Goal: Information Seeking & Learning: Compare options

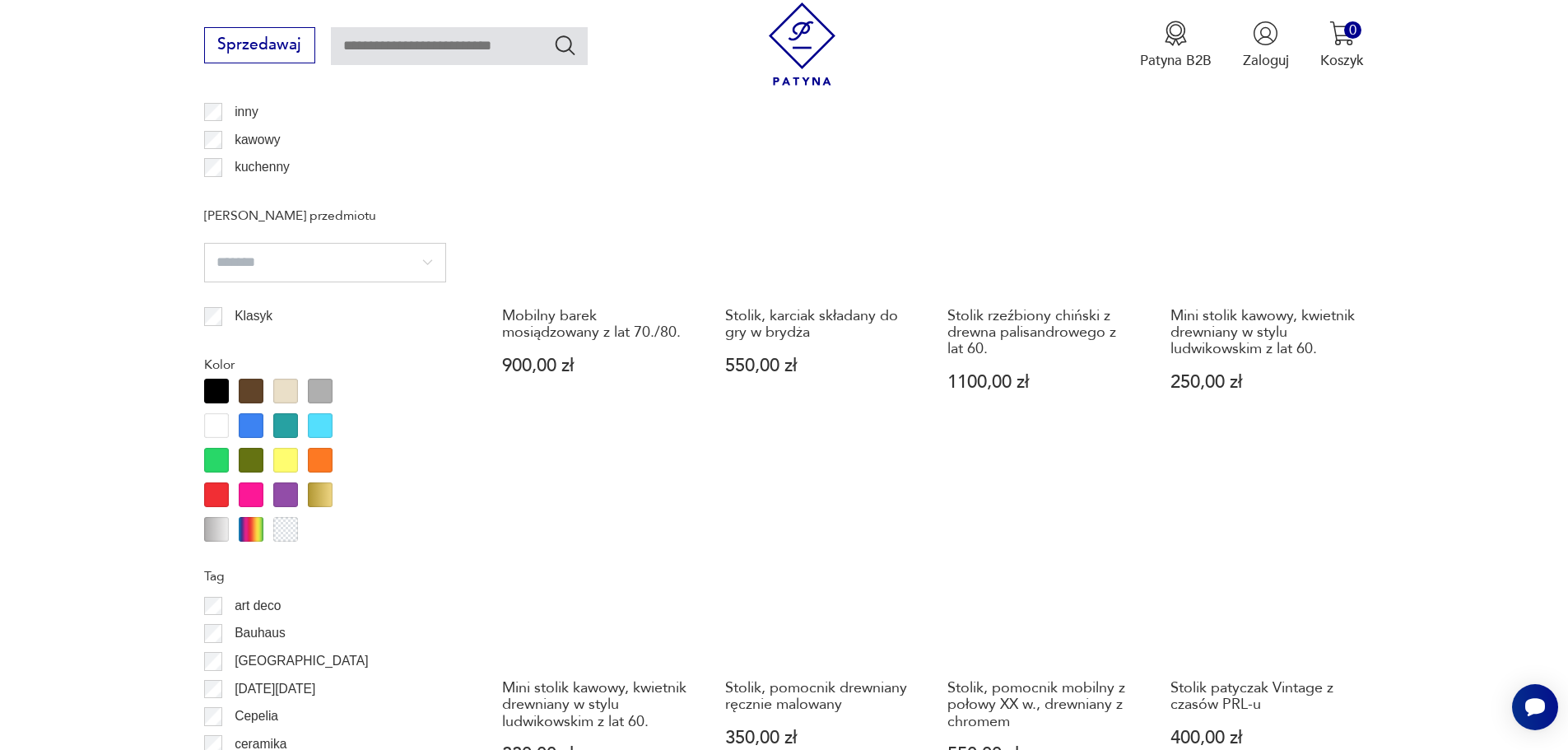
scroll to position [1837, 0]
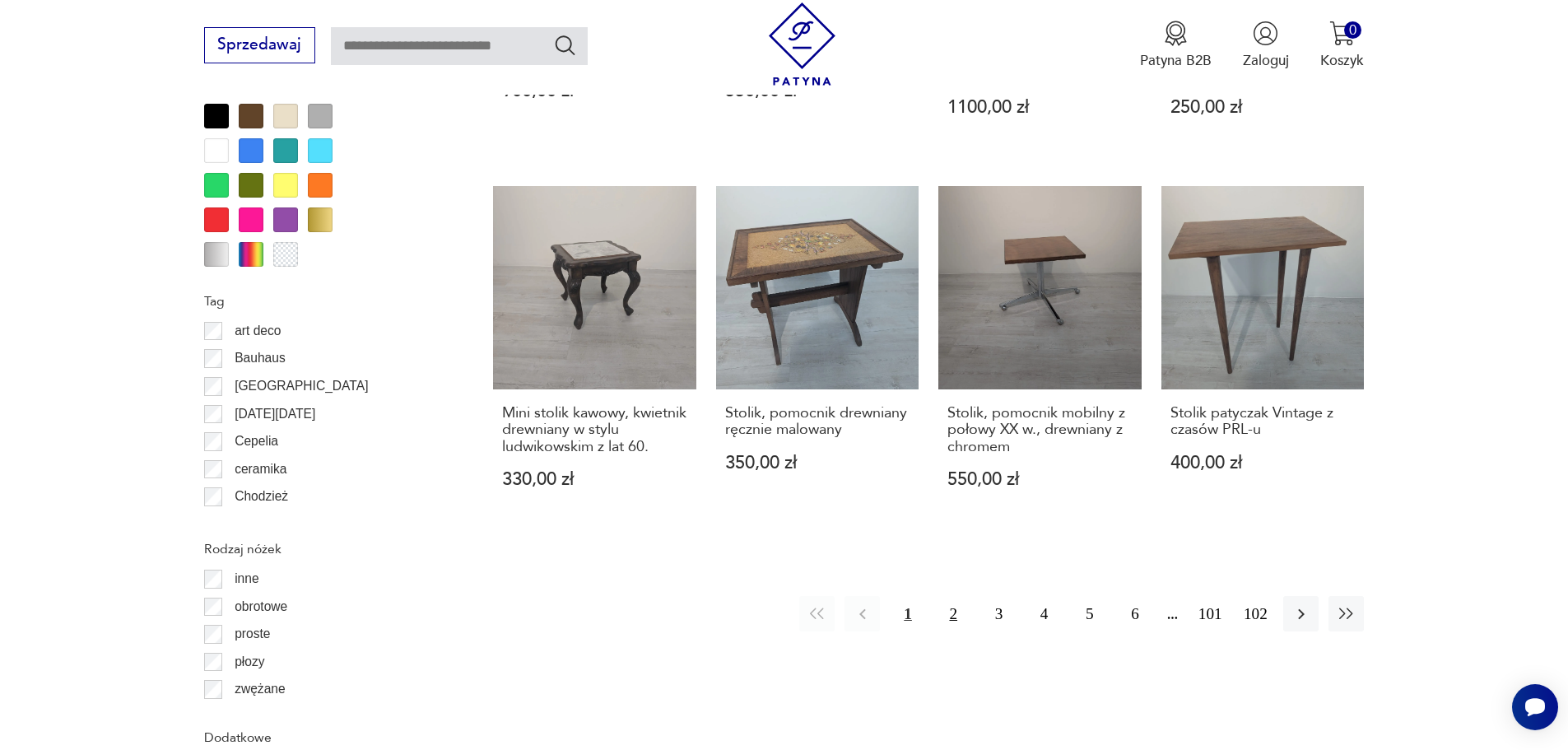
click at [950, 596] on button "2" at bounding box center [954, 613] width 36 height 36
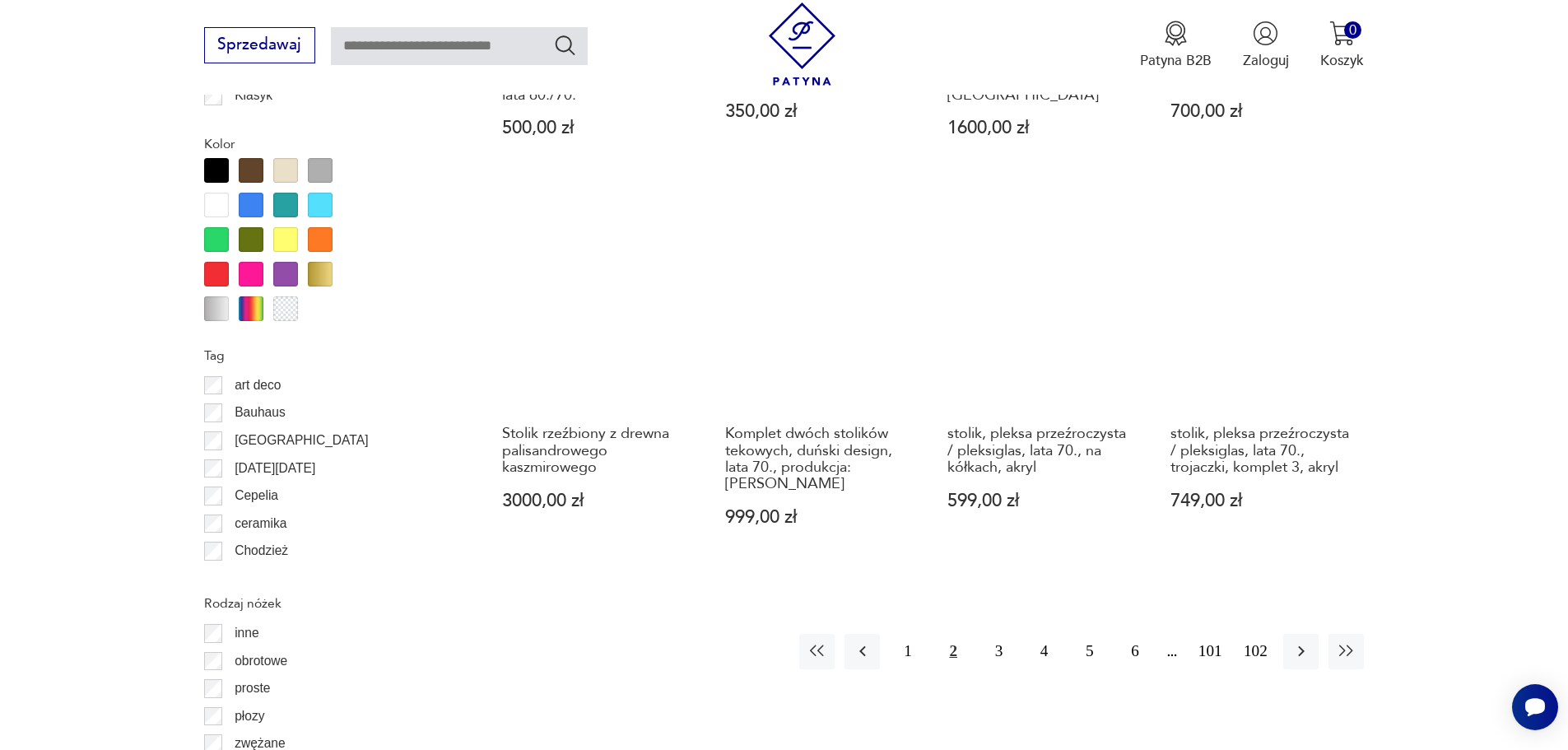
scroll to position [1919, 0]
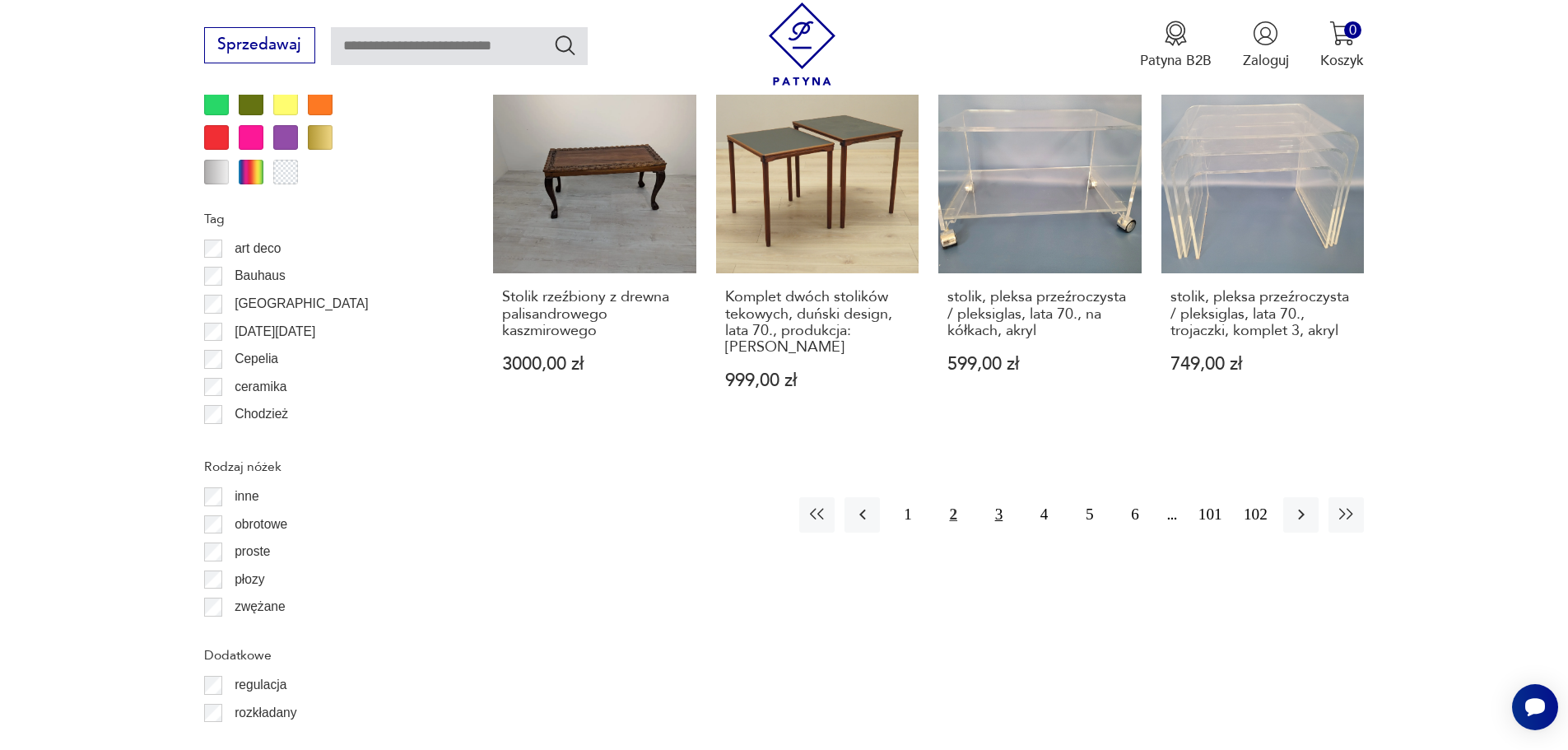
click at [1002, 497] on button "3" at bounding box center [999, 515] width 36 height 36
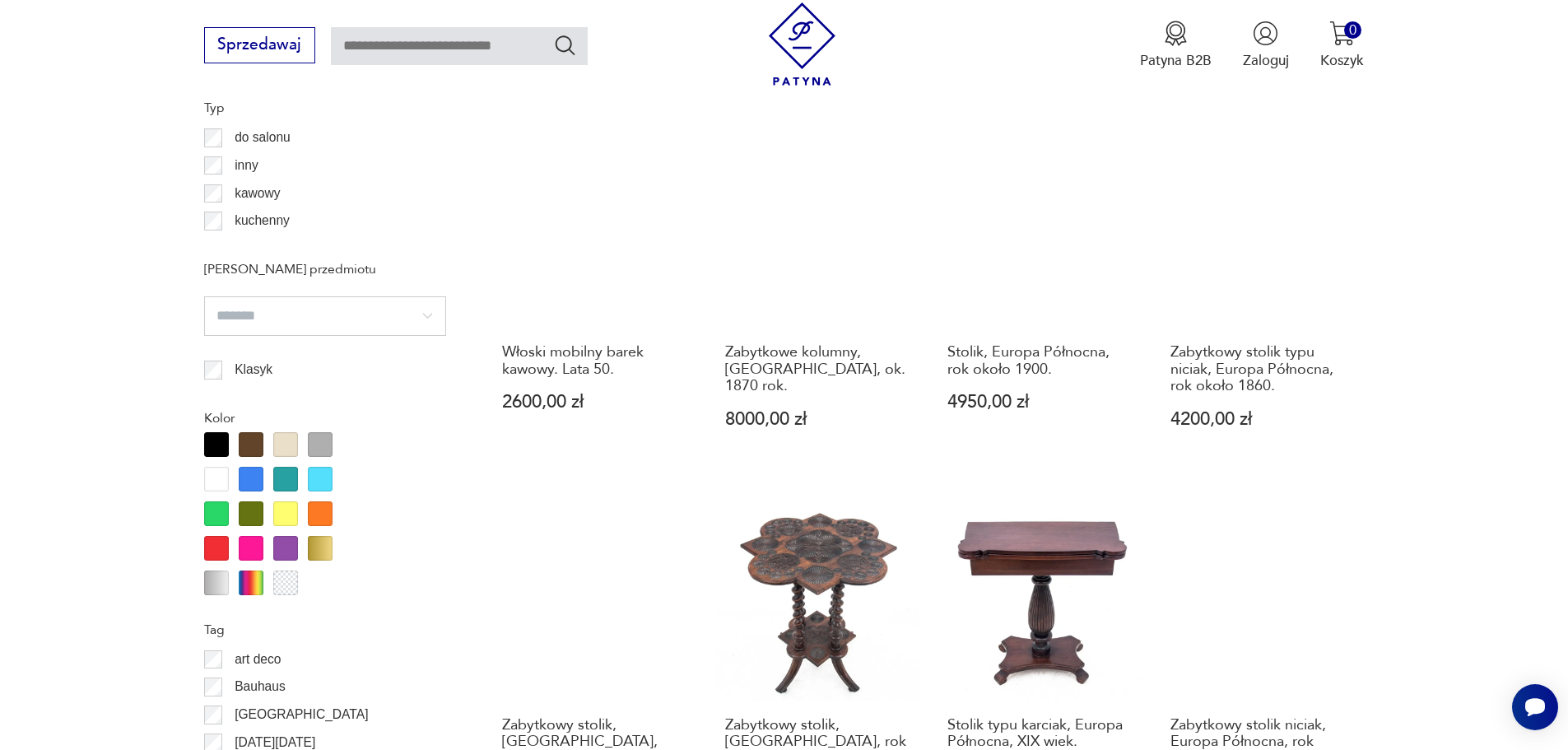
scroll to position [1782, 0]
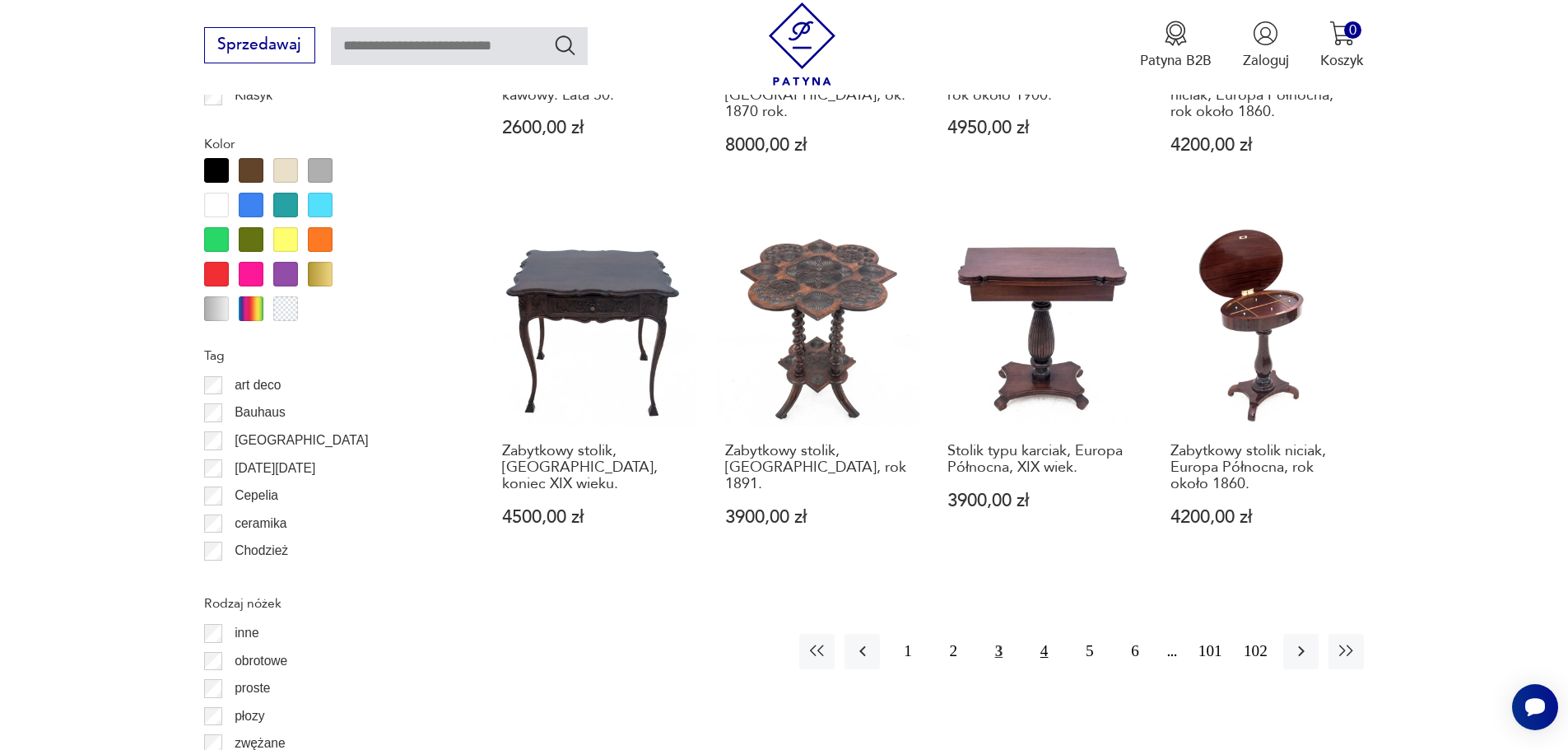
click at [1042, 634] on button "4" at bounding box center [1044, 651] width 36 height 36
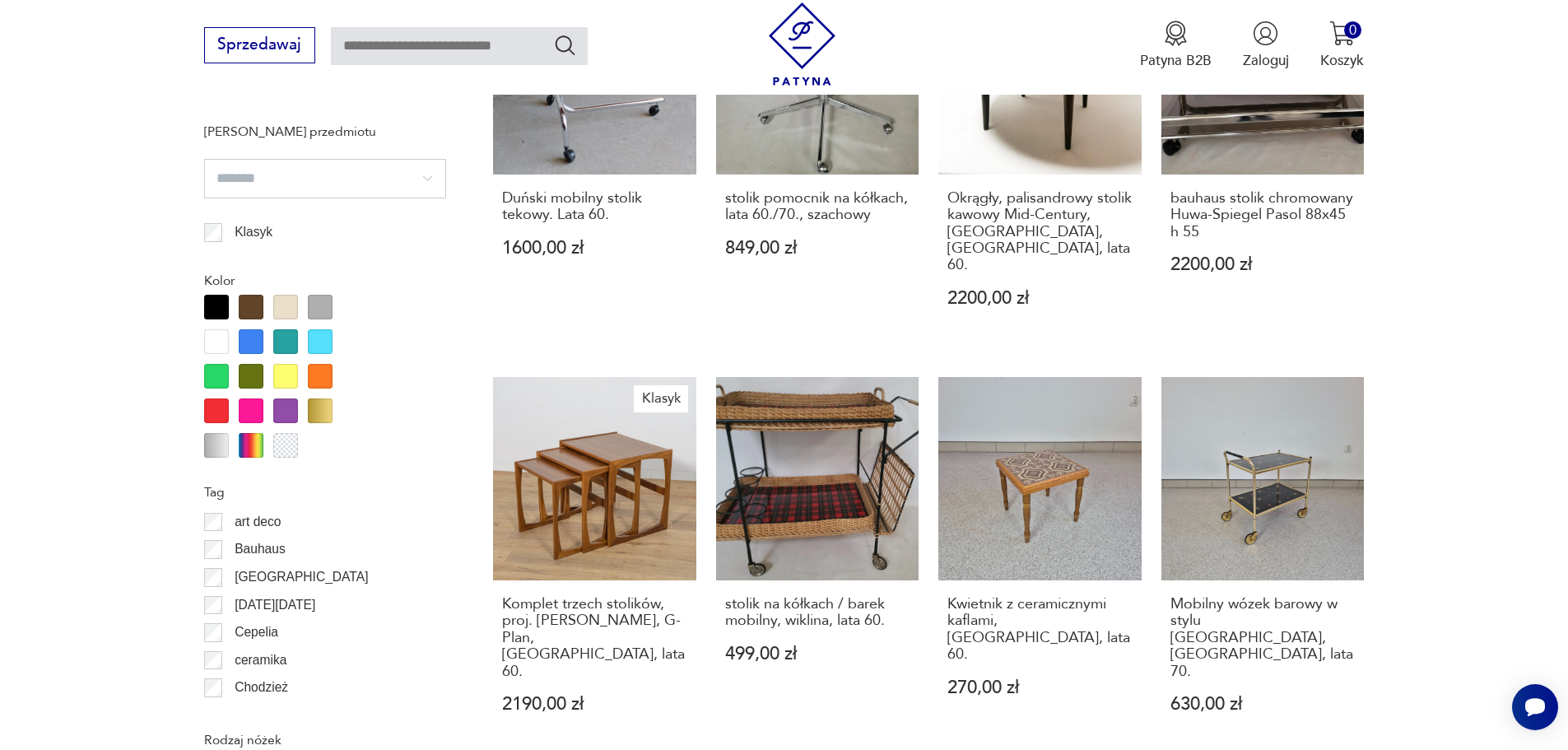
scroll to position [1920, 0]
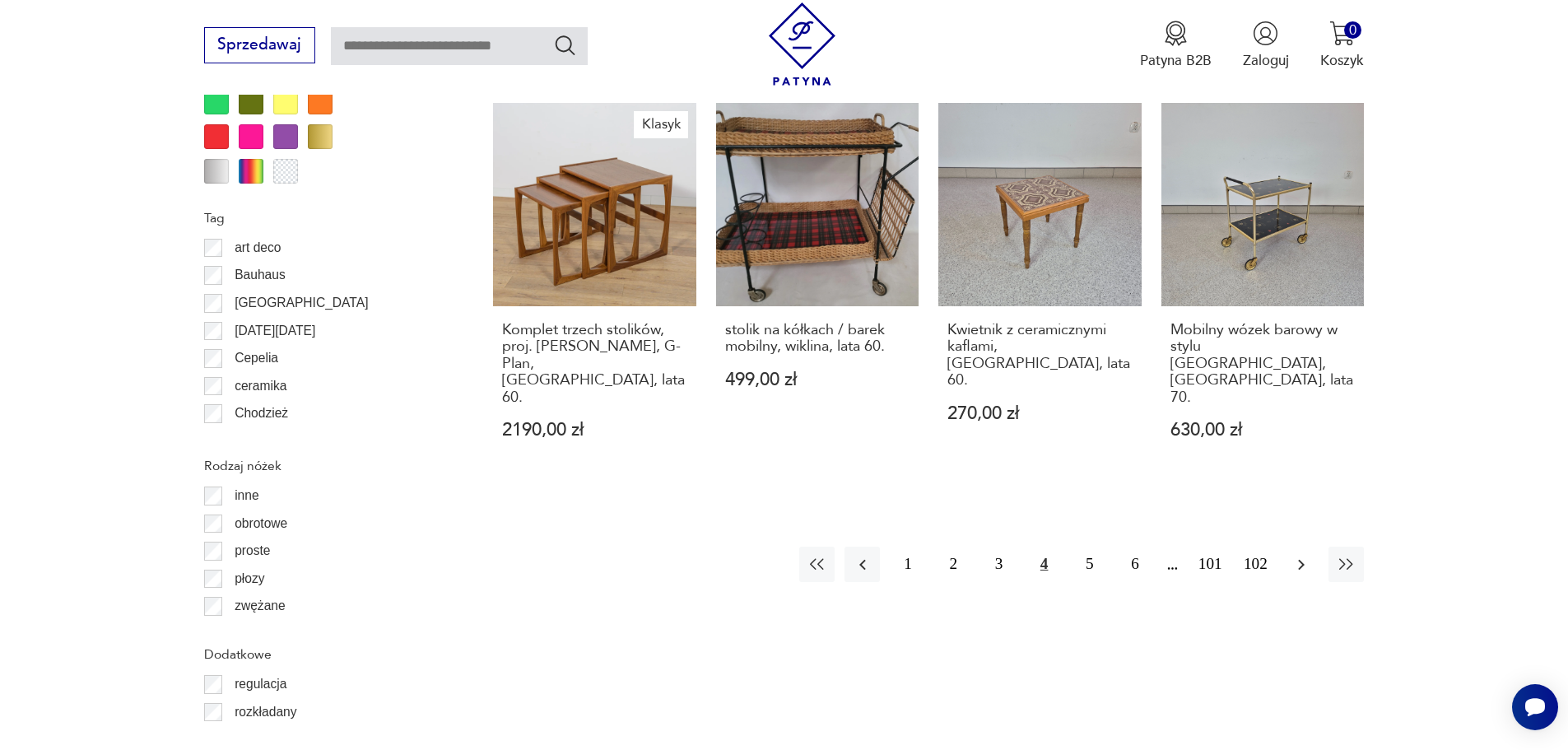
click at [1296, 555] on icon "button" at bounding box center [1302, 564] width 20 height 20
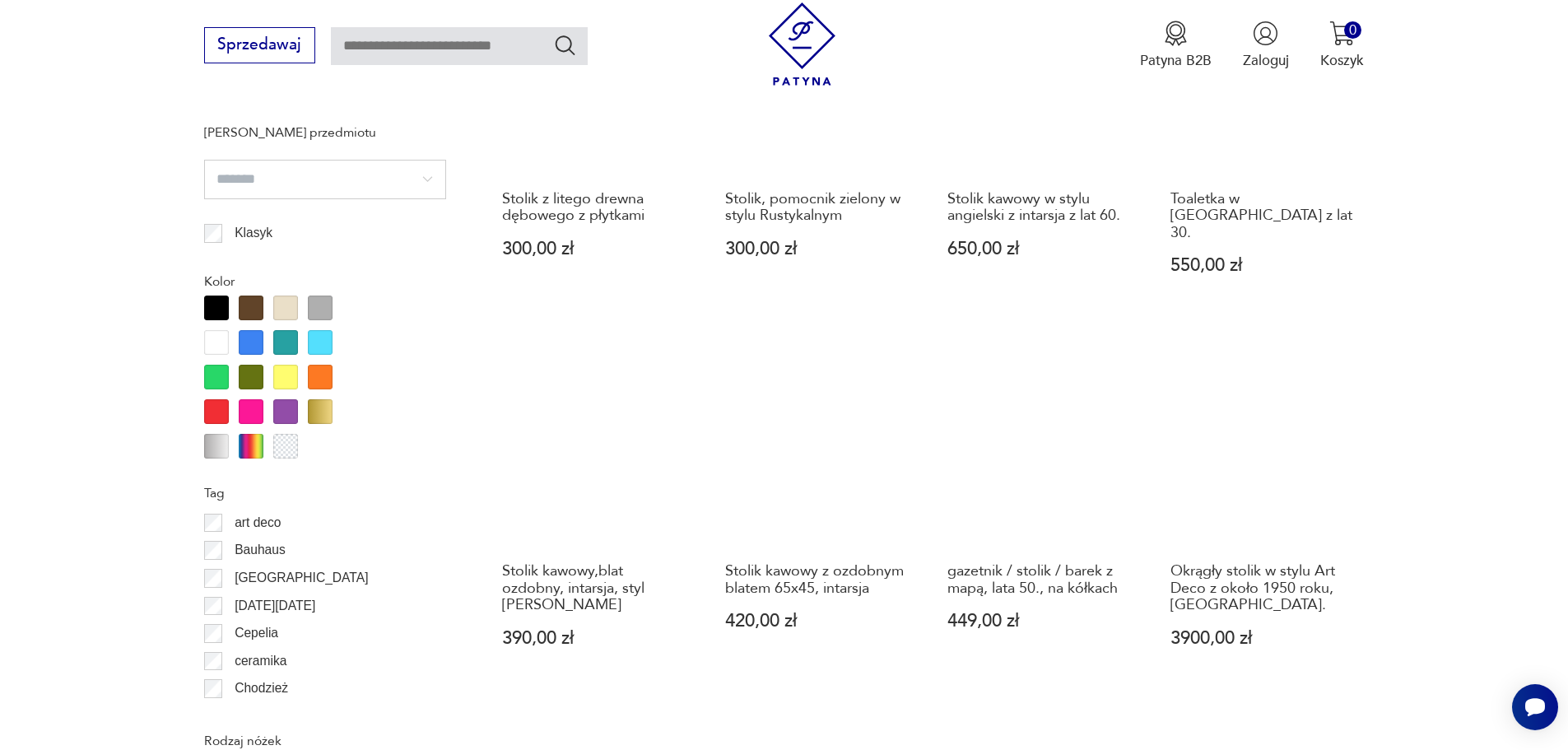
scroll to position [1920, 0]
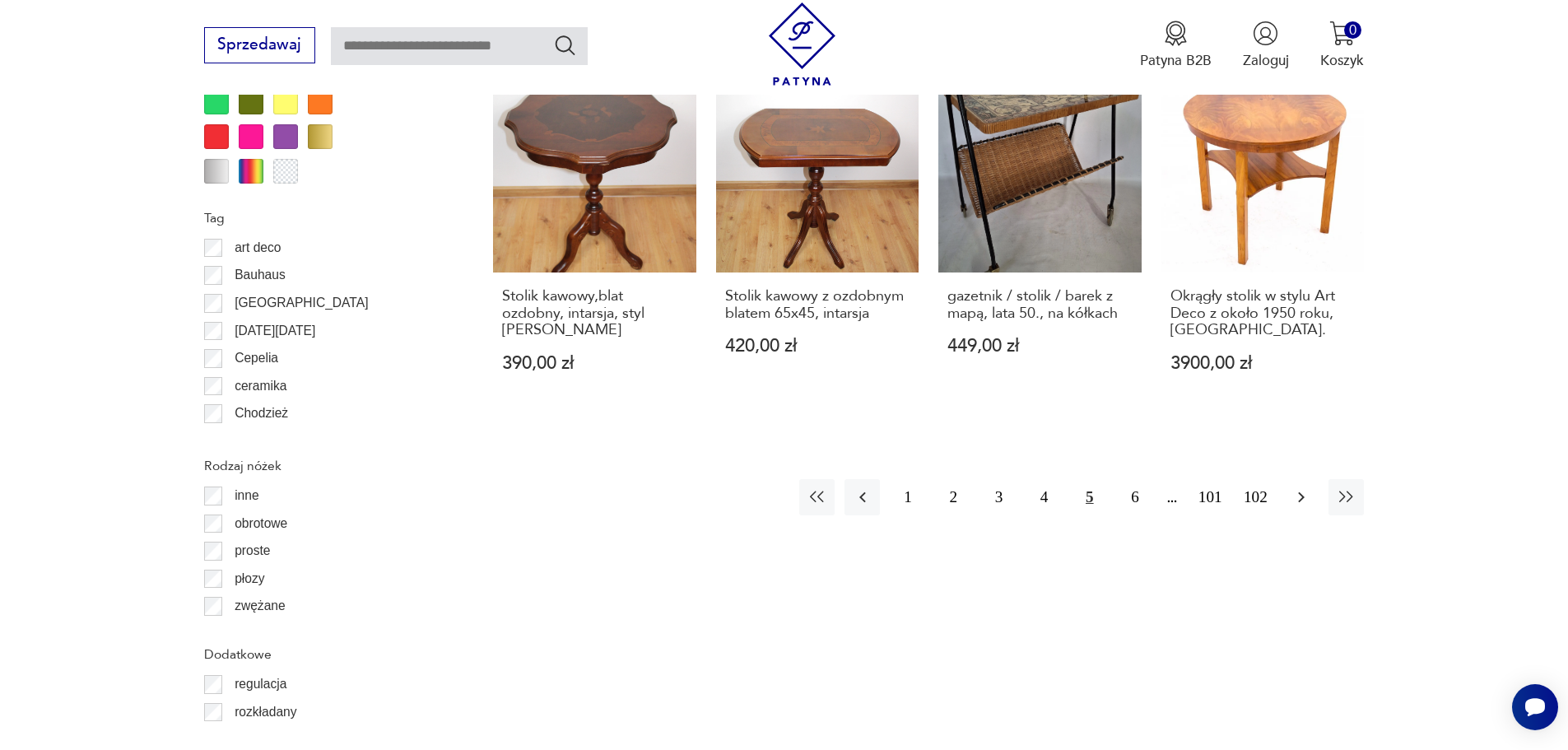
click at [1310, 487] on icon "button" at bounding box center [1302, 497] width 20 height 20
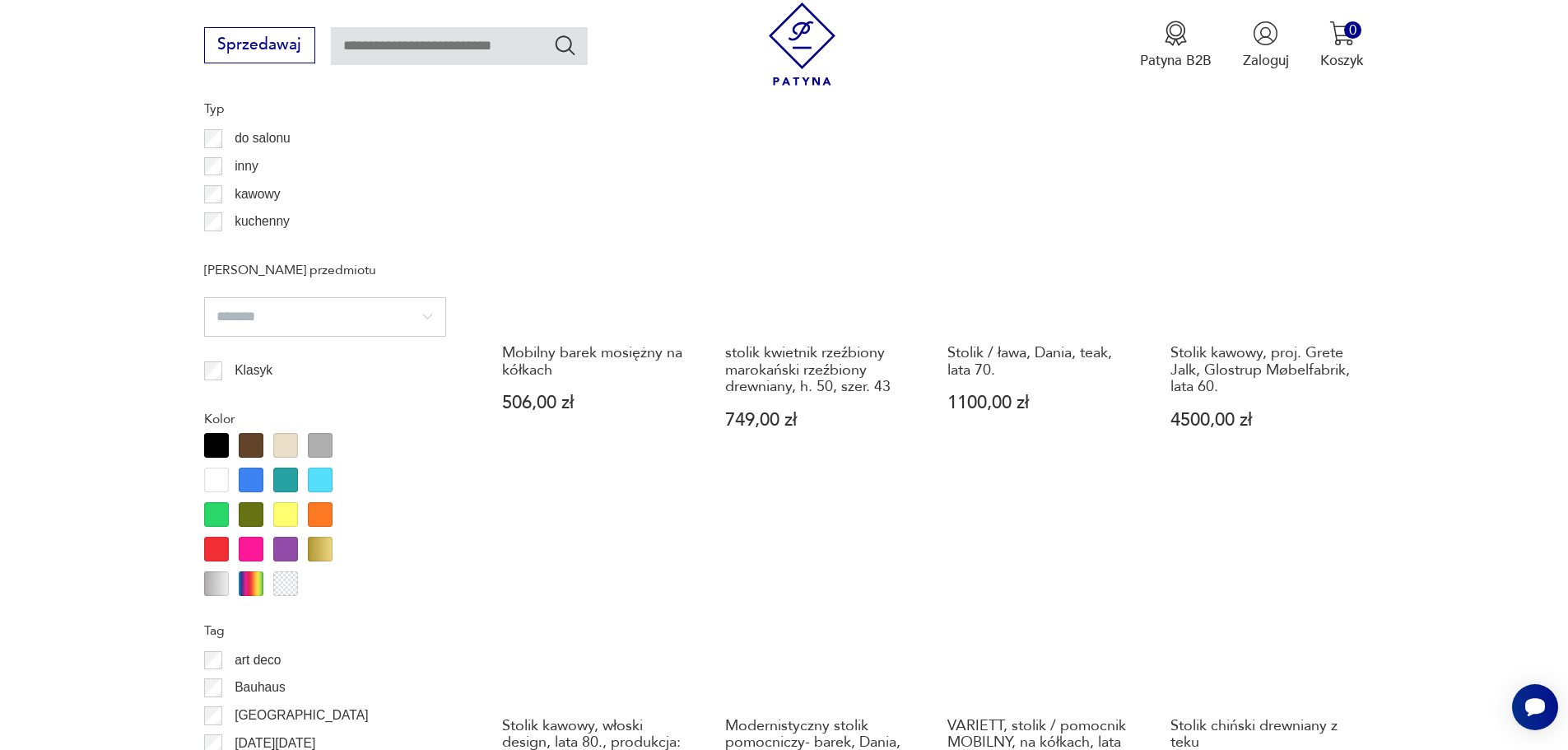
scroll to position [1782, 0]
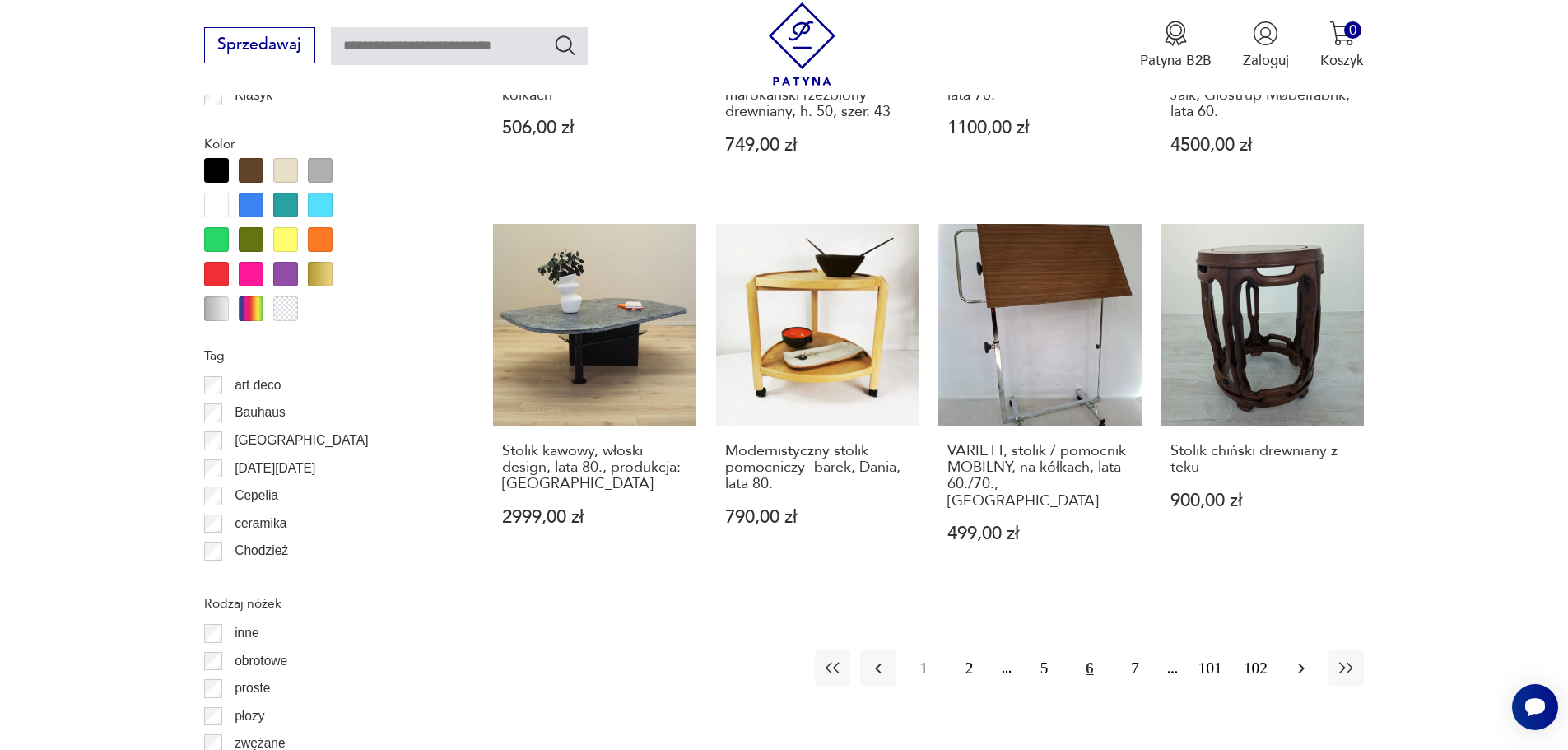
click at [1296, 659] on icon "button" at bounding box center [1302, 668] width 20 height 20
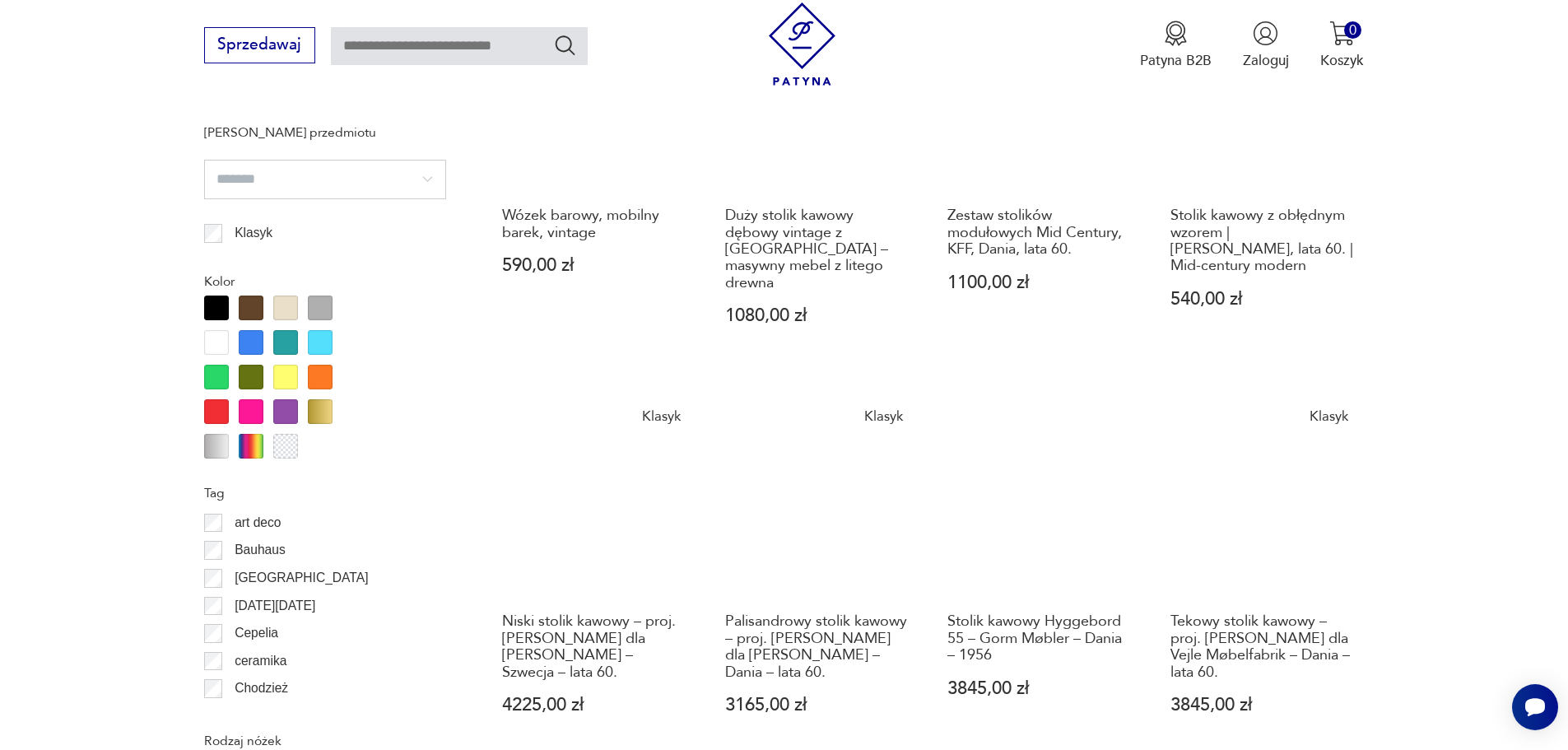
scroll to position [1782, 0]
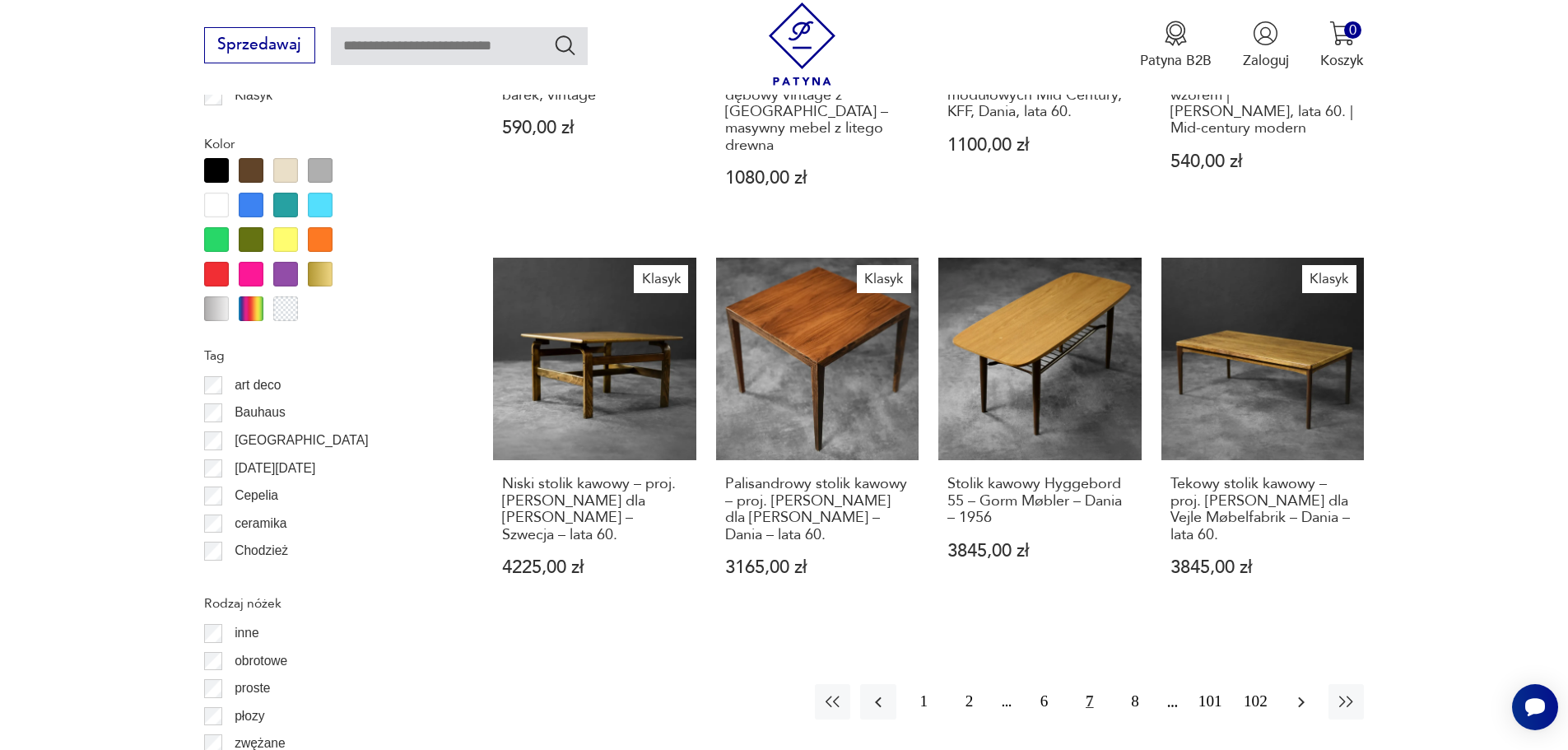
click at [1296, 692] on icon "button" at bounding box center [1302, 702] width 20 height 20
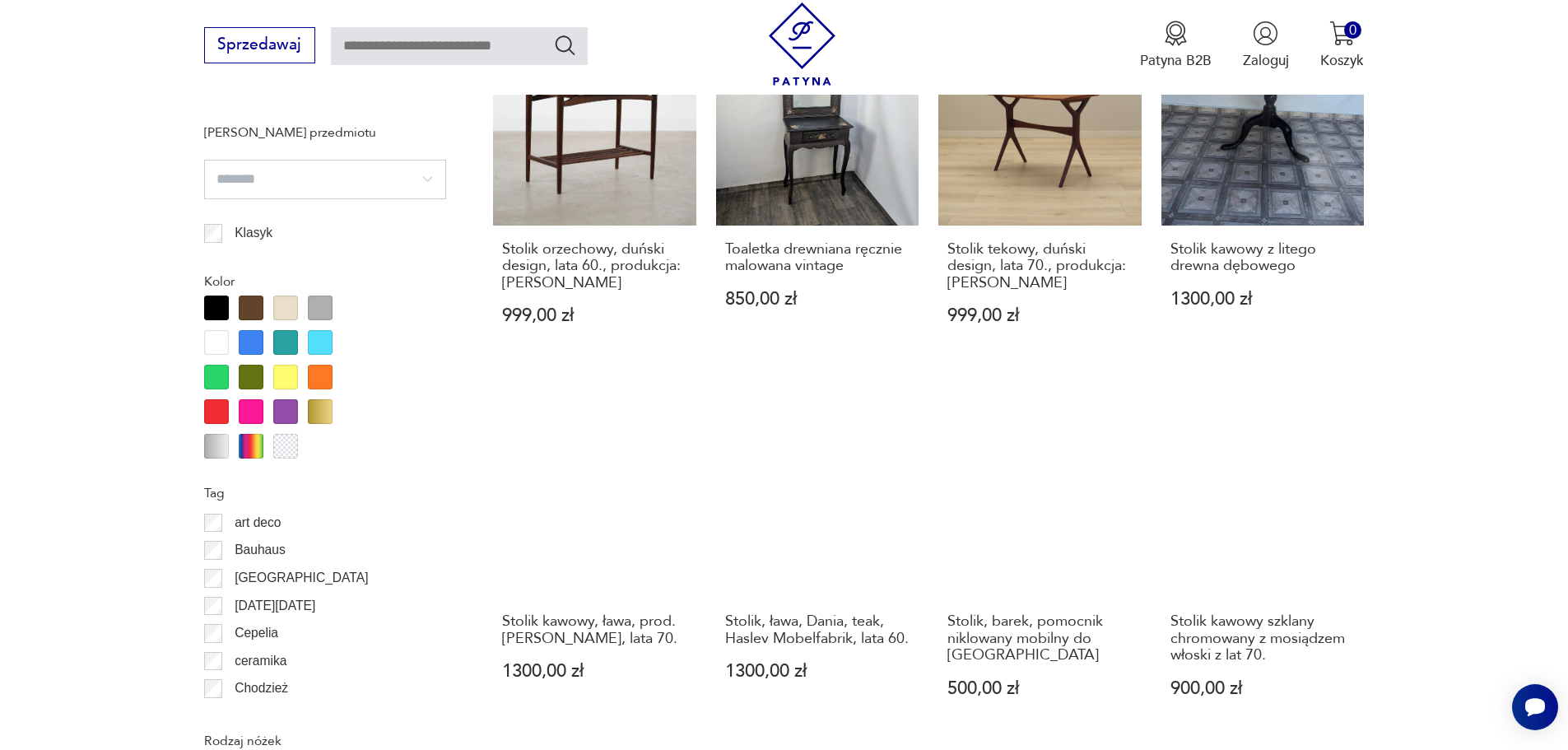
scroll to position [1919, 0]
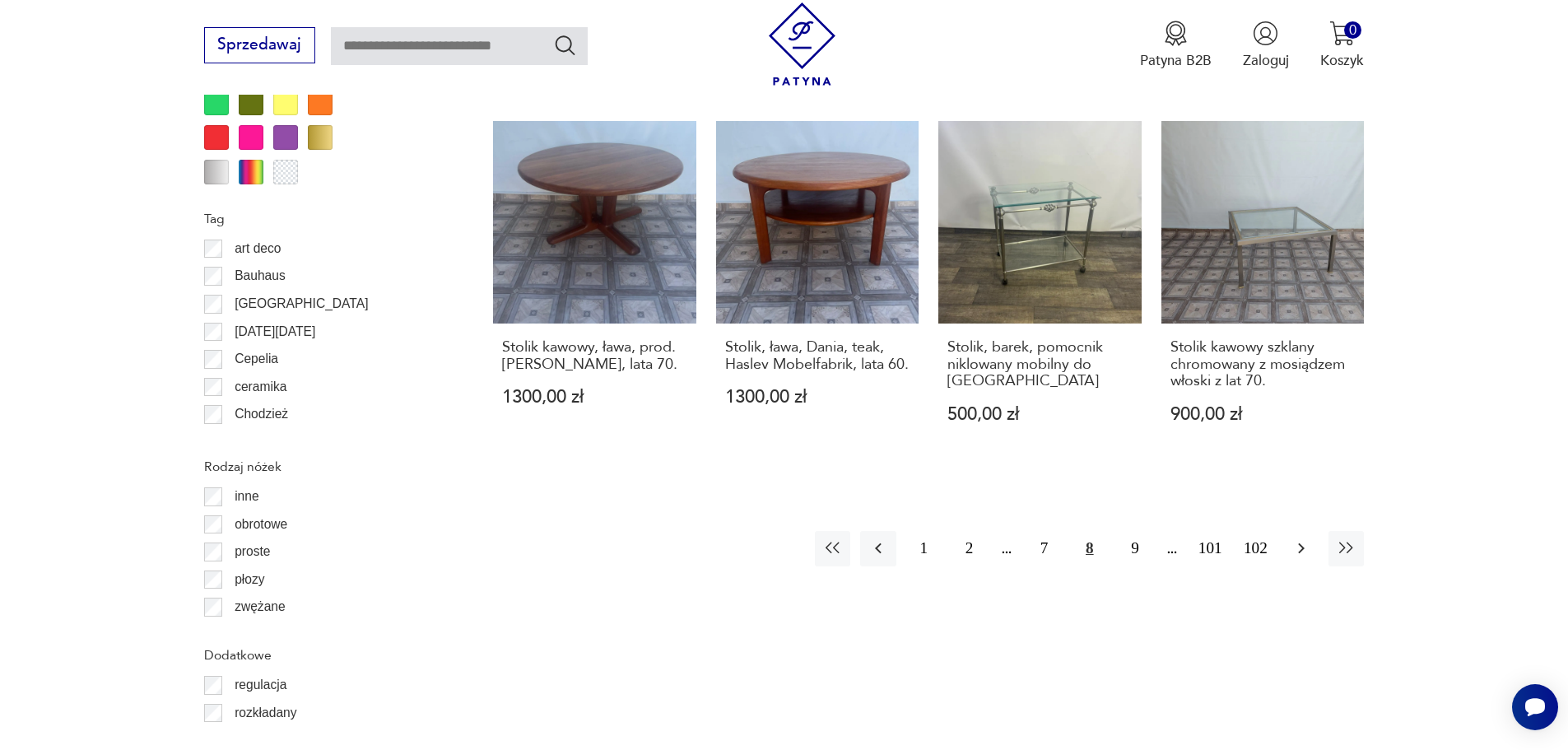
click at [1294, 538] on icon "button" at bounding box center [1302, 548] width 20 height 20
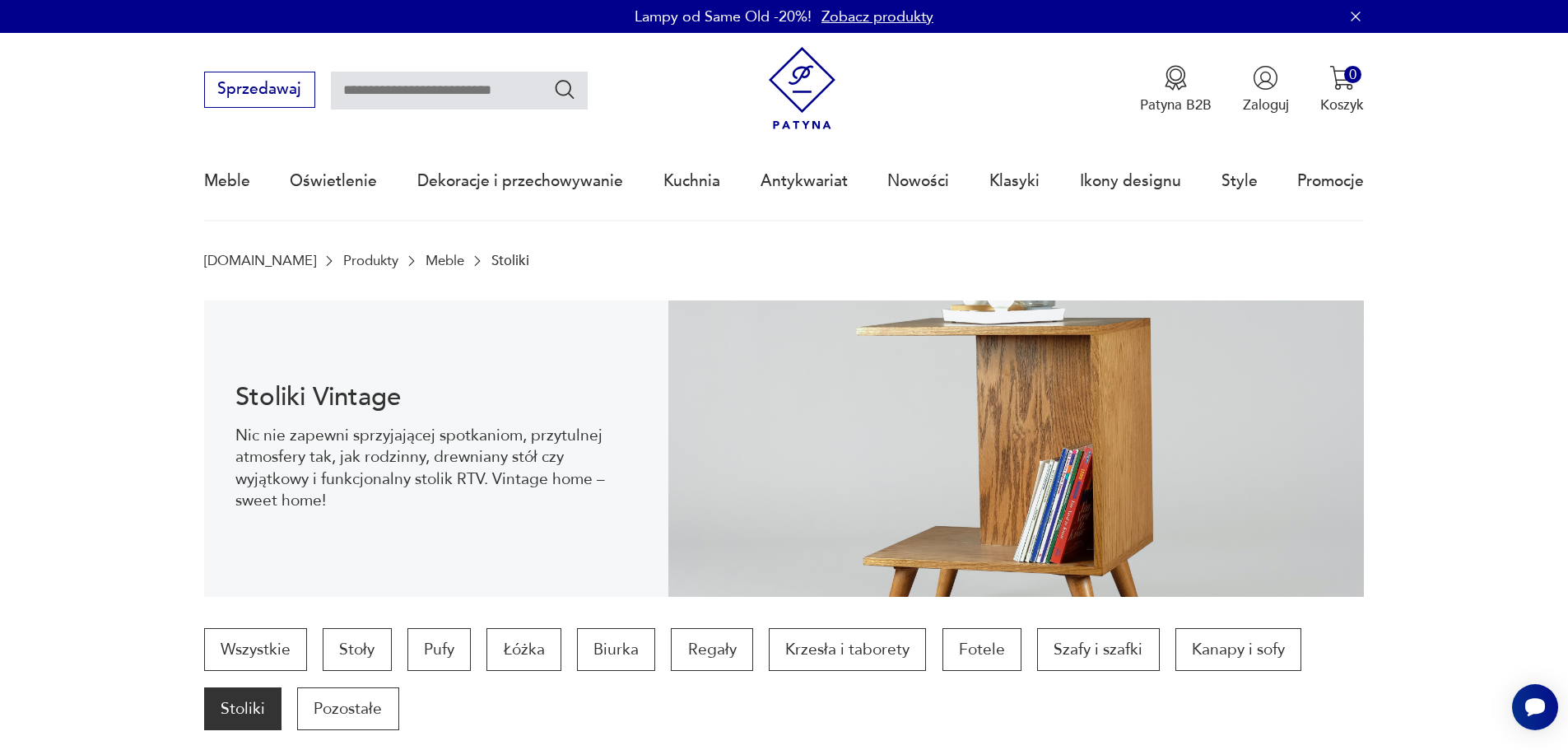
scroll to position [274, 0]
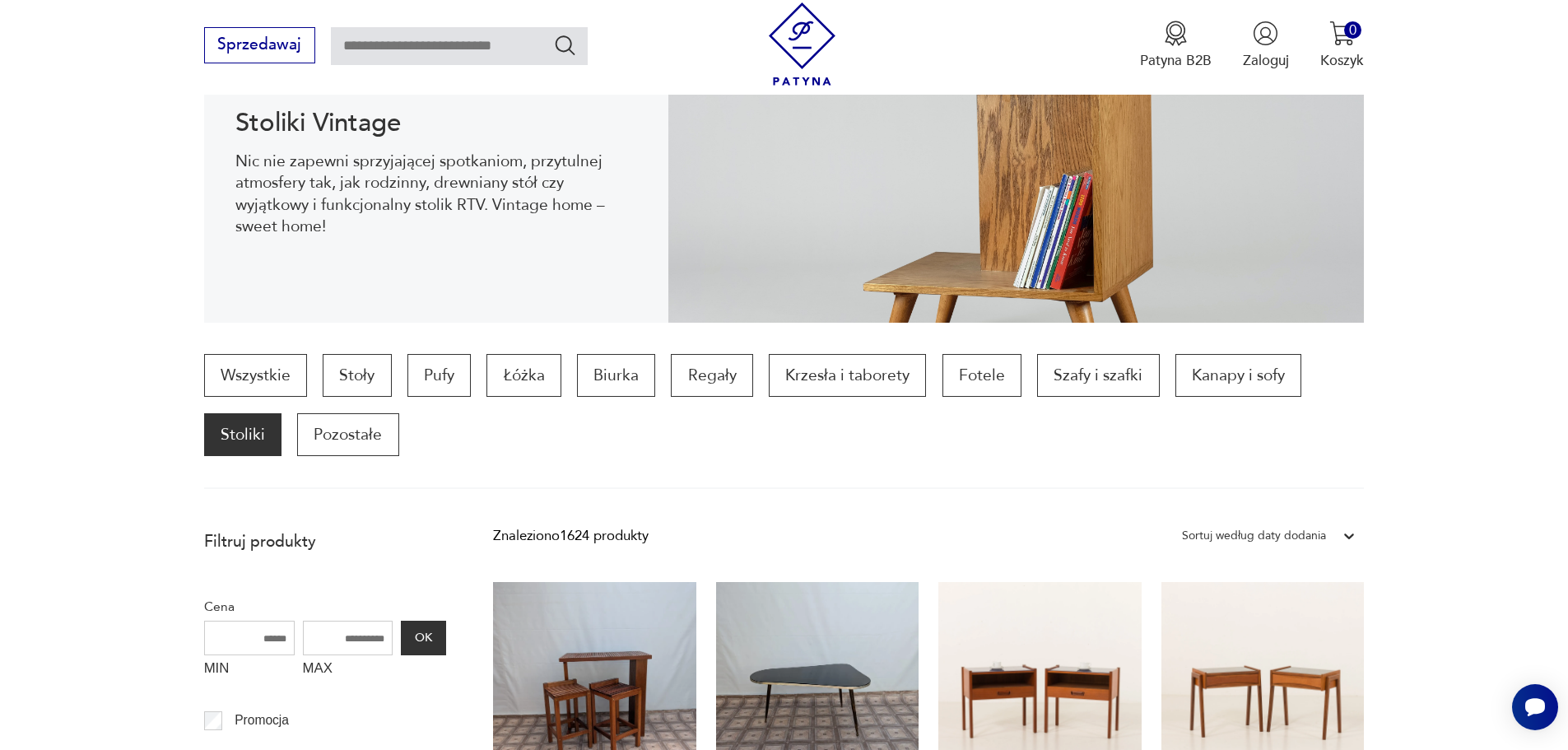
click at [368, 634] on input "MAX" at bounding box center [348, 637] width 91 height 35
drag, startPoint x: 384, startPoint y: 636, endPoint x: 302, endPoint y: 634, distance: 82.0
click at [303, 634] on input "MAX" at bounding box center [348, 637] width 91 height 35
click at [331, 641] on input "MAX" at bounding box center [348, 637] width 91 height 35
type input "****"
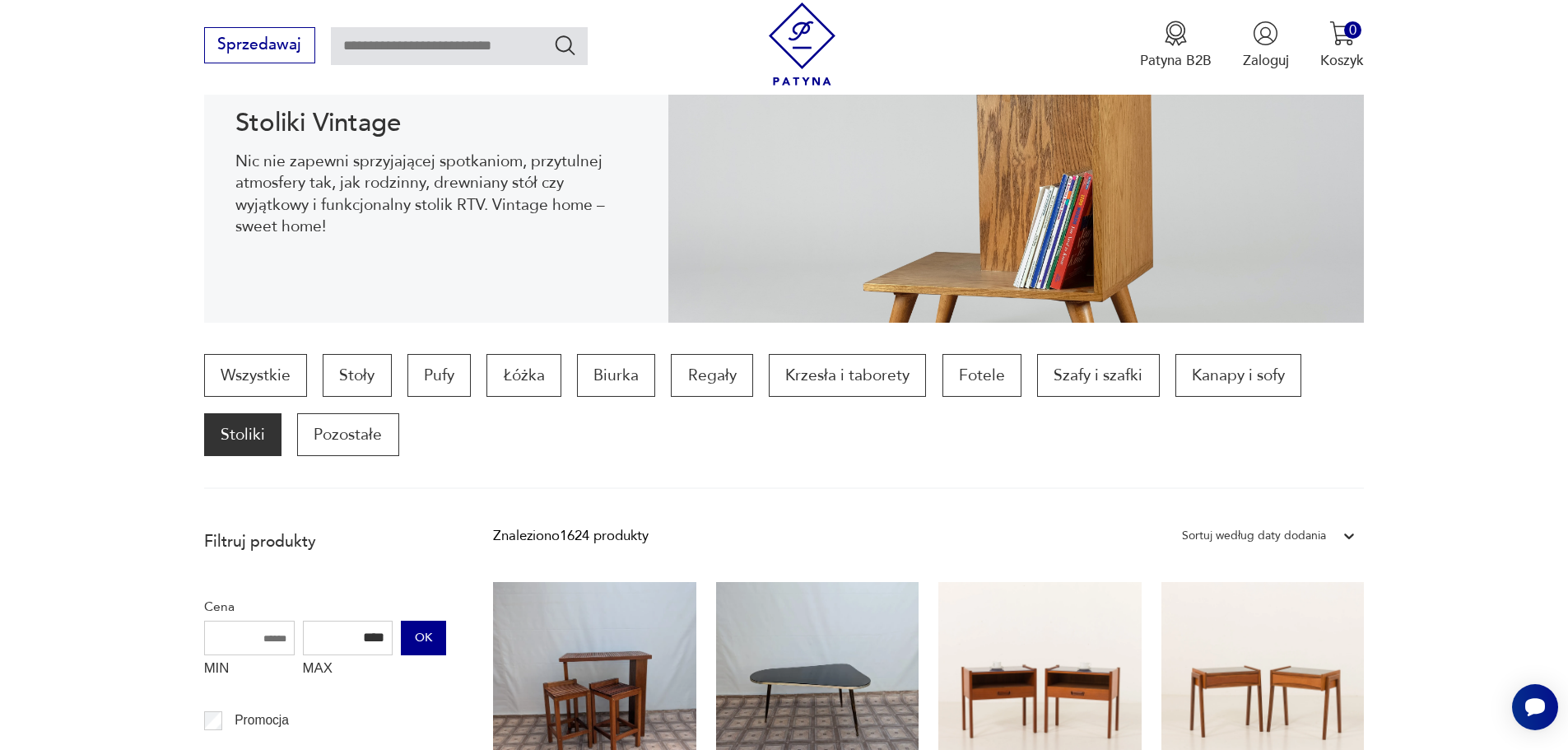
click at [436, 639] on button "OK" at bounding box center [424, 637] width 44 height 35
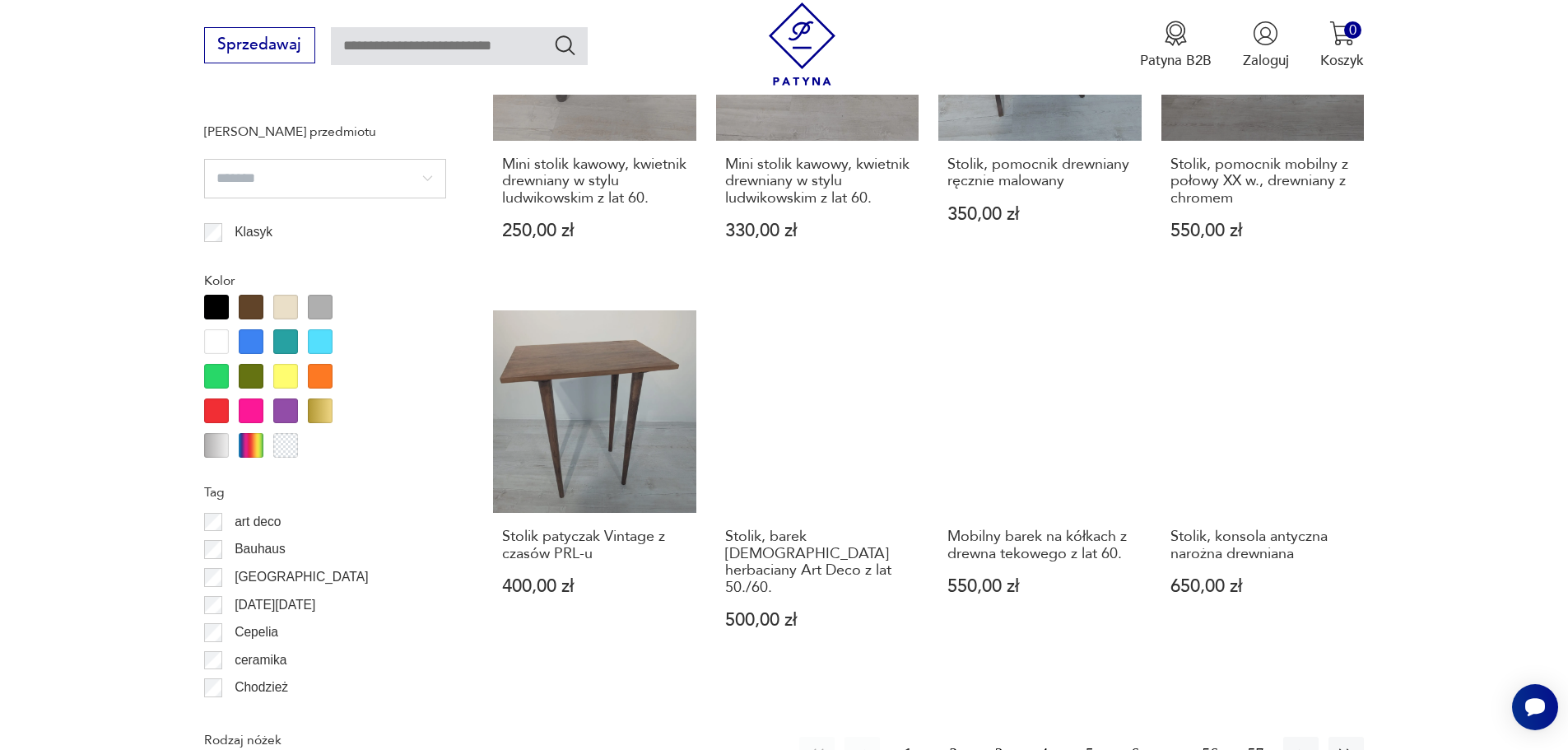
scroll to position [1920, 0]
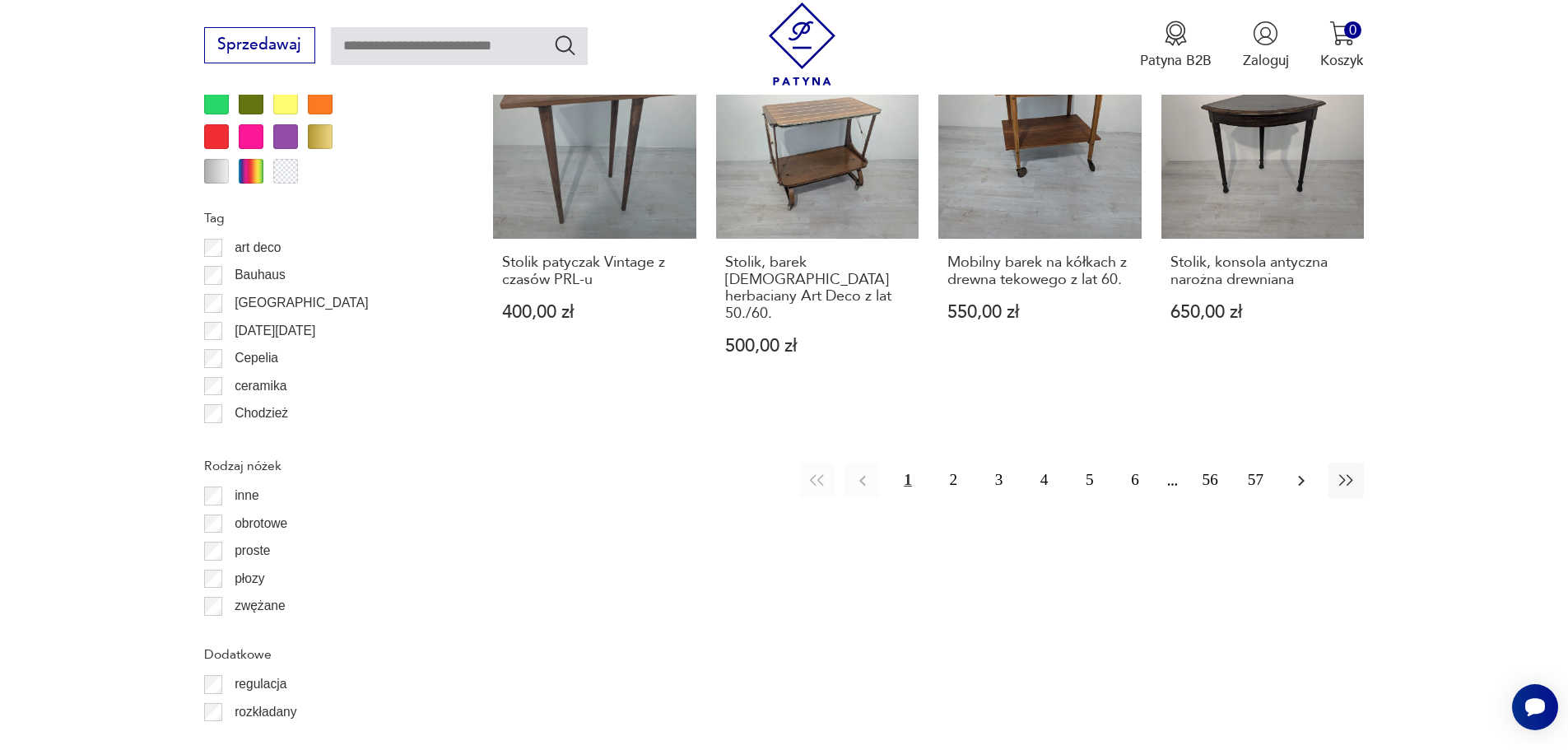
click at [1308, 470] on icon "button" at bounding box center [1302, 480] width 20 height 20
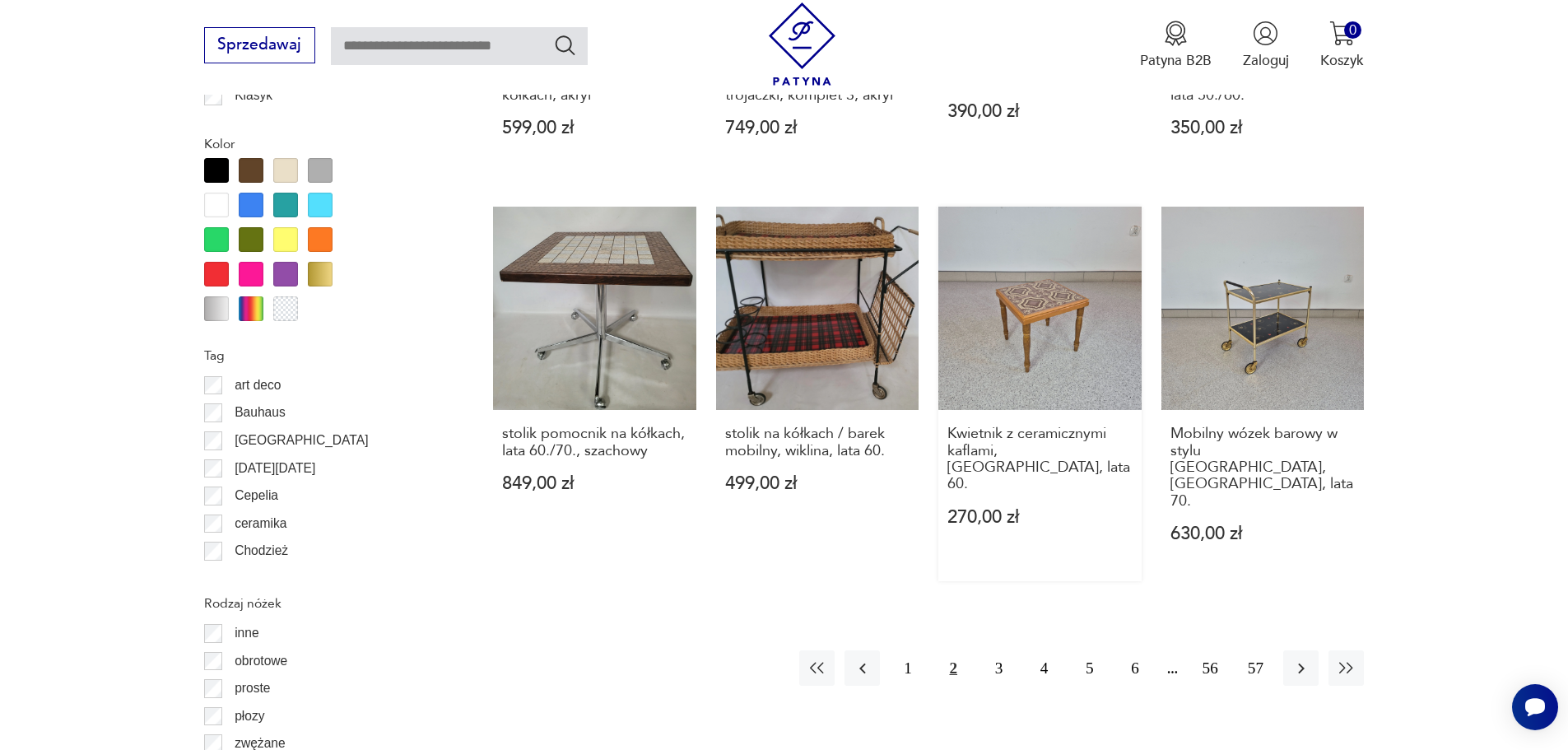
scroll to position [1920, 0]
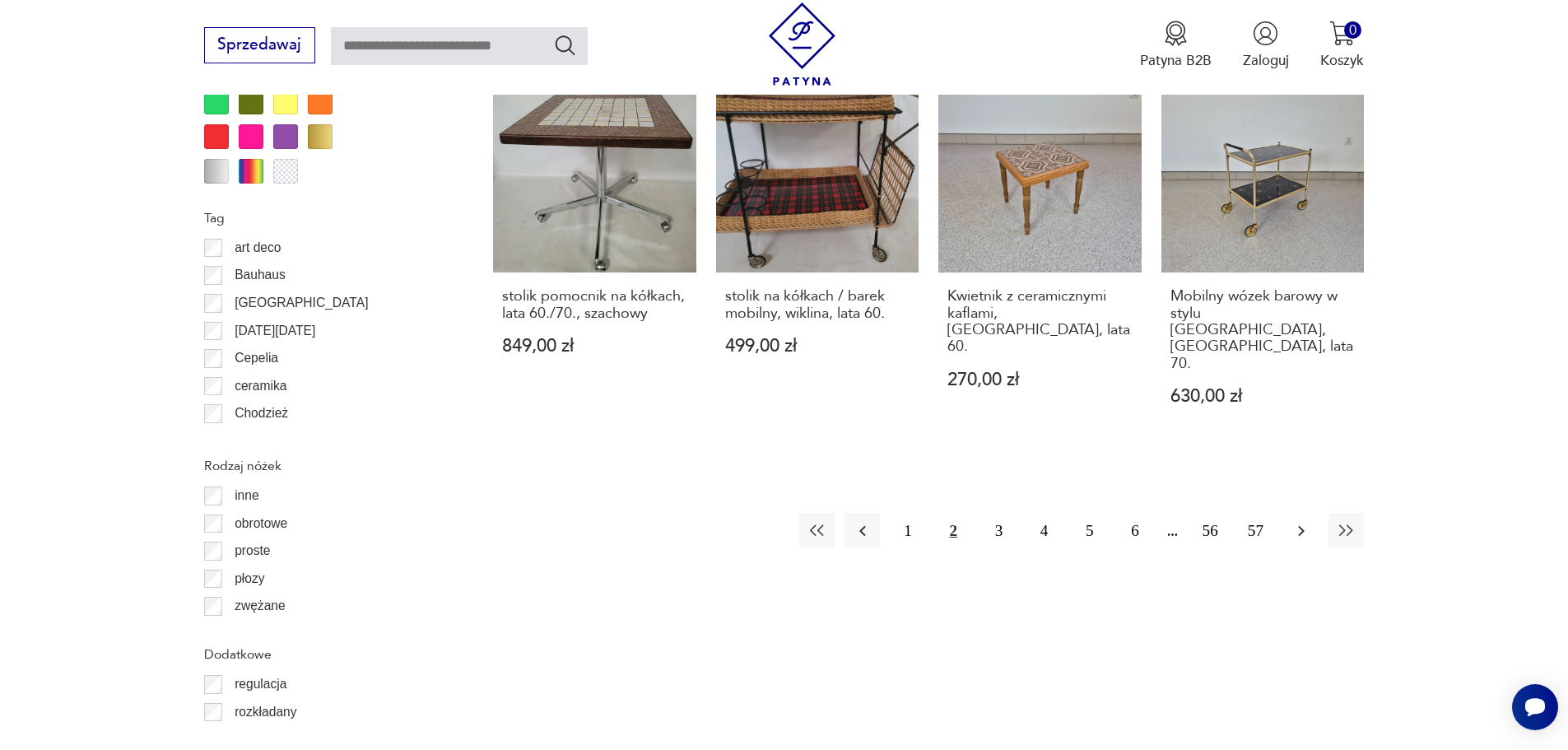
click at [1287, 513] on button "button" at bounding box center [1302, 531] width 36 height 36
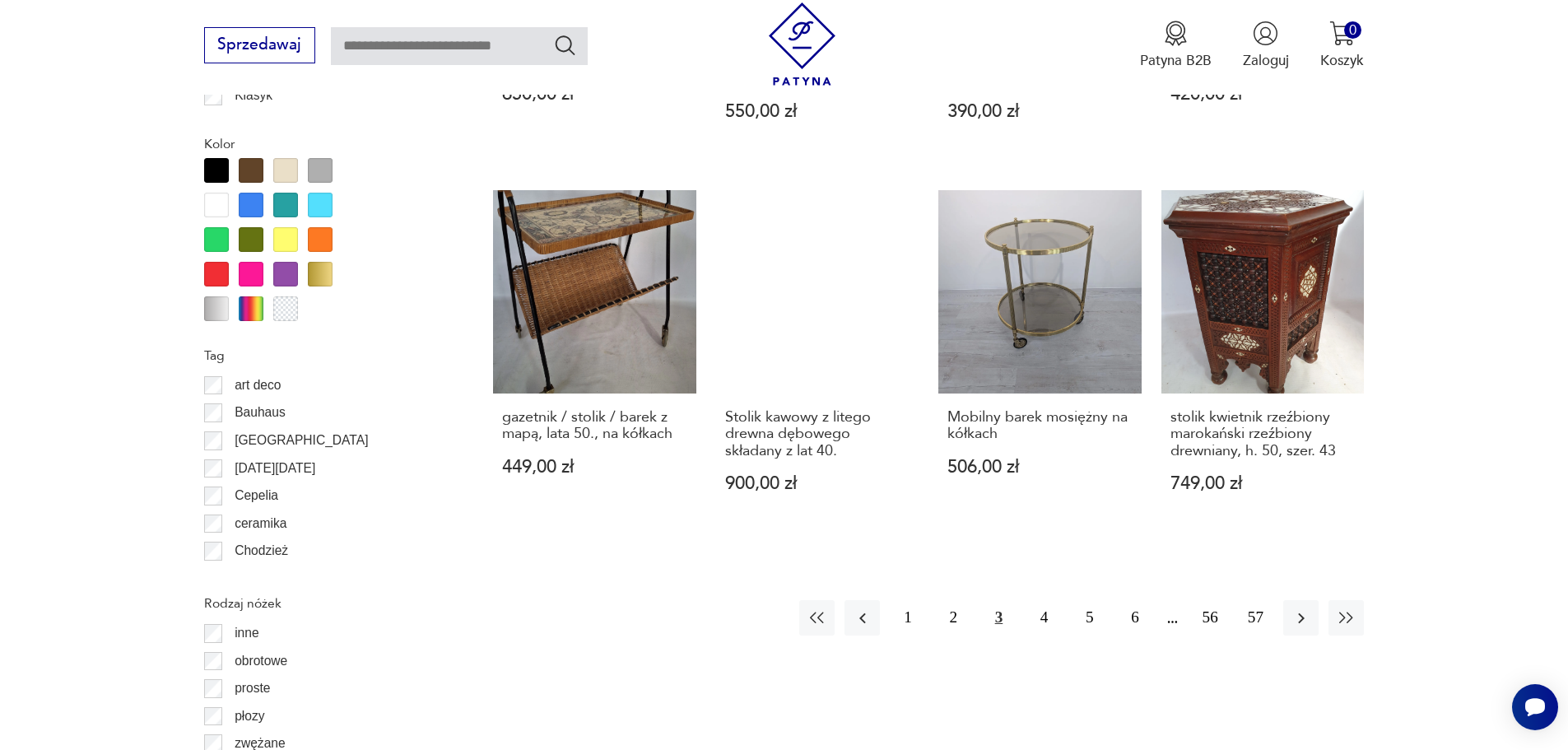
scroll to position [2057, 0]
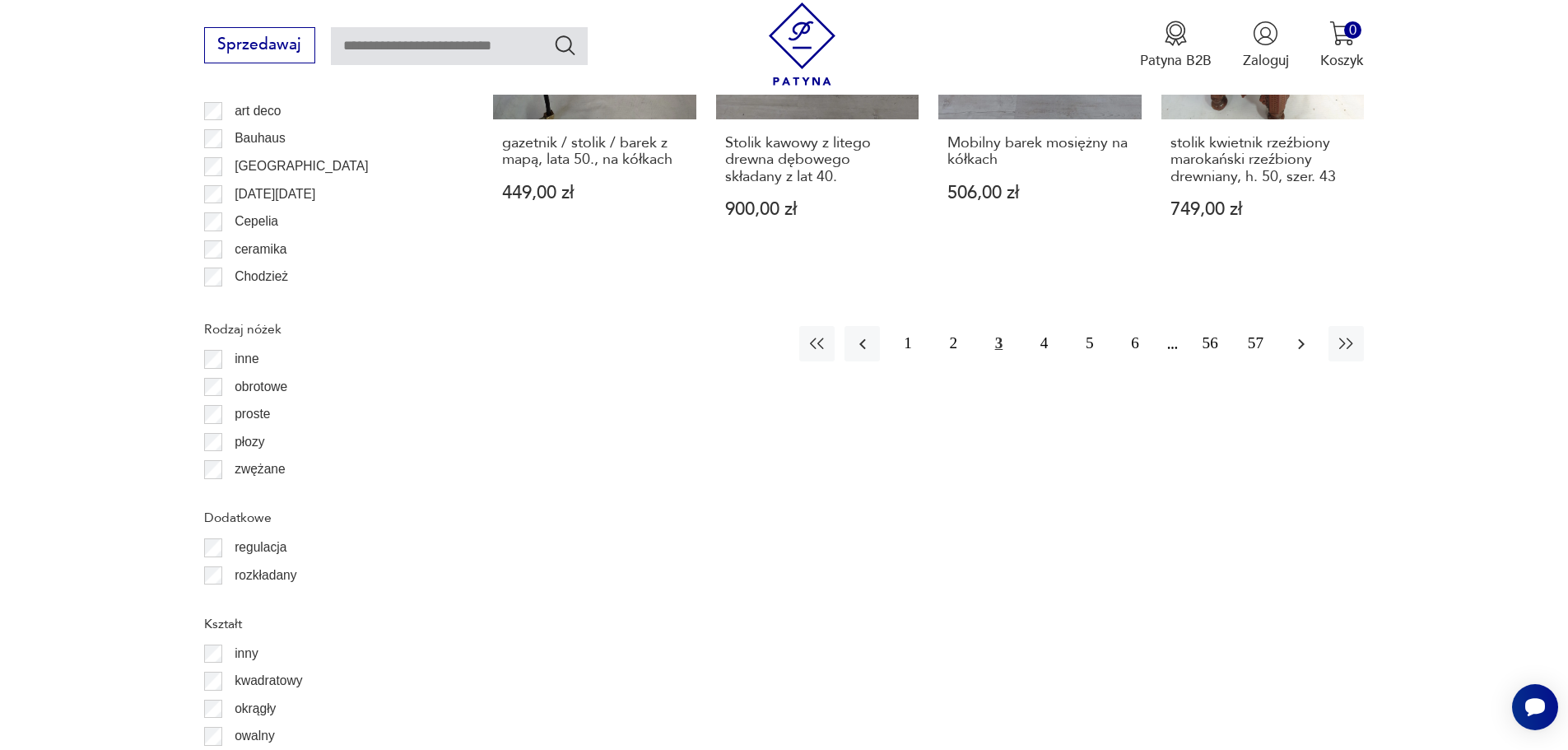
click at [1287, 347] on button "button" at bounding box center [1302, 343] width 36 height 36
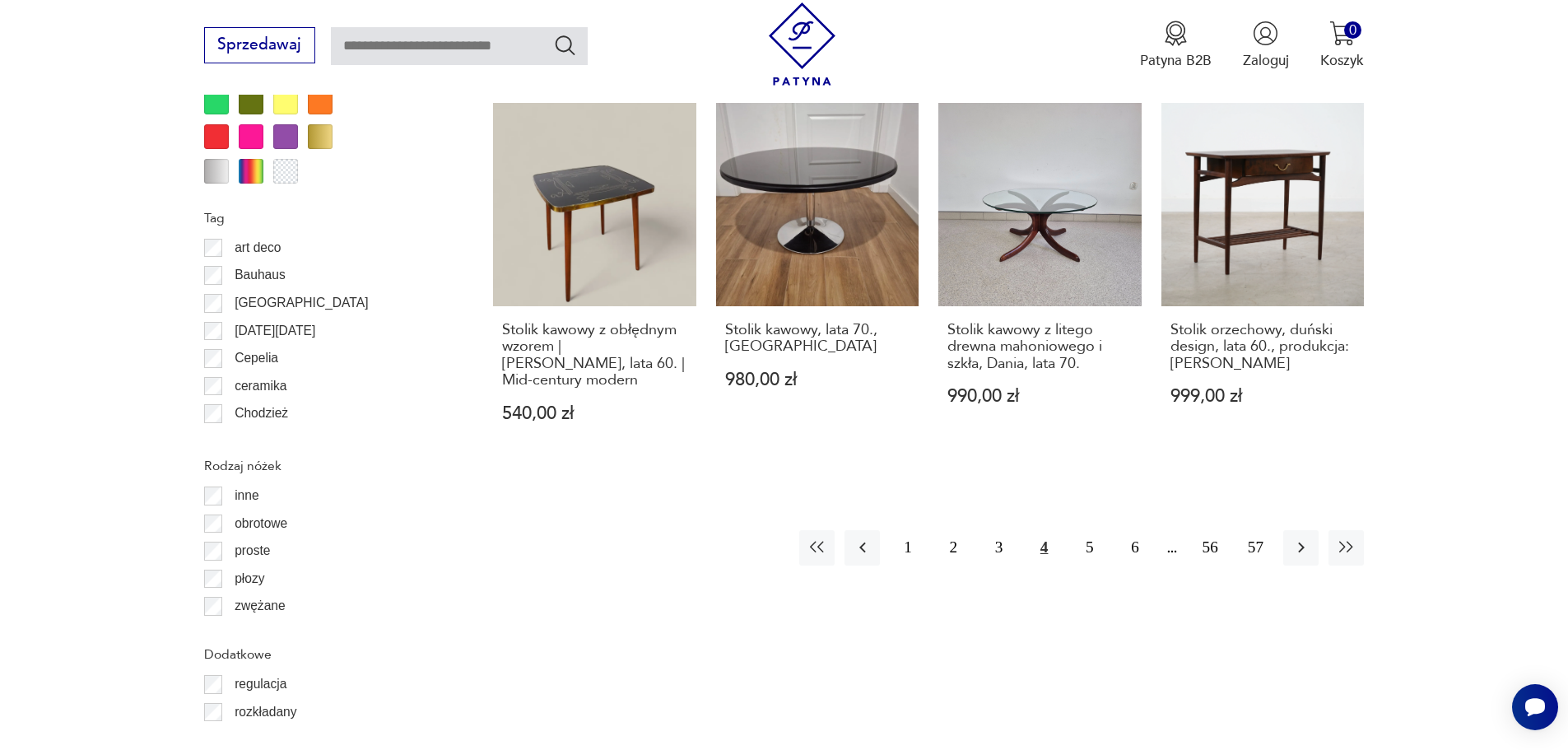
scroll to position [2057, 0]
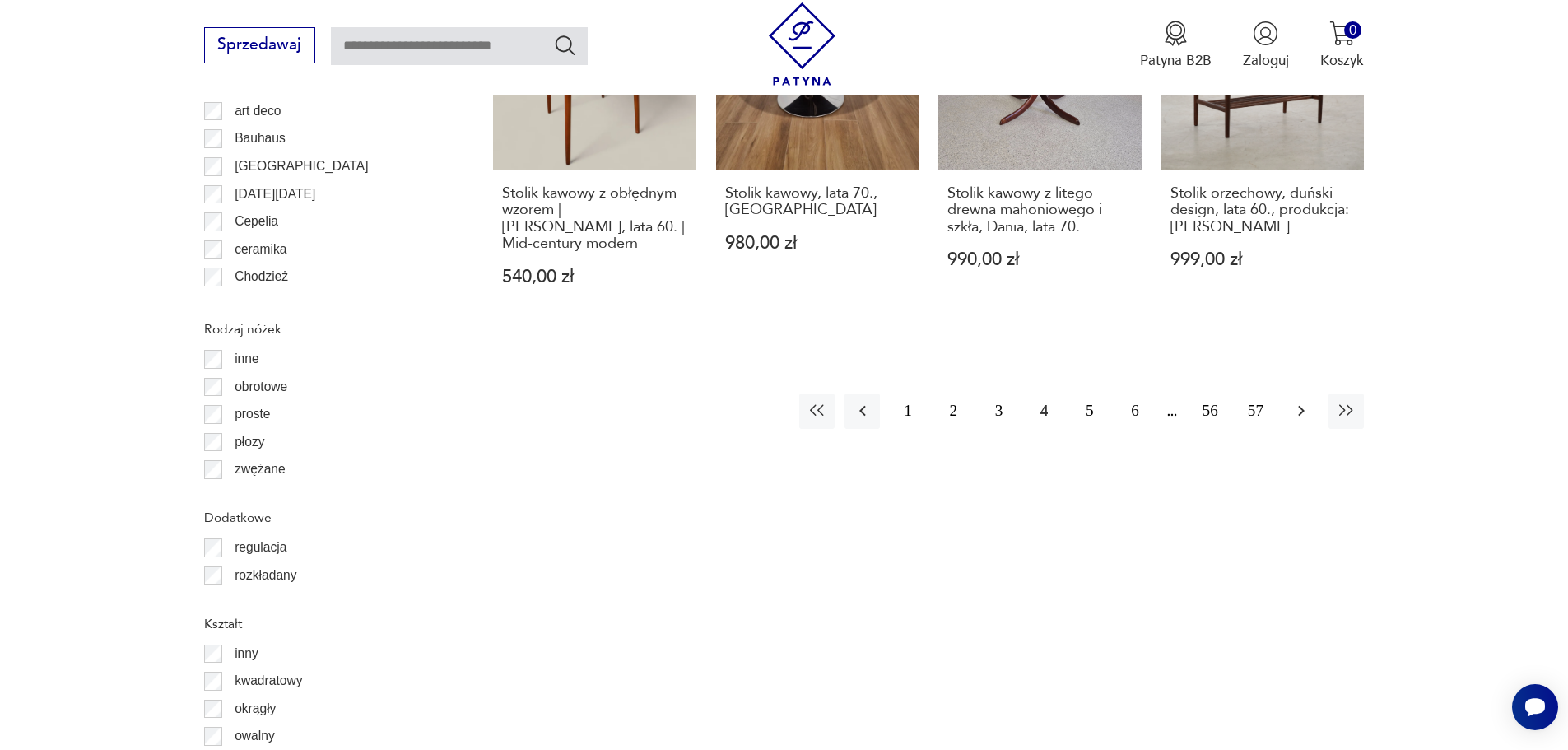
click at [1310, 401] on icon "button" at bounding box center [1302, 411] width 20 height 20
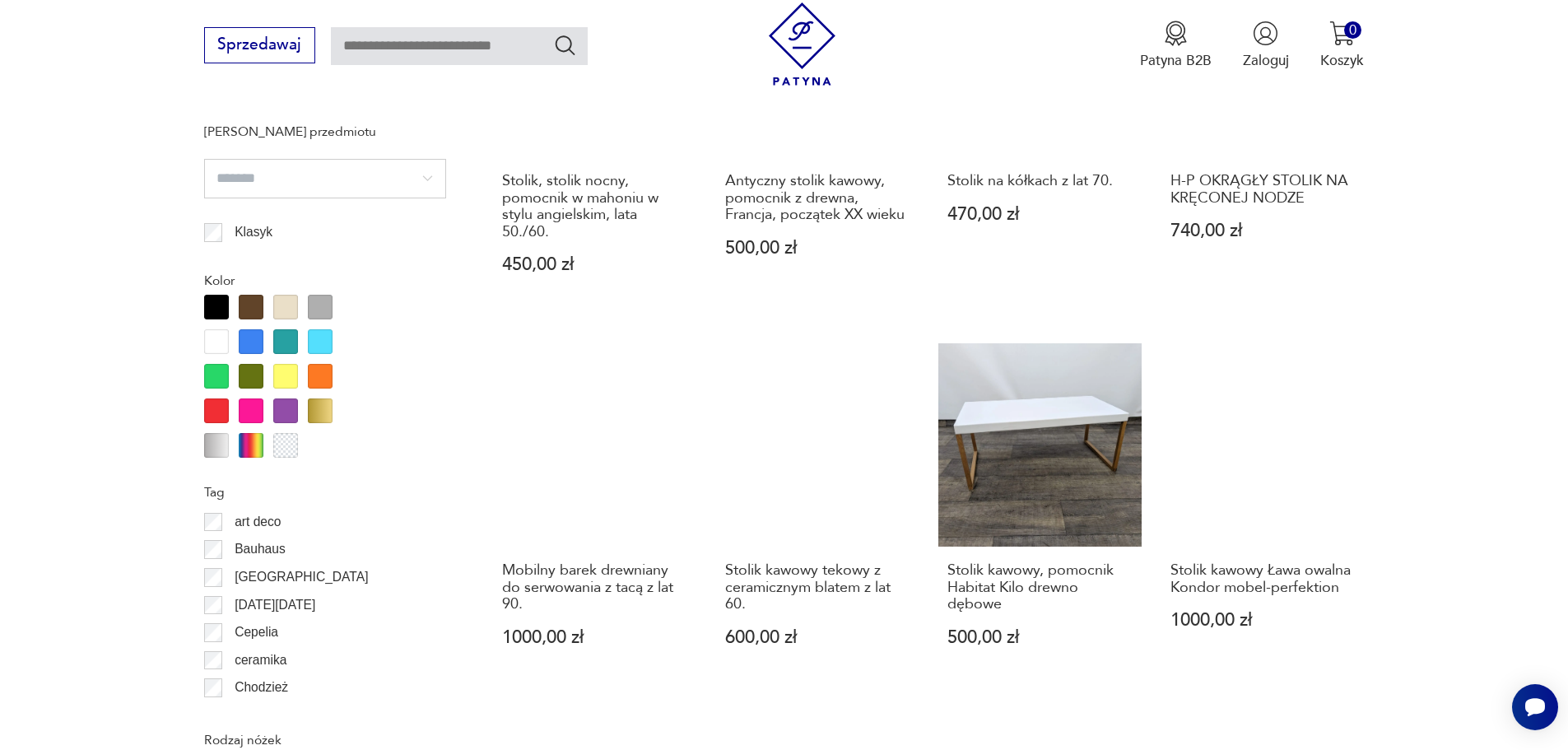
scroll to position [2057, 0]
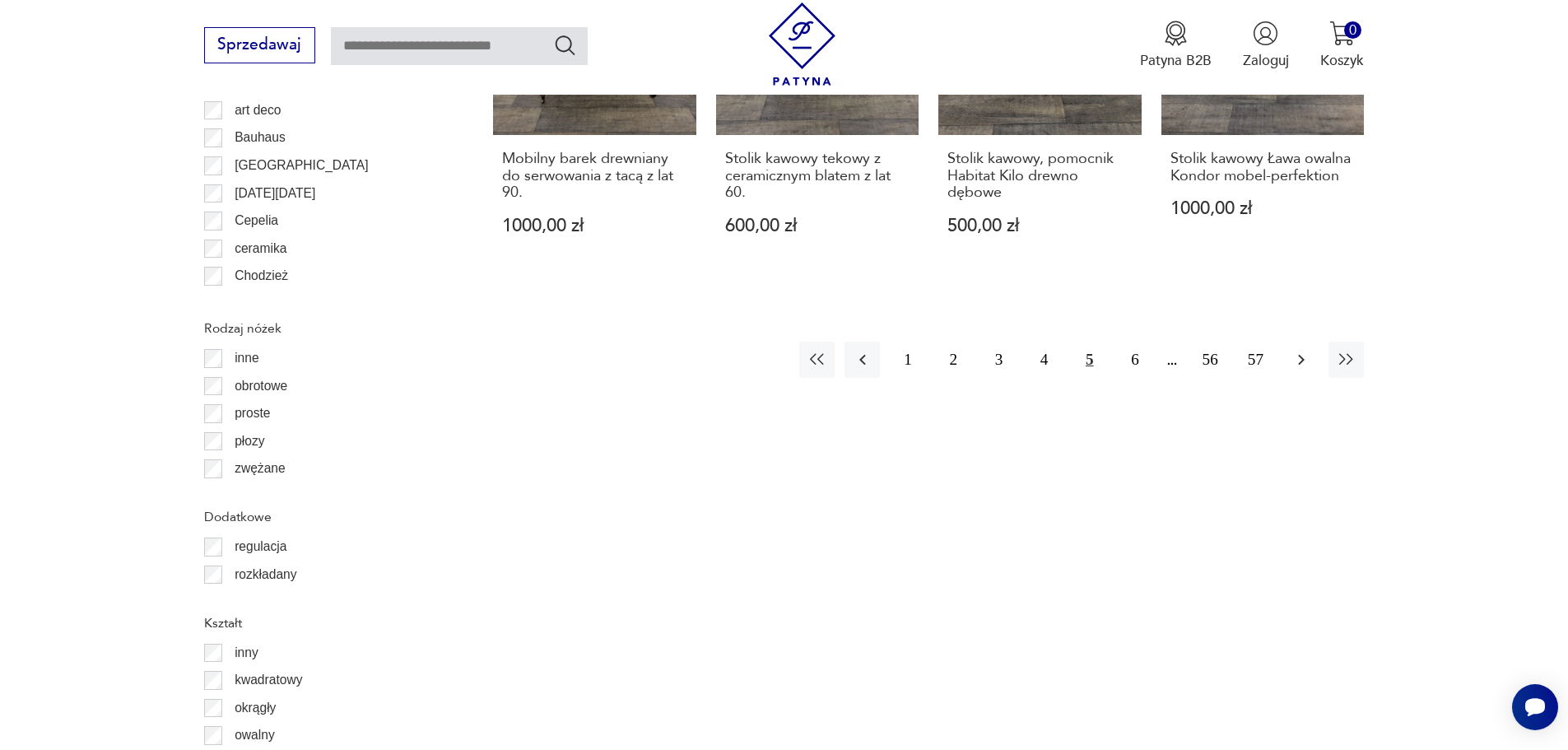
click at [1297, 372] on button "button" at bounding box center [1302, 359] width 36 height 36
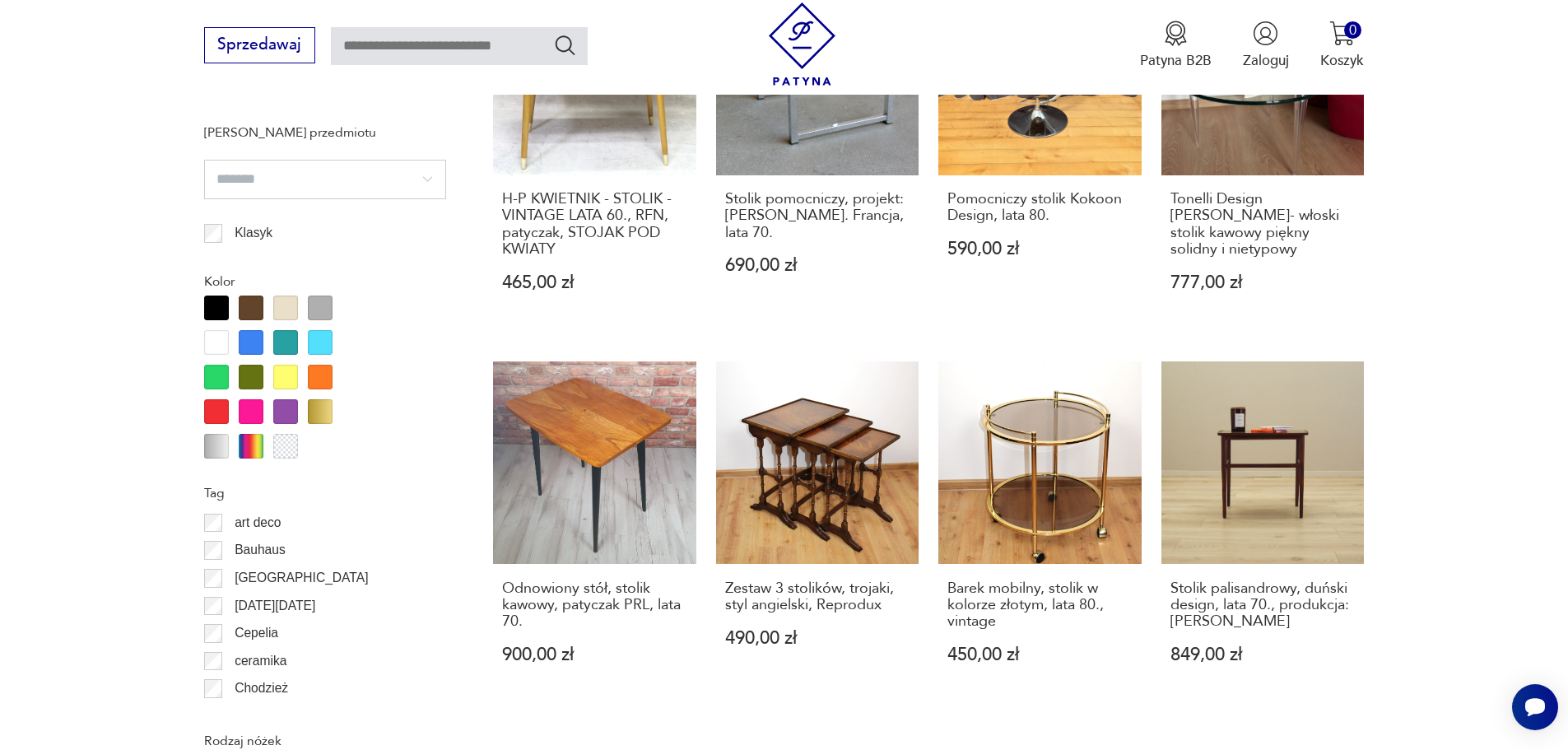
scroll to position [2057, 0]
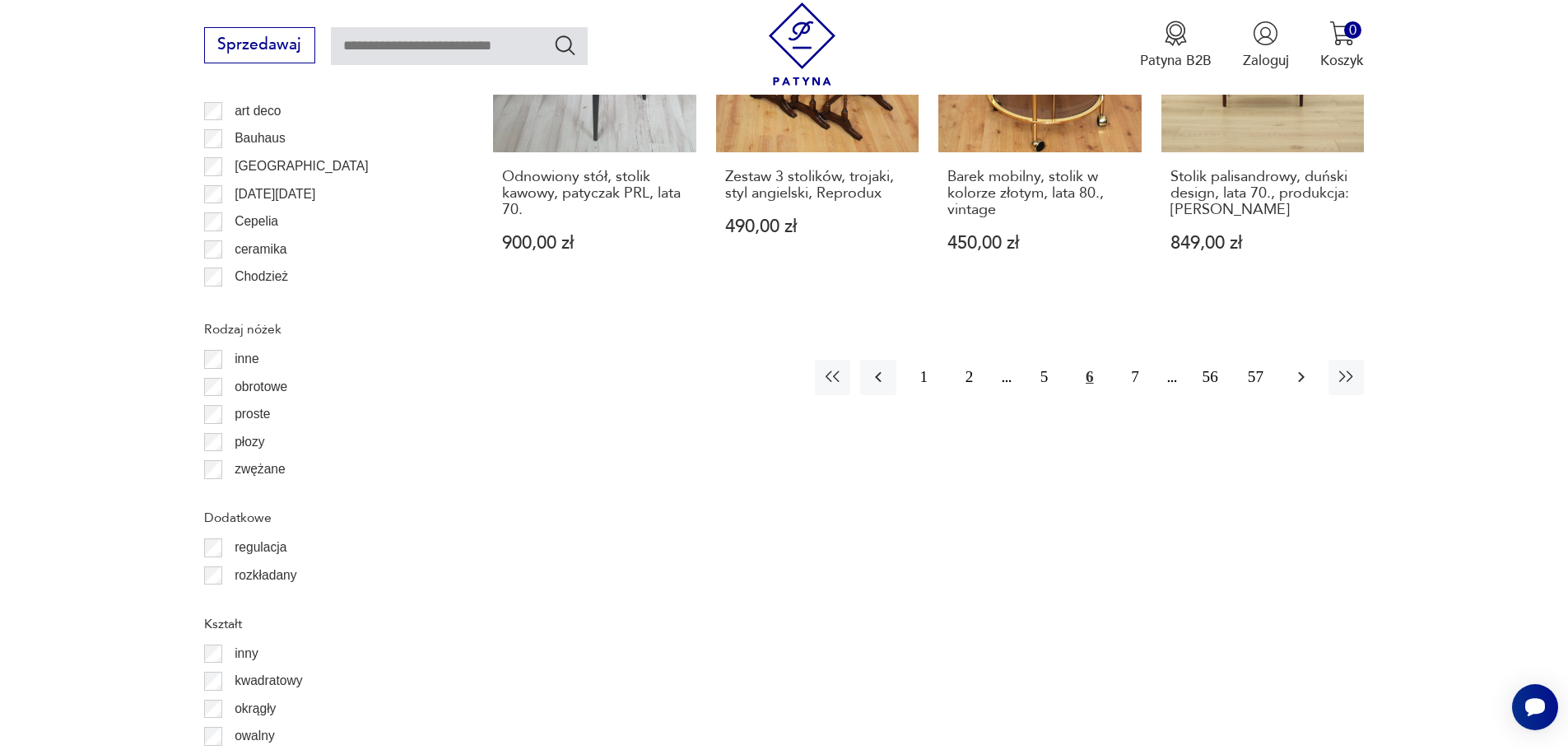
click at [1300, 367] on icon "button" at bounding box center [1302, 377] width 20 height 20
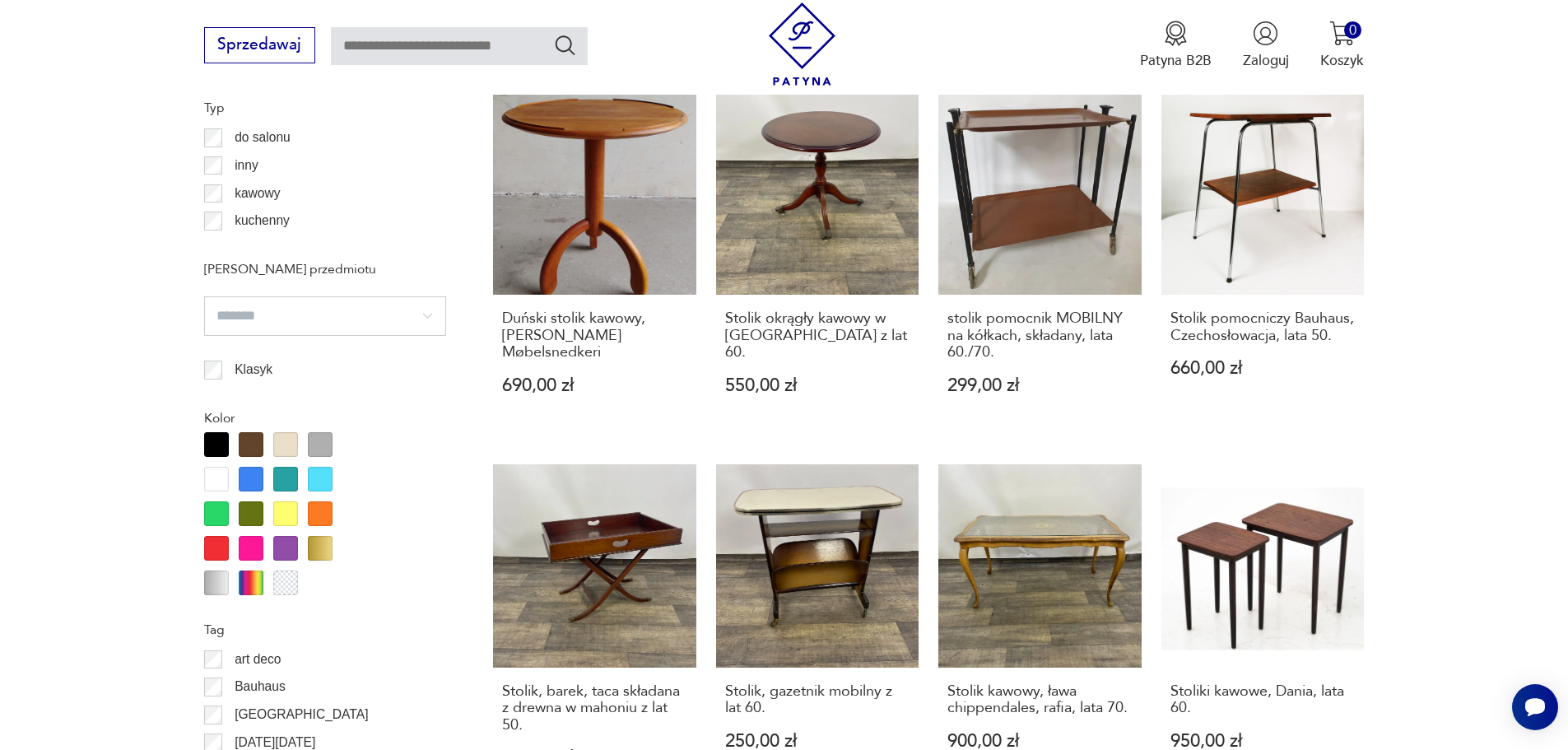
scroll to position [1782, 0]
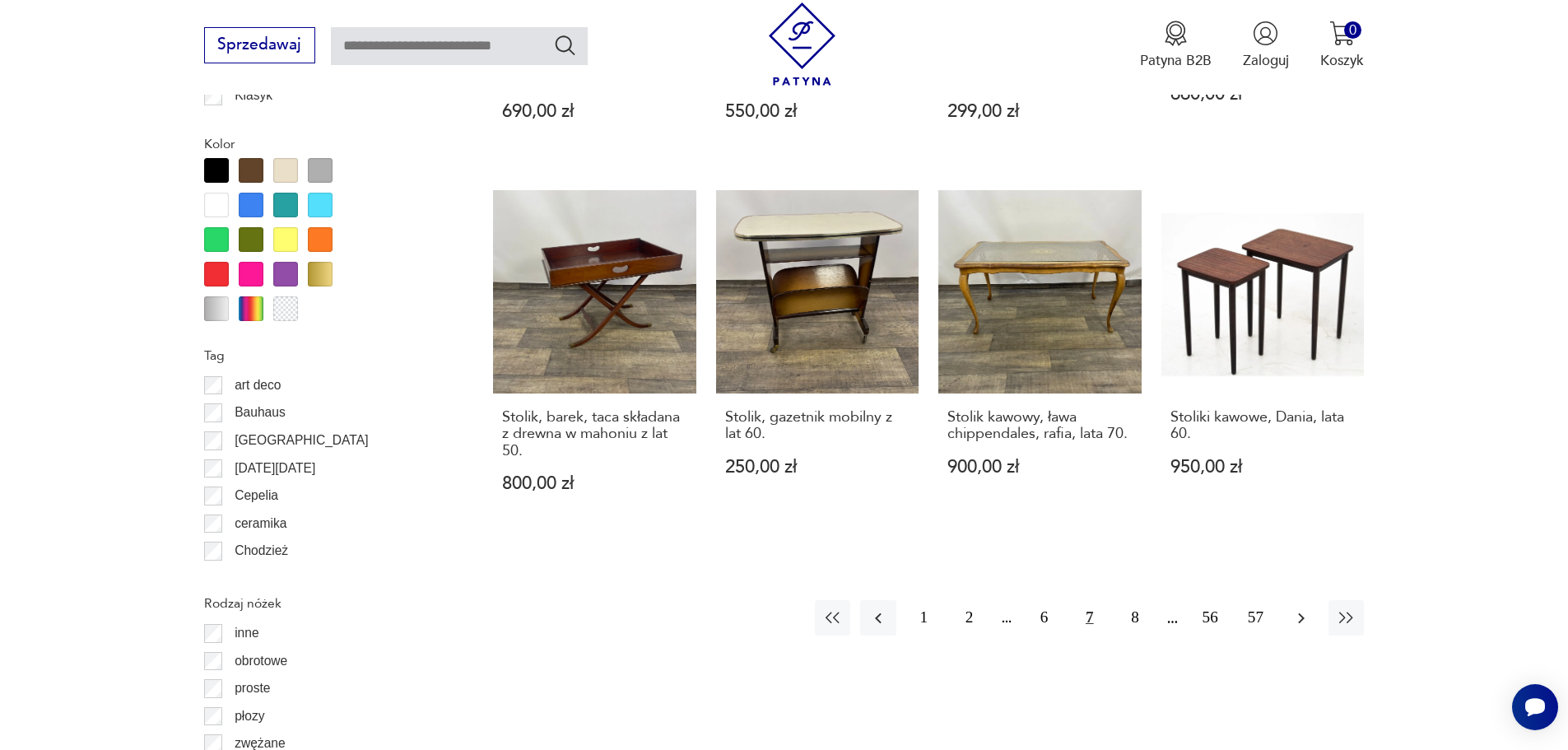
click at [1308, 614] on icon "button" at bounding box center [1302, 618] width 20 height 20
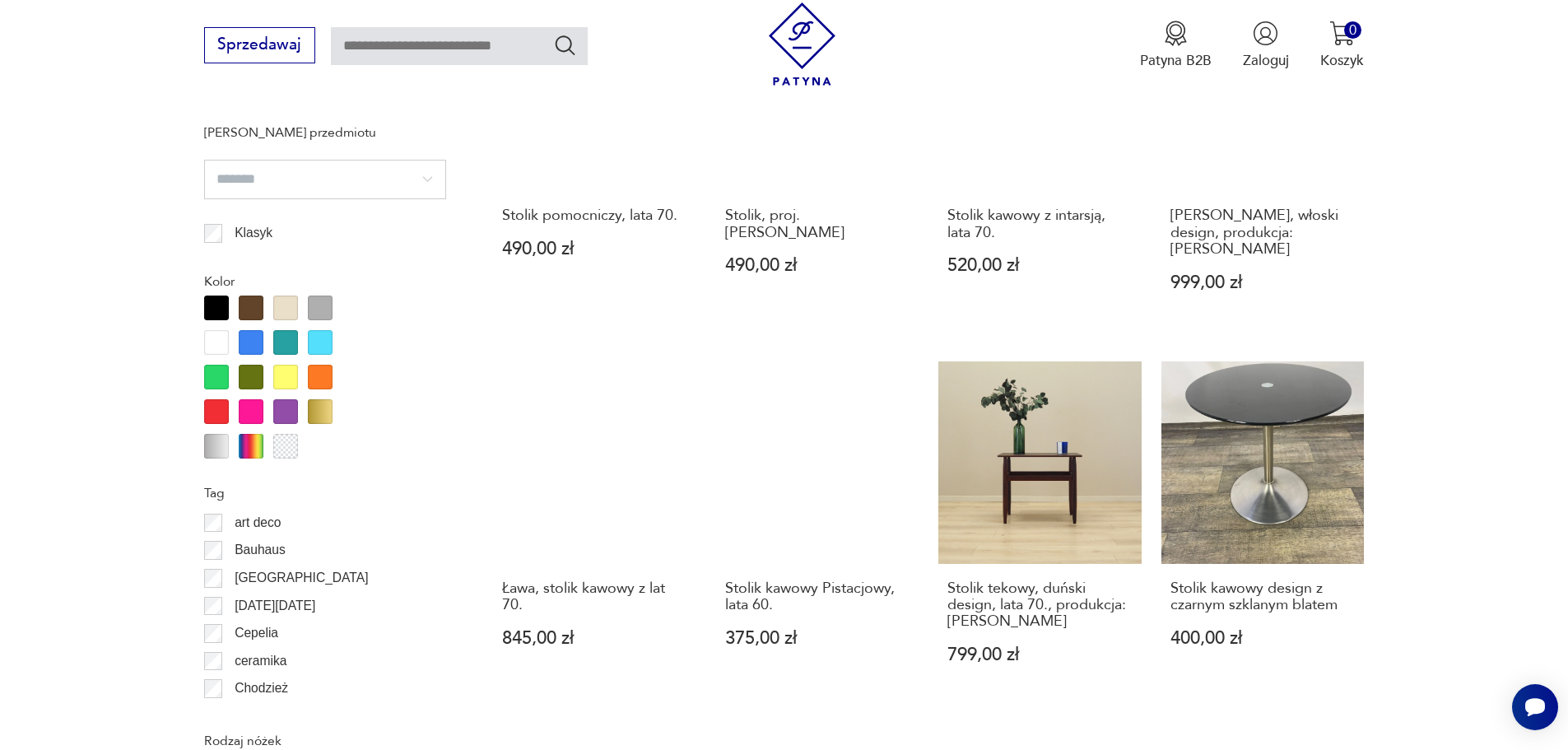
scroll to position [1920, 0]
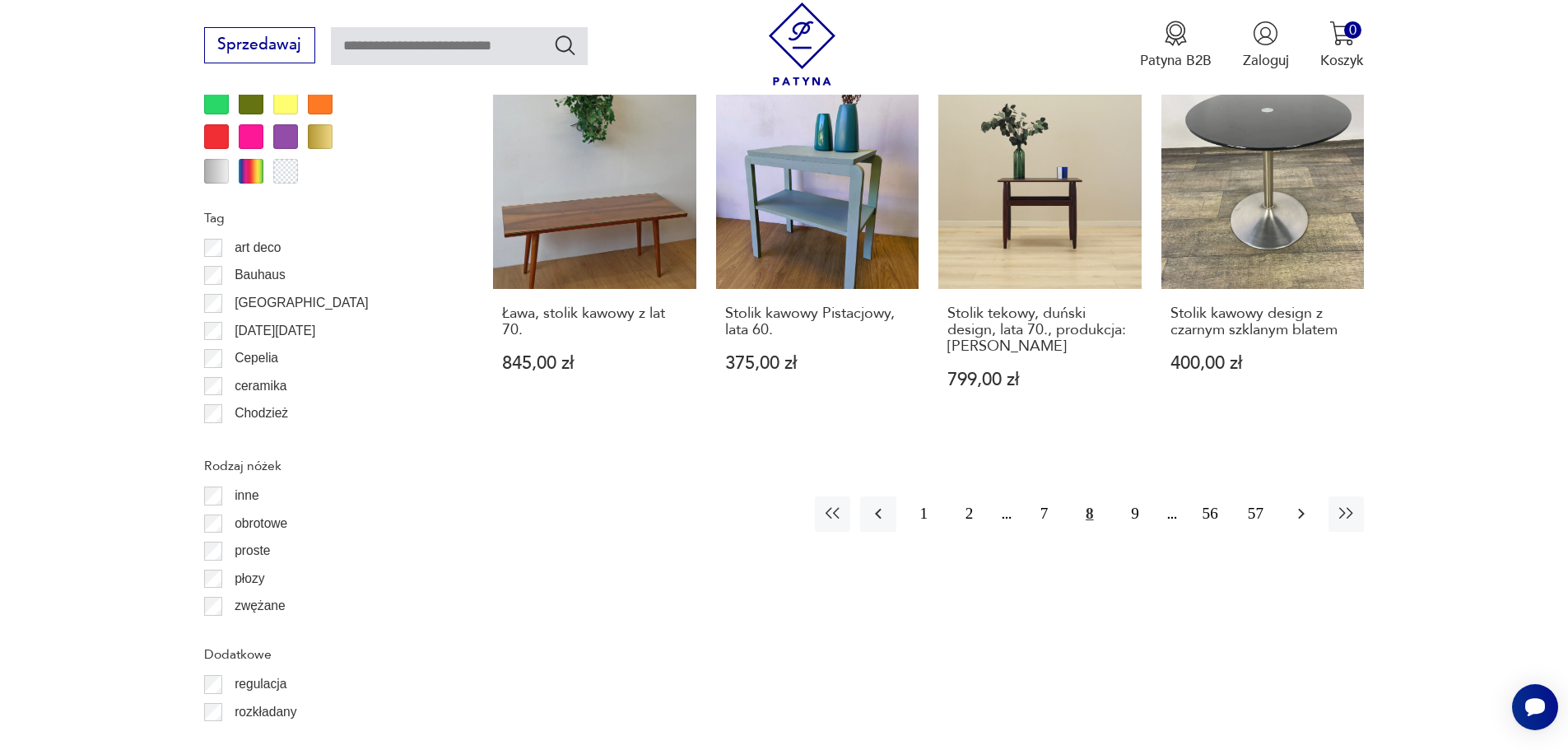
click at [1297, 503] on icon "button" at bounding box center [1302, 513] width 20 height 20
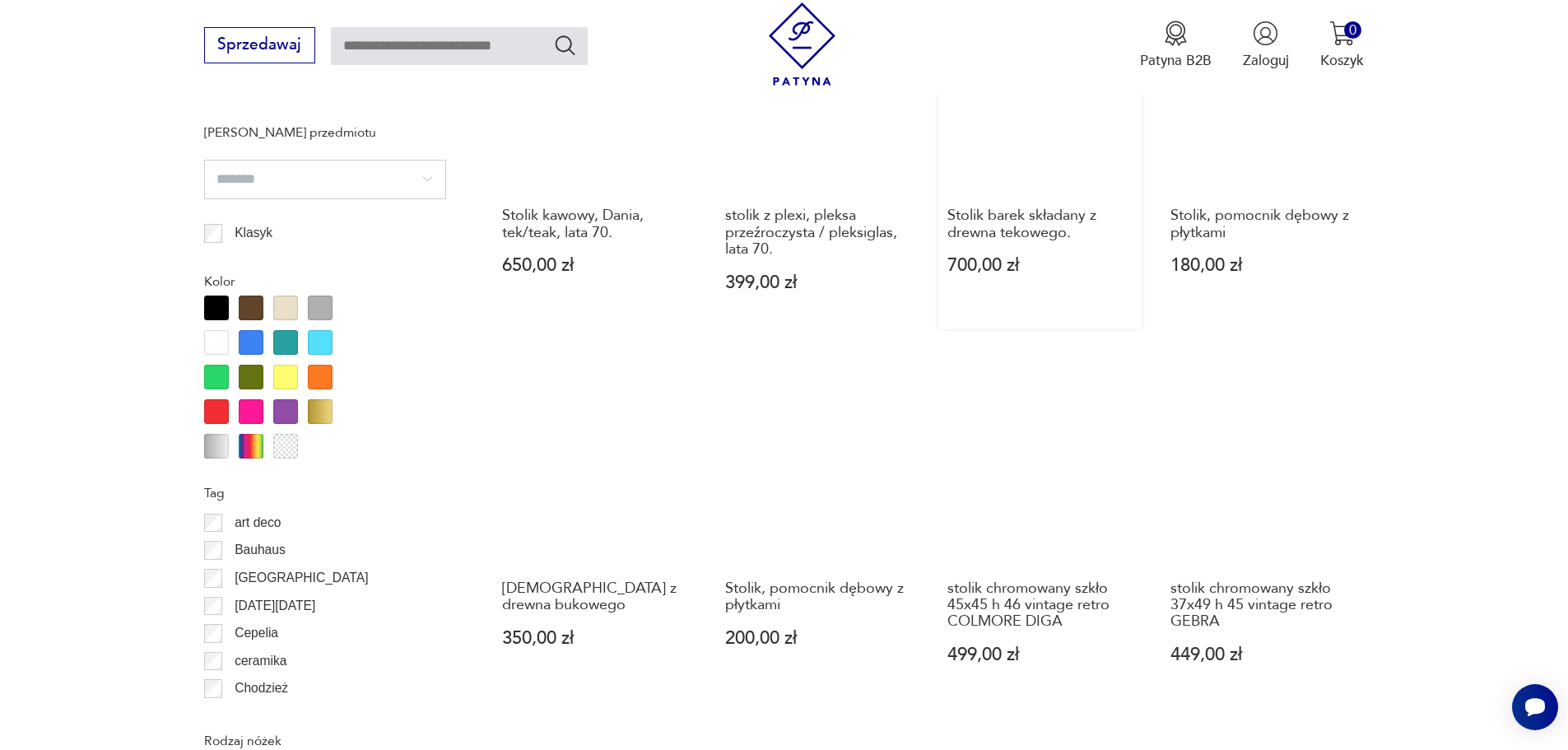
scroll to position [1919, 0]
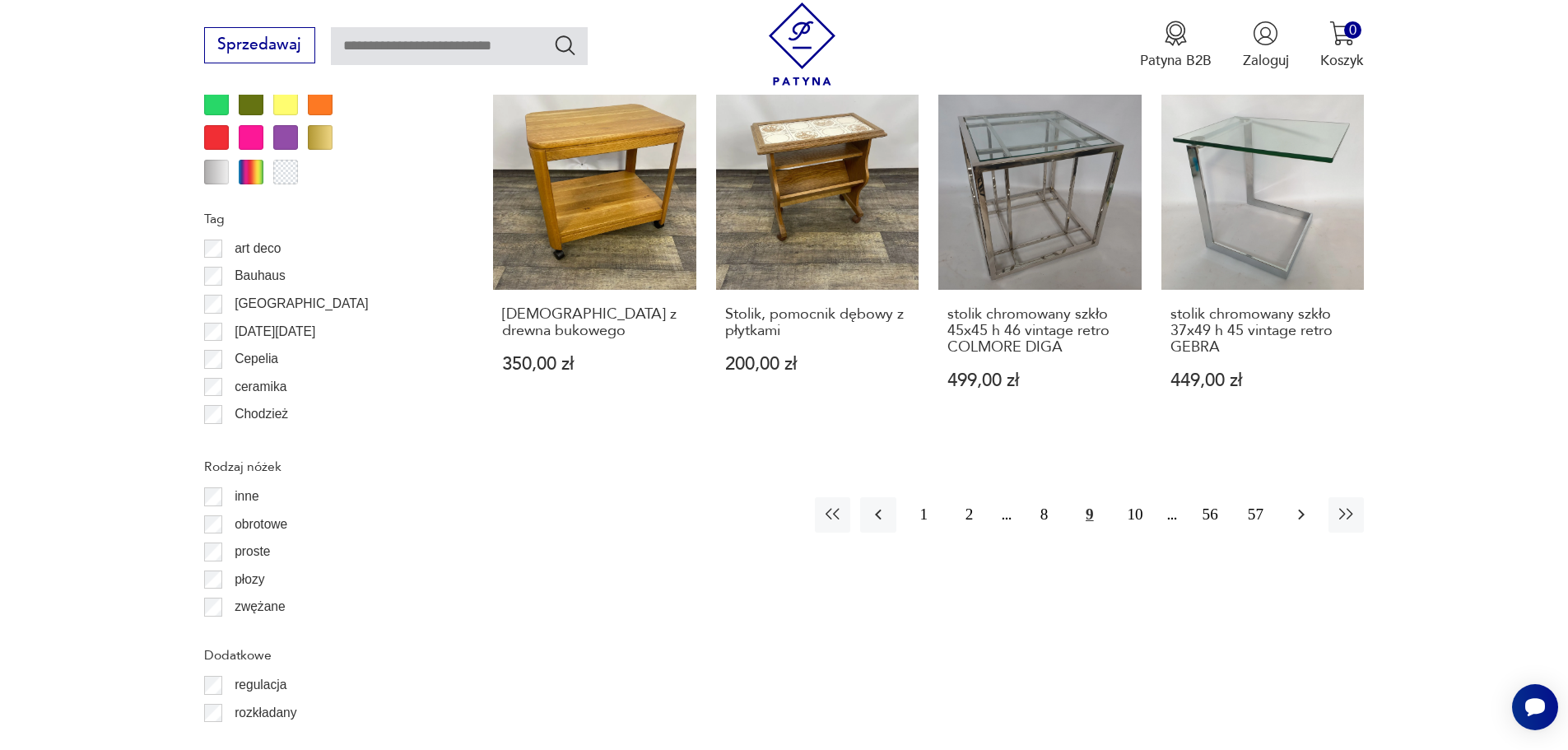
click at [1292, 504] on icon "button" at bounding box center [1302, 514] width 20 height 20
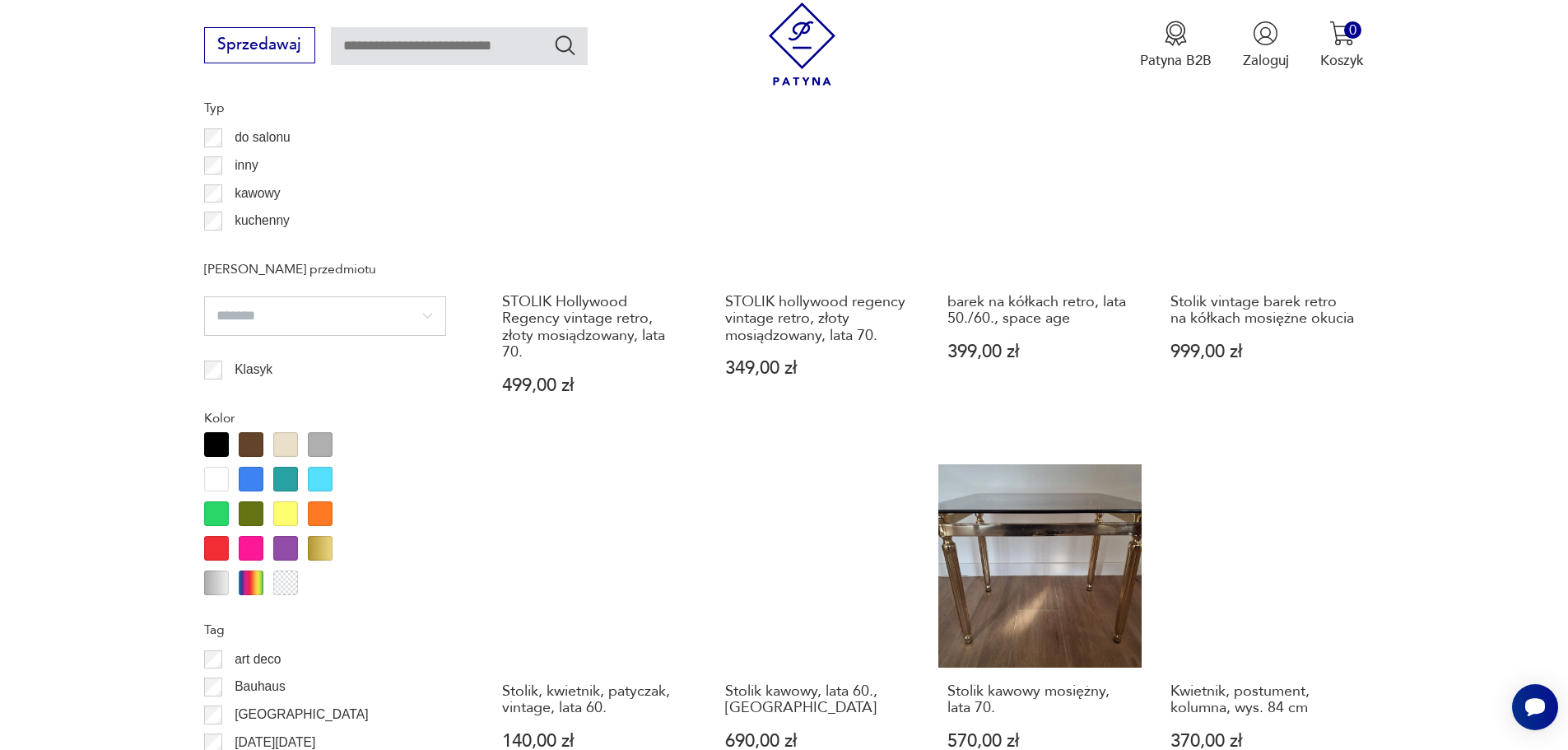
scroll to position [1782, 0]
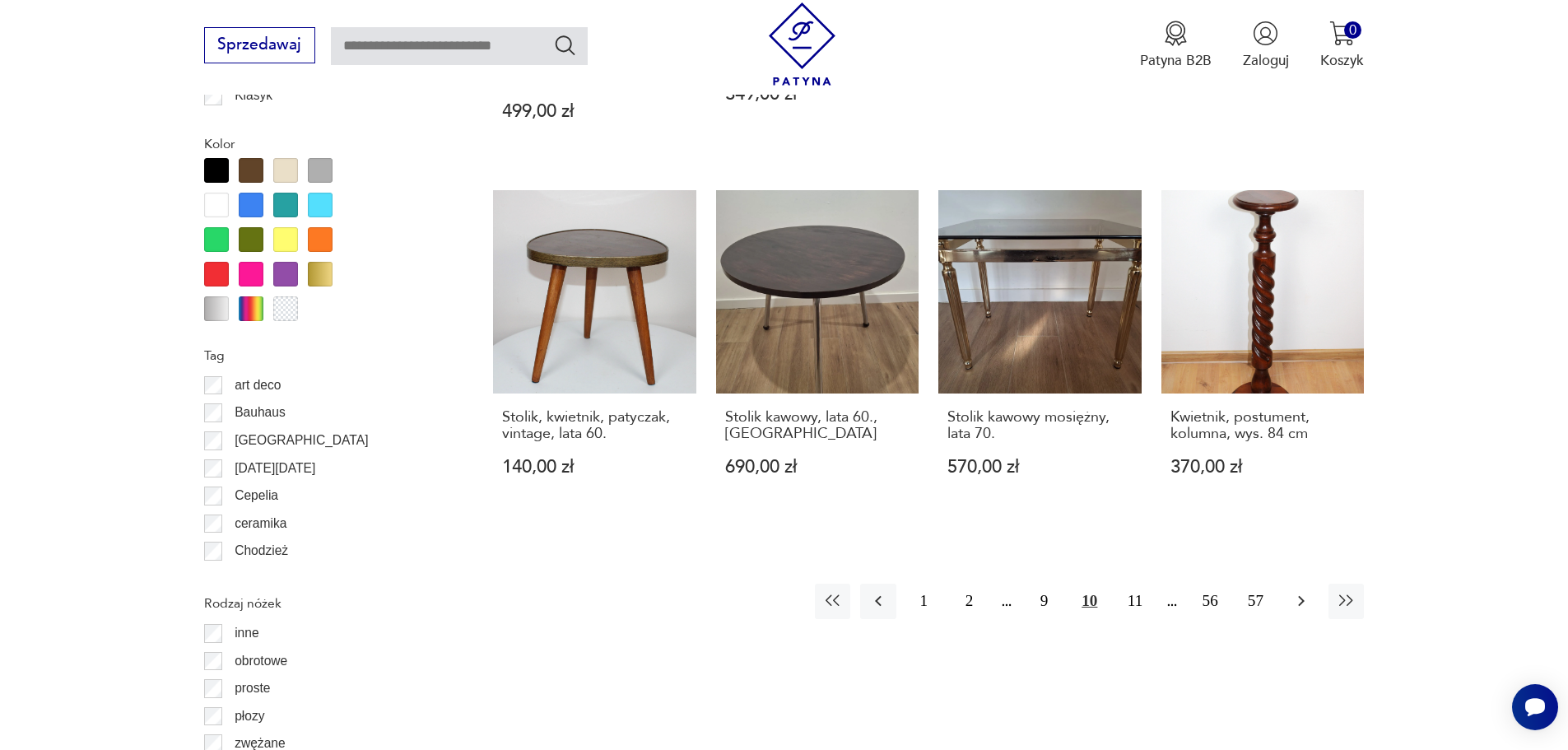
click at [1299, 600] on icon "button" at bounding box center [1302, 601] width 20 height 20
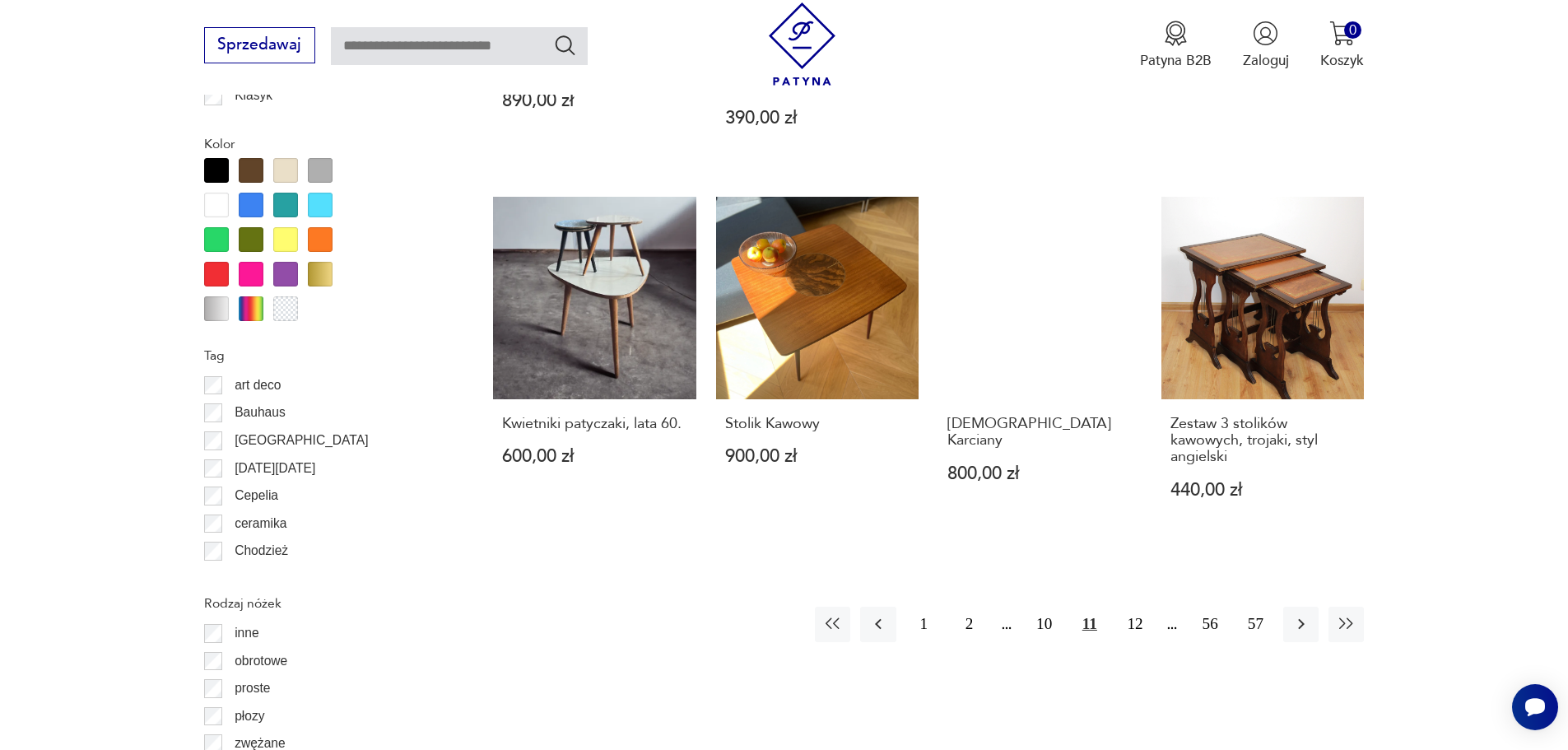
scroll to position [2057, 0]
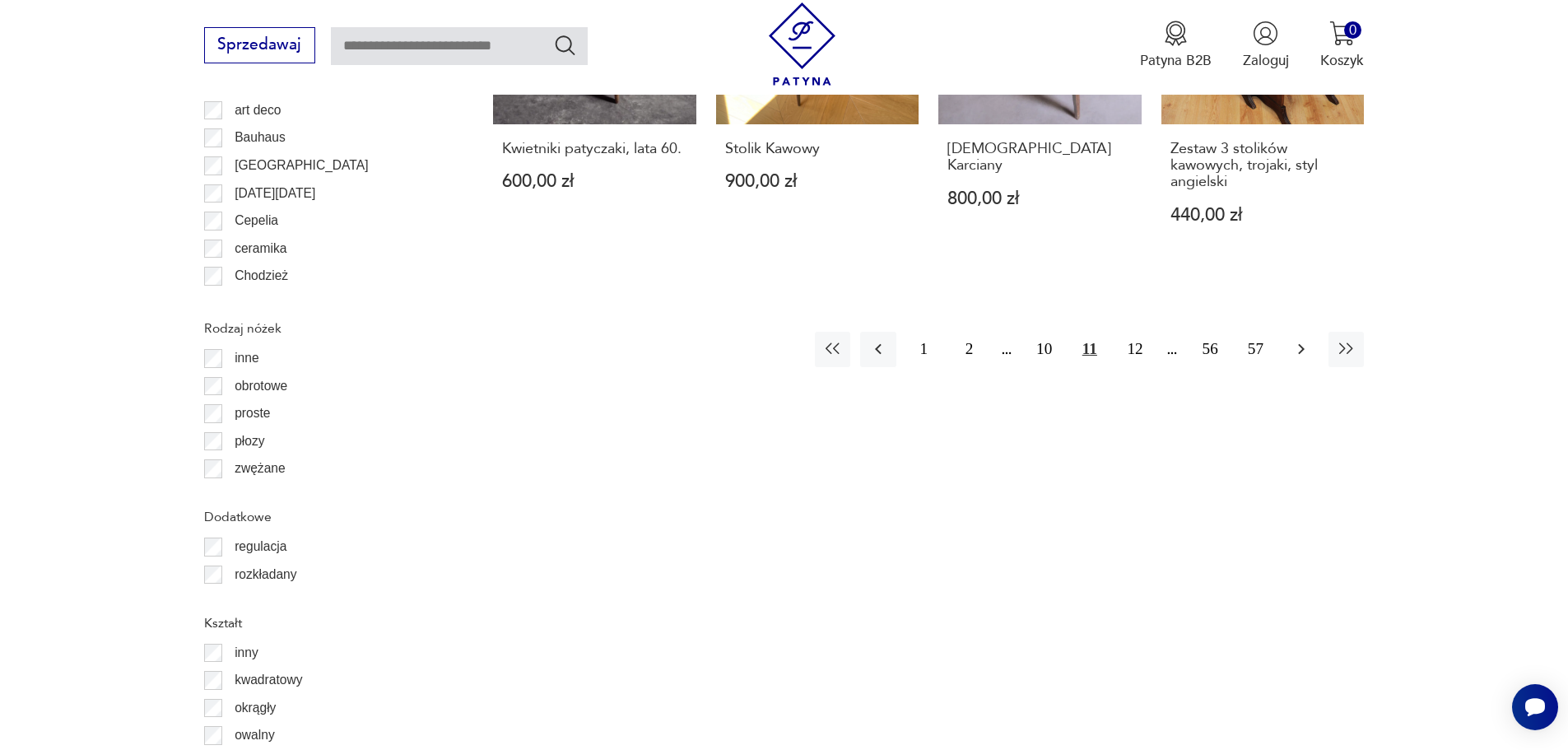
click at [1303, 349] on icon "button" at bounding box center [1301, 350] width 6 height 11
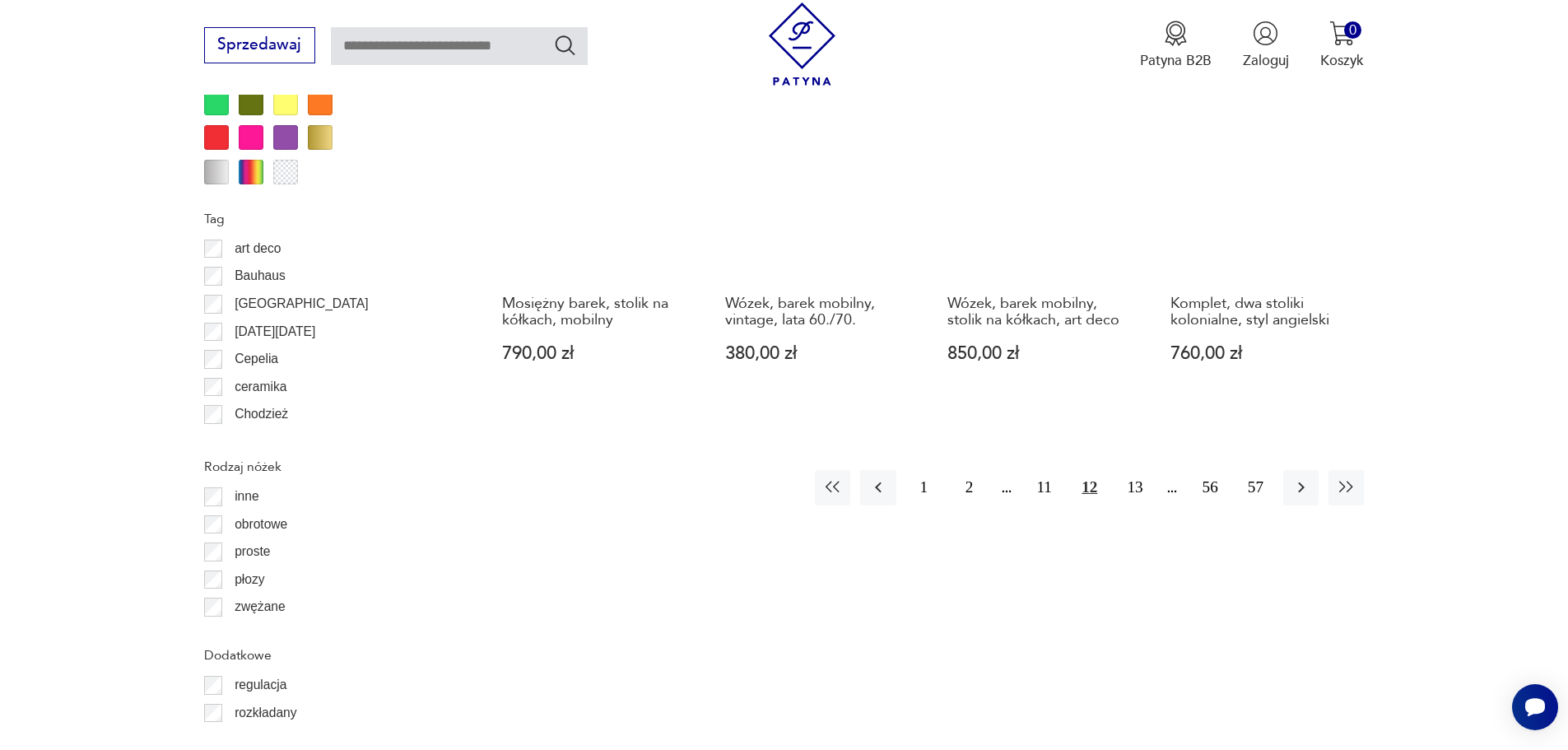
scroll to position [2057, 0]
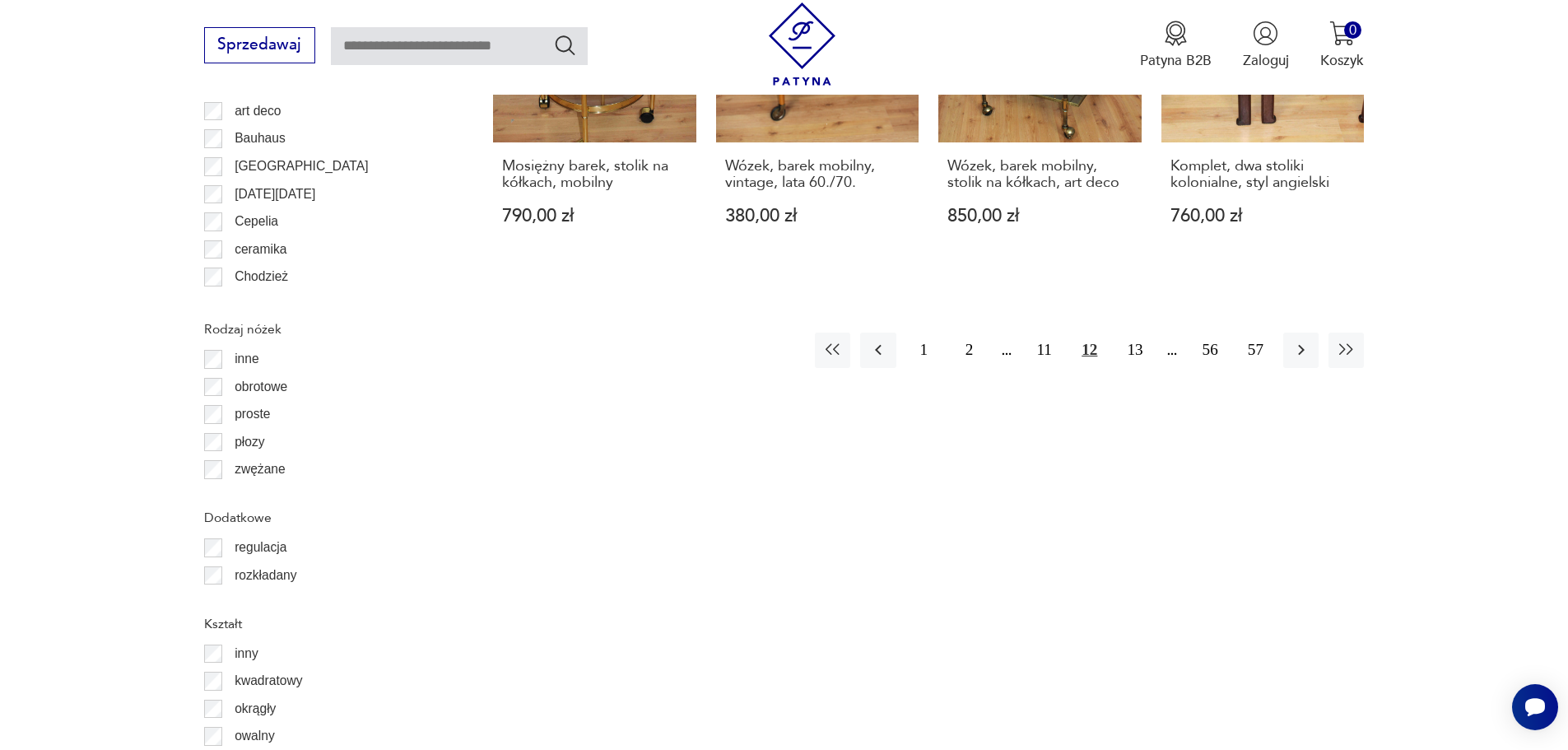
click at [1287, 304] on div "Znaleziono 911 produktów Filtruj Sortuj według daty dodania Sortuj według daty …" at bounding box center [928, 81] width 871 height 2686
click at [1293, 333] on button "button" at bounding box center [1302, 351] width 36 height 36
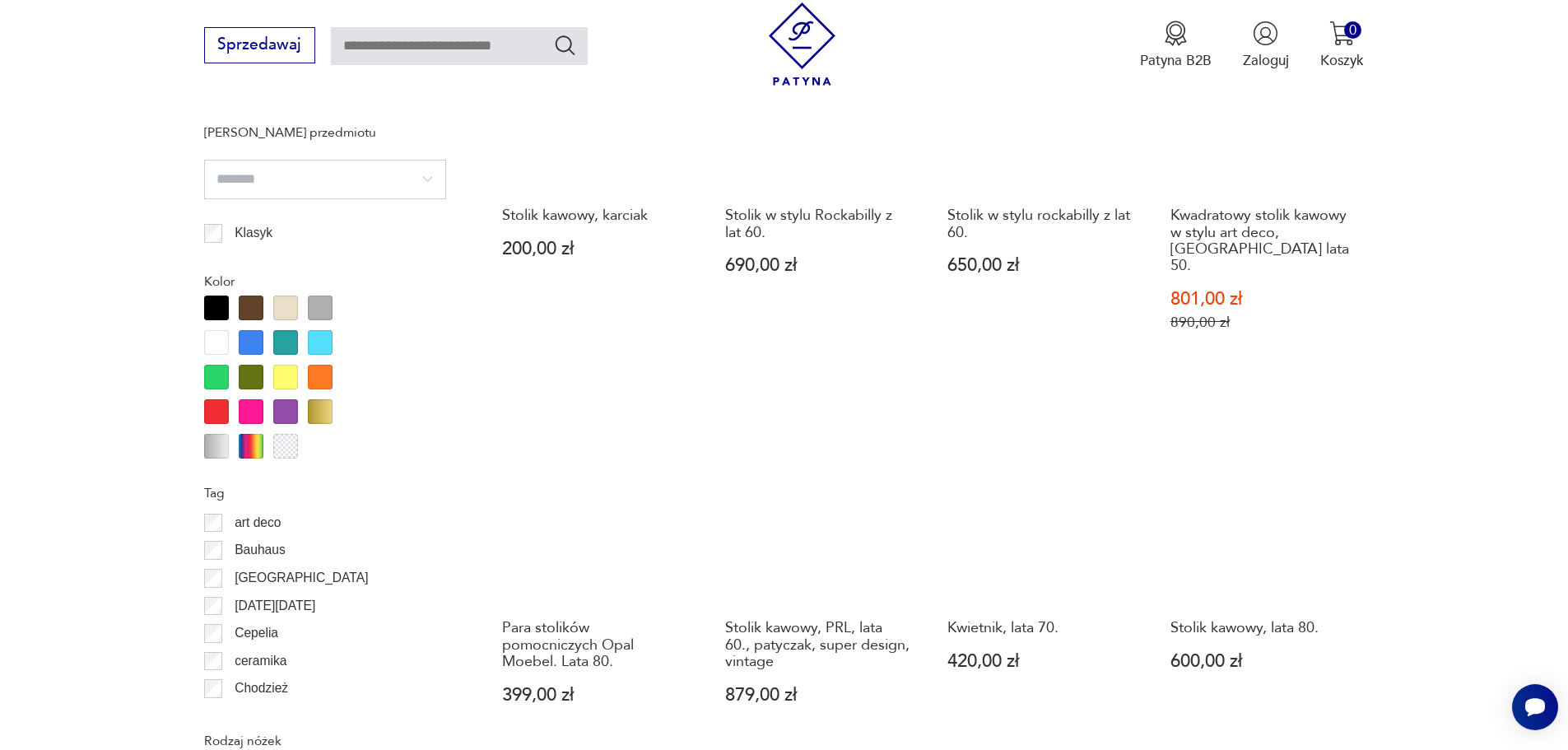
scroll to position [1920, 0]
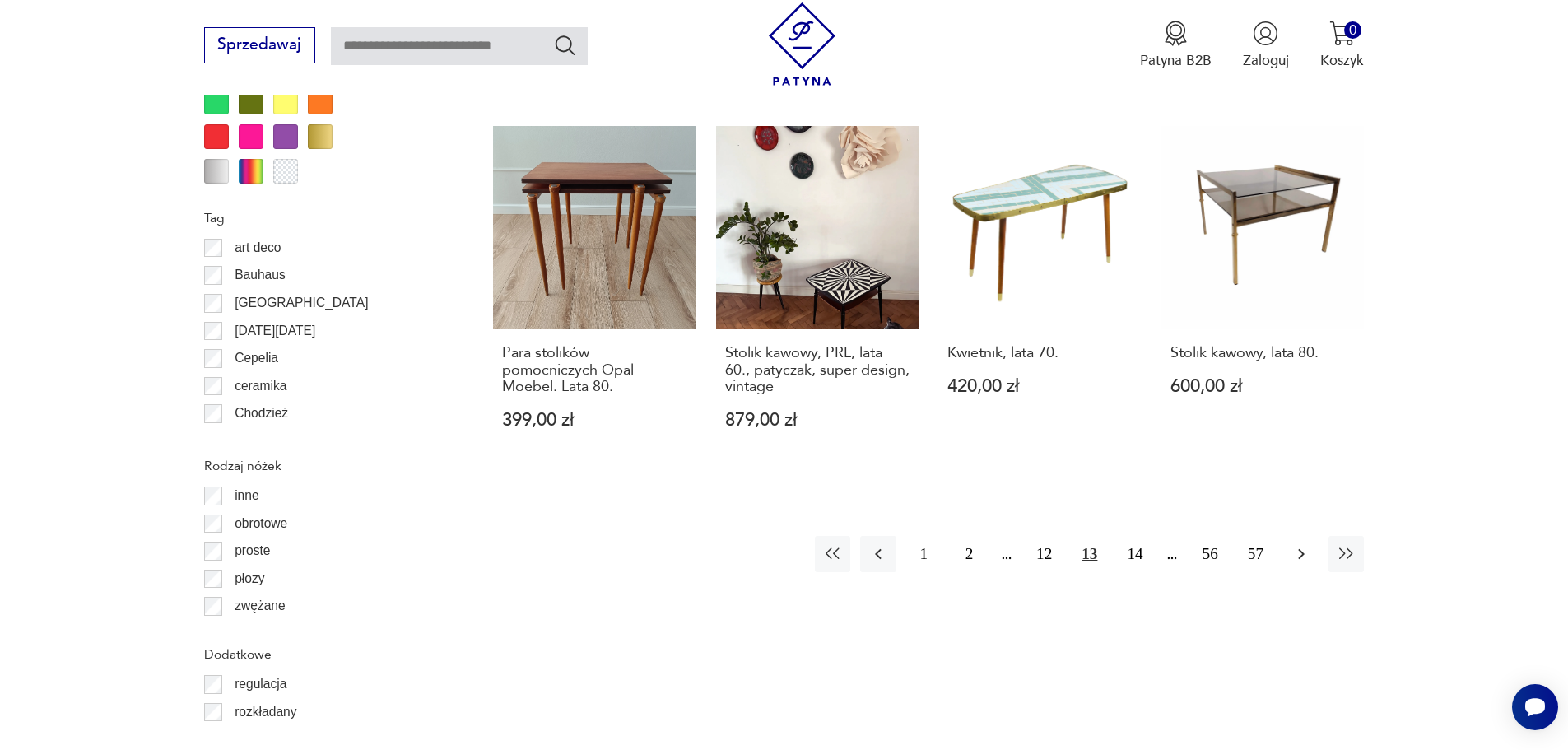
click at [1309, 544] on icon "button" at bounding box center [1302, 554] width 20 height 20
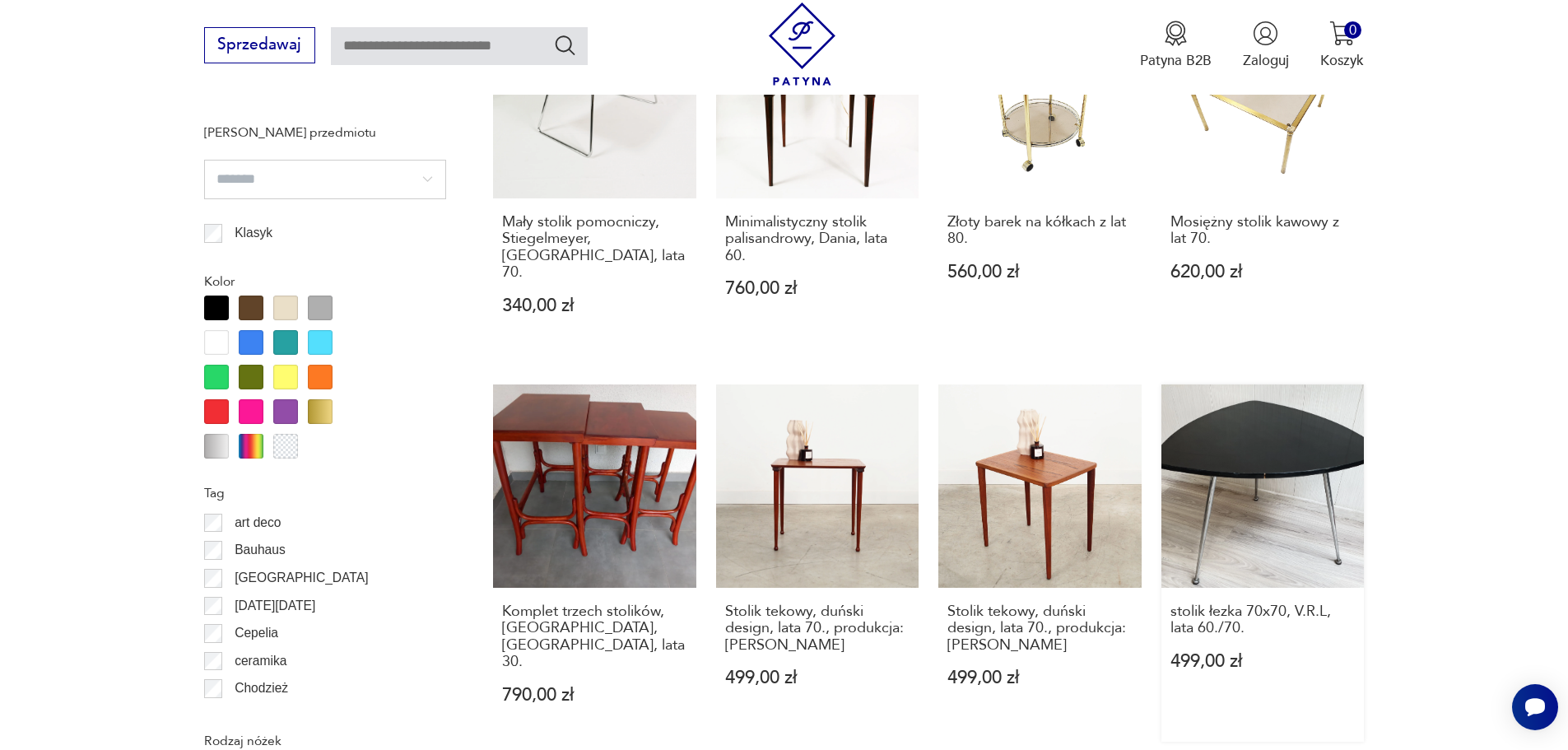
scroll to position [1782, 0]
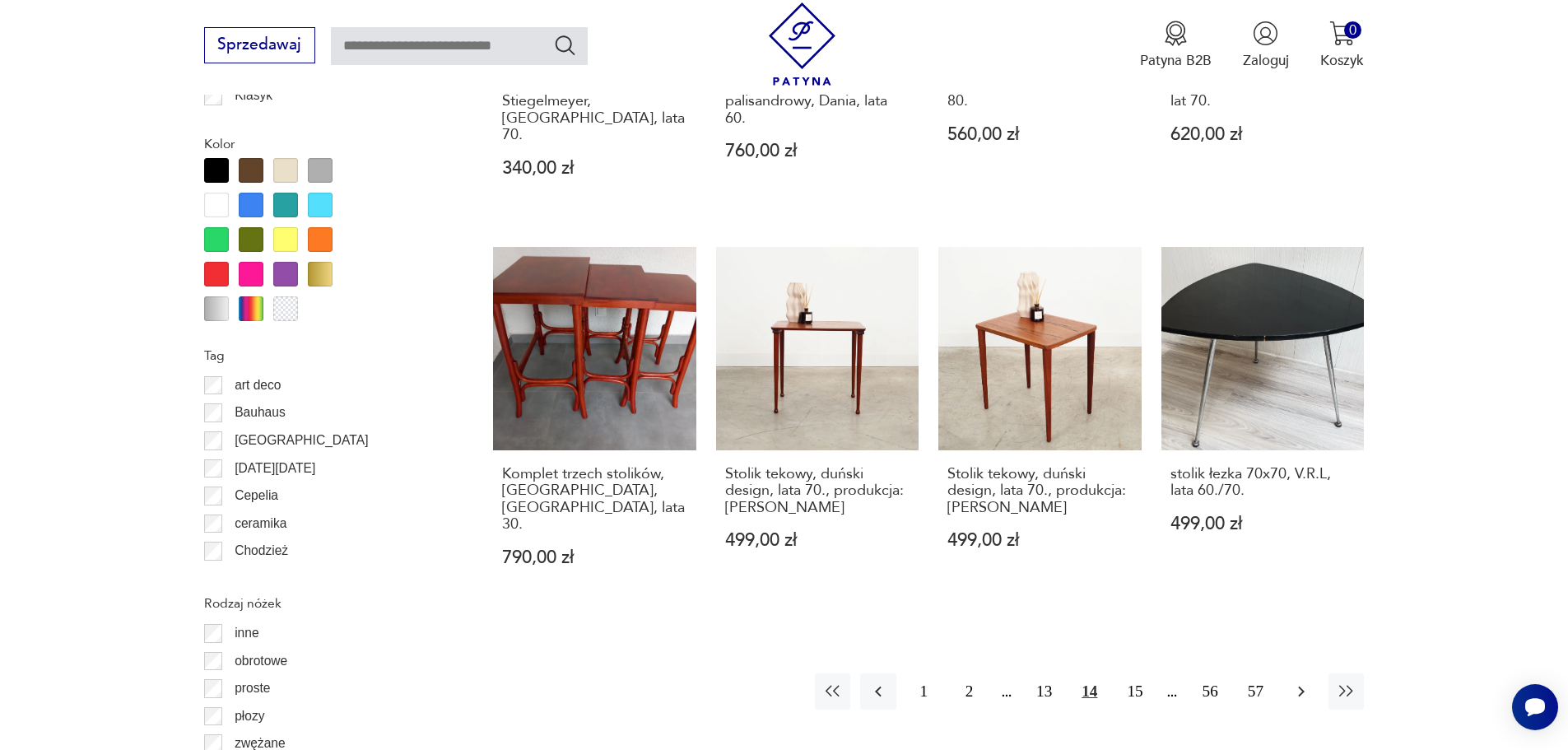
click at [1295, 682] on icon "button" at bounding box center [1302, 691] width 20 height 20
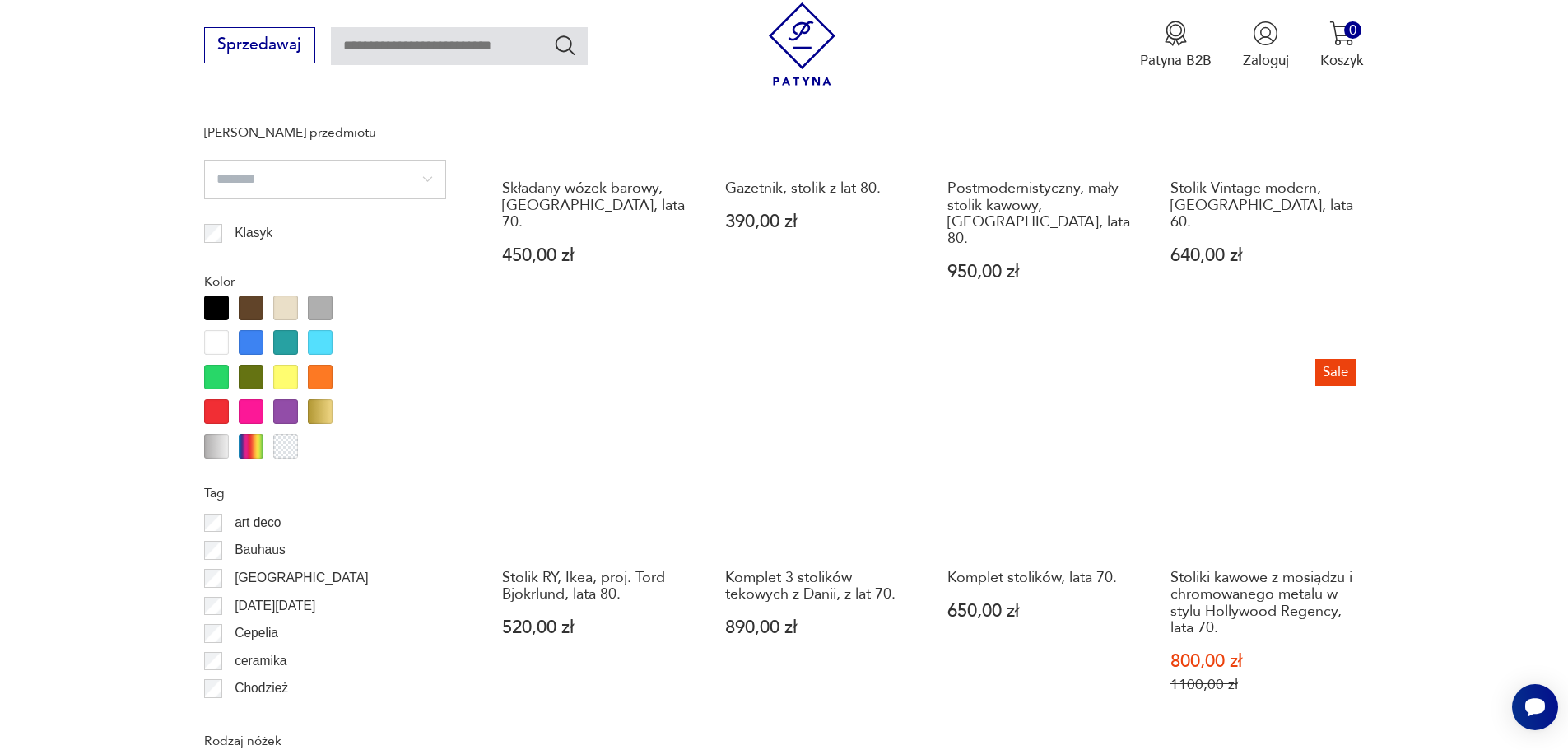
scroll to position [1919, 0]
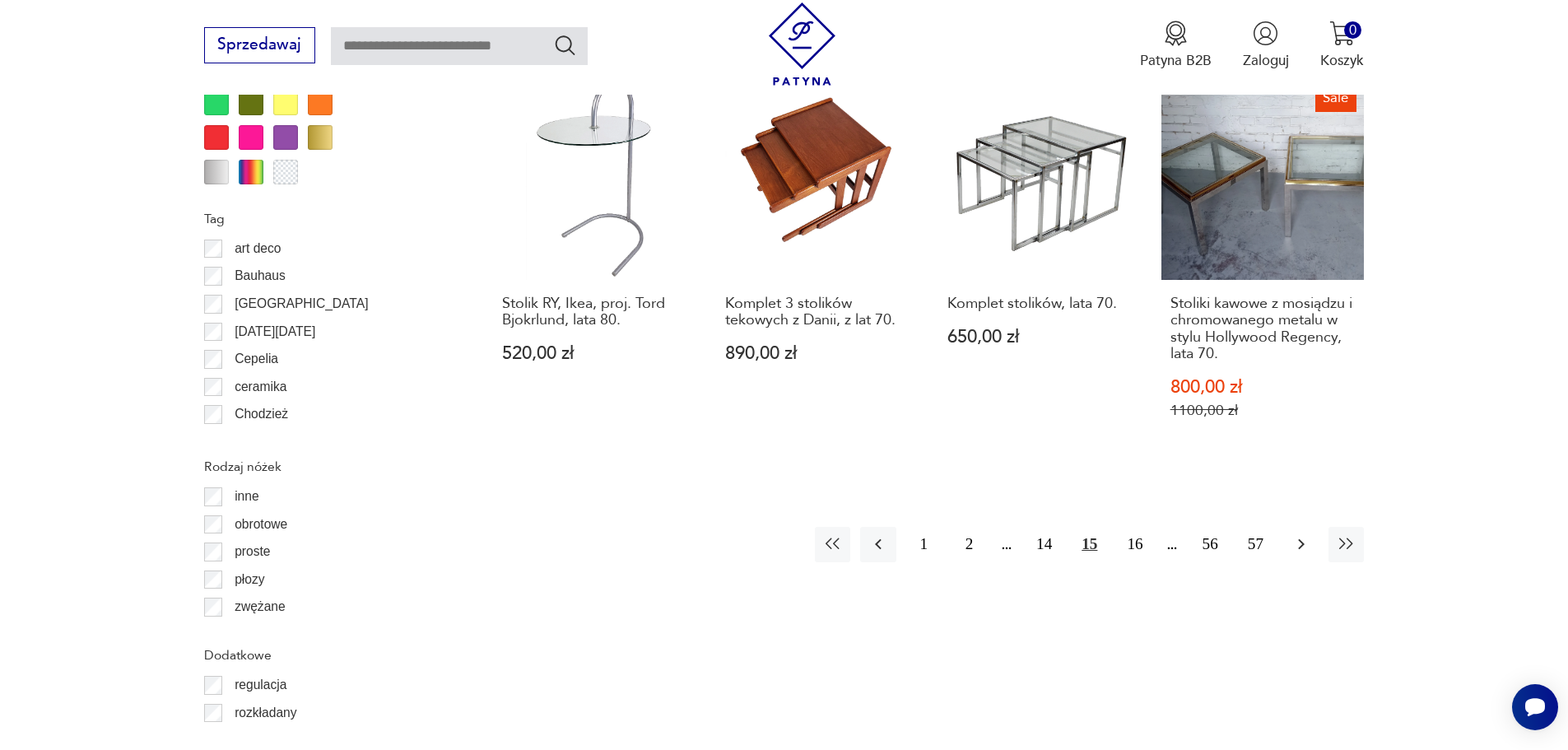
click at [1298, 534] on icon "button" at bounding box center [1302, 544] width 20 height 20
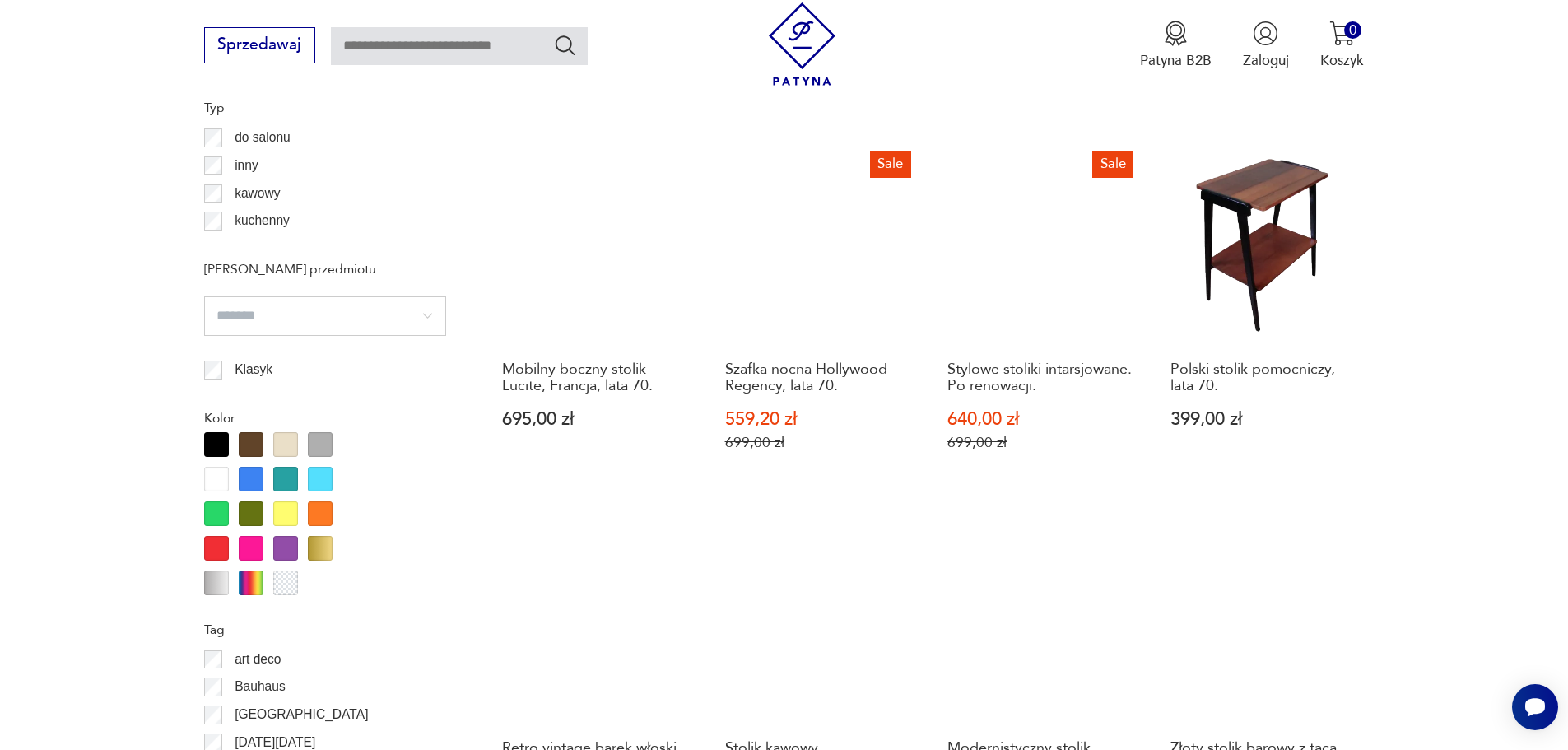
scroll to position [1782, 0]
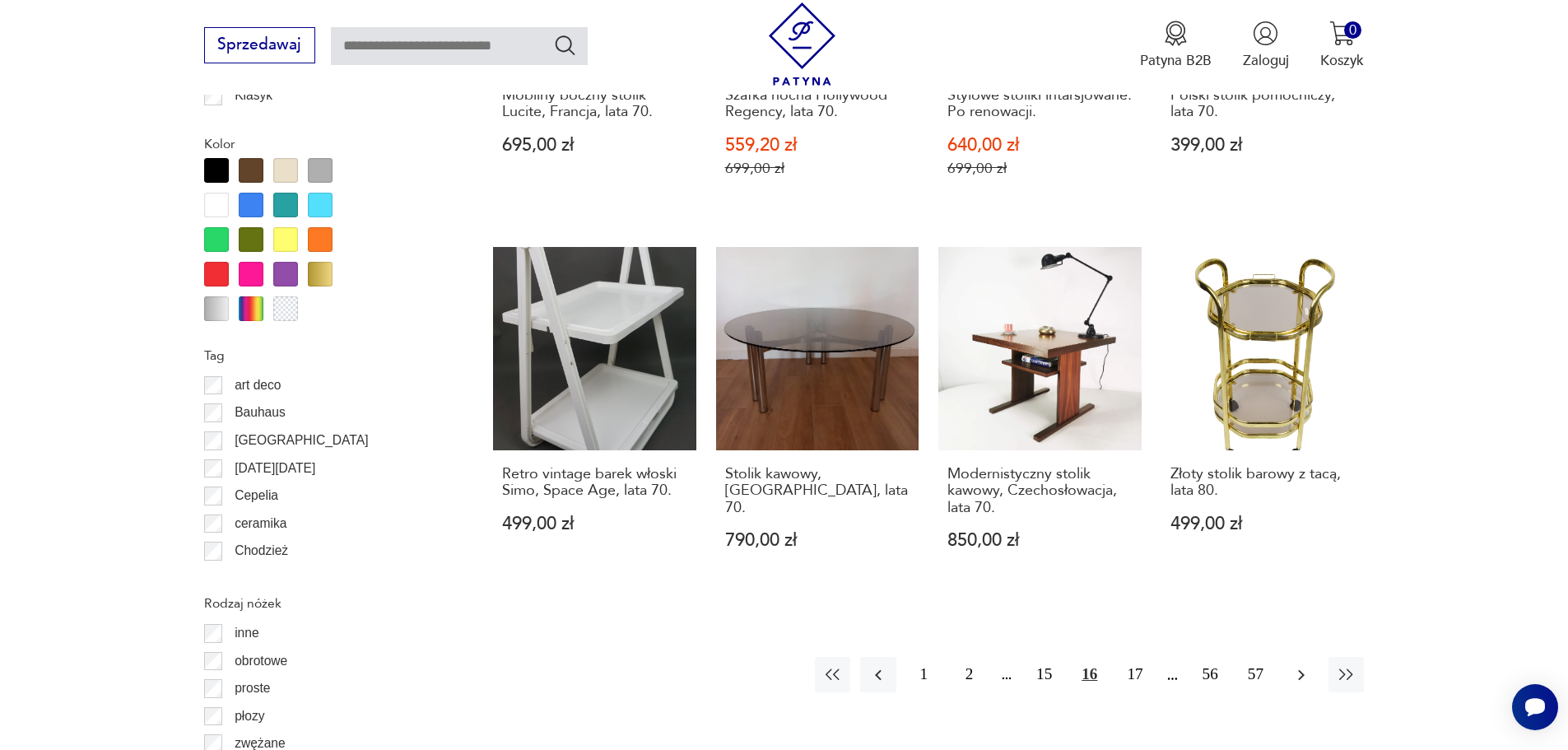
click at [1305, 665] on icon "button" at bounding box center [1302, 675] width 20 height 20
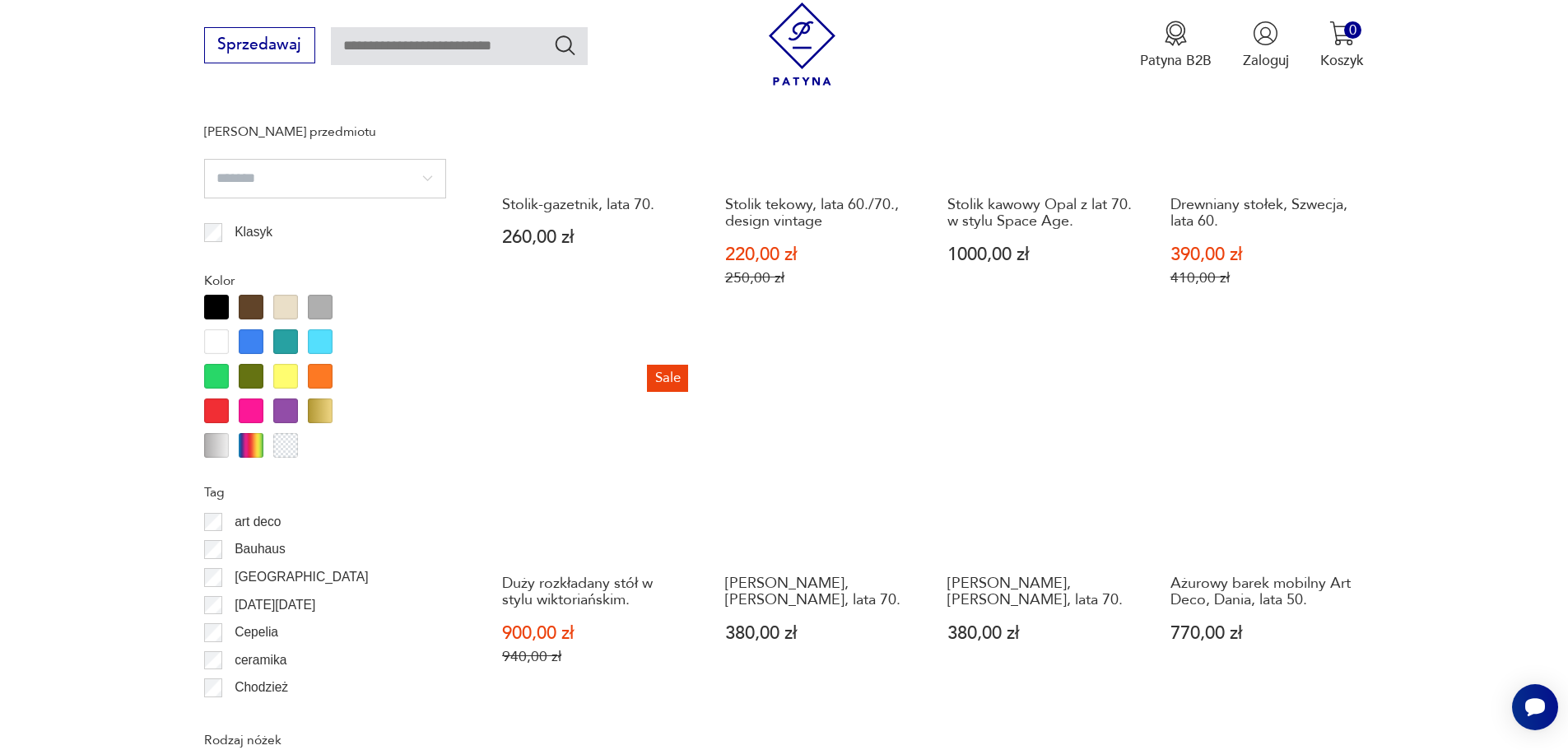
scroll to position [1782, 0]
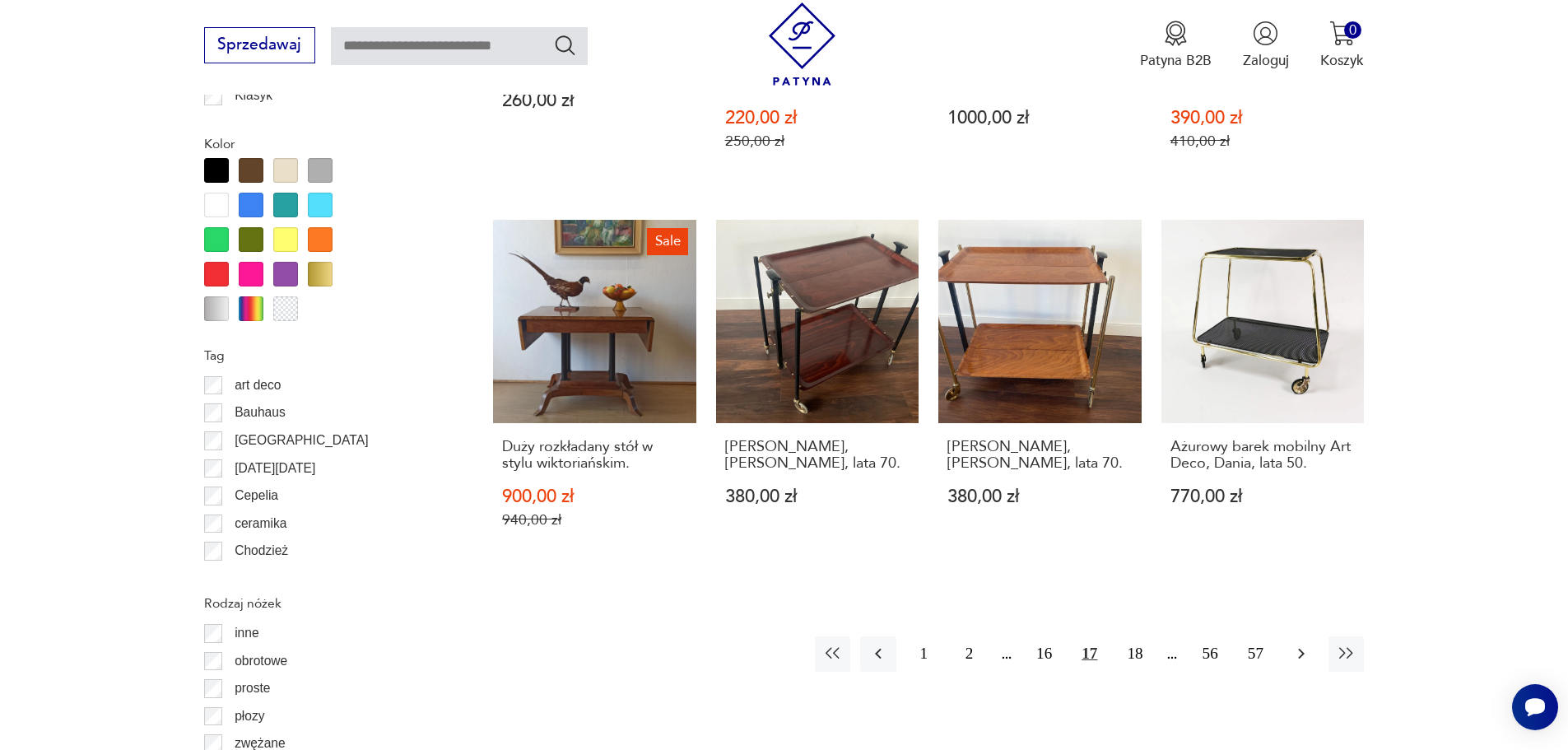
click at [1305, 643] on icon "button" at bounding box center [1302, 653] width 20 height 20
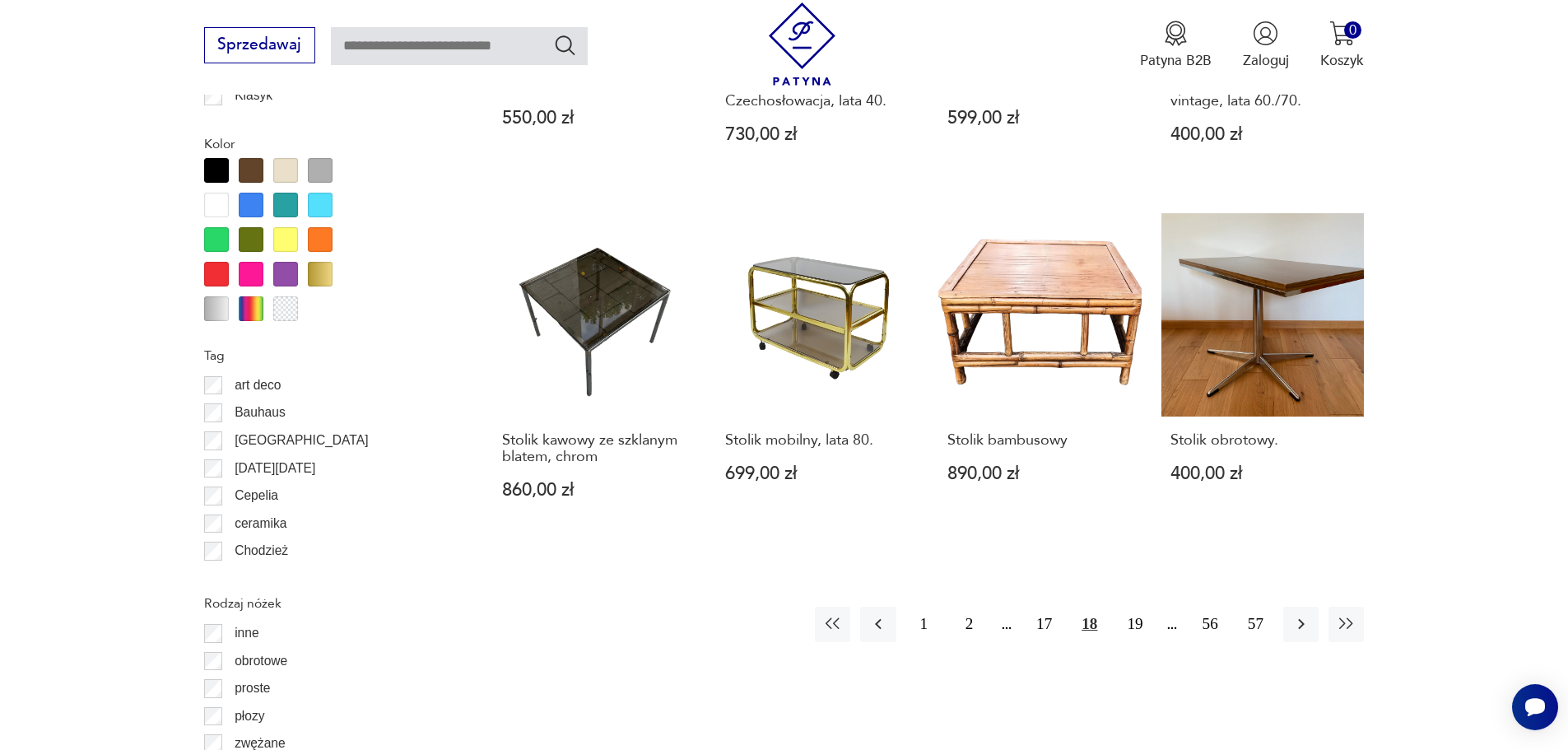
scroll to position [1920, 0]
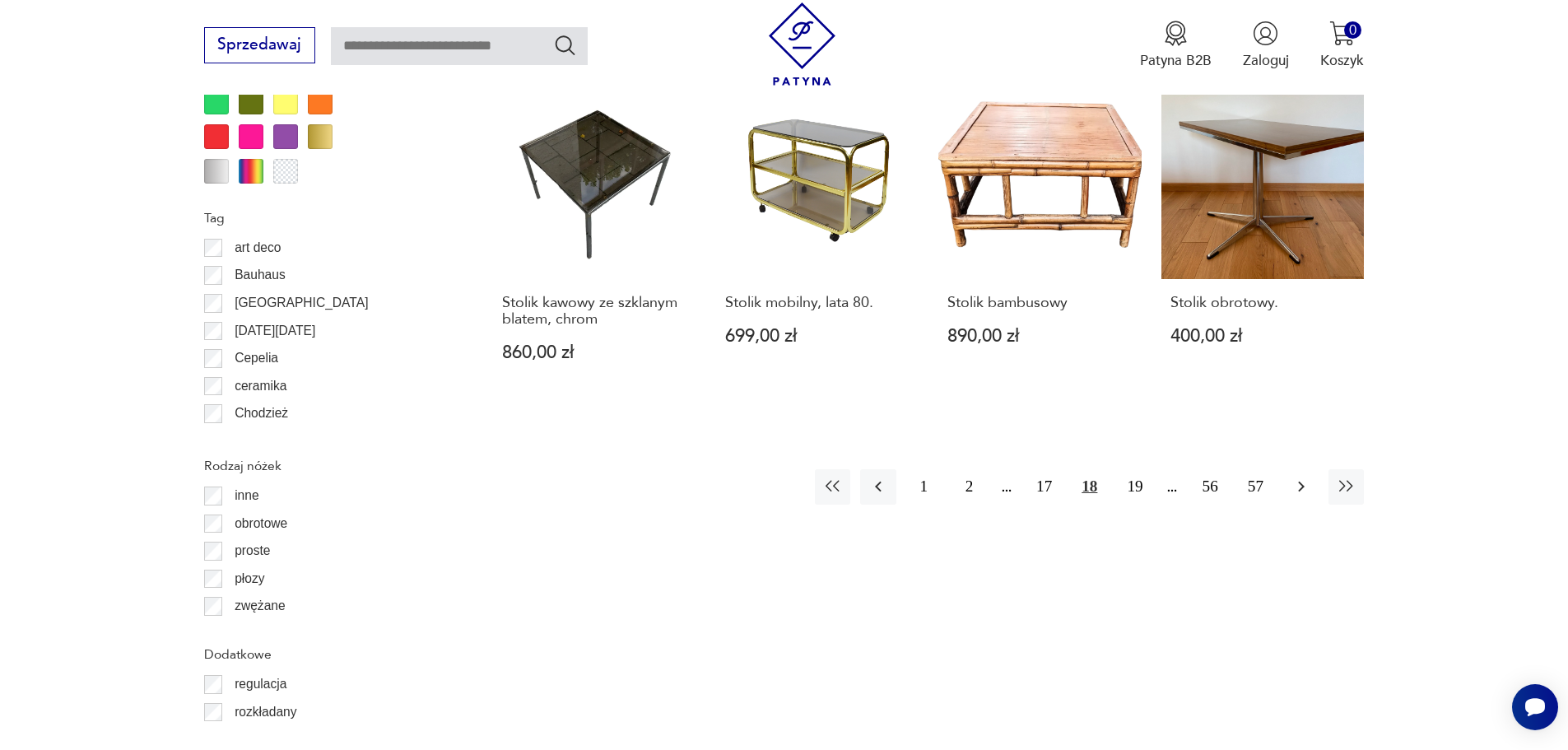
click at [1313, 474] on button "button" at bounding box center [1302, 487] width 36 height 36
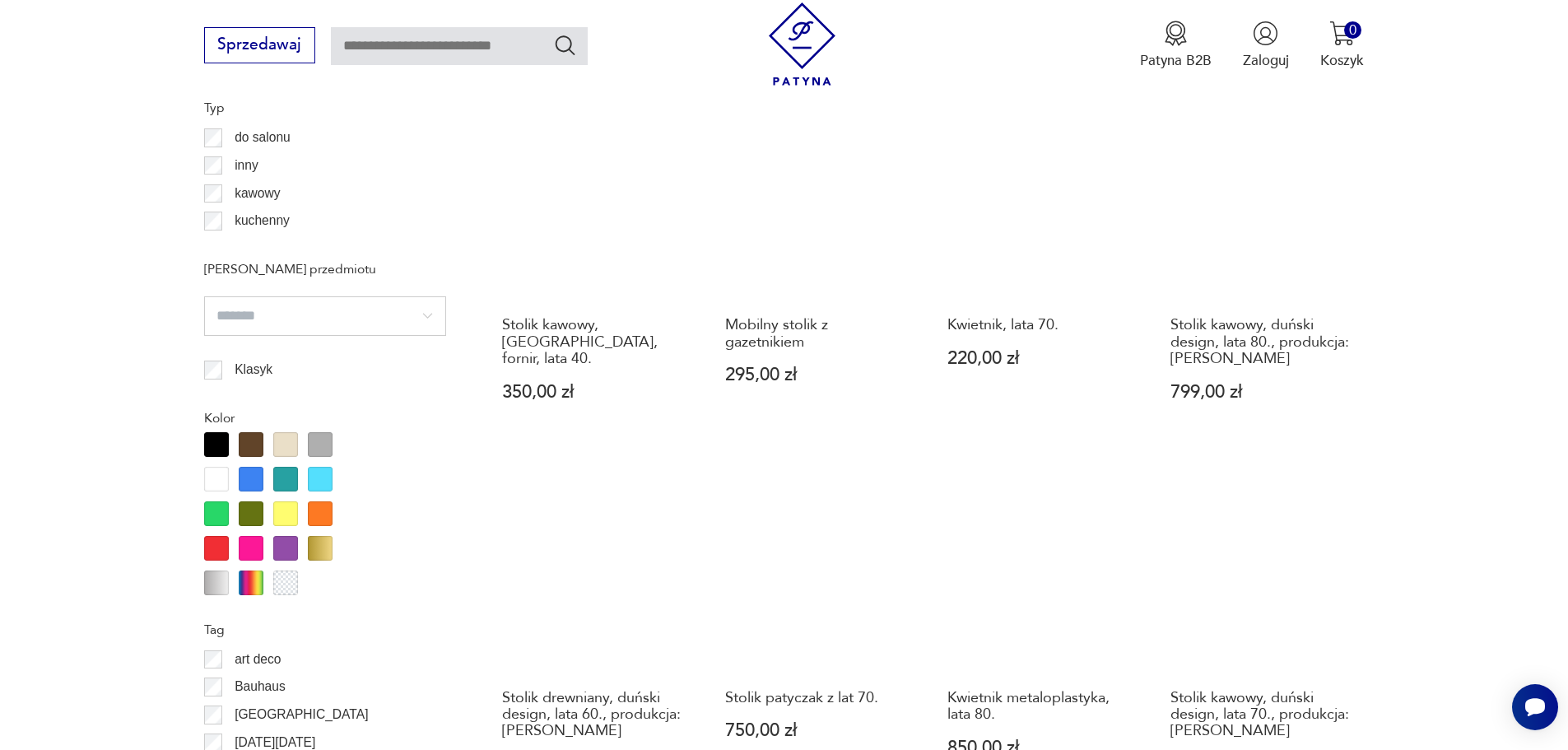
scroll to position [1782, 0]
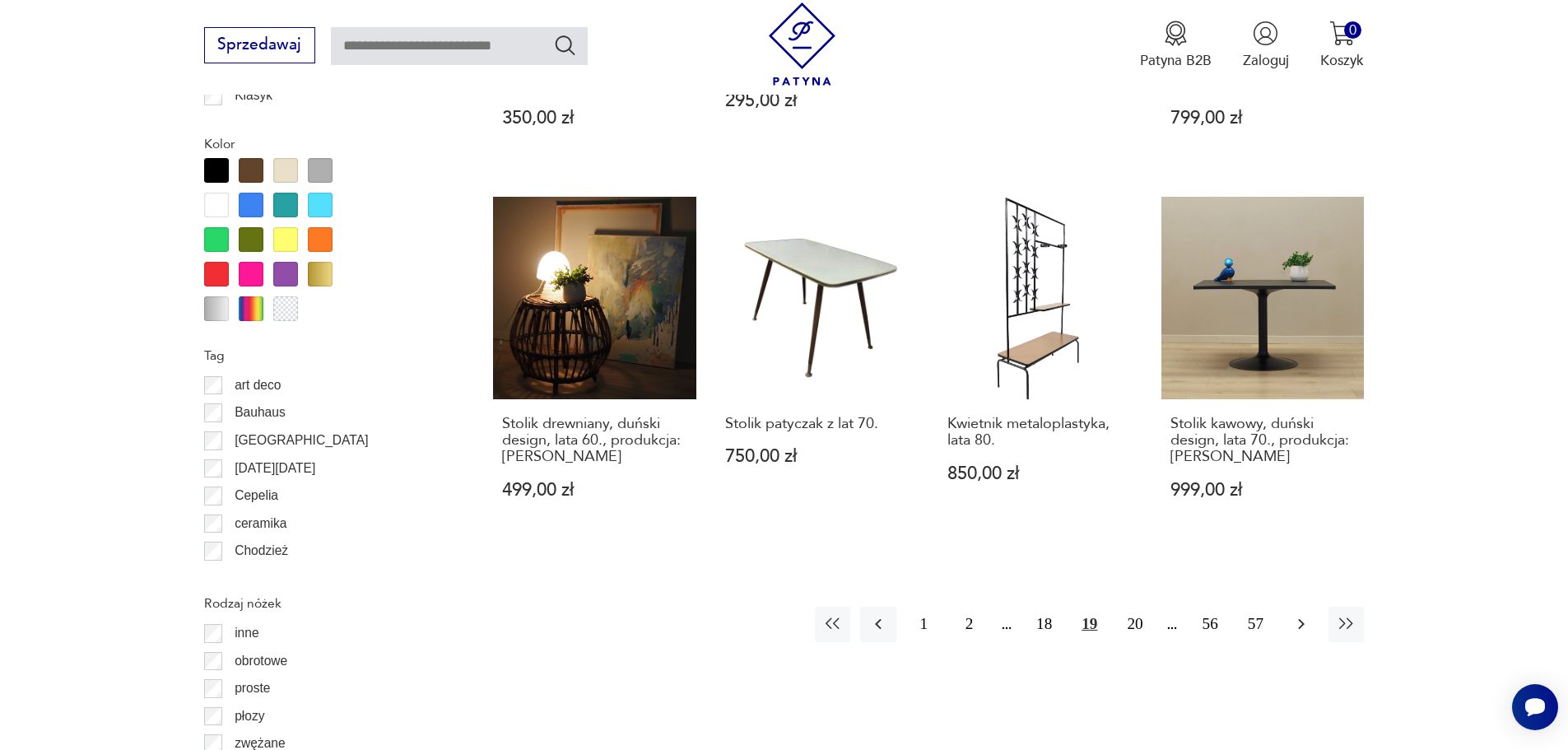
click at [1309, 614] on icon "button" at bounding box center [1302, 624] width 20 height 20
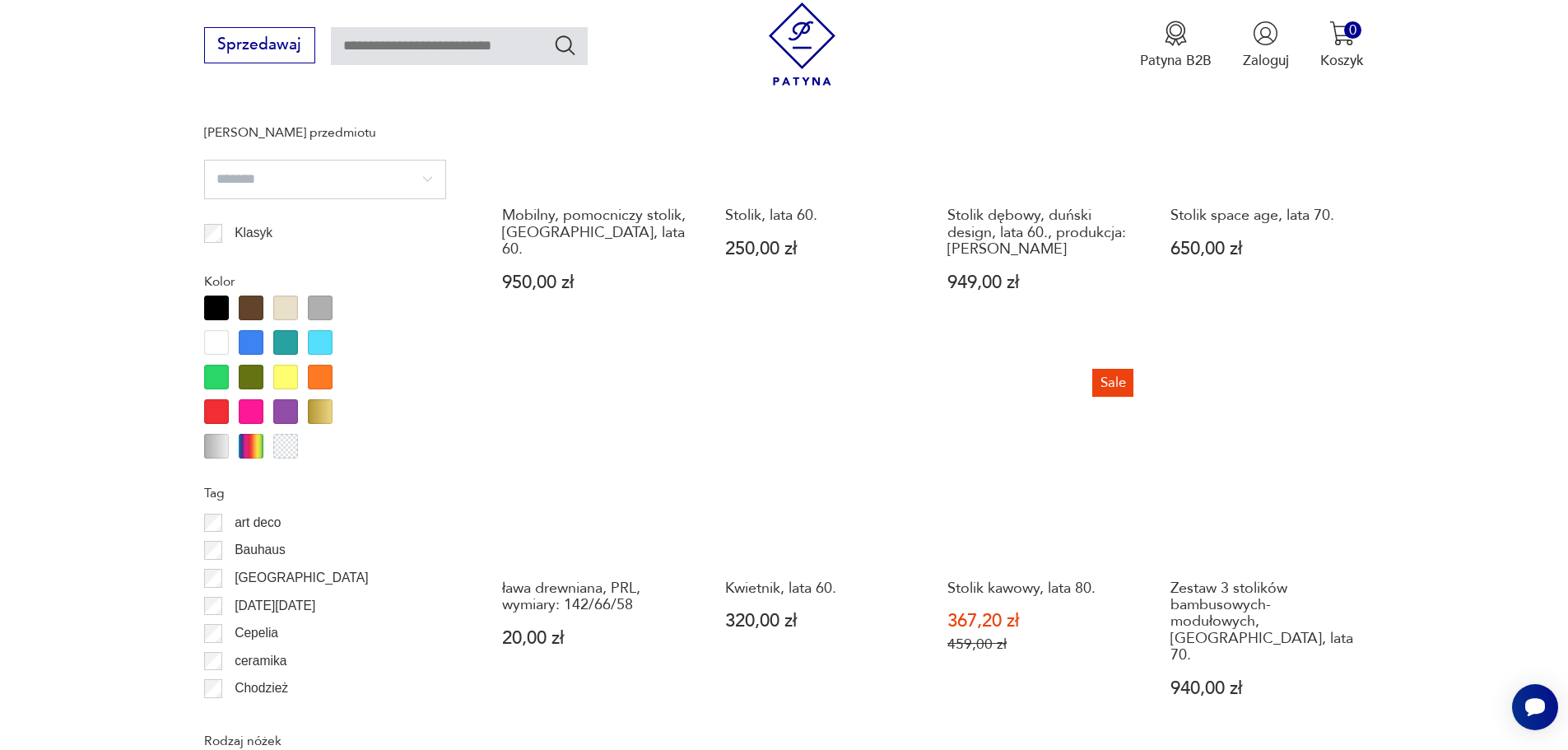
scroll to position [1782, 0]
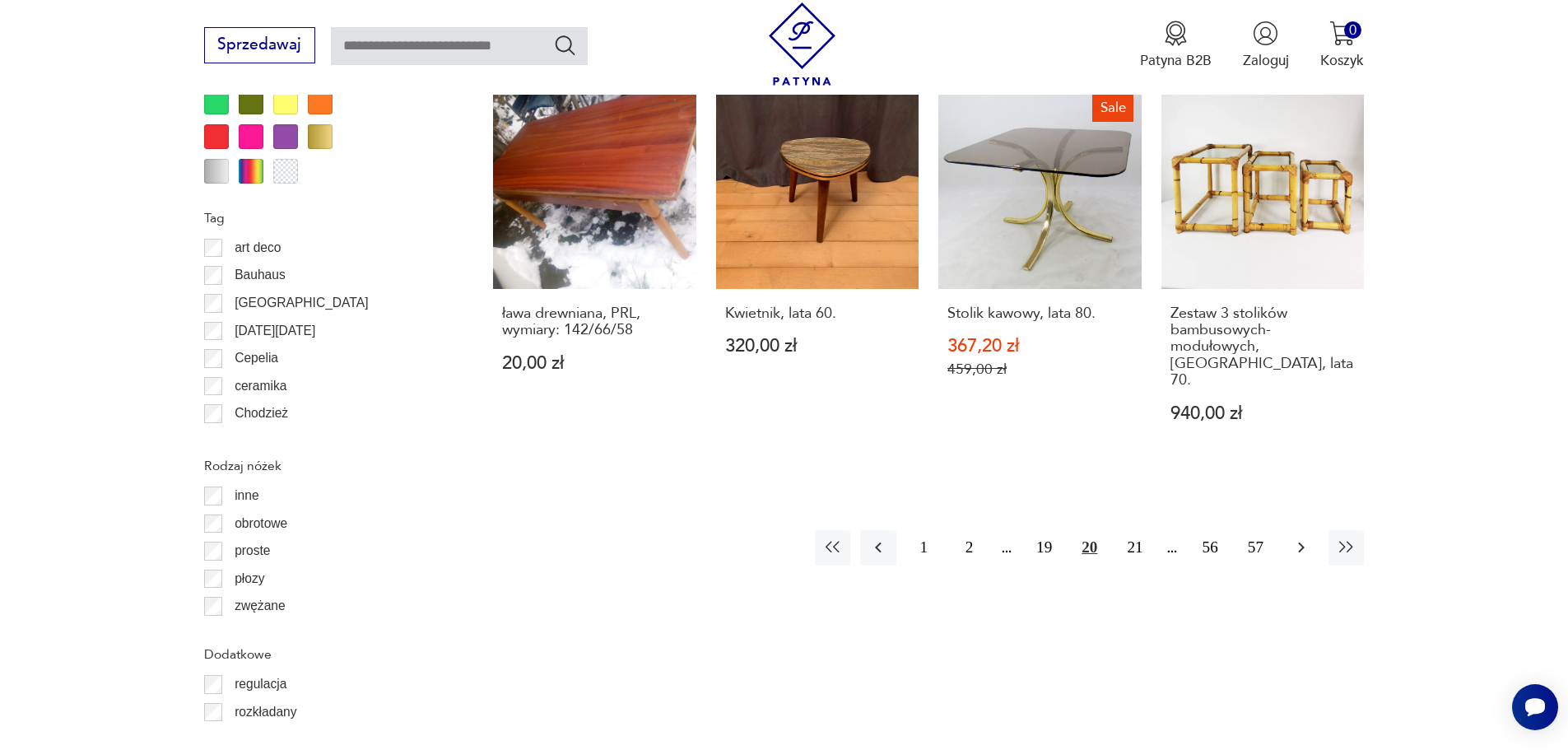
click at [1303, 538] on icon "button" at bounding box center [1302, 548] width 20 height 20
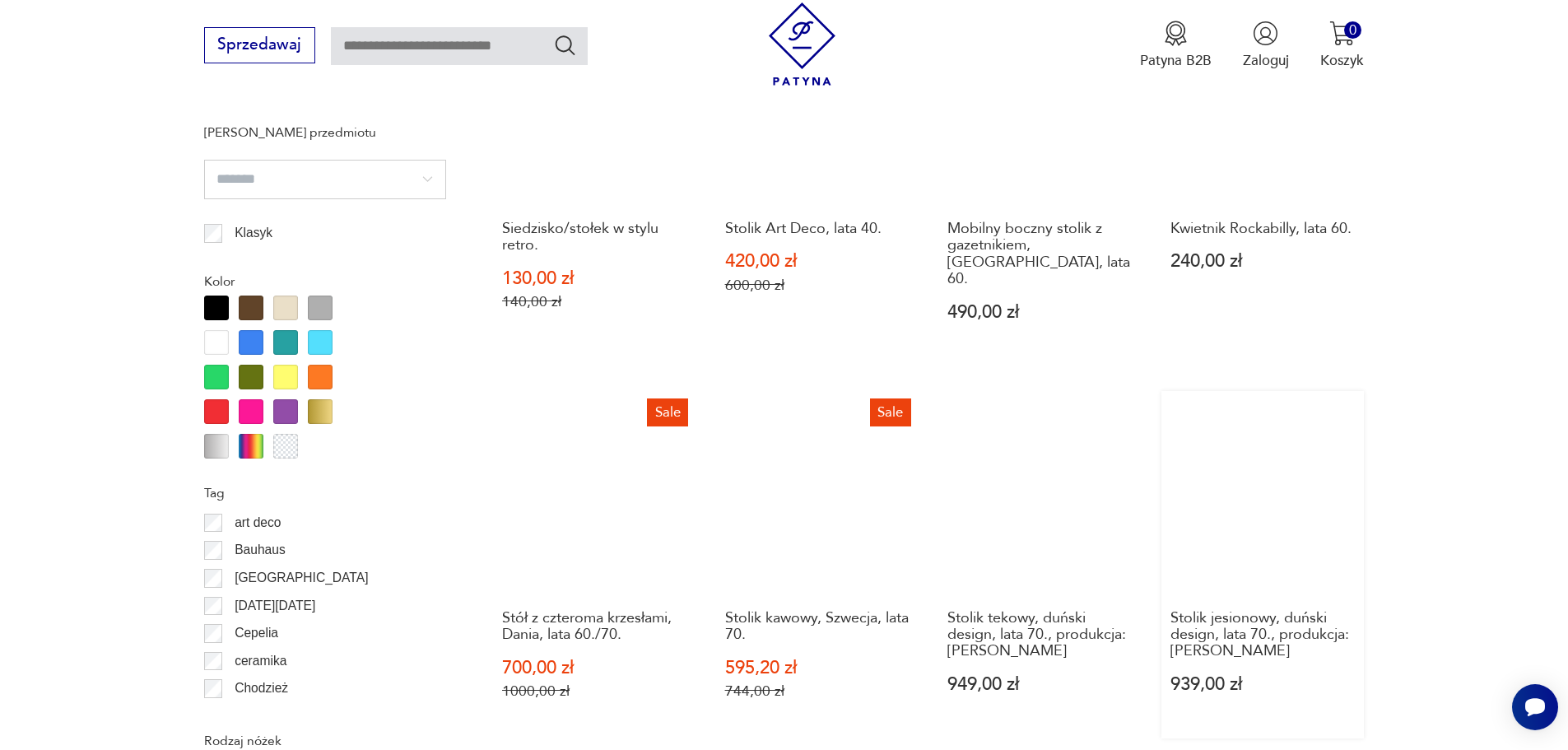
scroll to position [1919, 0]
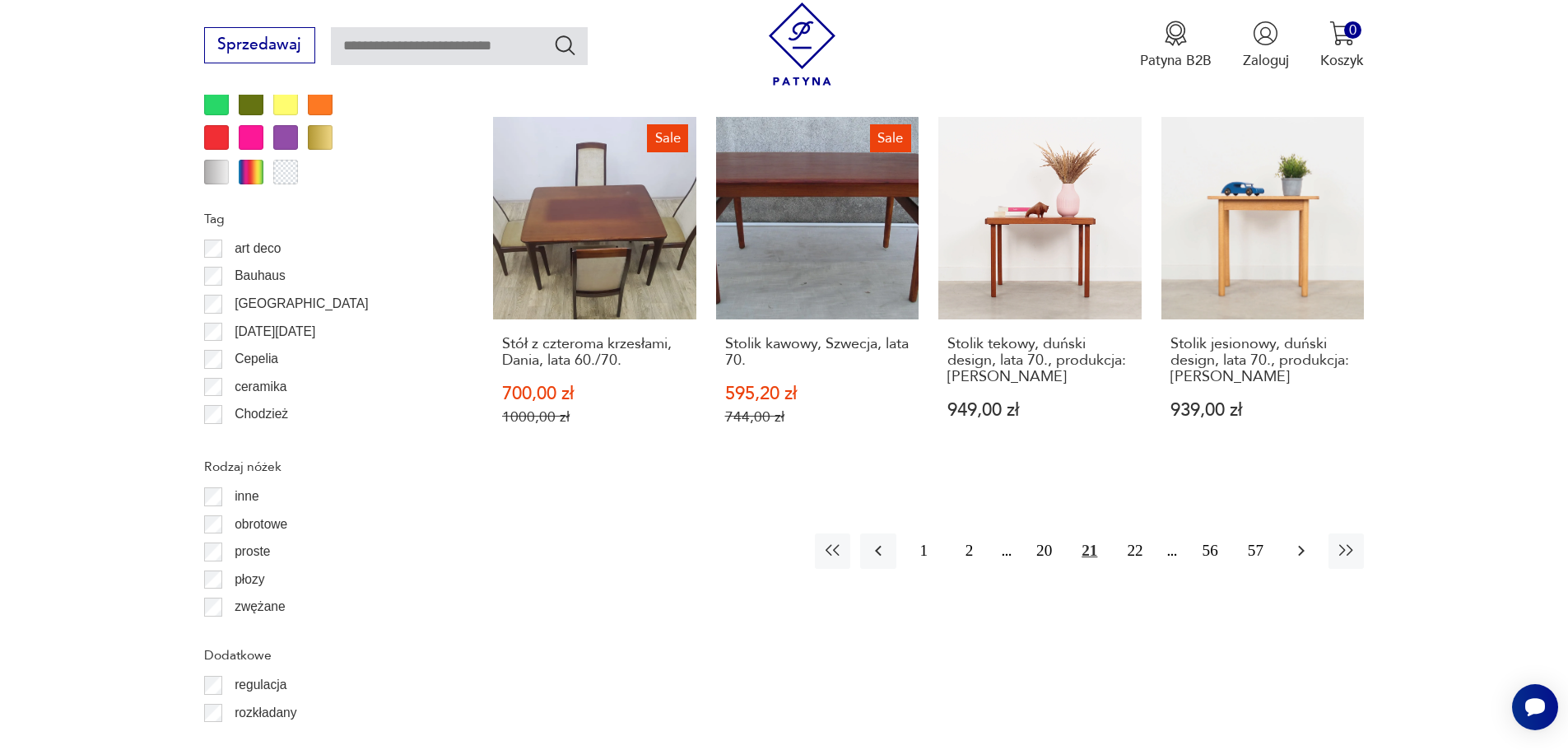
click at [1293, 541] on icon "button" at bounding box center [1302, 550] width 20 height 20
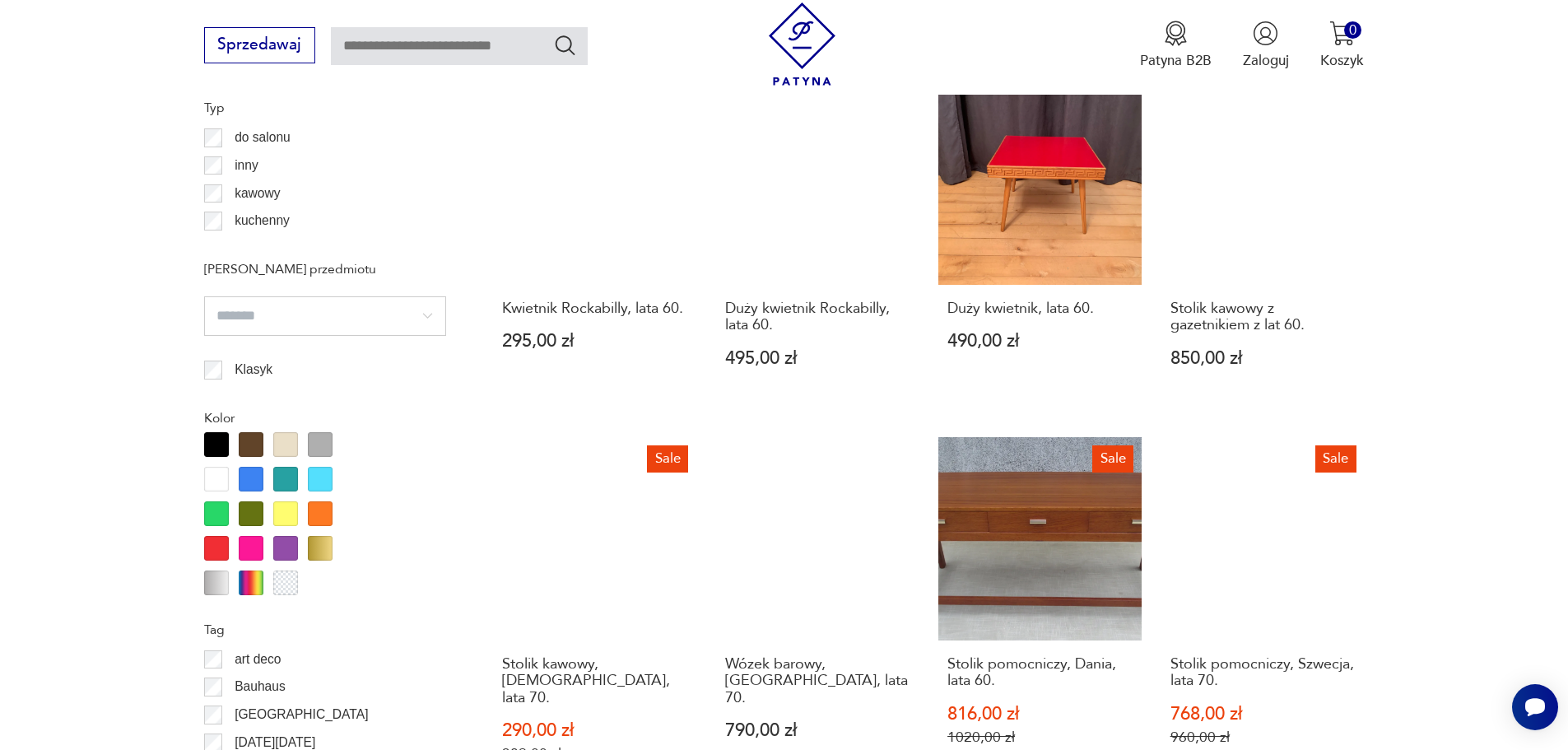
scroll to position [1782, 0]
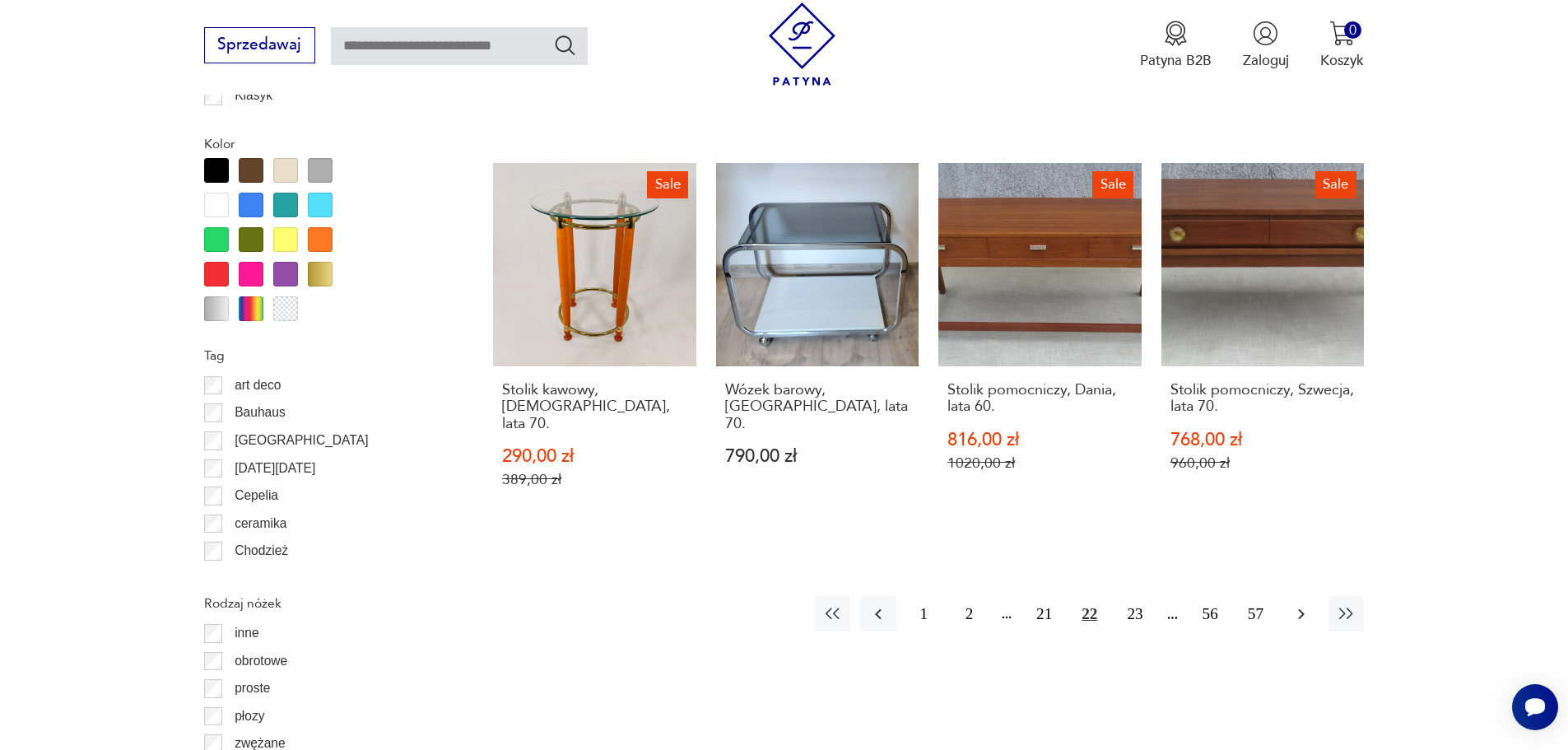
click at [1298, 604] on icon "button" at bounding box center [1302, 614] width 20 height 20
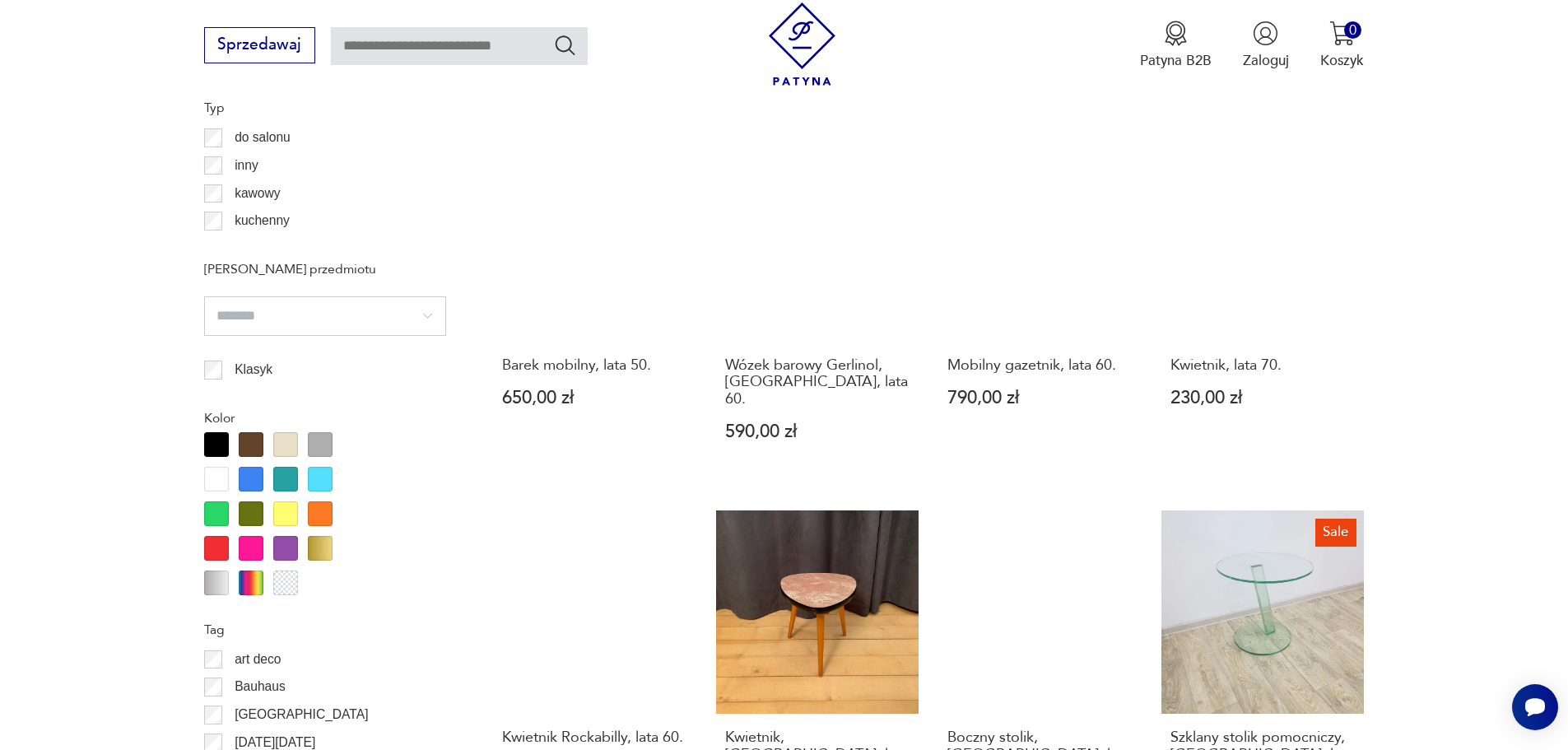
scroll to position [1782, 0]
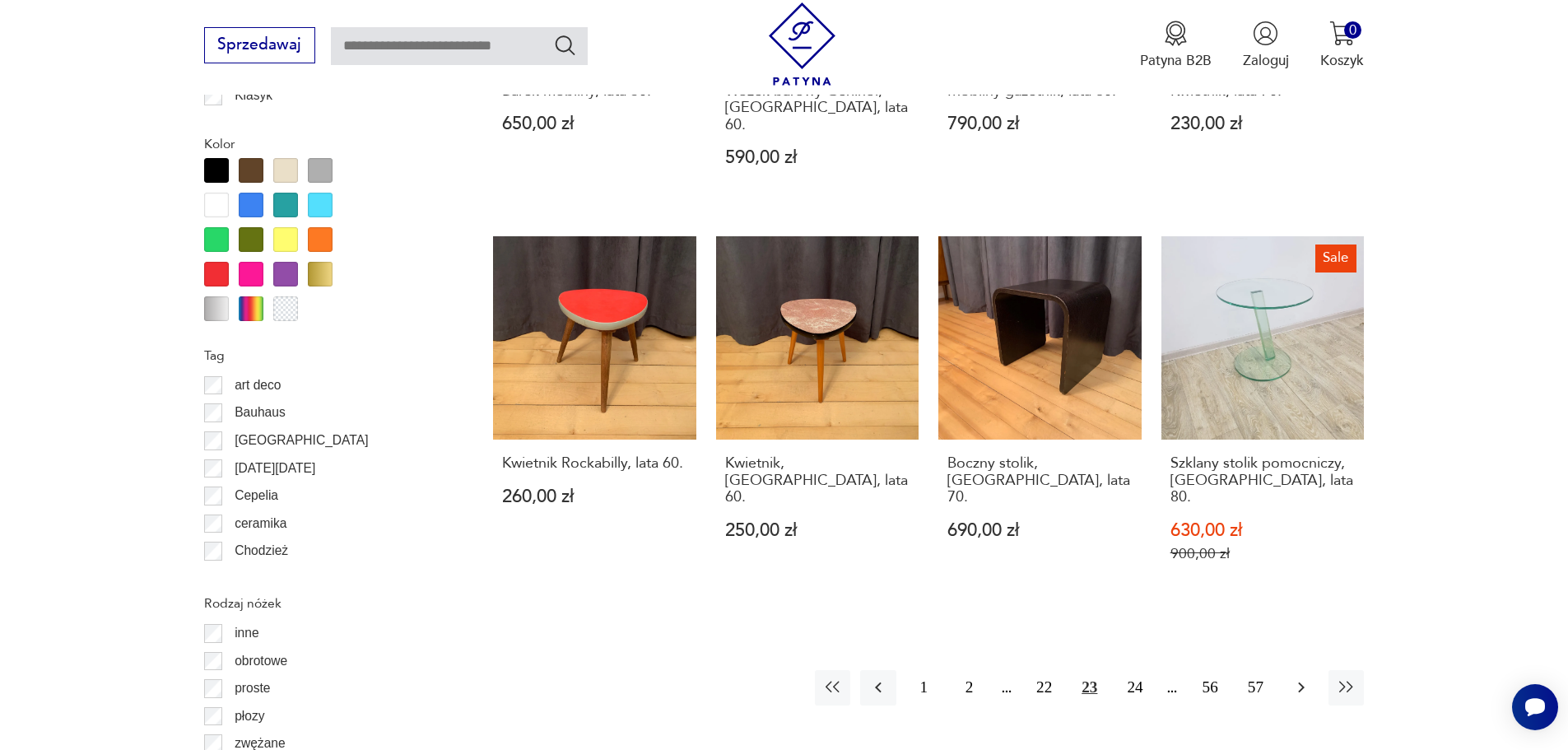
click at [1296, 677] on icon "button" at bounding box center [1302, 687] width 20 height 20
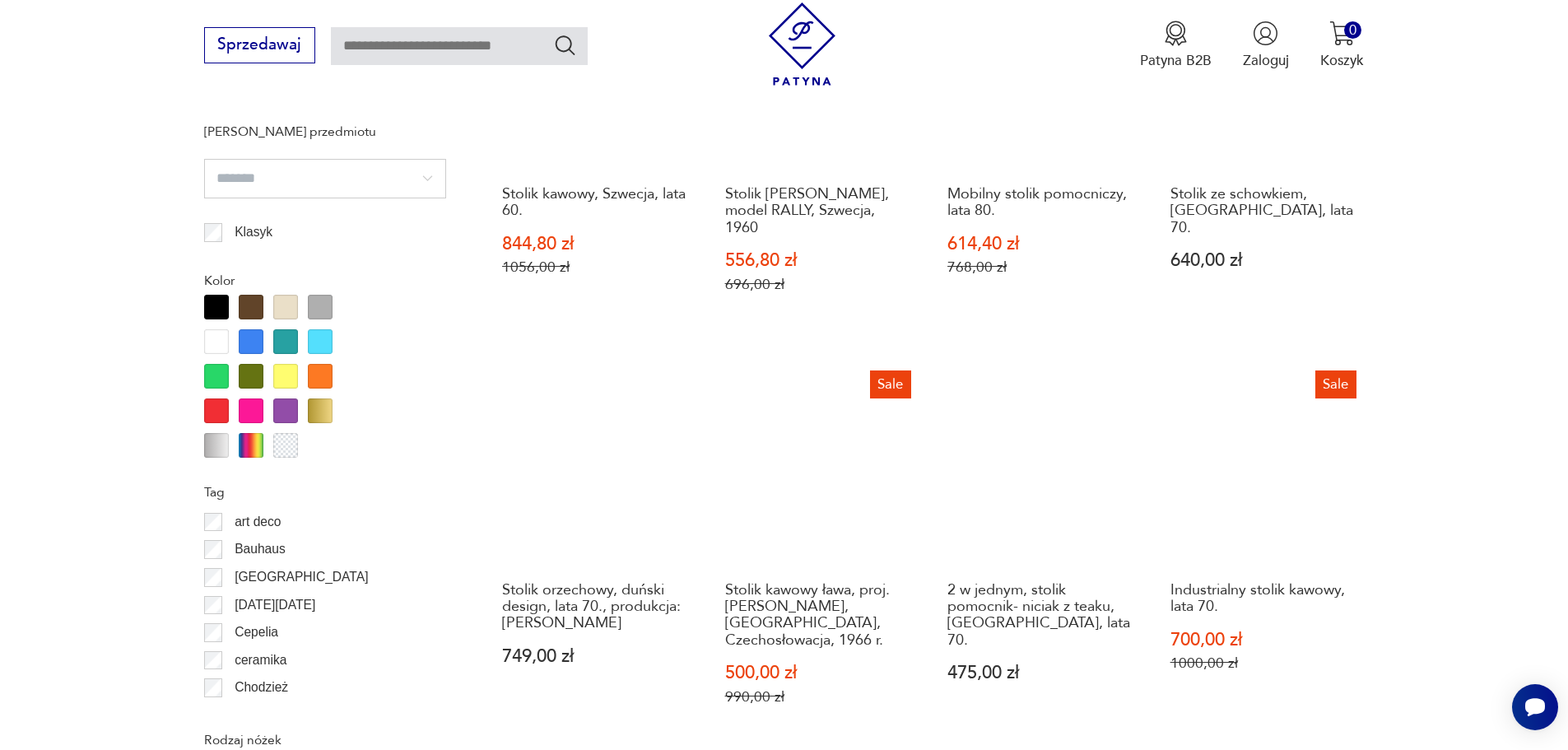
scroll to position [1782, 0]
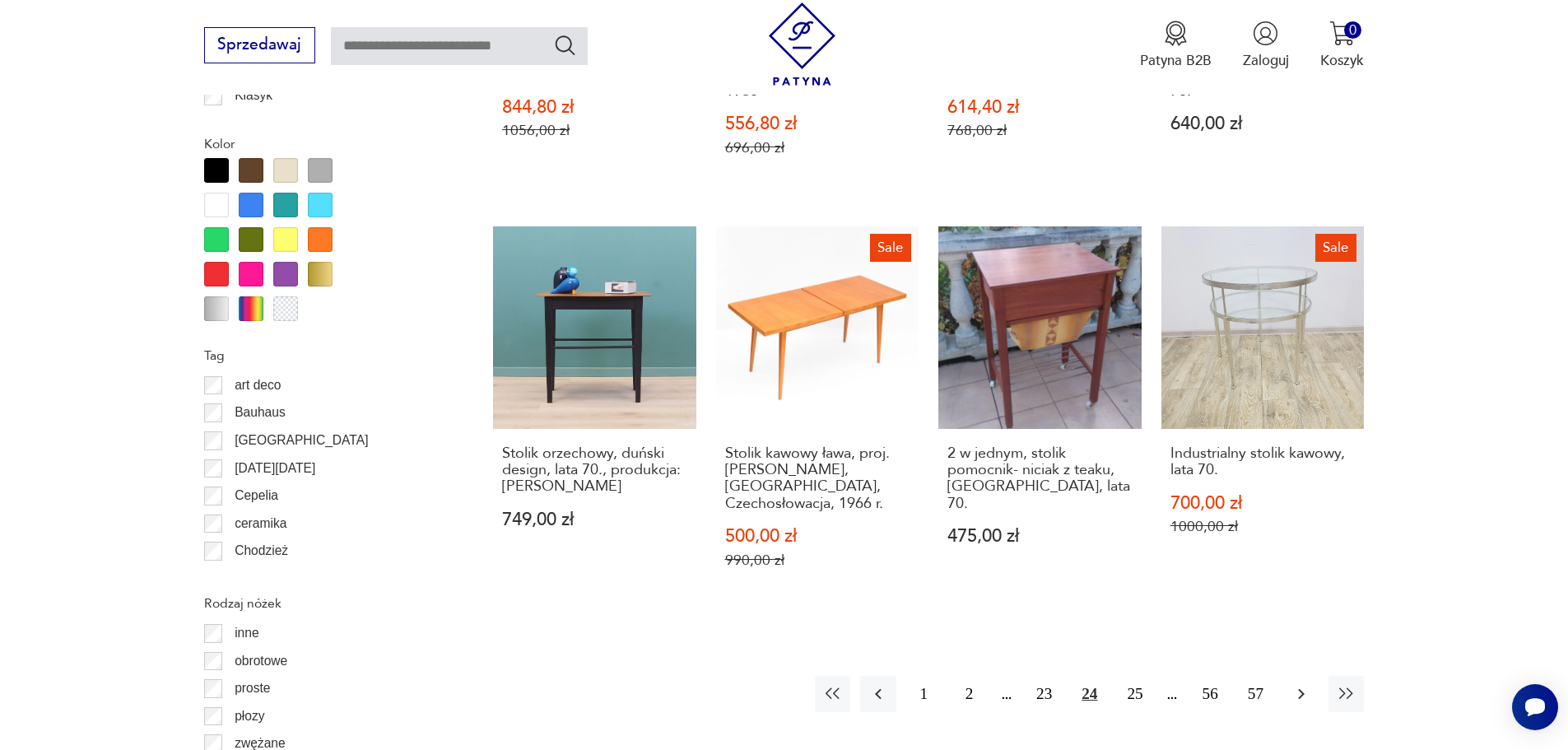
click at [1312, 675] on button "button" at bounding box center [1302, 693] width 36 height 36
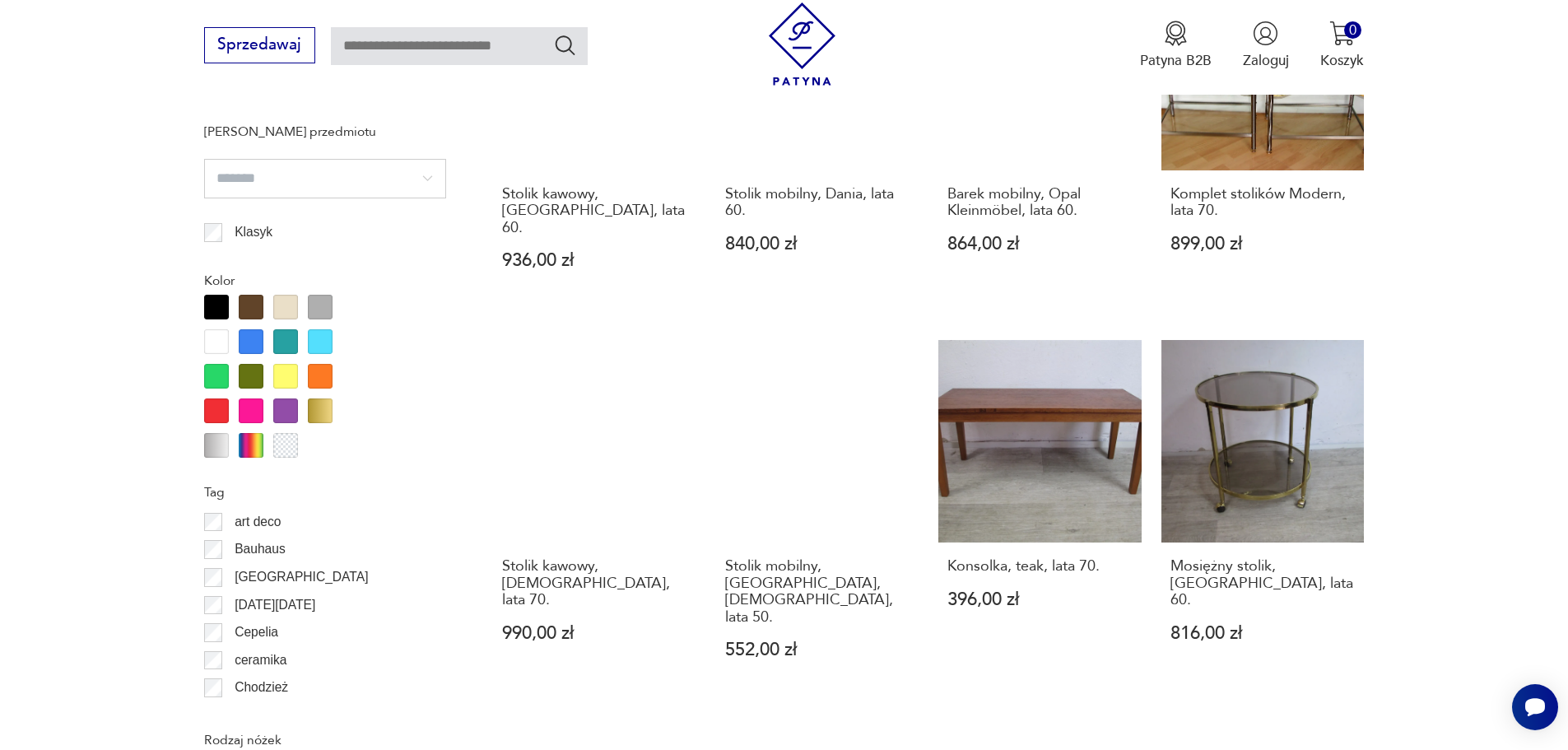
scroll to position [1920, 0]
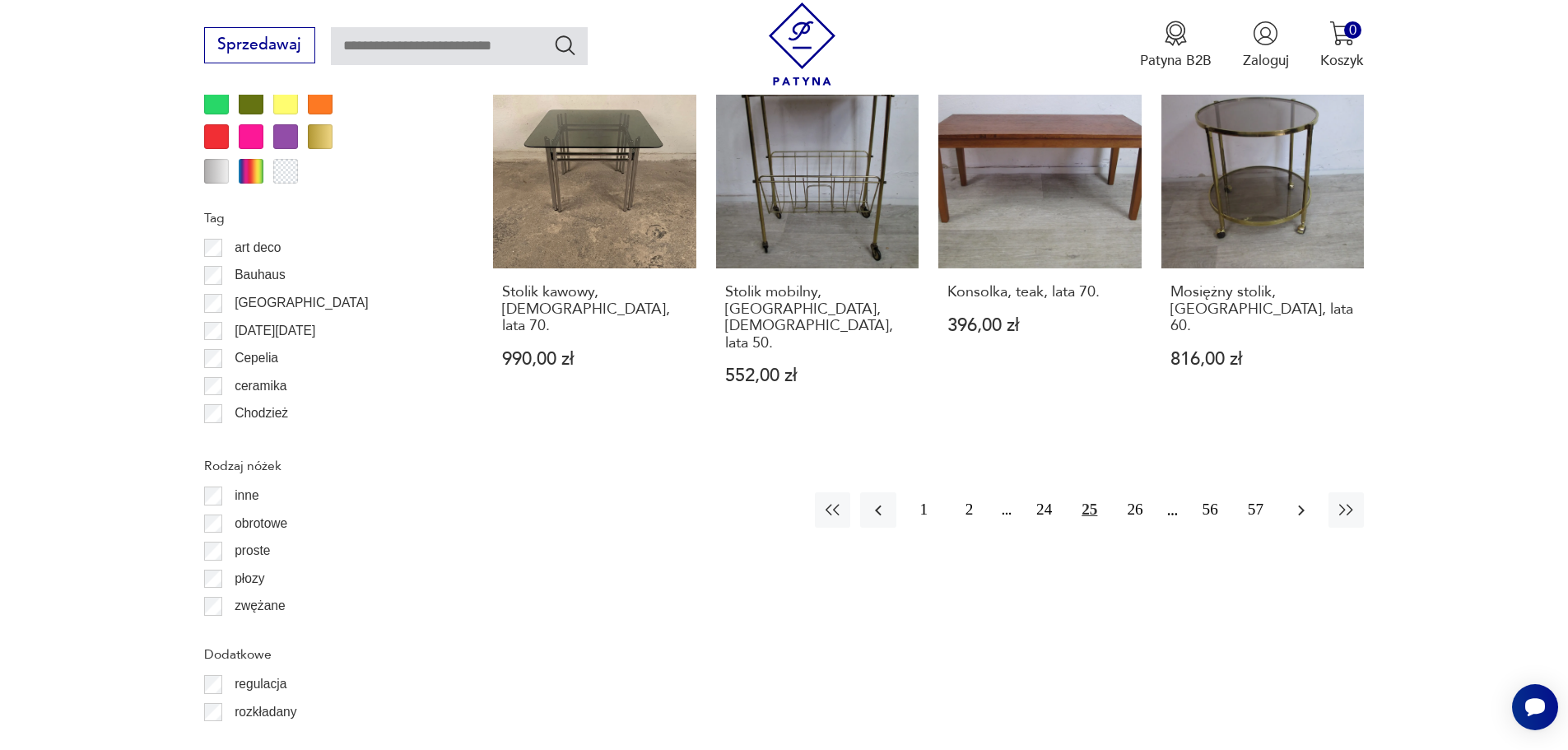
click at [1300, 501] on icon "button" at bounding box center [1302, 510] width 20 height 20
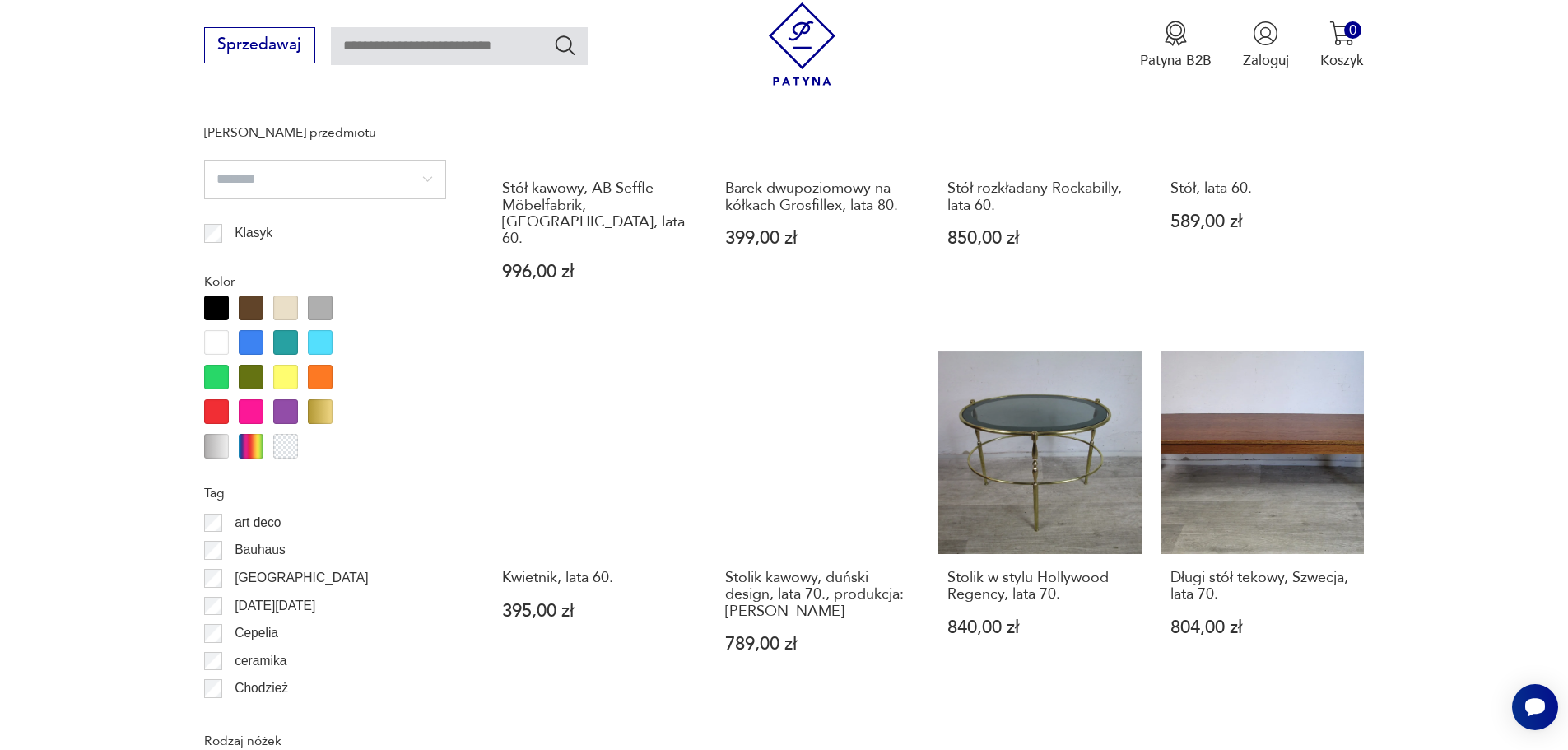
scroll to position [1782, 0]
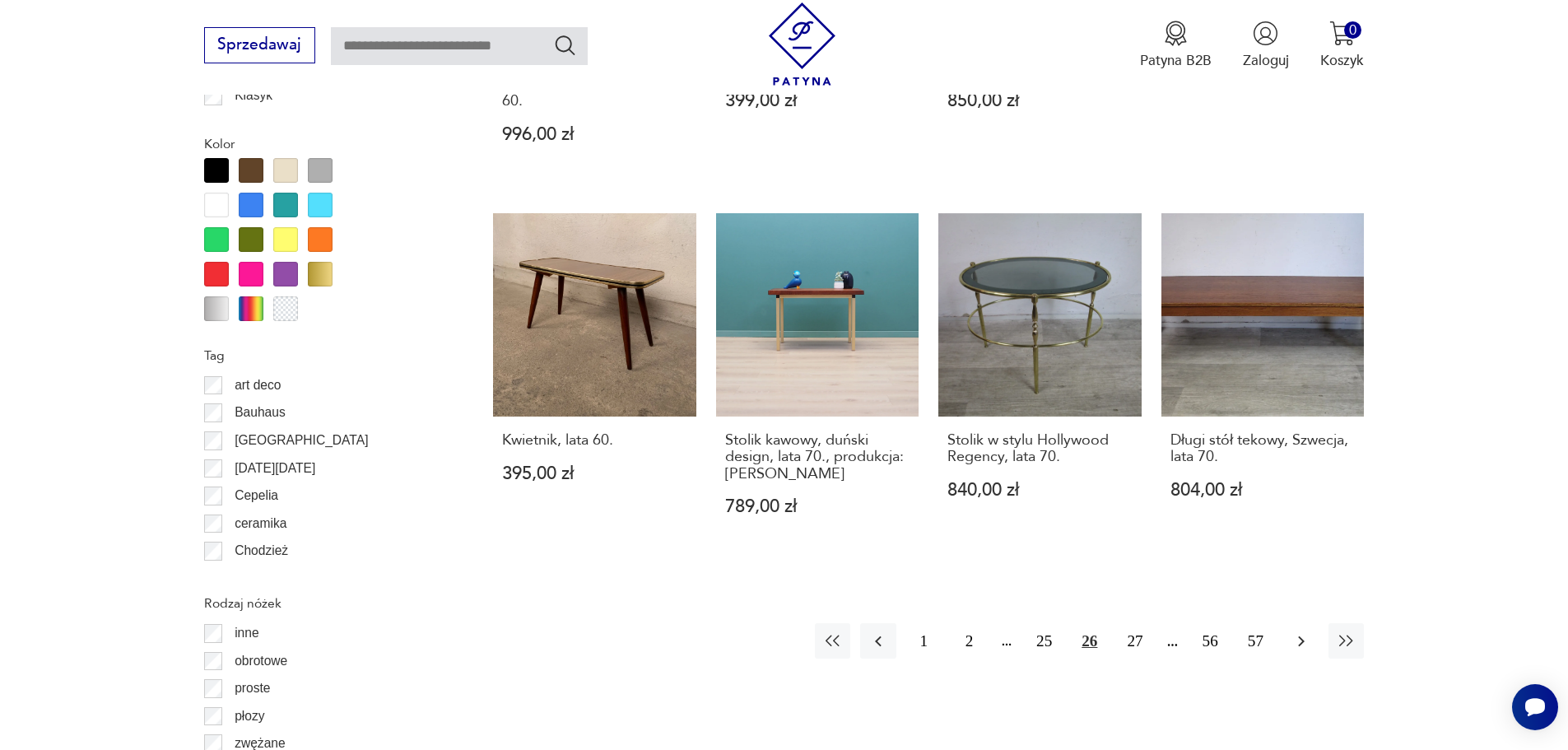
click at [1305, 631] on icon "button" at bounding box center [1302, 641] width 20 height 20
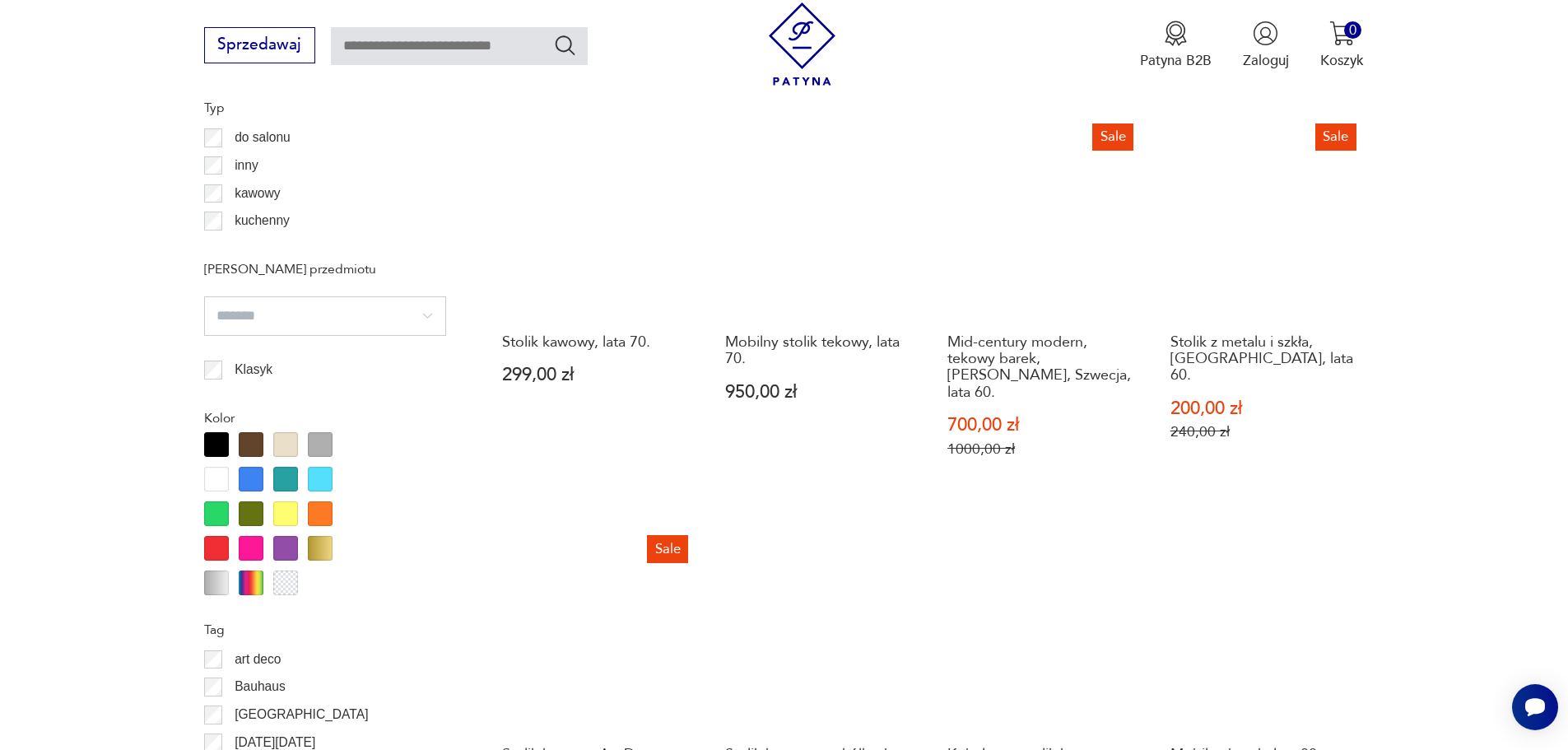
scroll to position [1782, 0]
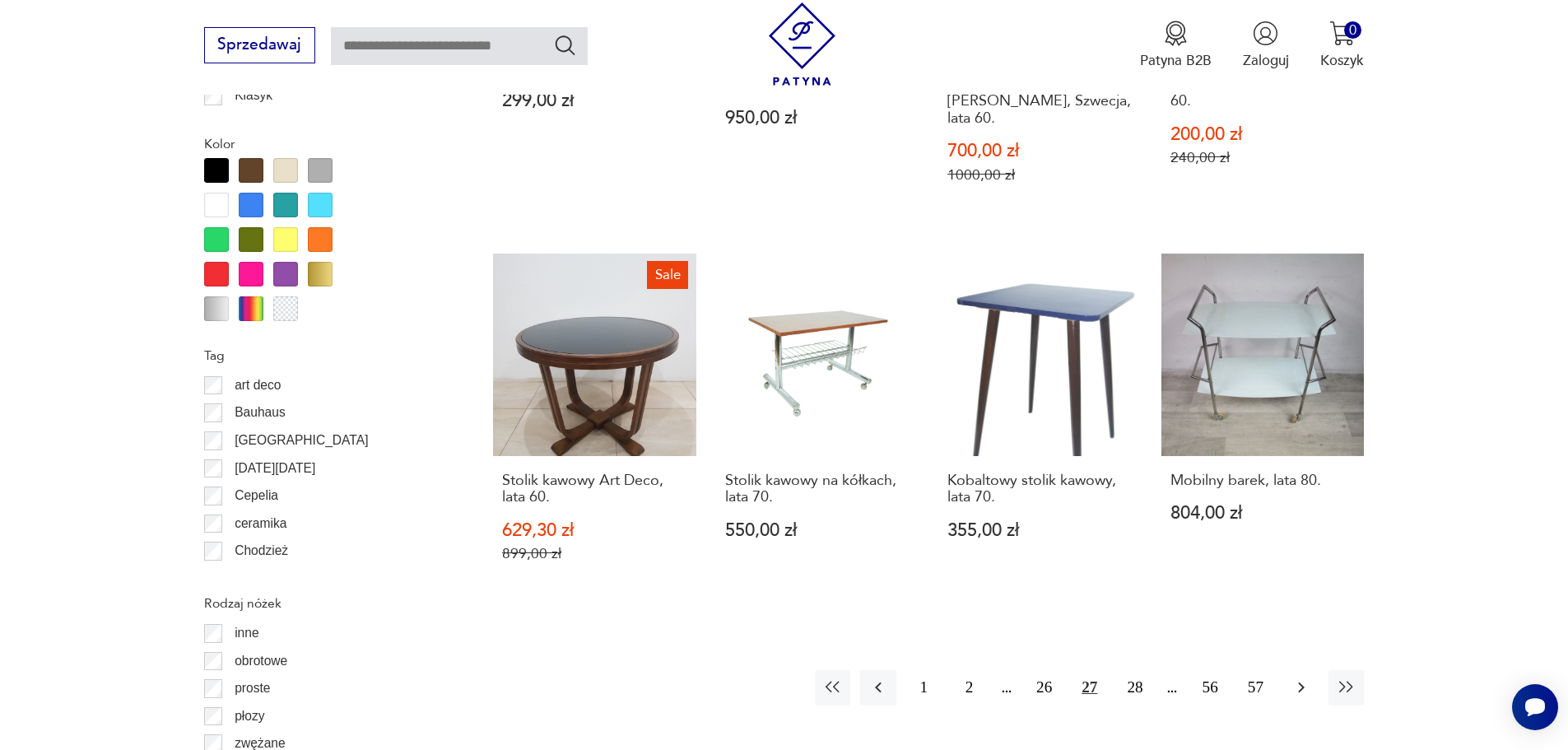
click at [1305, 677] on icon "button" at bounding box center [1302, 687] width 20 height 20
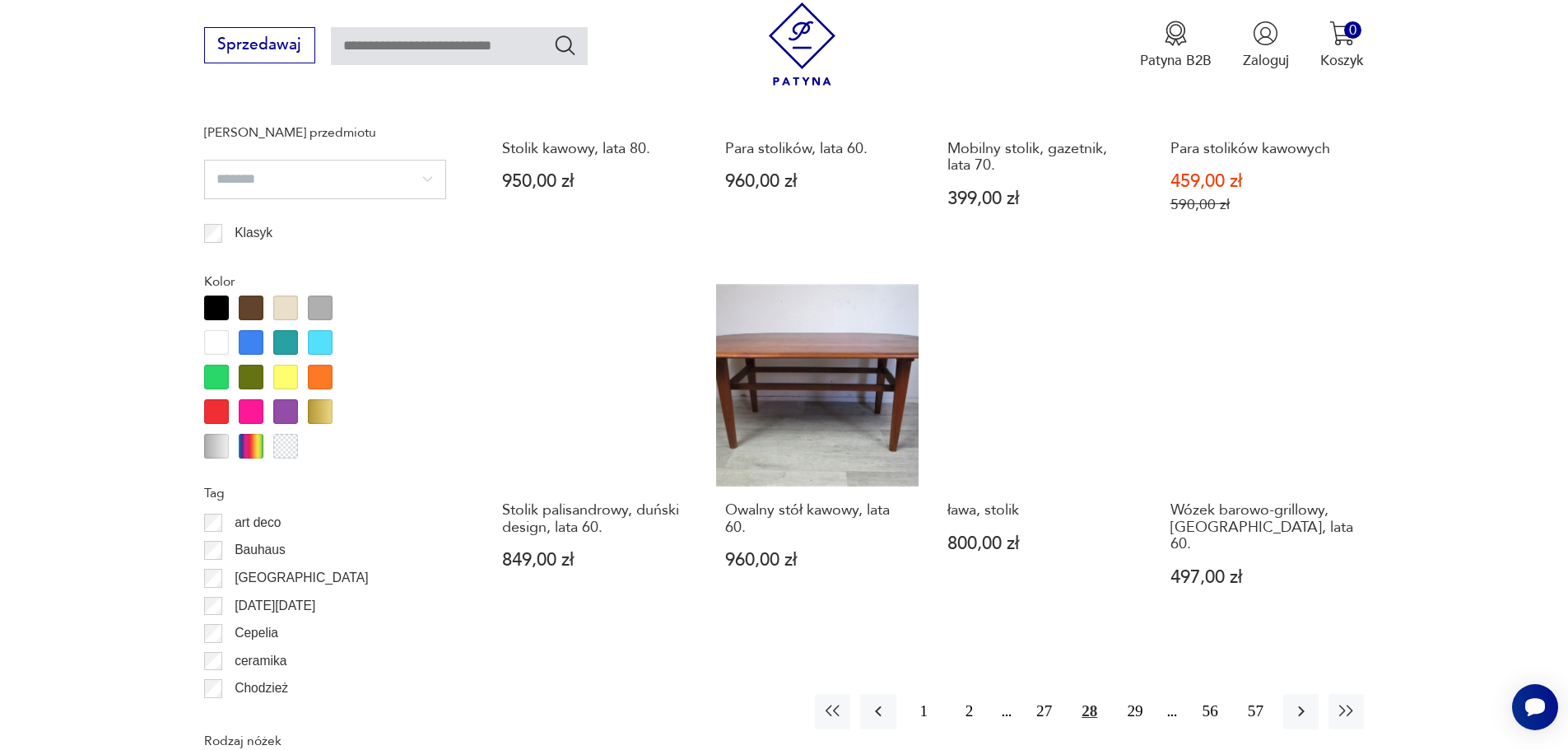
scroll to position [1920, 0]
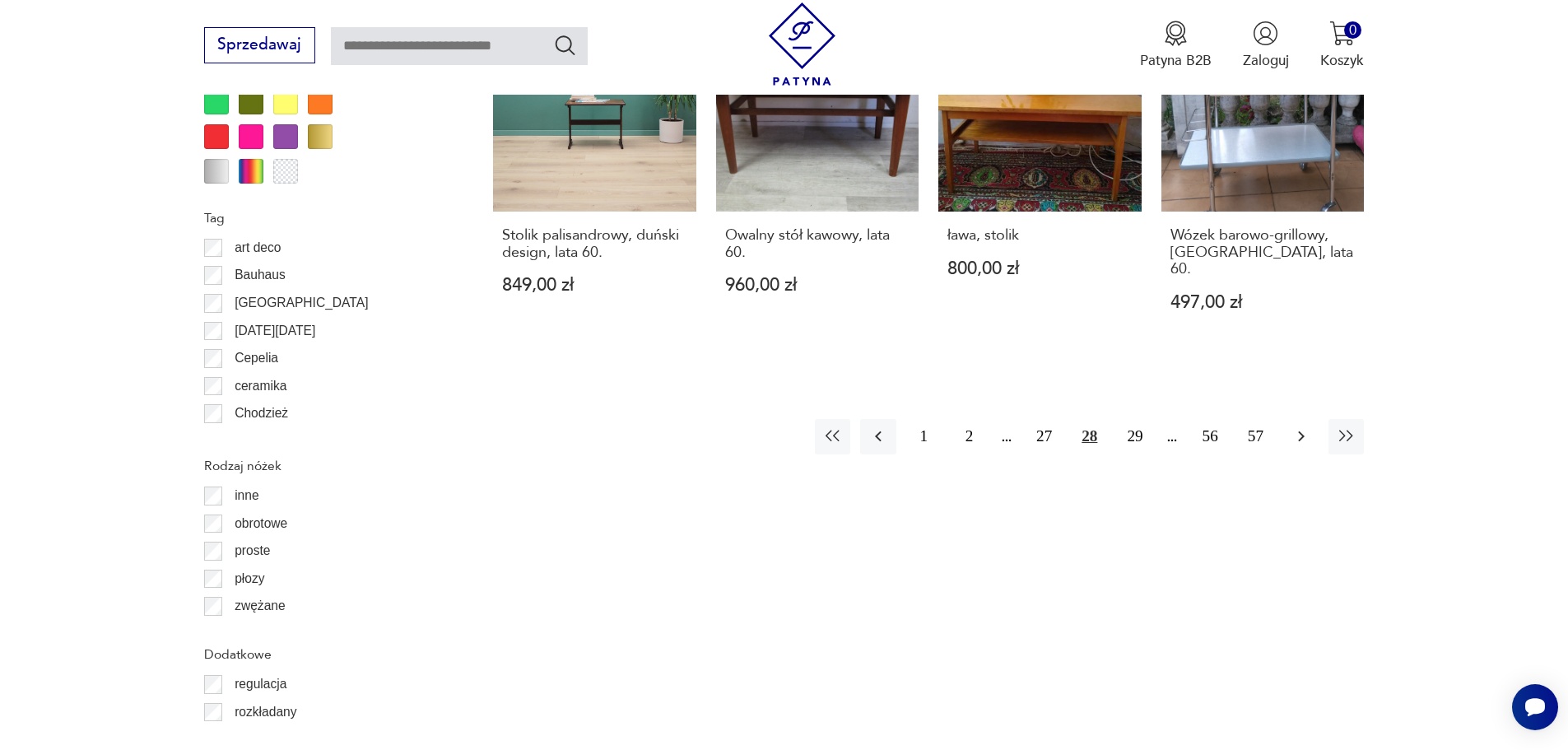
click at [1313, 429] on button "button" at bounding box center [1302, 437] width 36 height 36
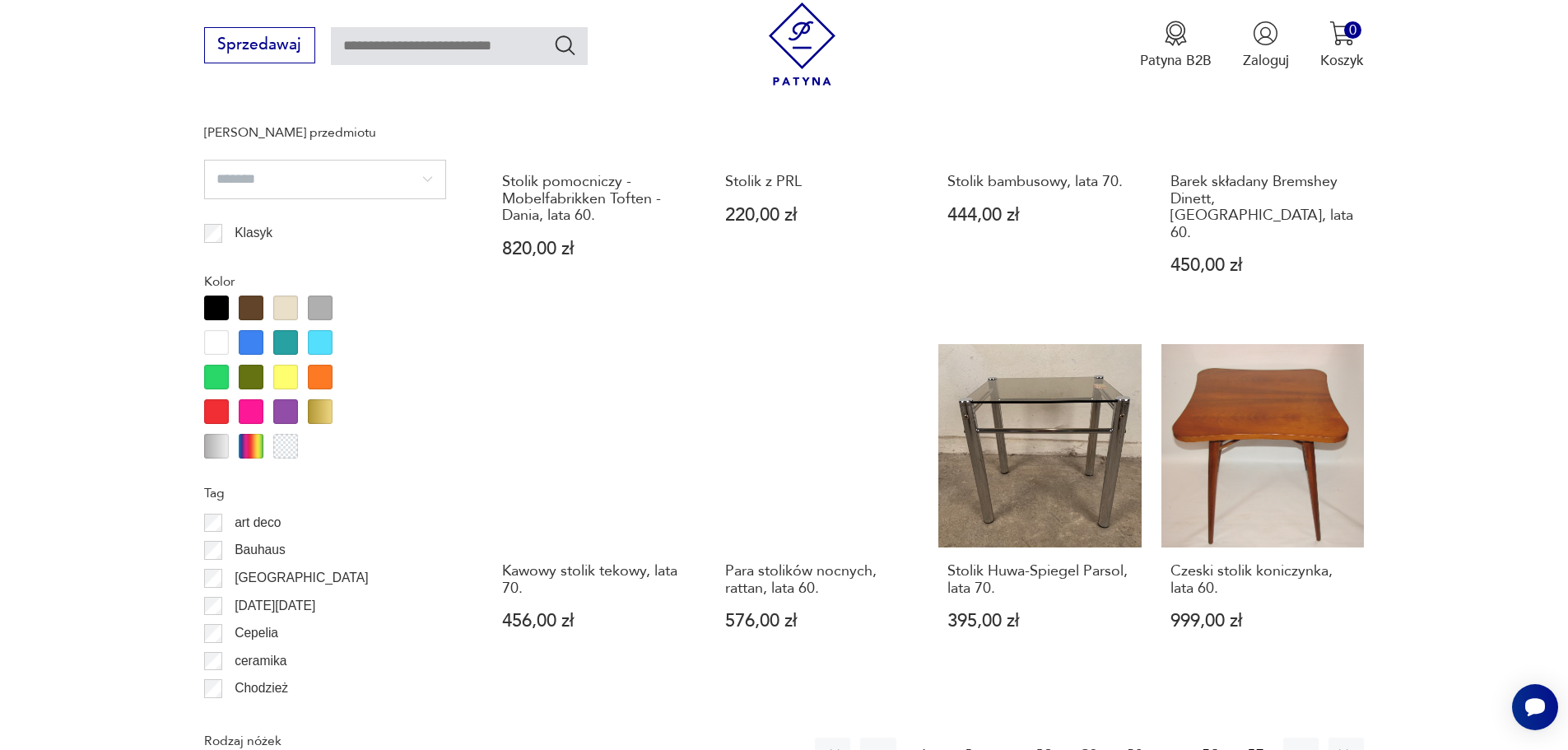
scroll to position [1919, 0]
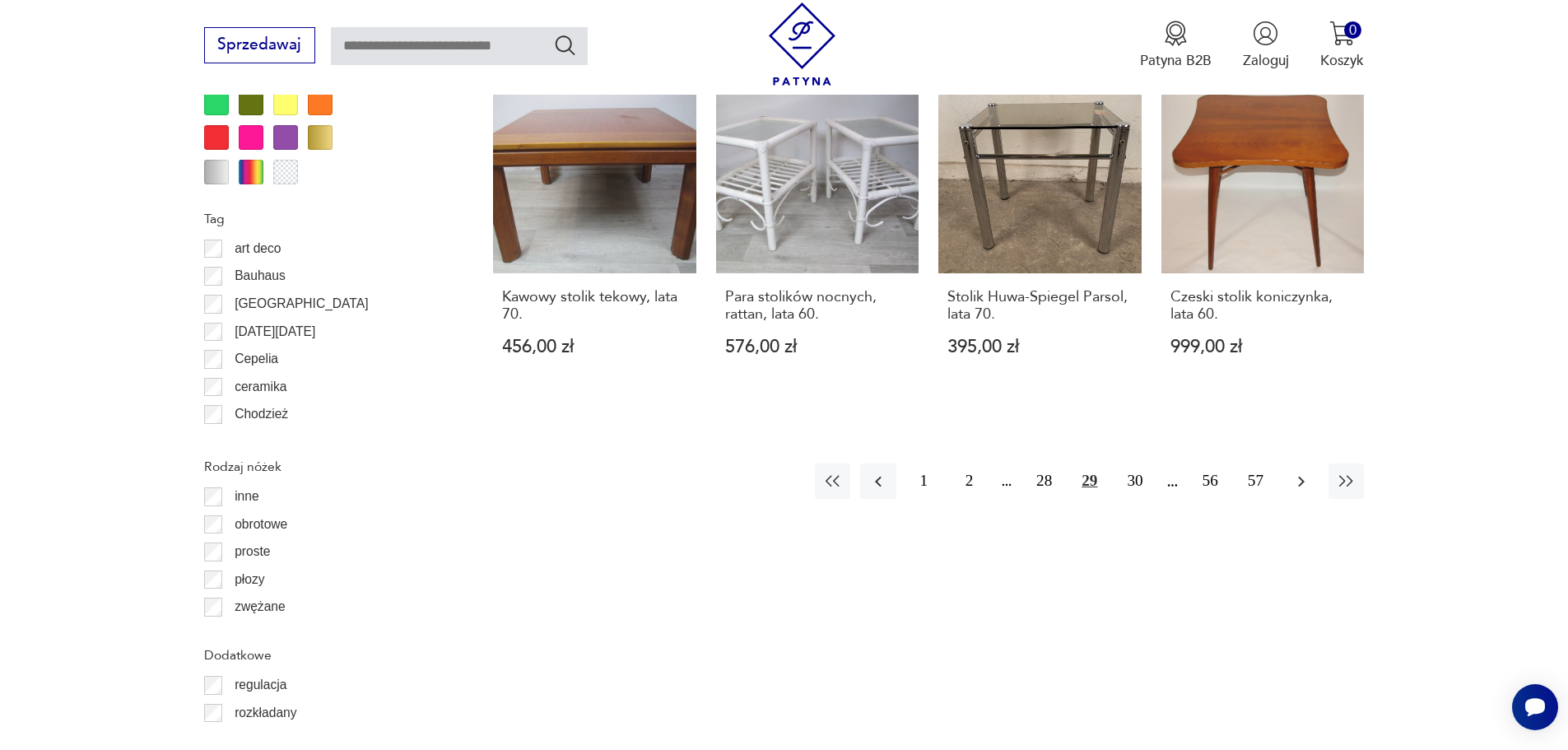
click at [1301, 476] on icon "button" at bounding box center [1301, 481] width 6 height 11
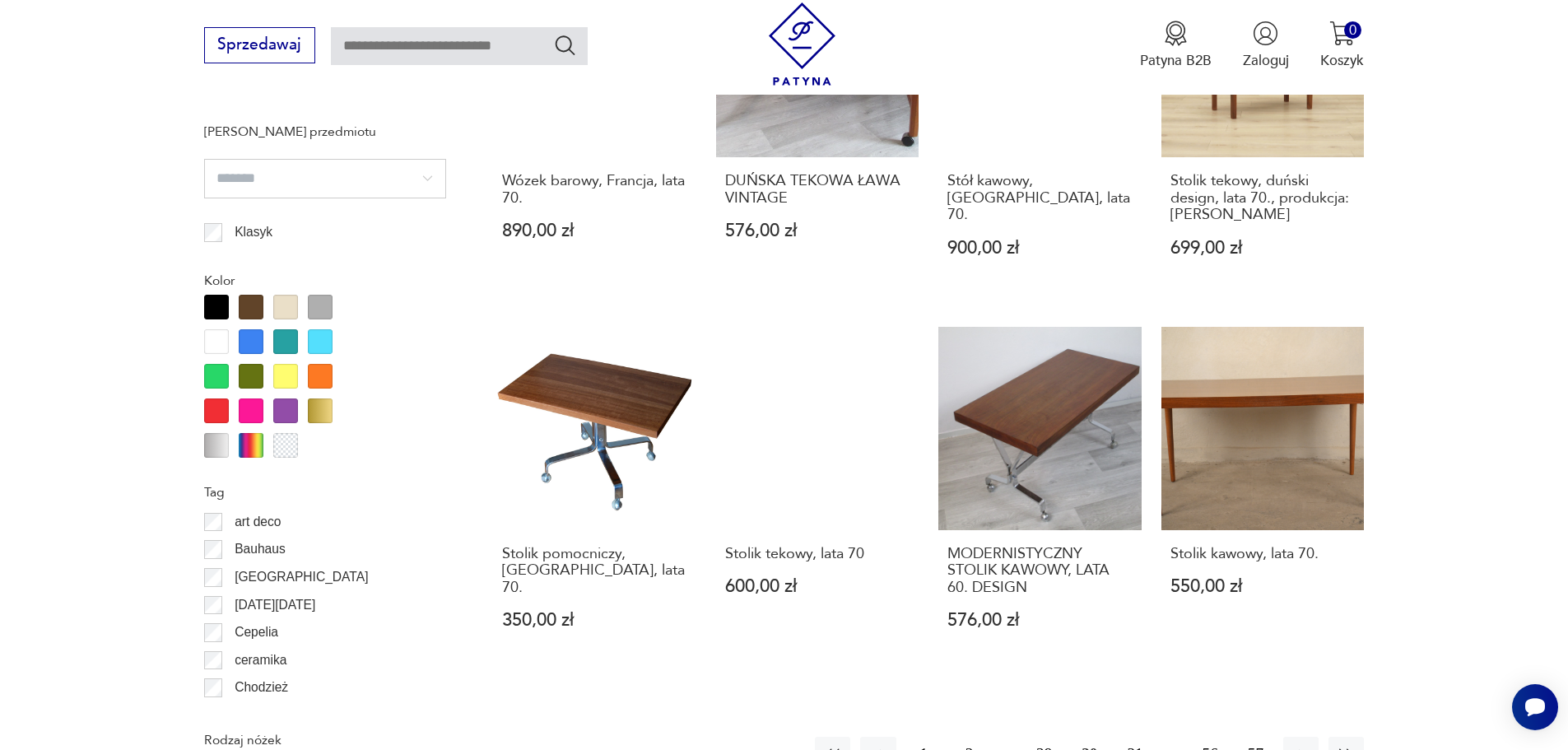
scroll to position [1782, 0]
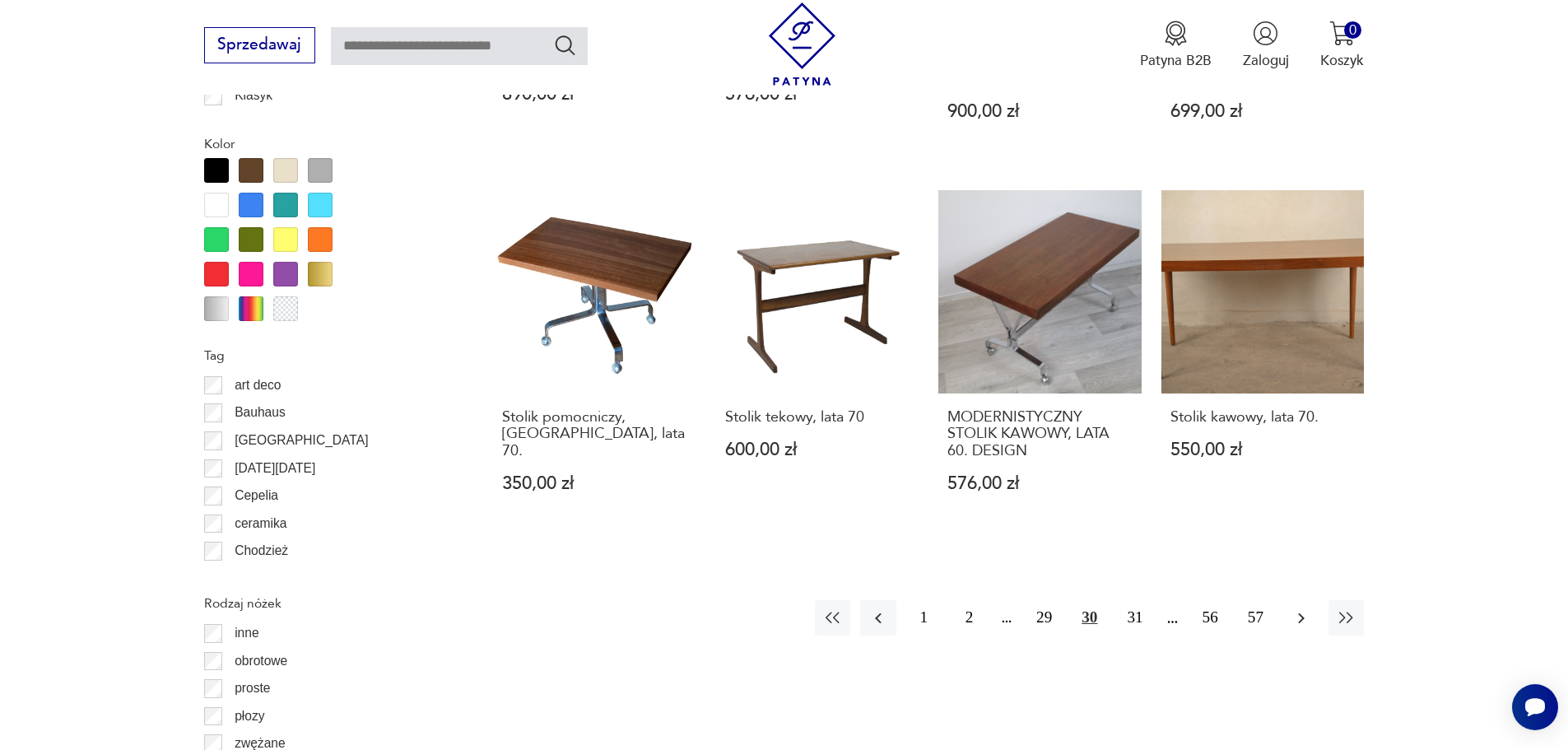
click at [1295, 608] on icon "button" at bounding box center [1302, 618] width 20 height 20
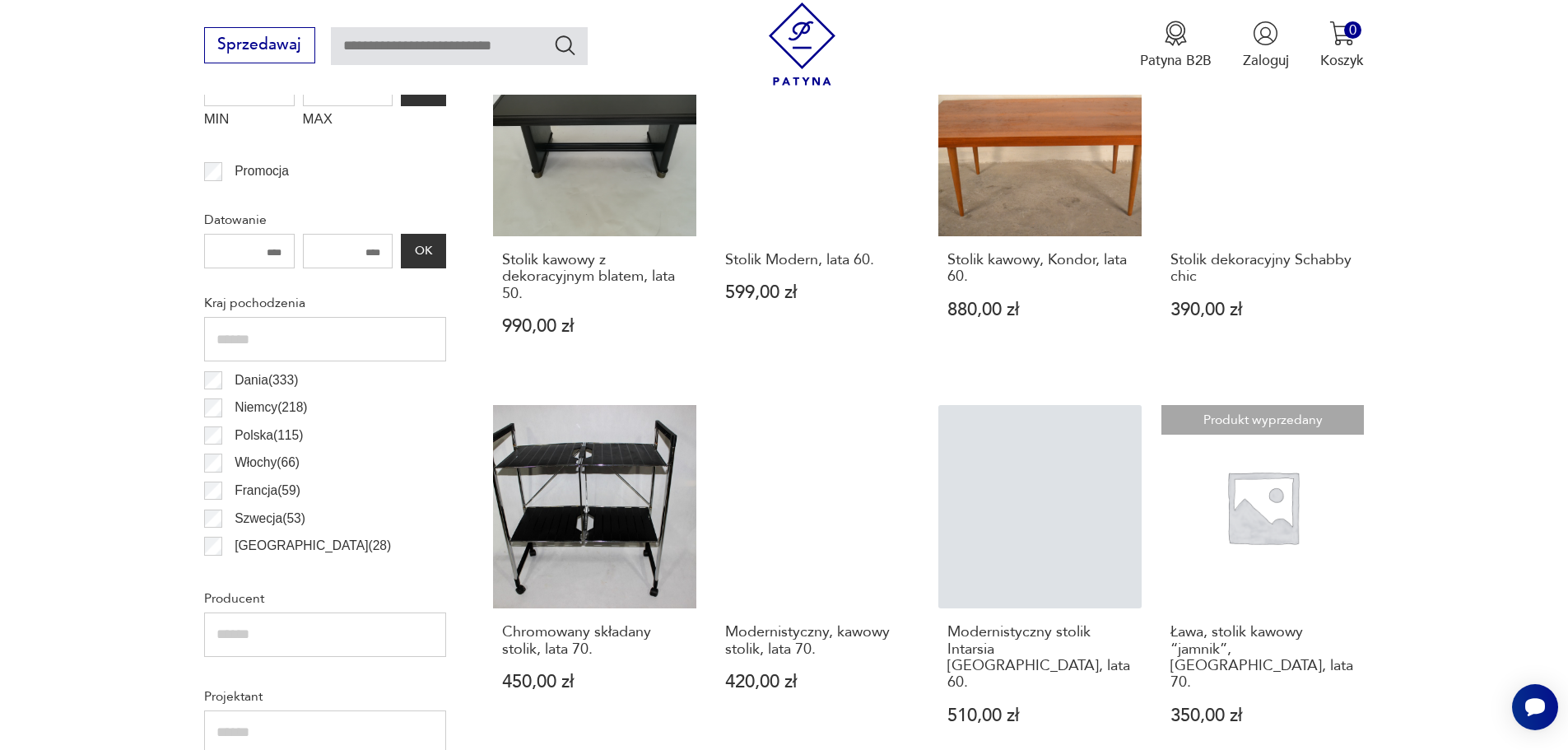
scroll to position [1097, 0]
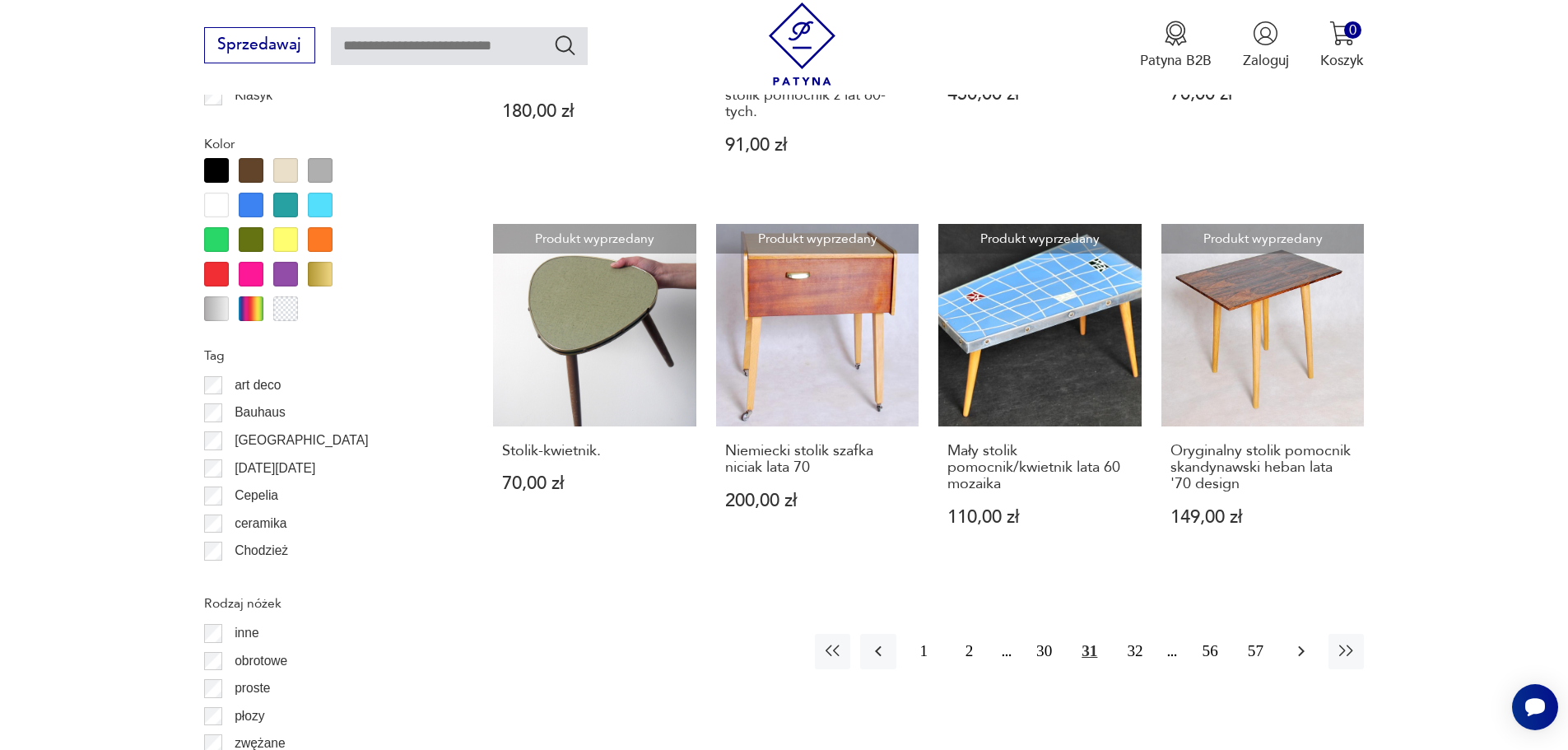
click at [1300, 641] on icon "button" at bounding box center [1302, 651] width 20 height 20
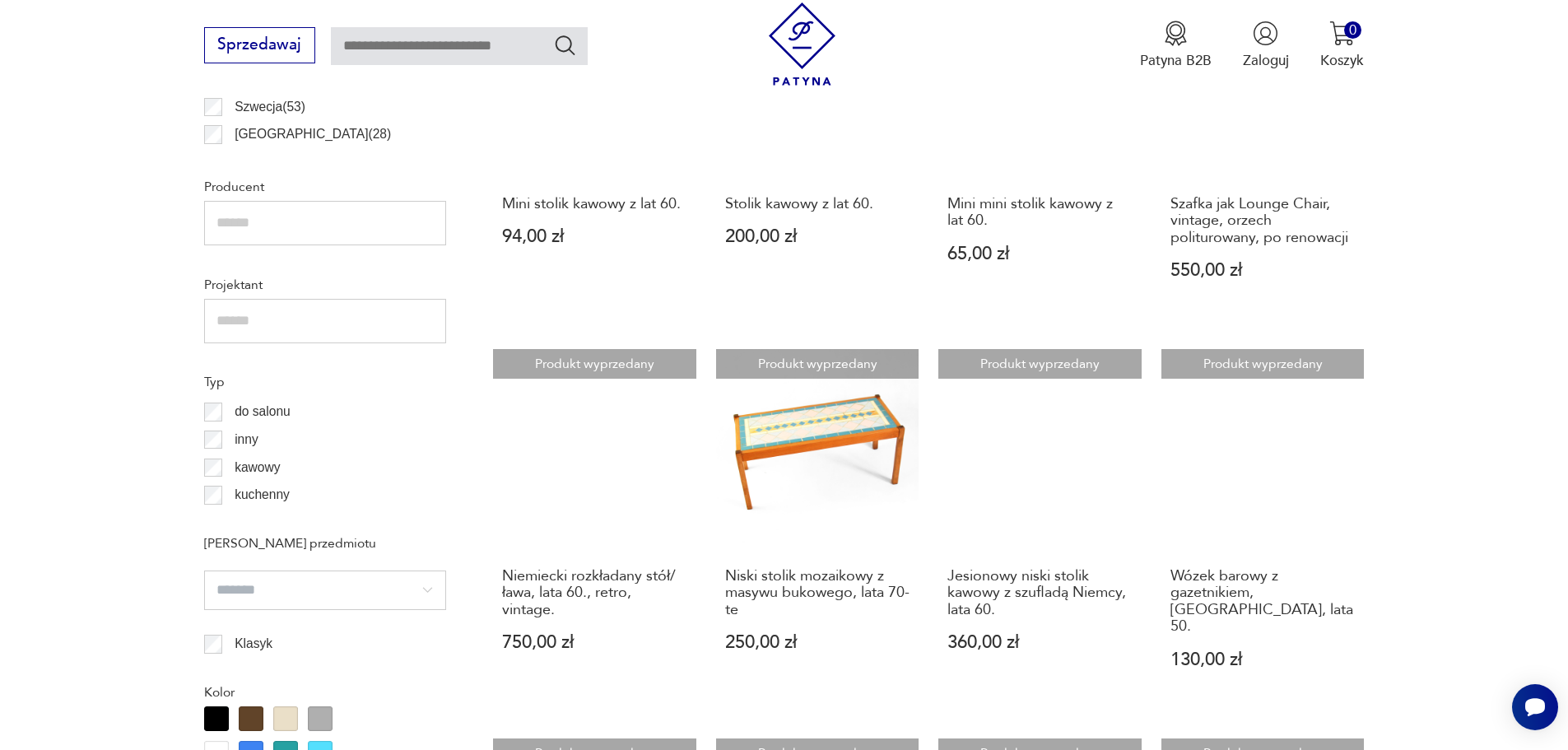
scroll to position [959, 0]
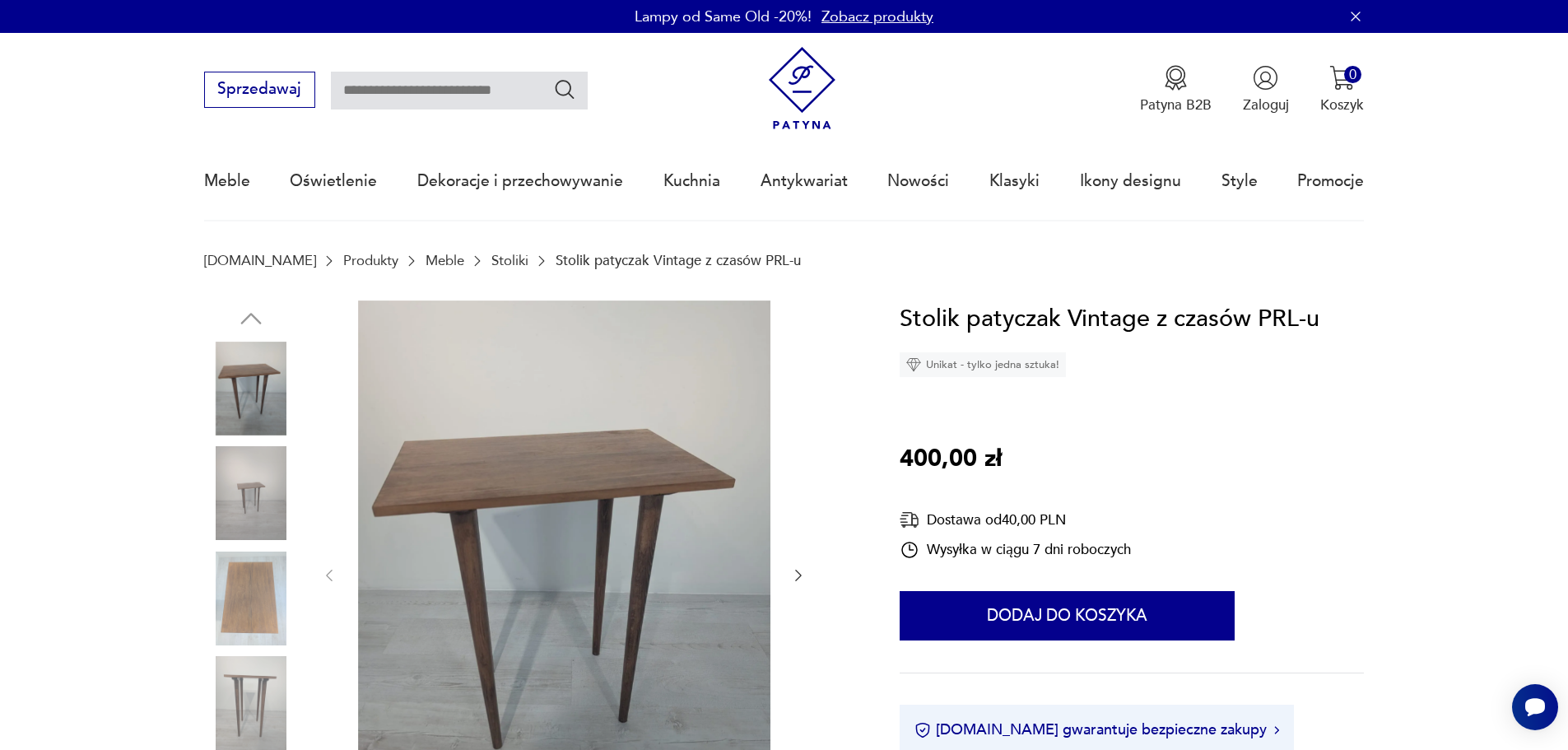
scroll to position [138, 0]
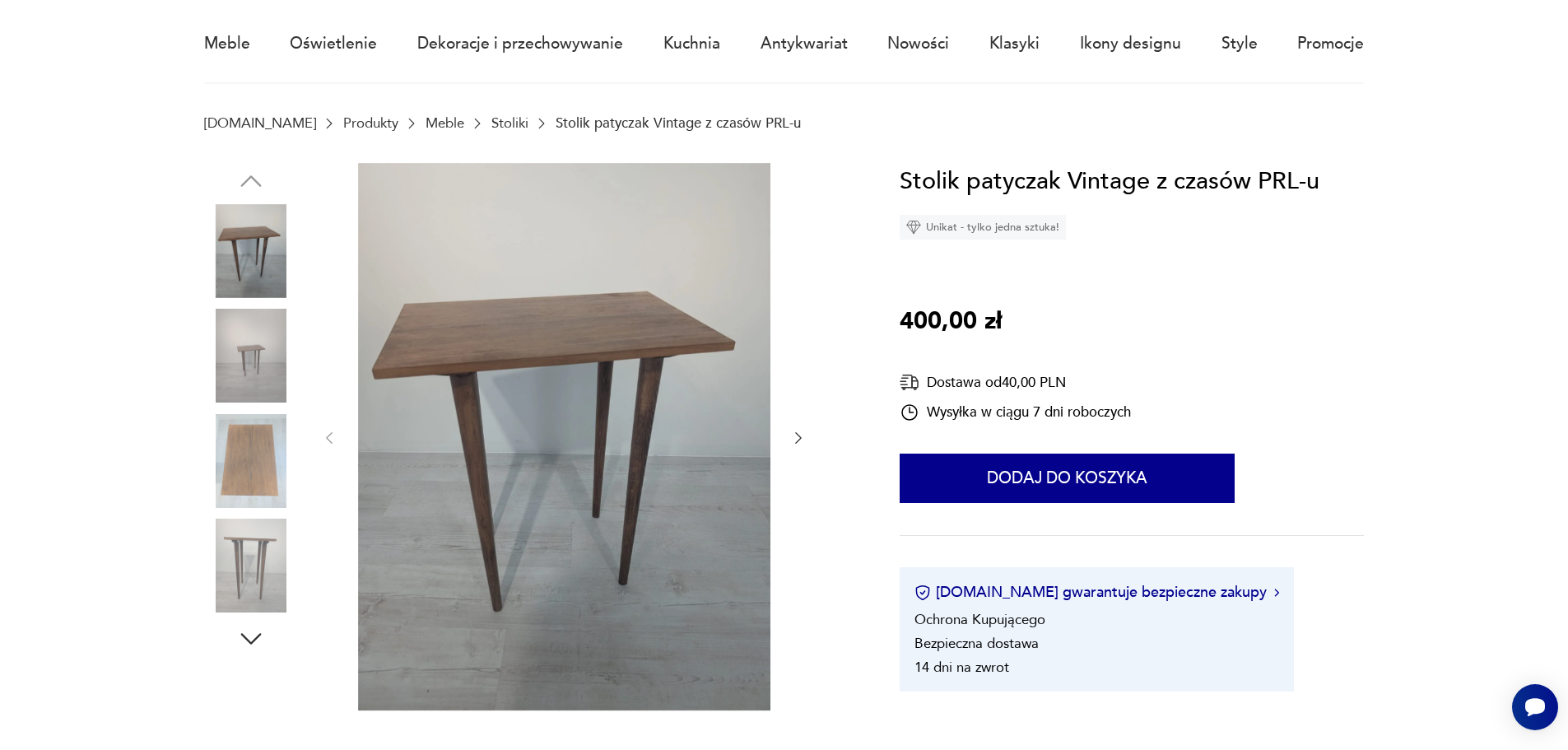
click at [261, 572] on img at bounding box center [251, 565] width 94 height 94
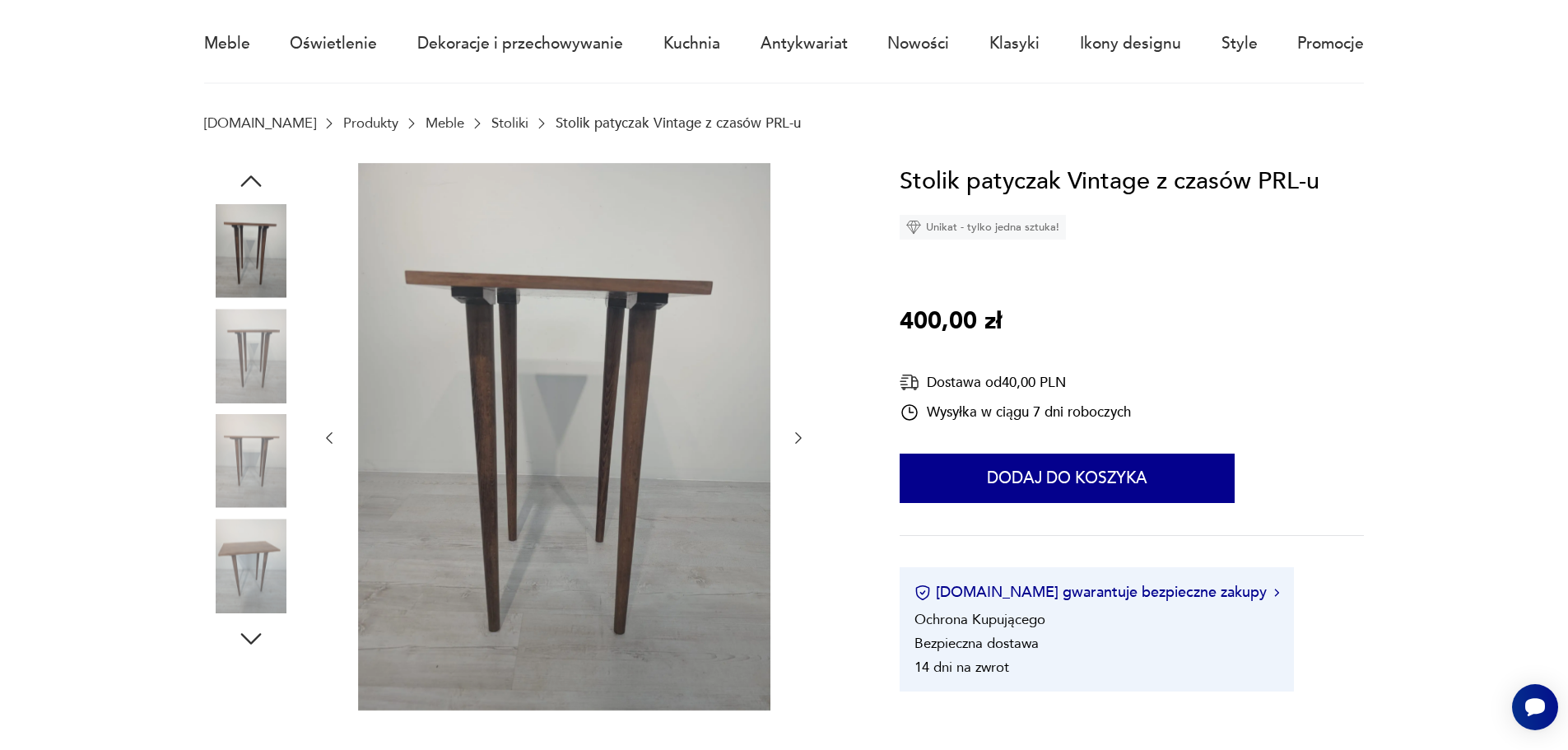
click at [255, 451] on img at bounding box center [251, 461] width 94 height 94
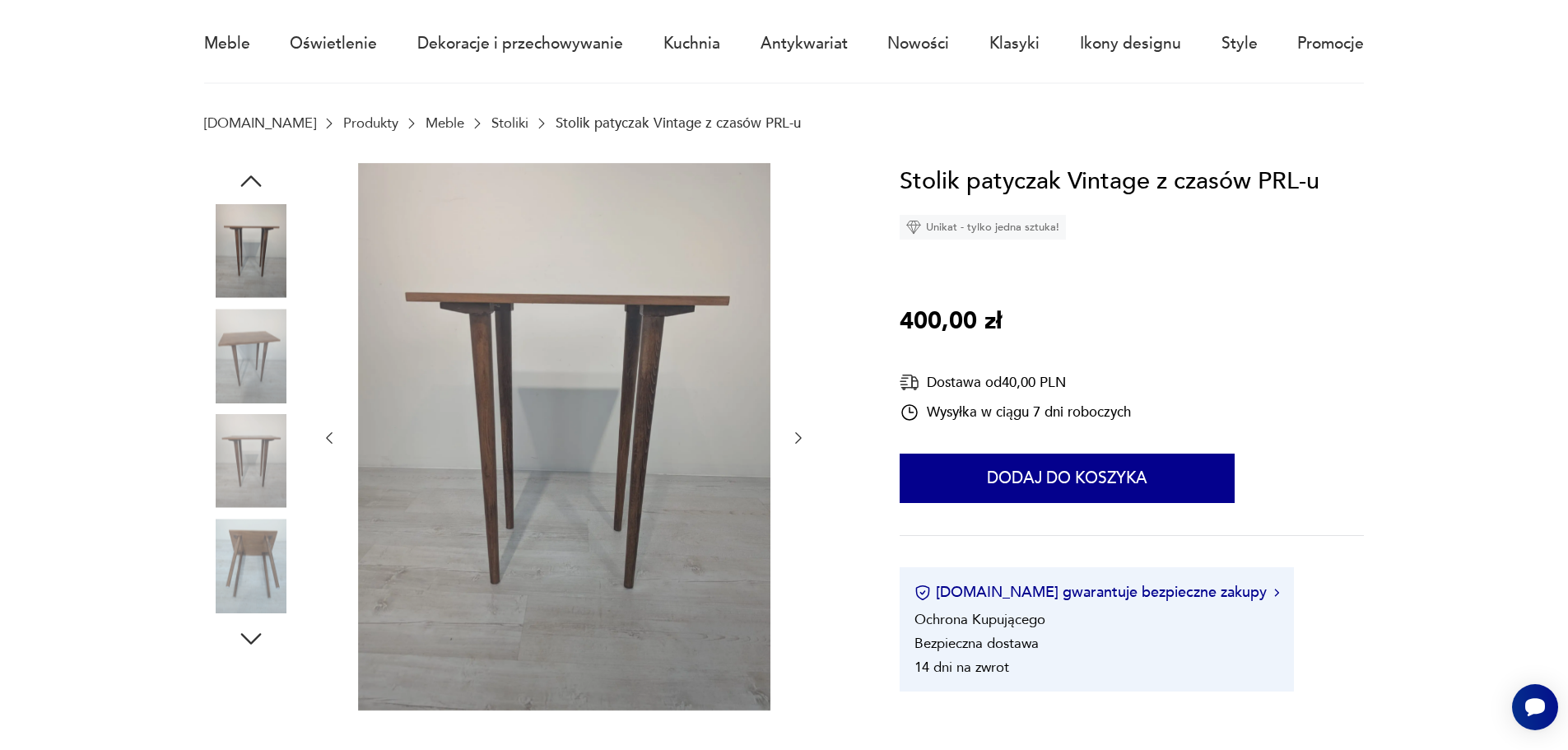
click at [259, 627] on icon "button" at bounding box center [250, 638] width 29 height 29
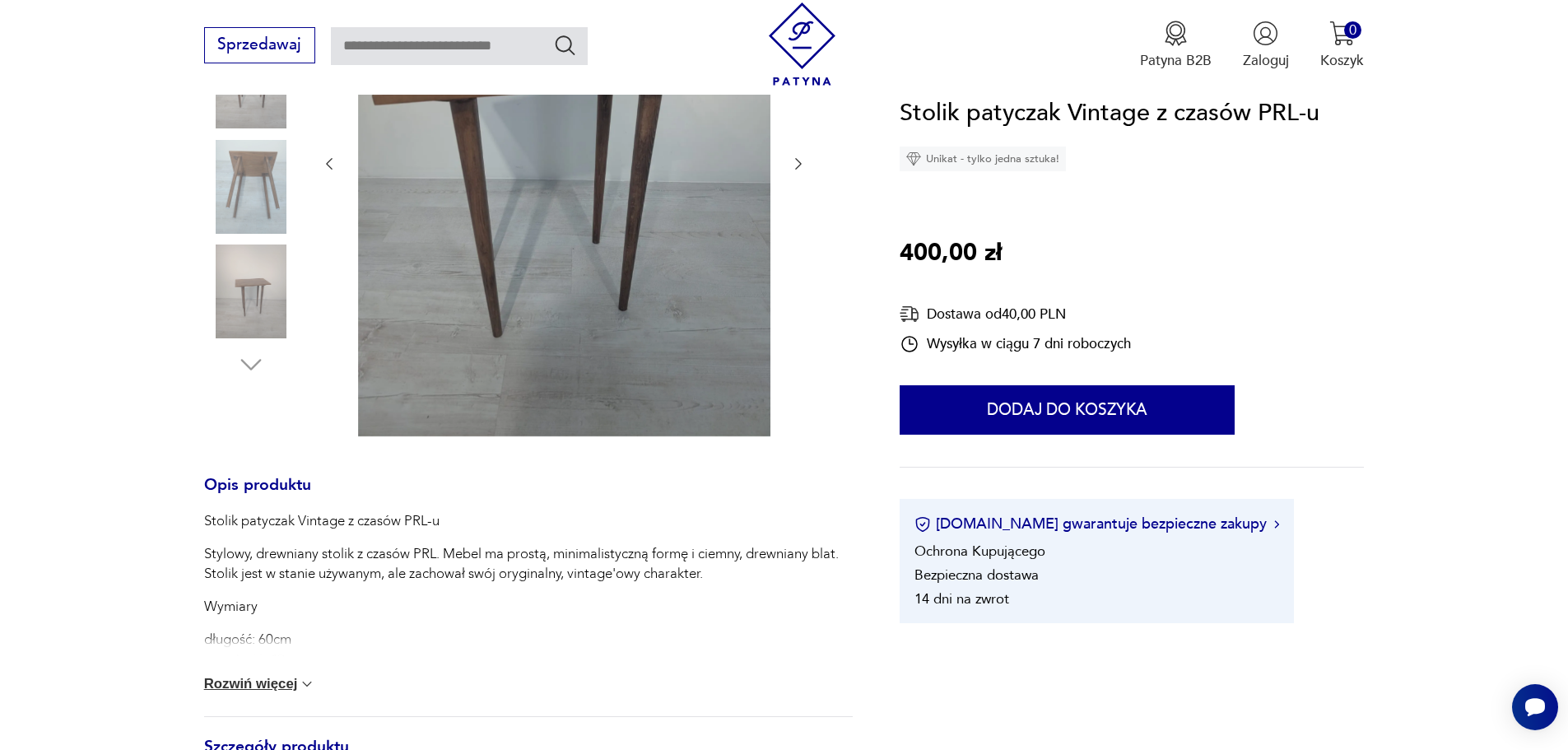
scroll to position [549, 0]
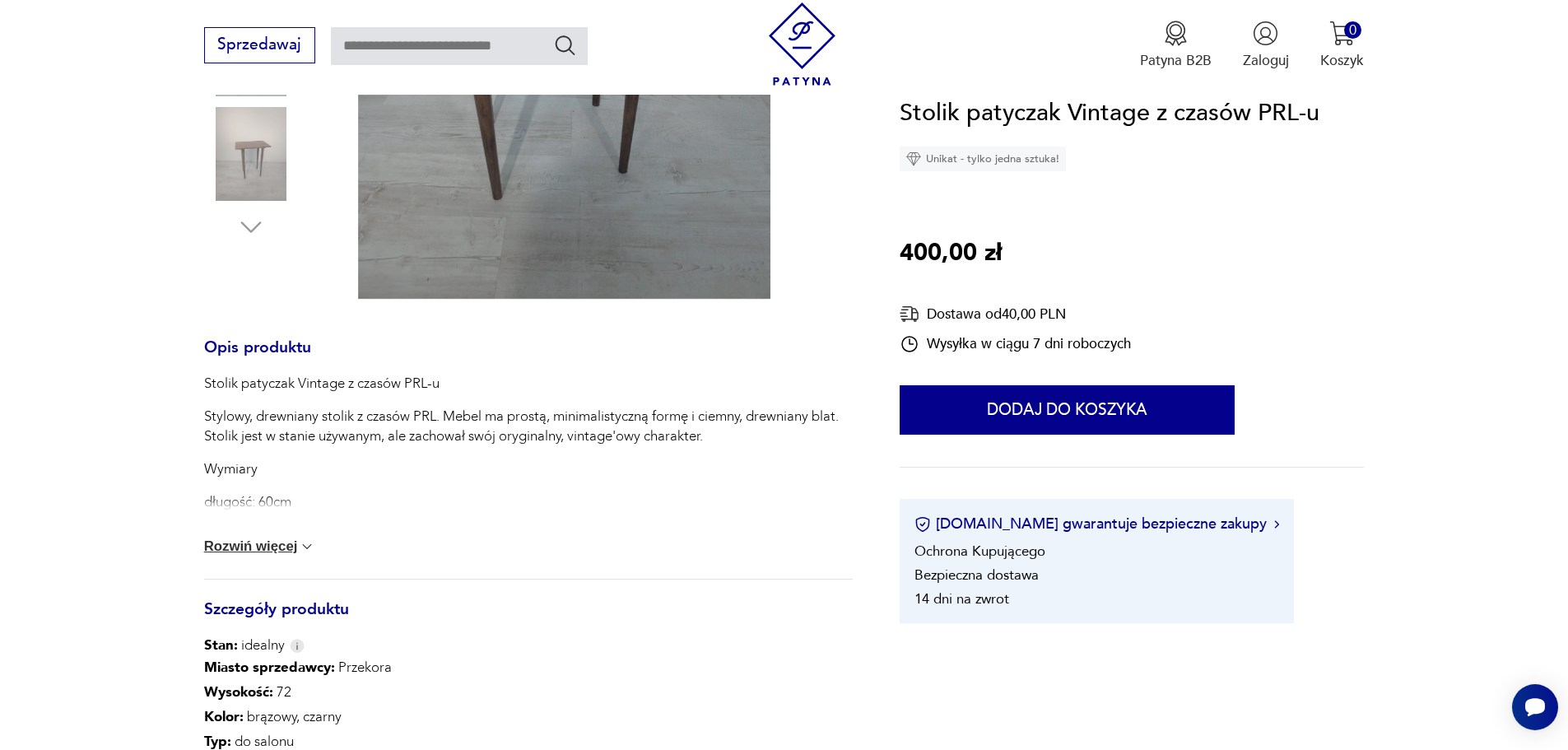
click at [263, 539] on button "Rozwiń więcej" at bounding box center [260, 546] width 112 height 17
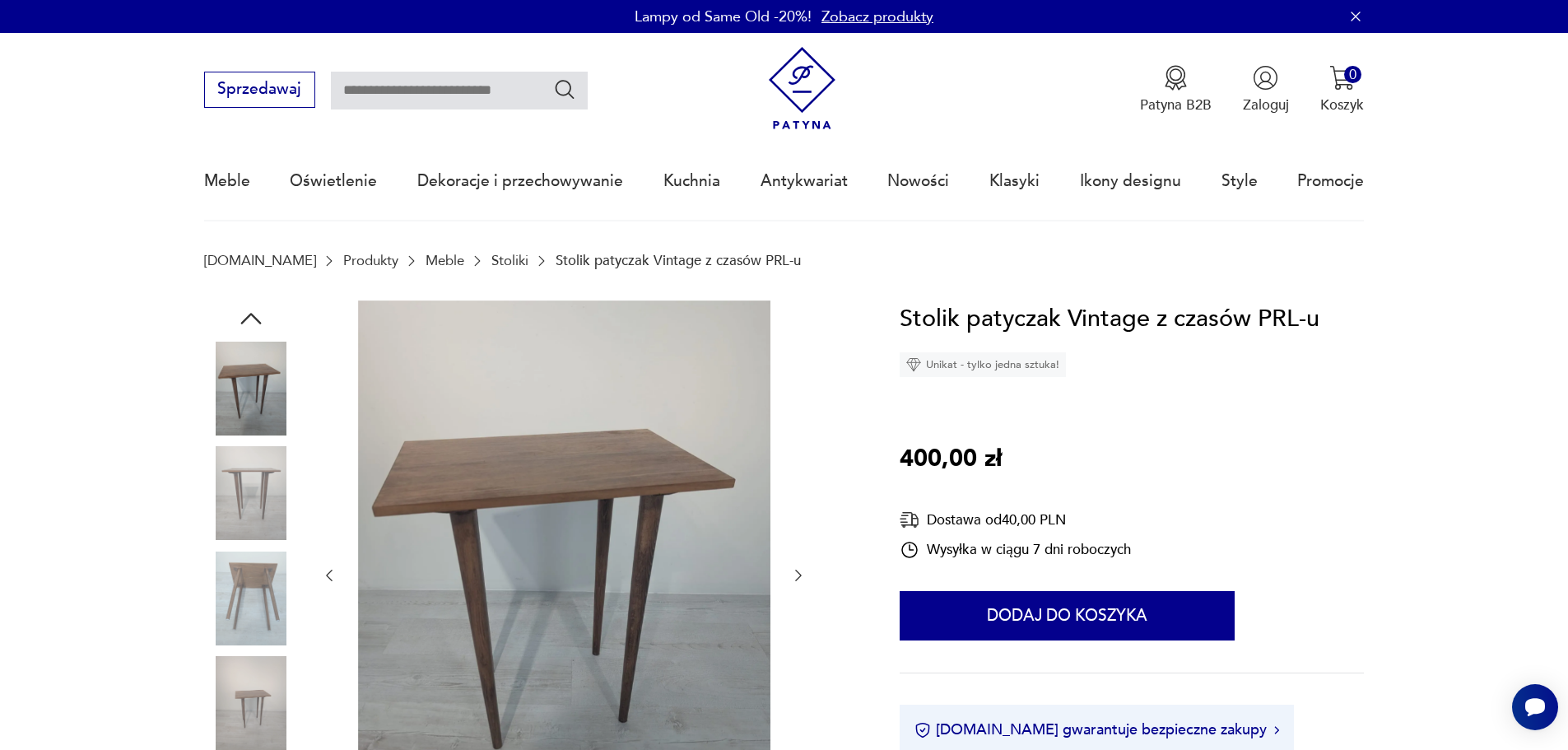
scroll to position [138, 0]
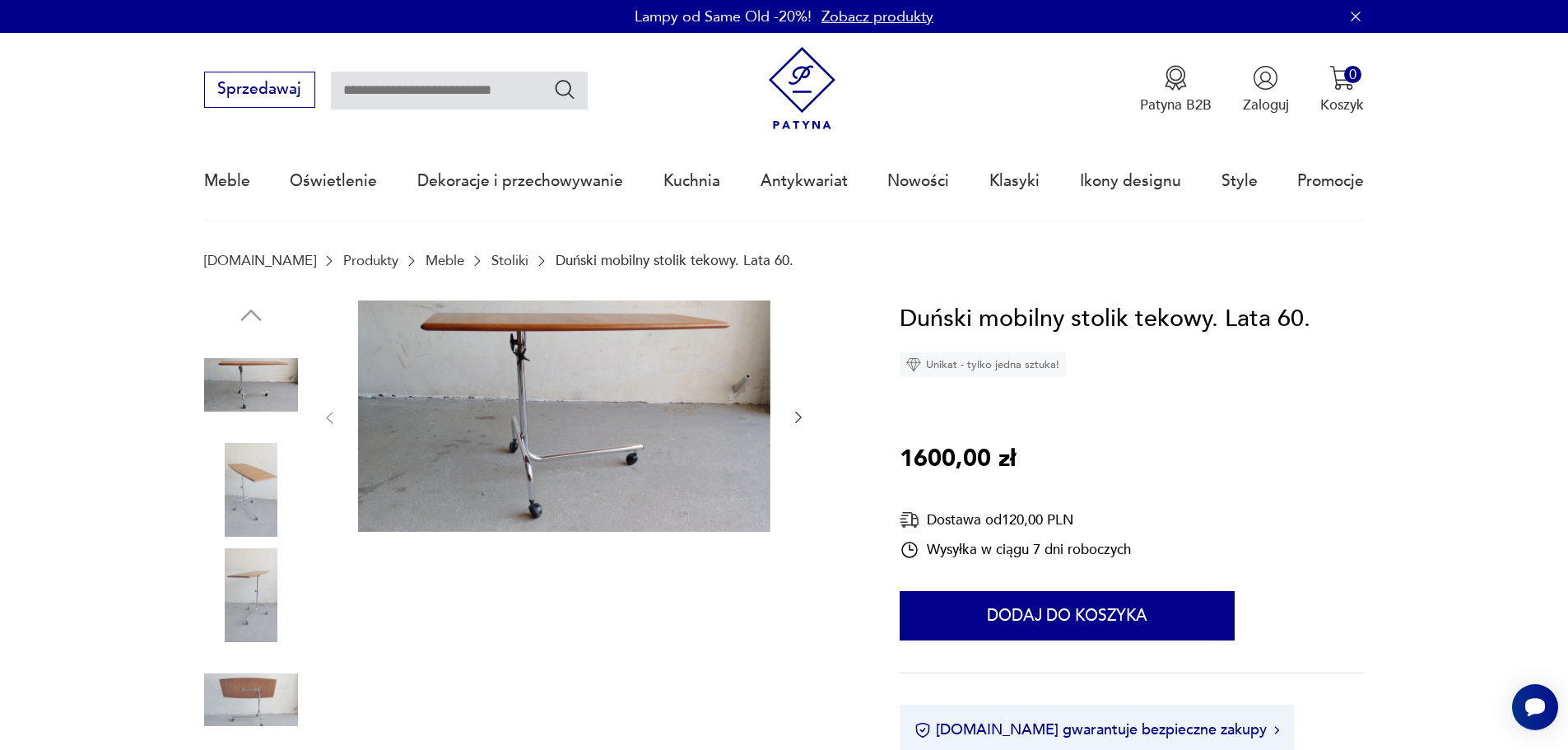
scroll to position [138, 0]
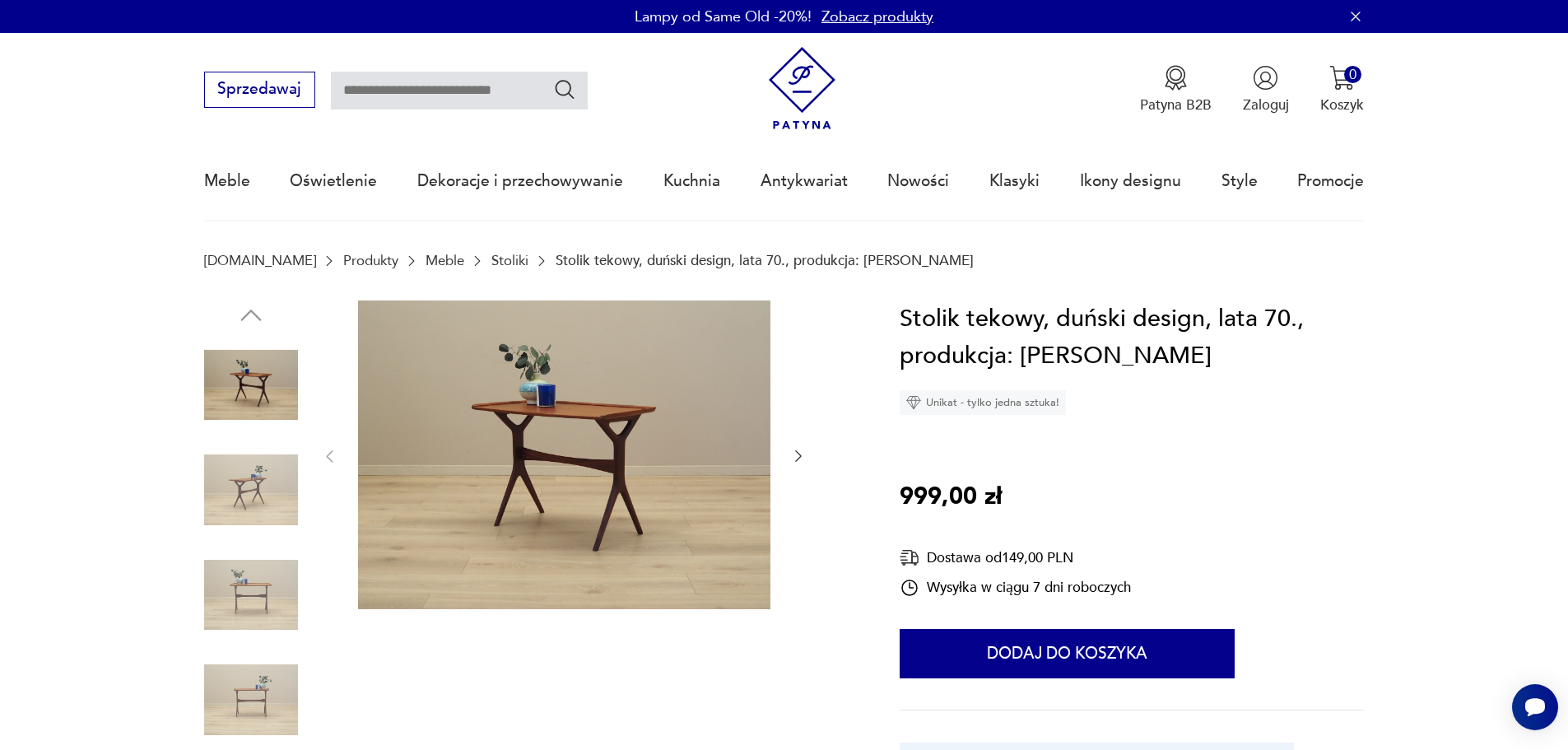
scroll to position [274, 0]
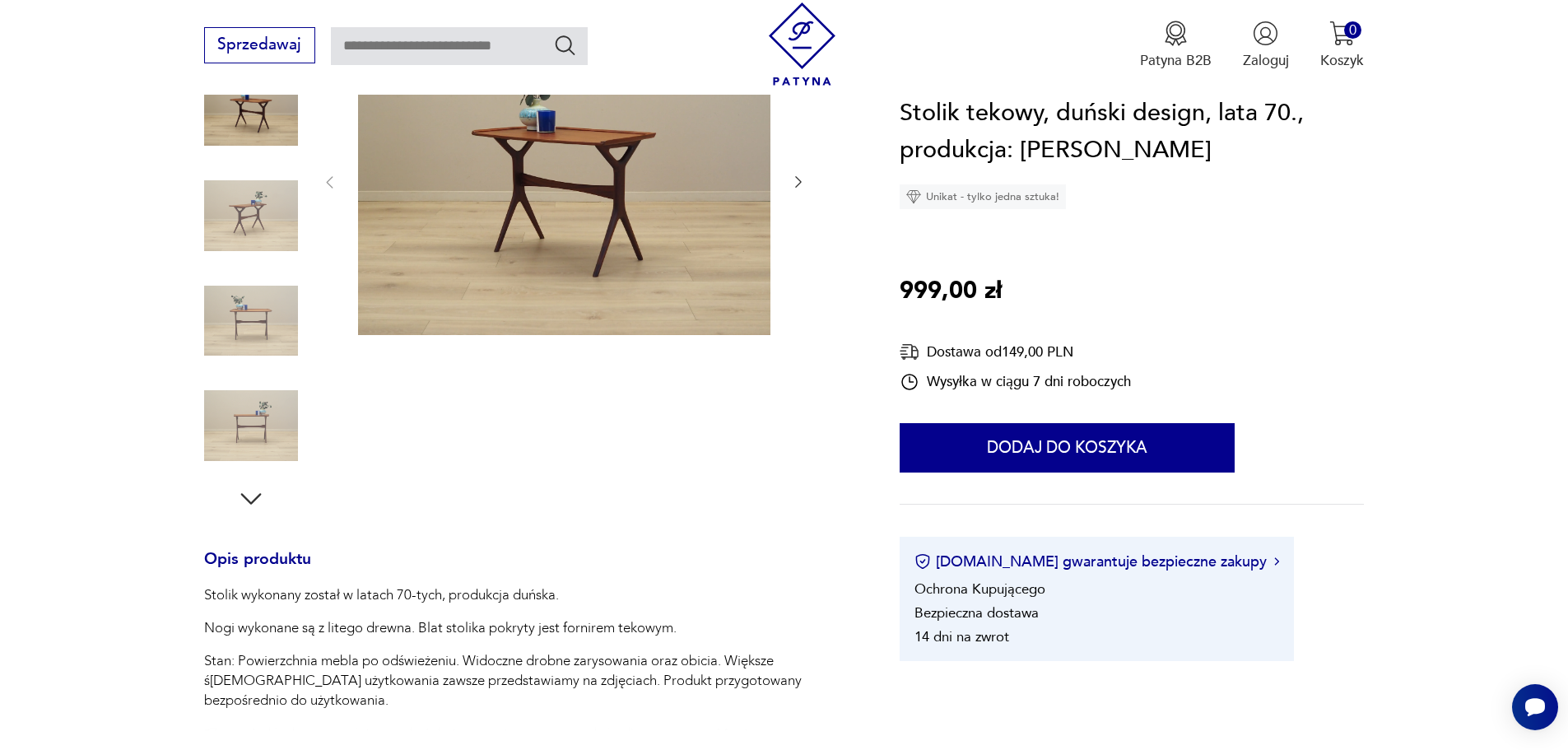
click at [264, 491] on icon "button" at bounding box center [250, 498] width 29 height 29
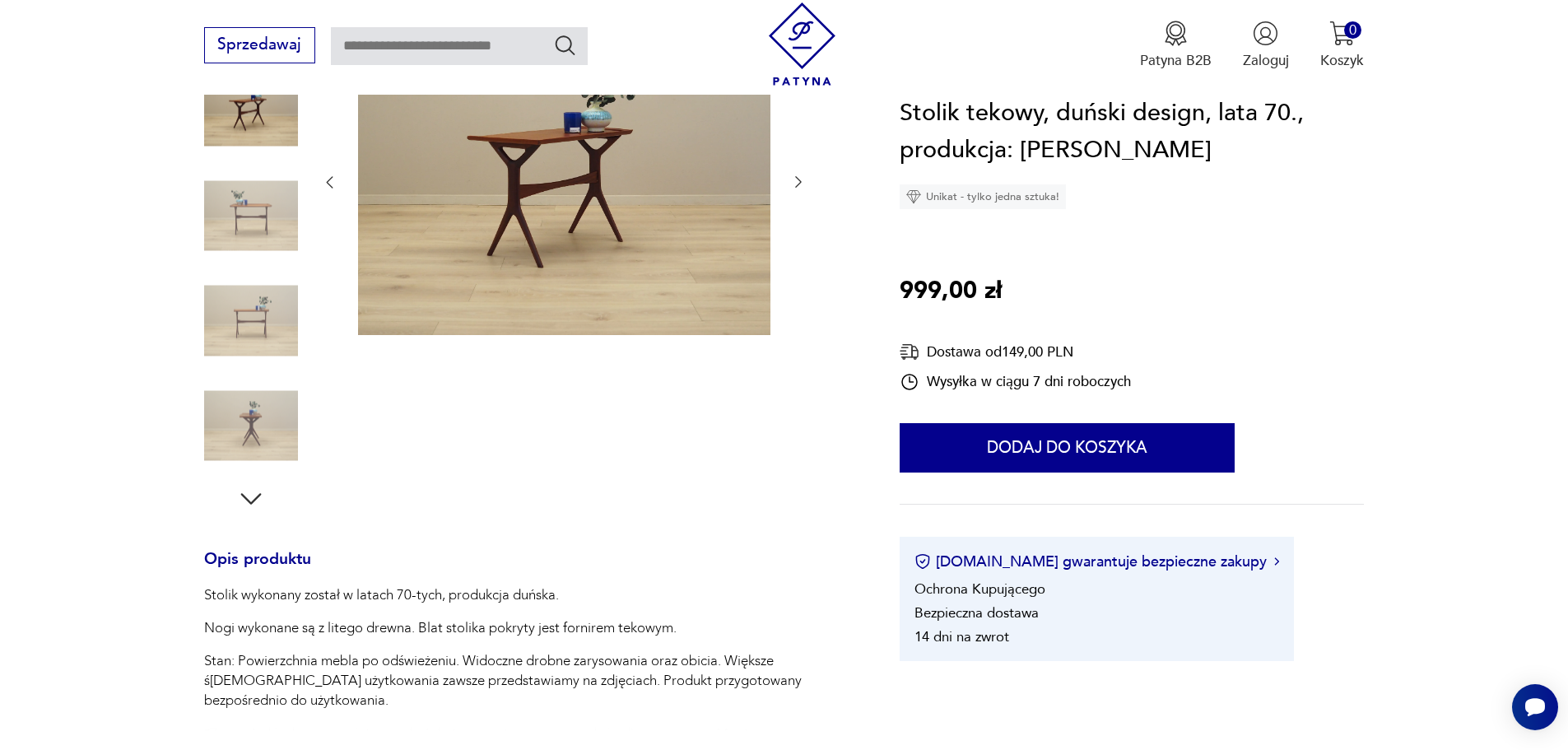
click at [254, 493] on icon "button" at bounding box center [250, 498] width 29 height 29
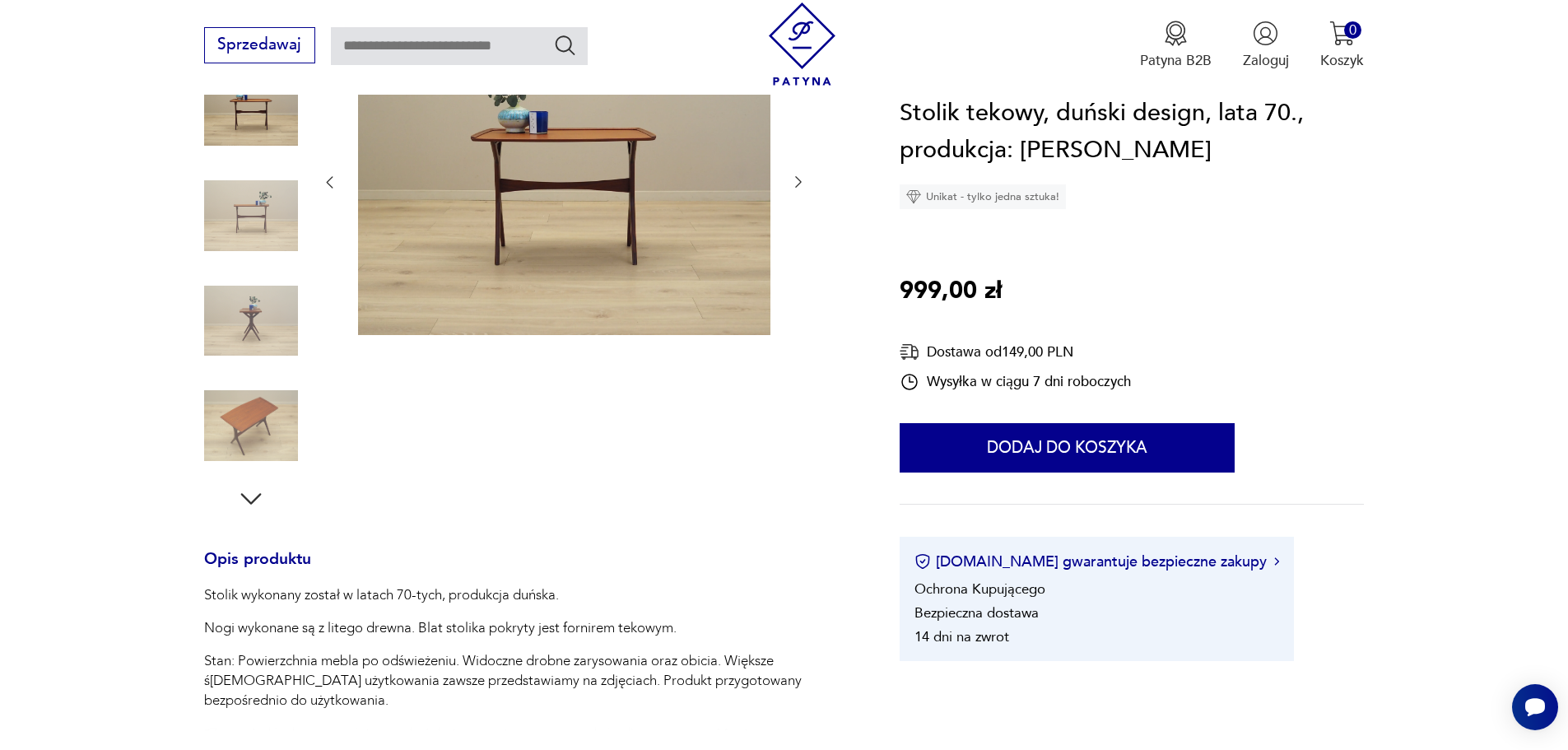
click at [254, 493] on icon "button" at bounding box center [250, 498] width 29 height 29
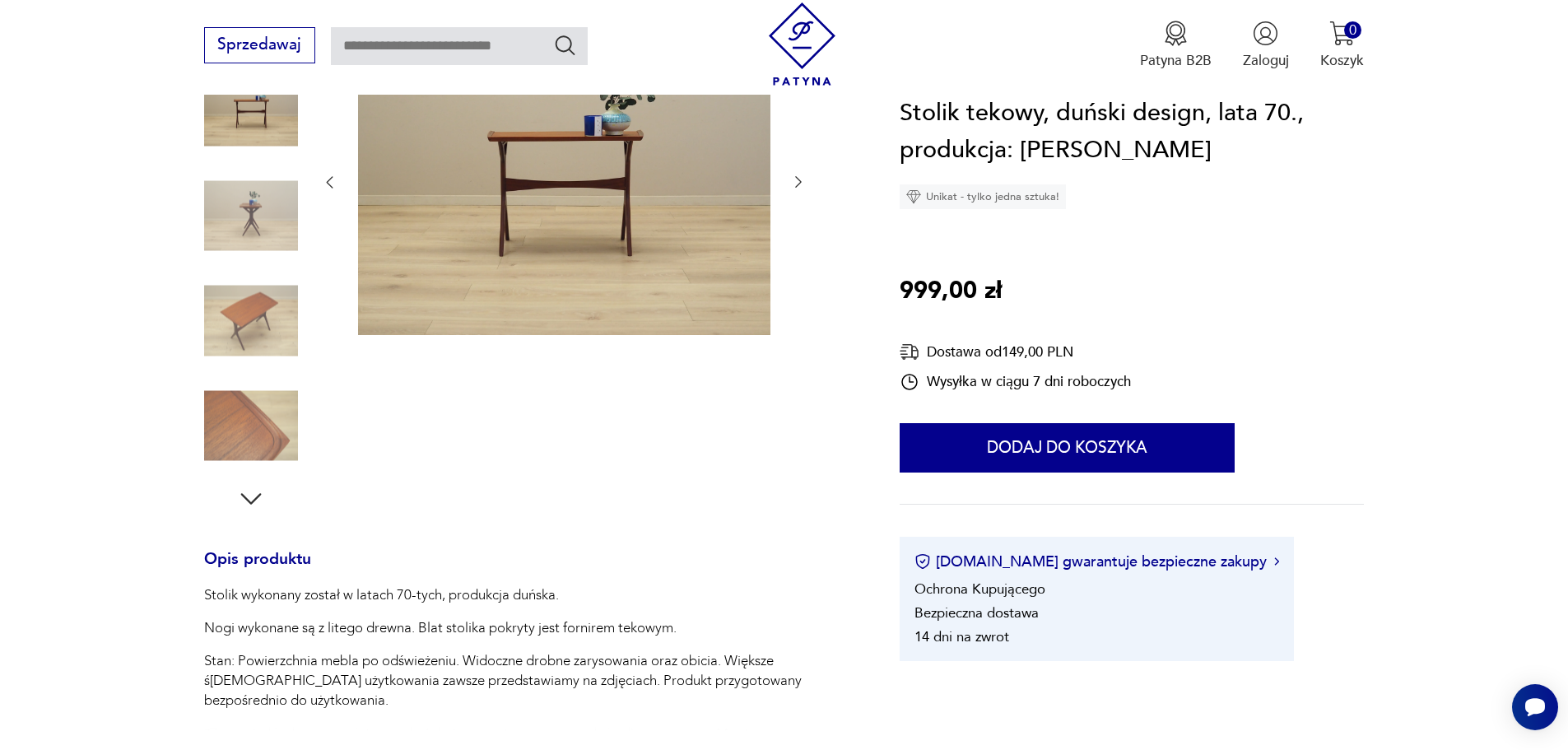
click at [281, 336] on img at bounding box center [251, 321] width 94 height 94
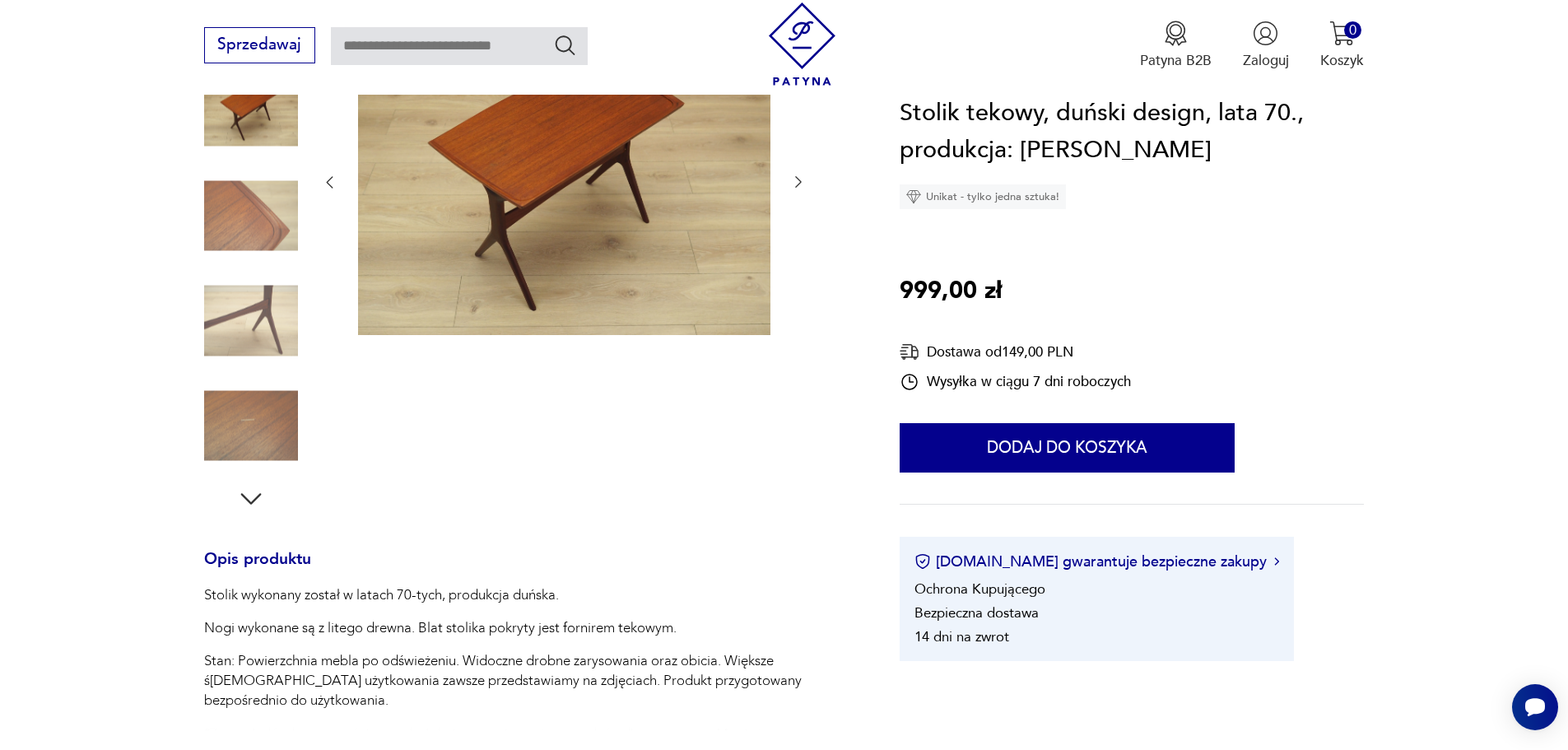
scroll to position [549, 0]
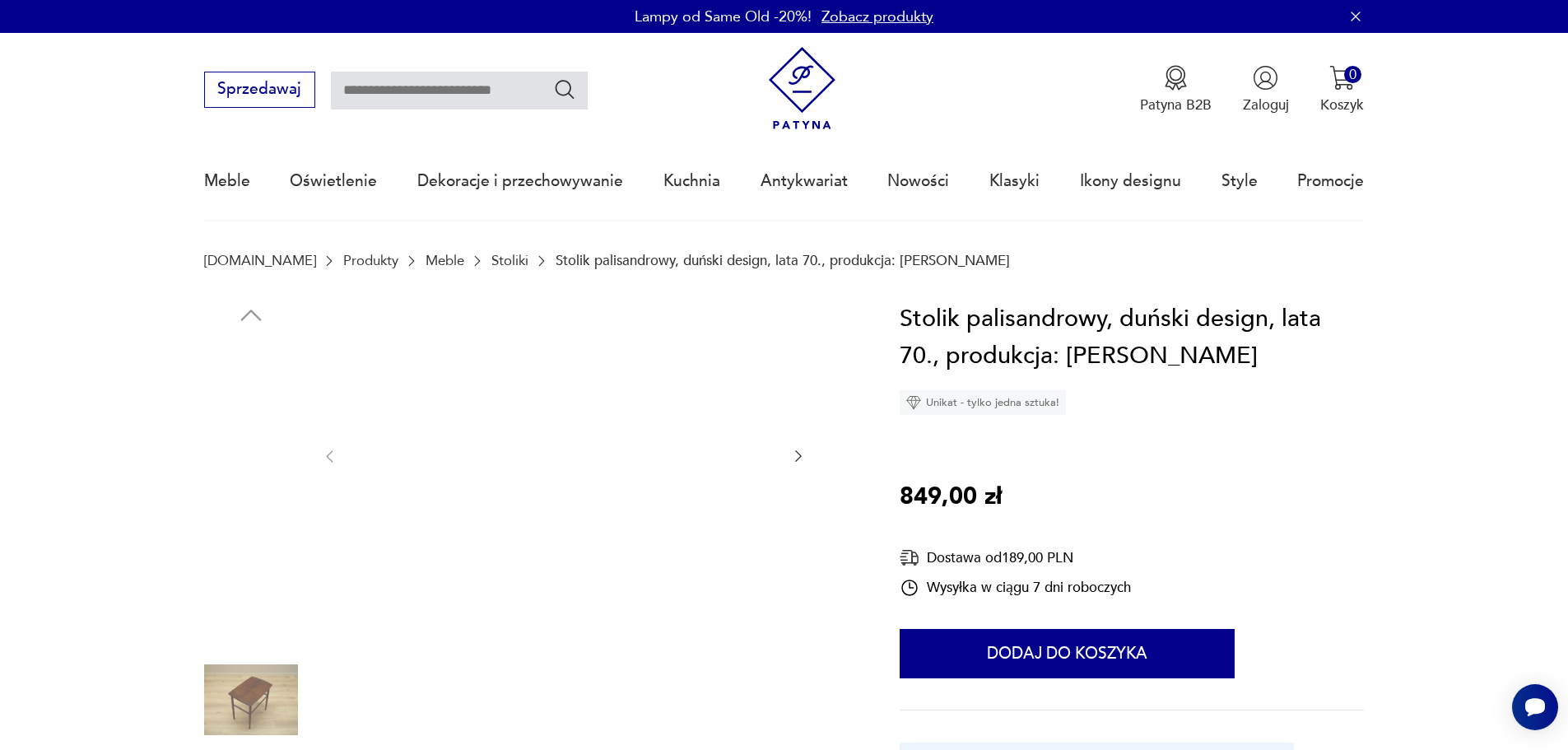
click at [277, 604] on img at bounding box center [251, 596] width 94 height 94
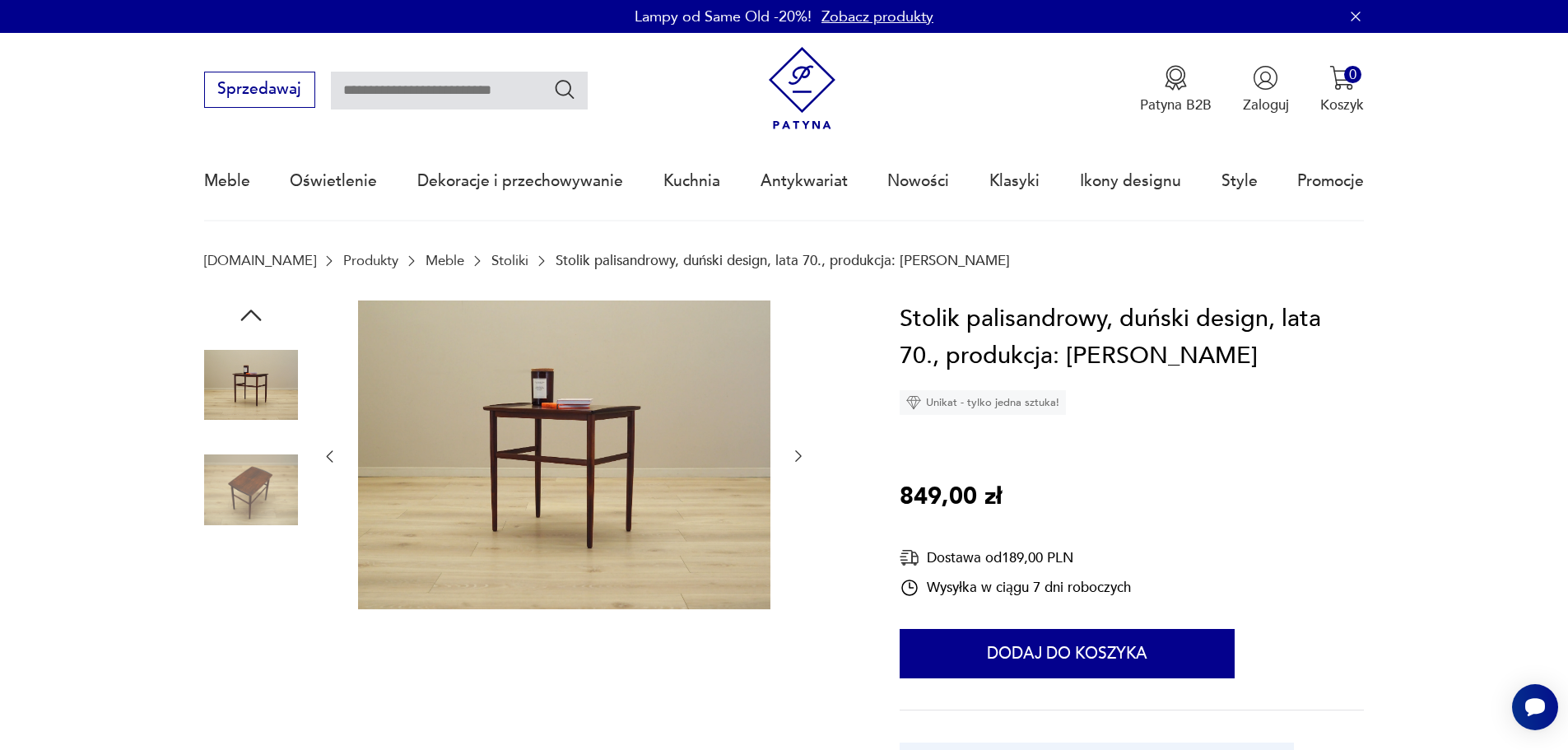
scroll to position [274, 0]
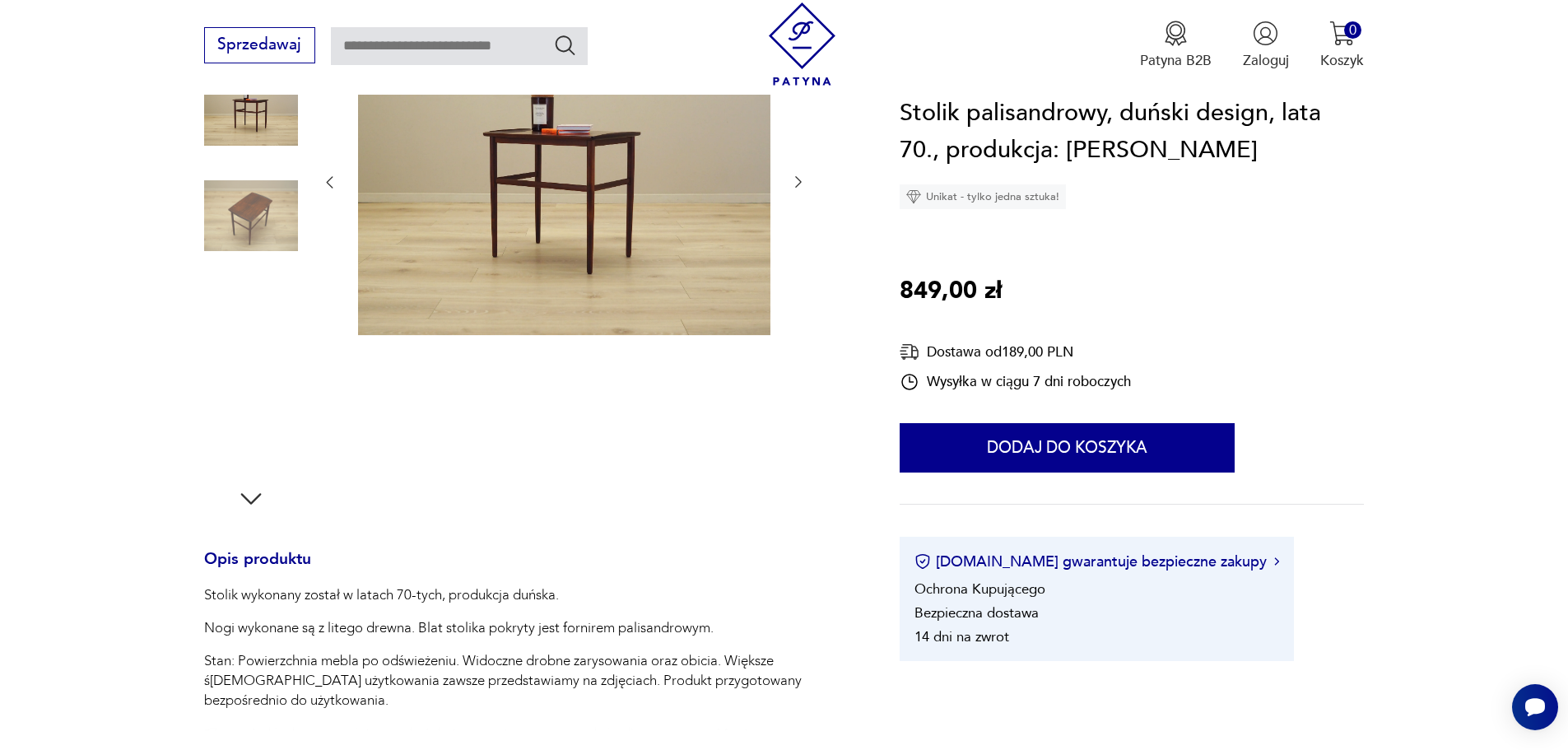
click at [241, 290] on img at bounding box center [251, 321] width 94 height 94
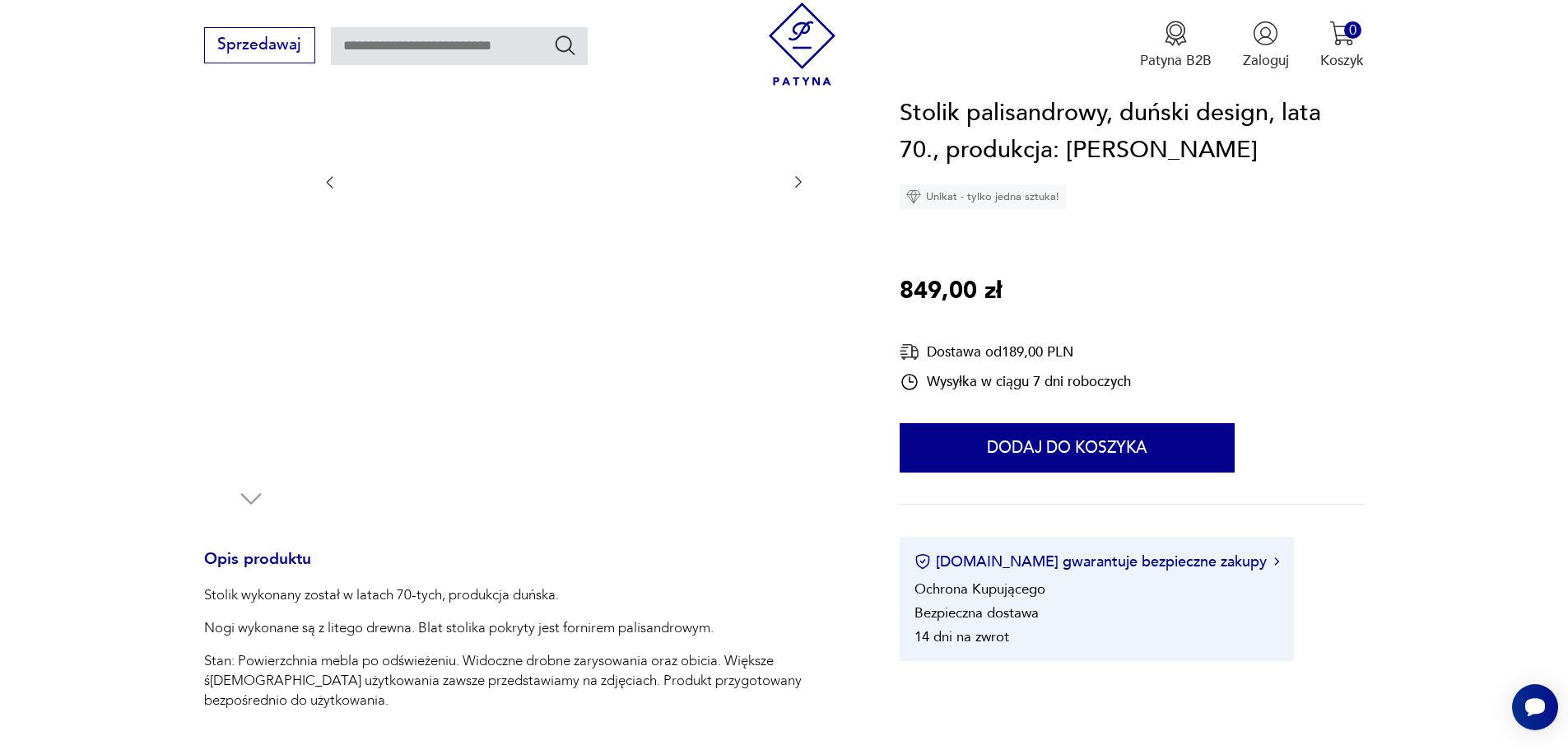
click at [255, 446] on img at bounding box center [251, 426] width 94 height 94
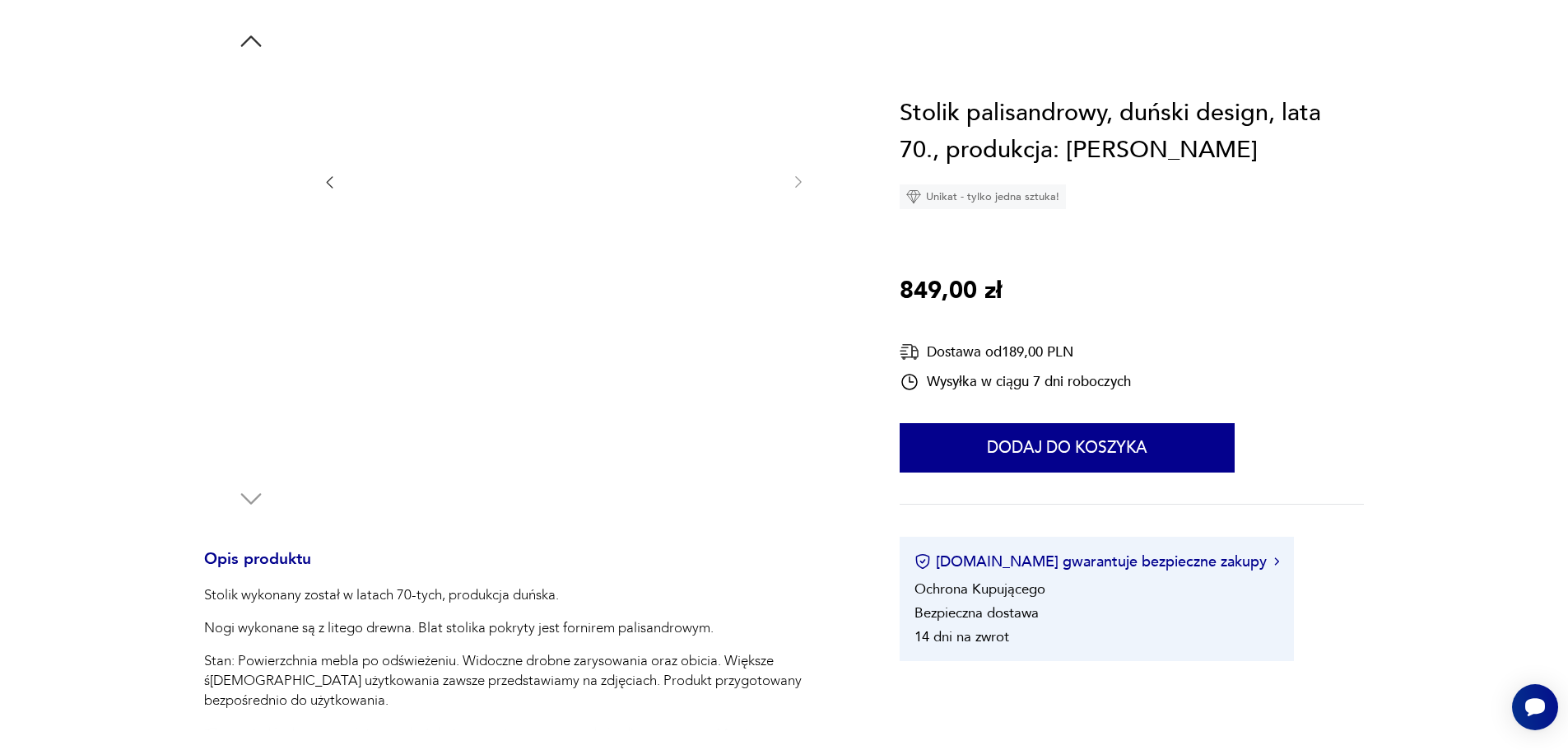
scroll to position [138, 0]
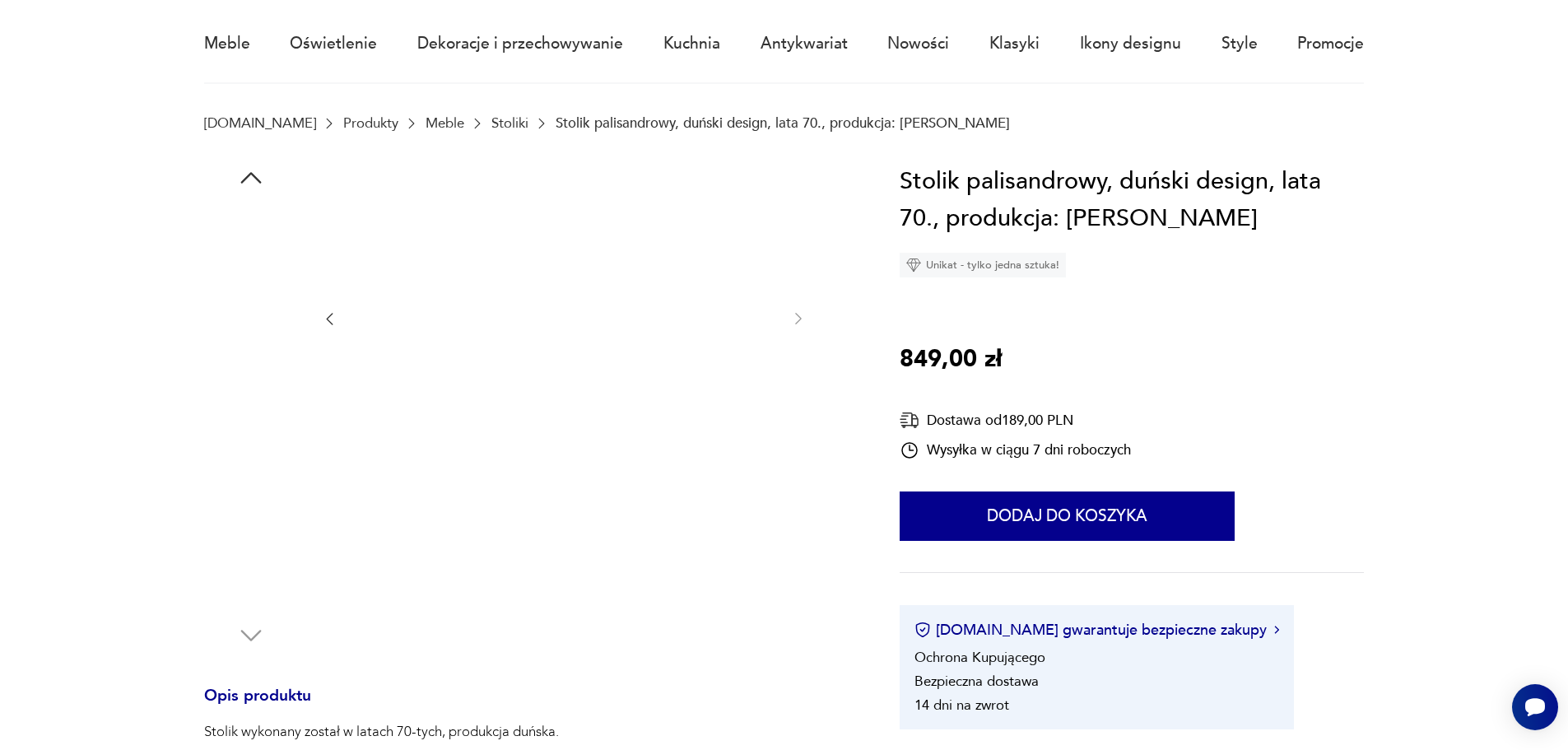
click at [255, 433] on img at bounding box center [251, 458] width 94 height 94
click at [266, 368] on img at bounding box center [251, 352] width 94 height 94
click at [260, 257] on img at bounding box center [251, 248] width 94 height 94
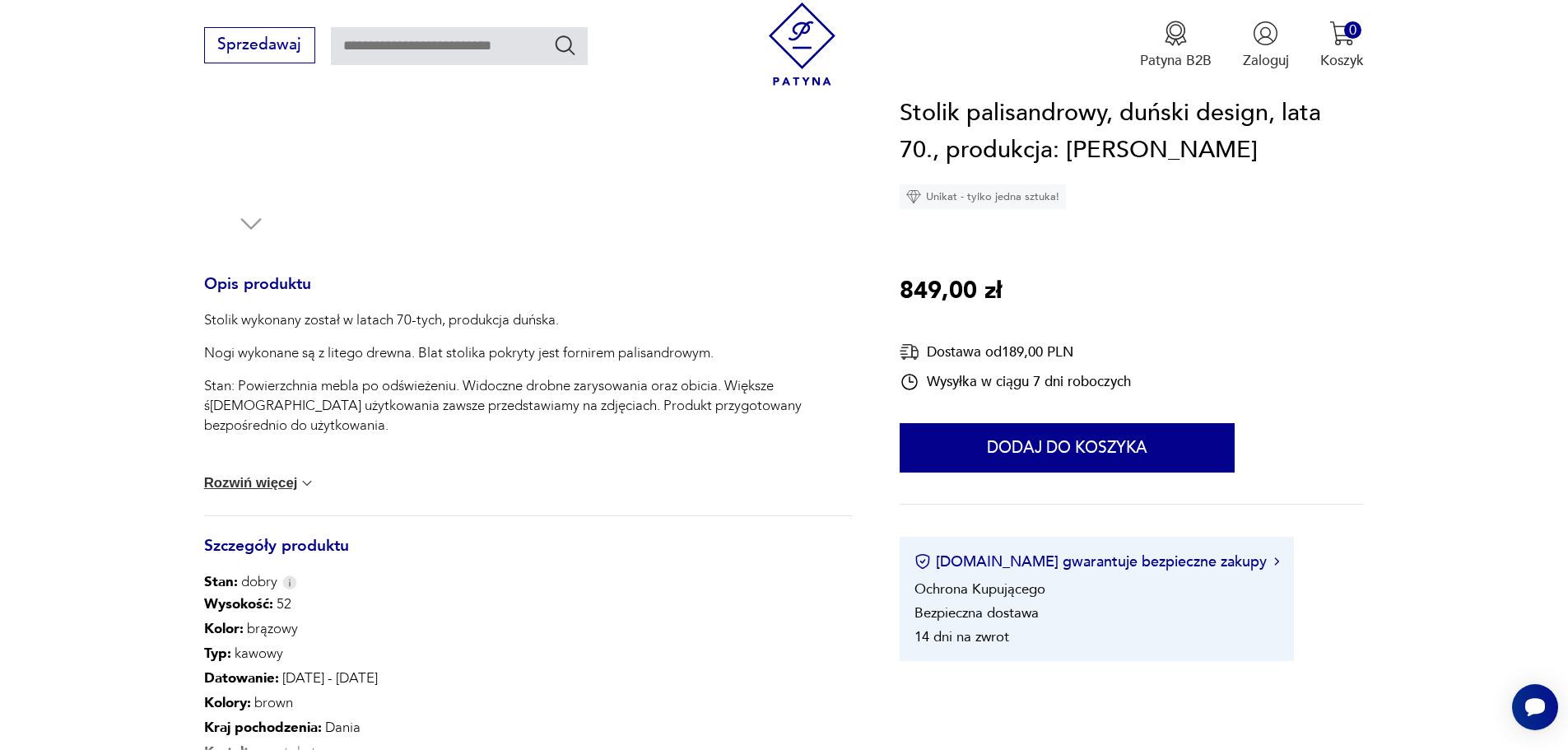
scroll to position [685, 0]
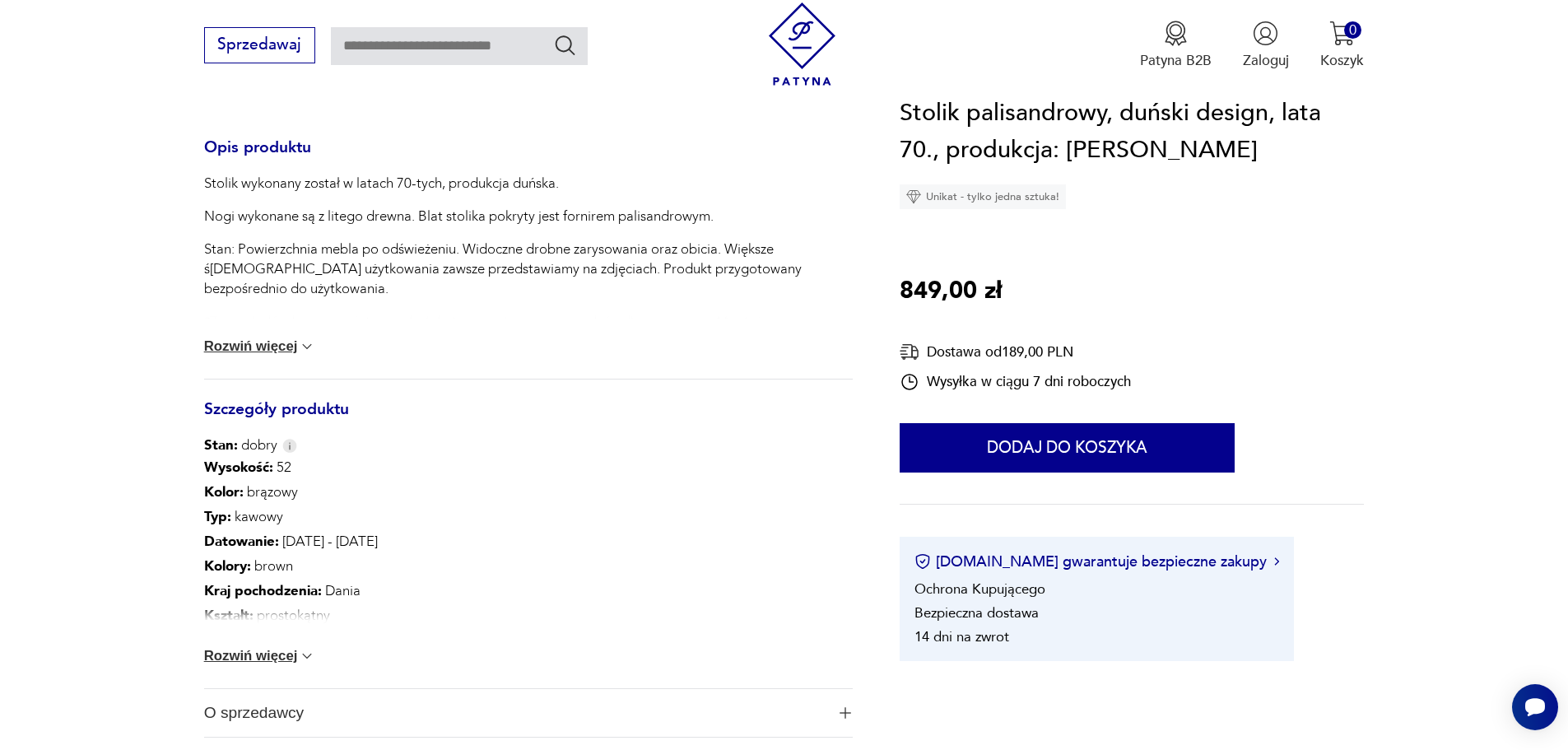
click at [304, 656] on img at bounding box center [307, 656] width 17 height 17
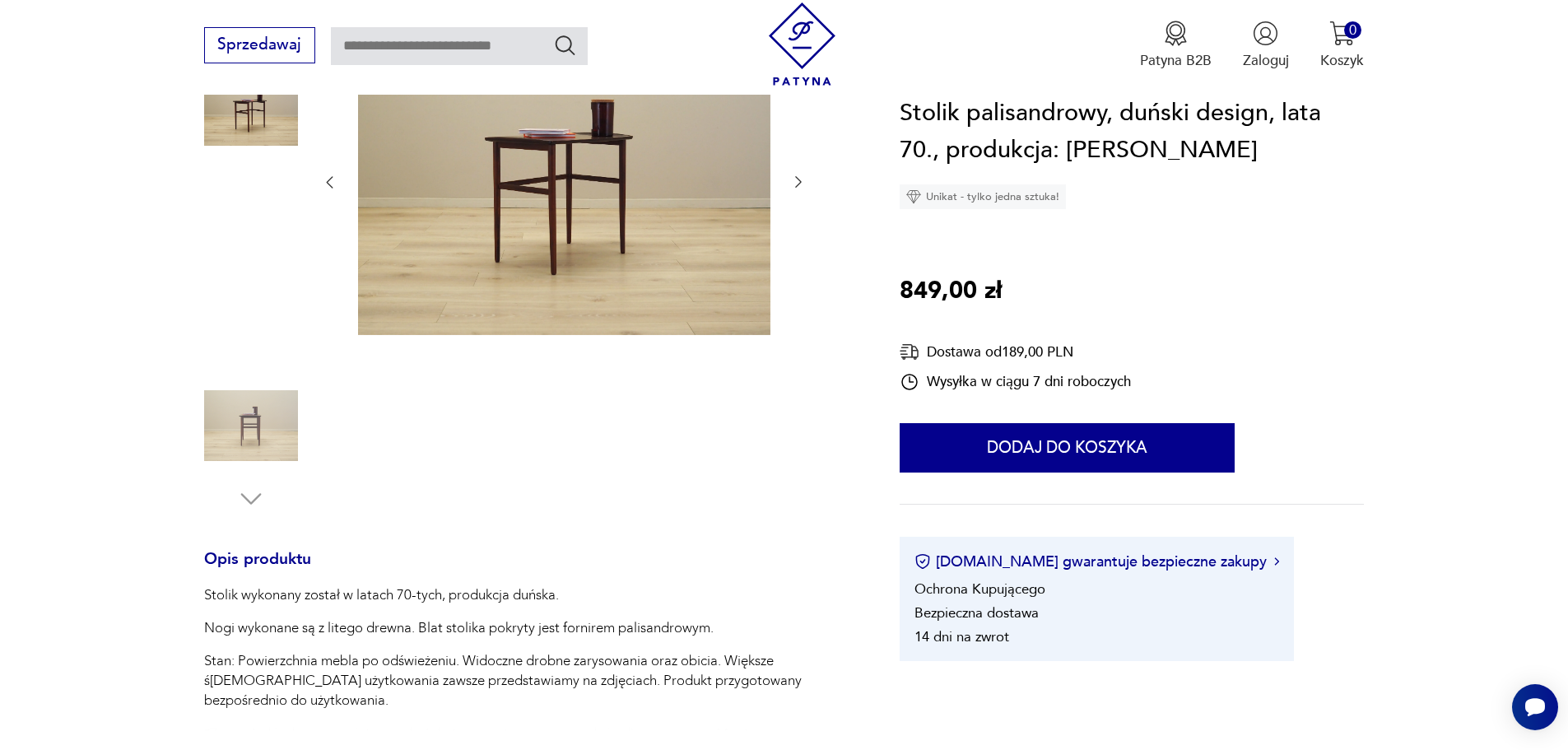
scroll to position [0, 0]
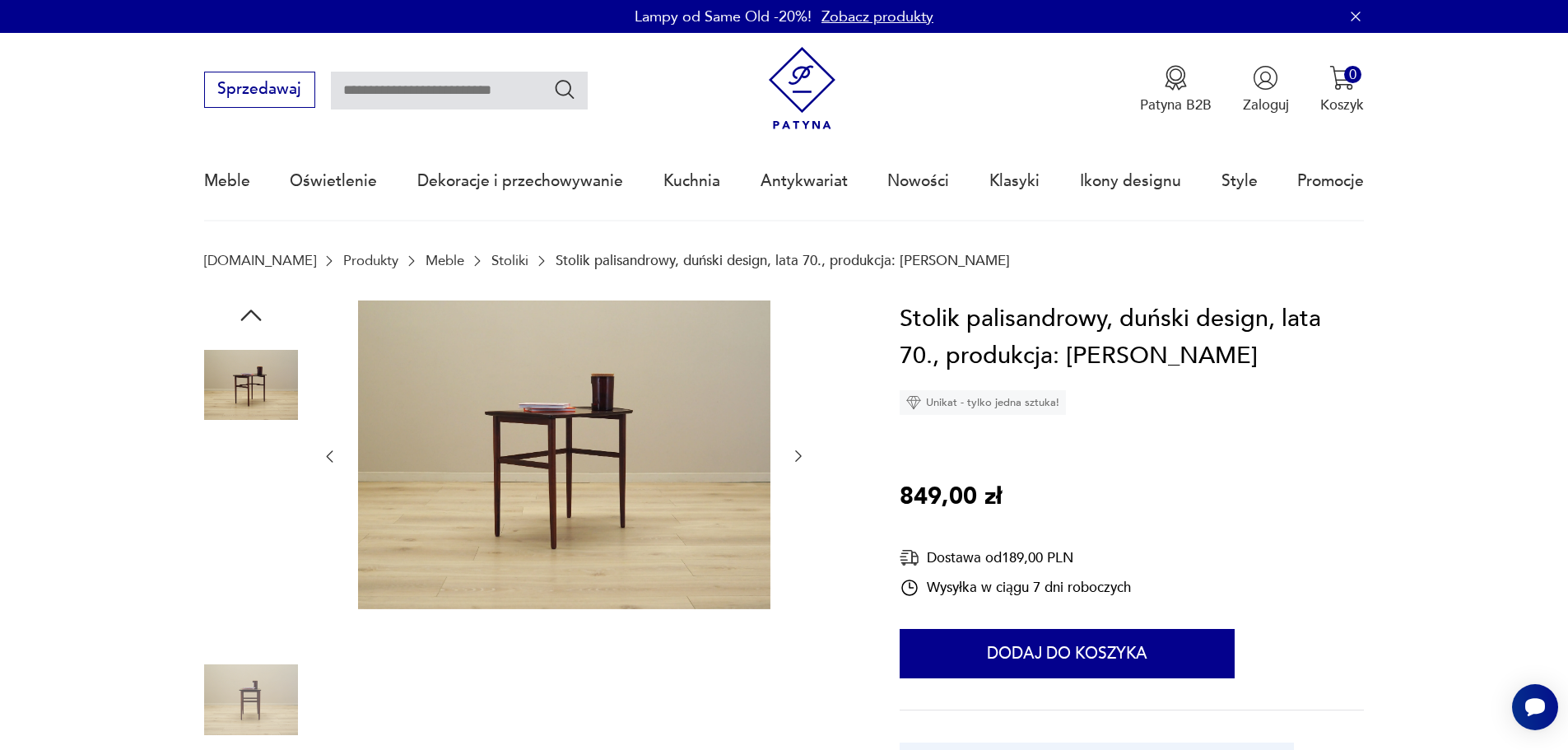
click at [254, 493] on img at bounding box center [251, 490] width 94 height 94
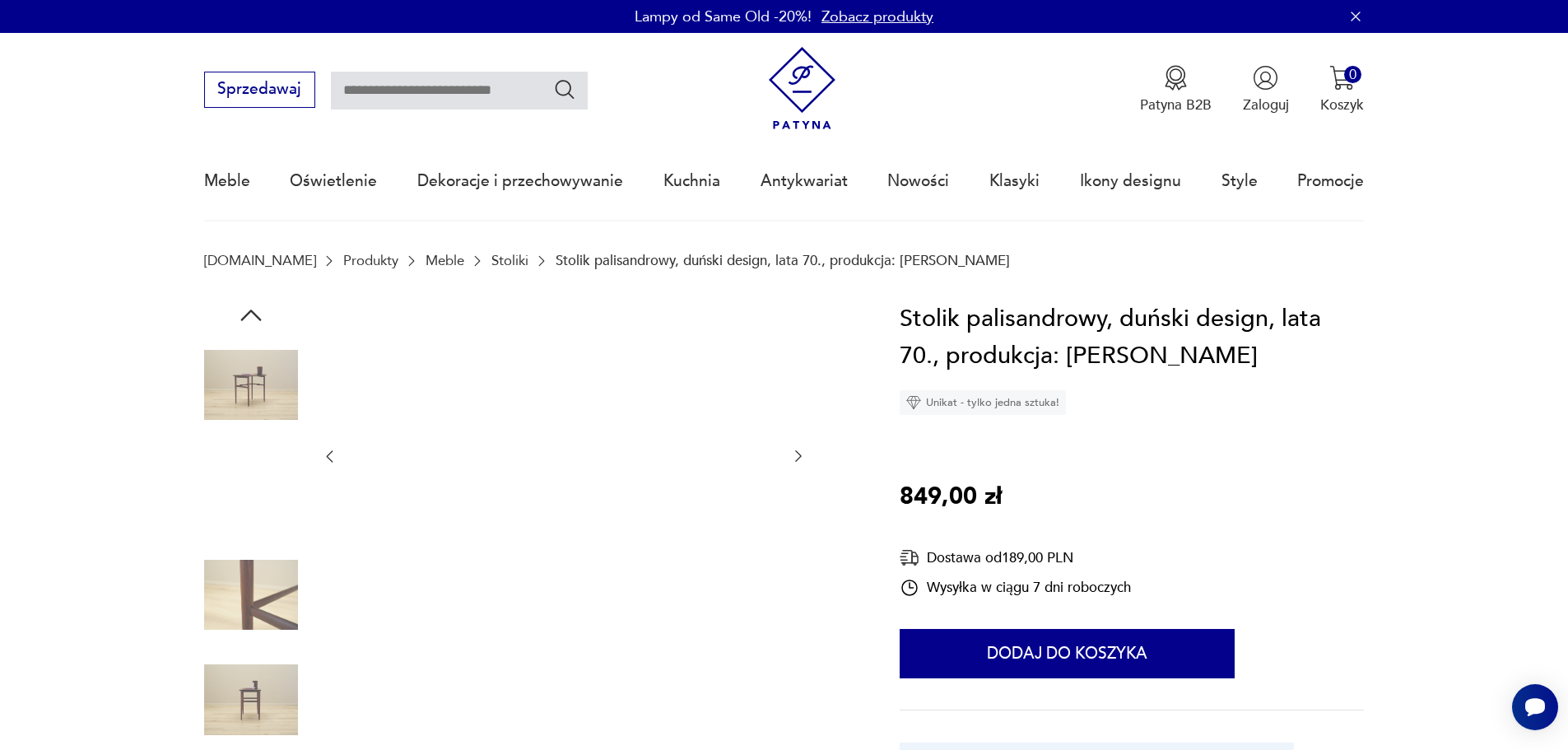
click at [276, 375] on img at bounding box center [251, 385] width 94 height 94
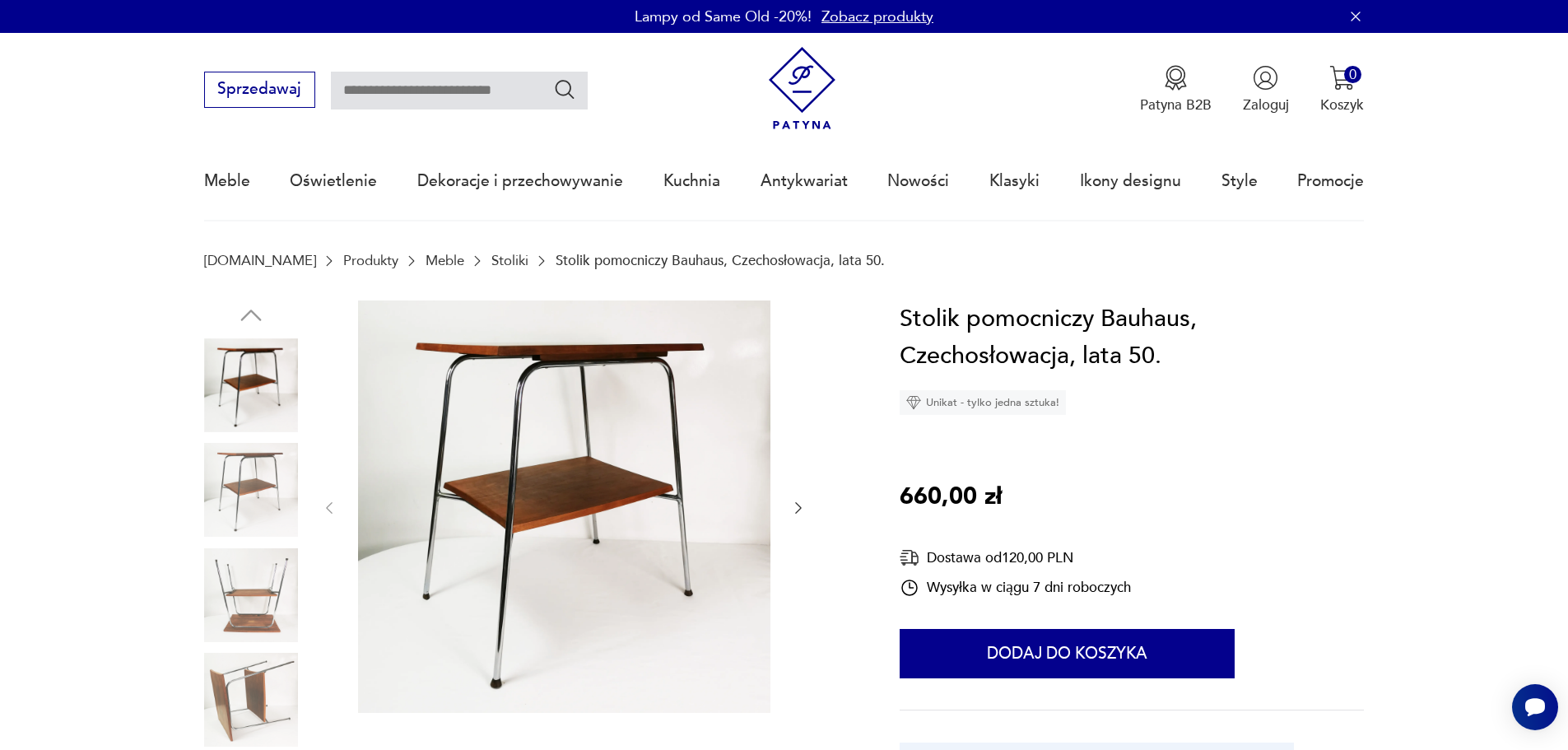
click at [249, 503] on img at bounding box center [251, 490] width 94 height 94
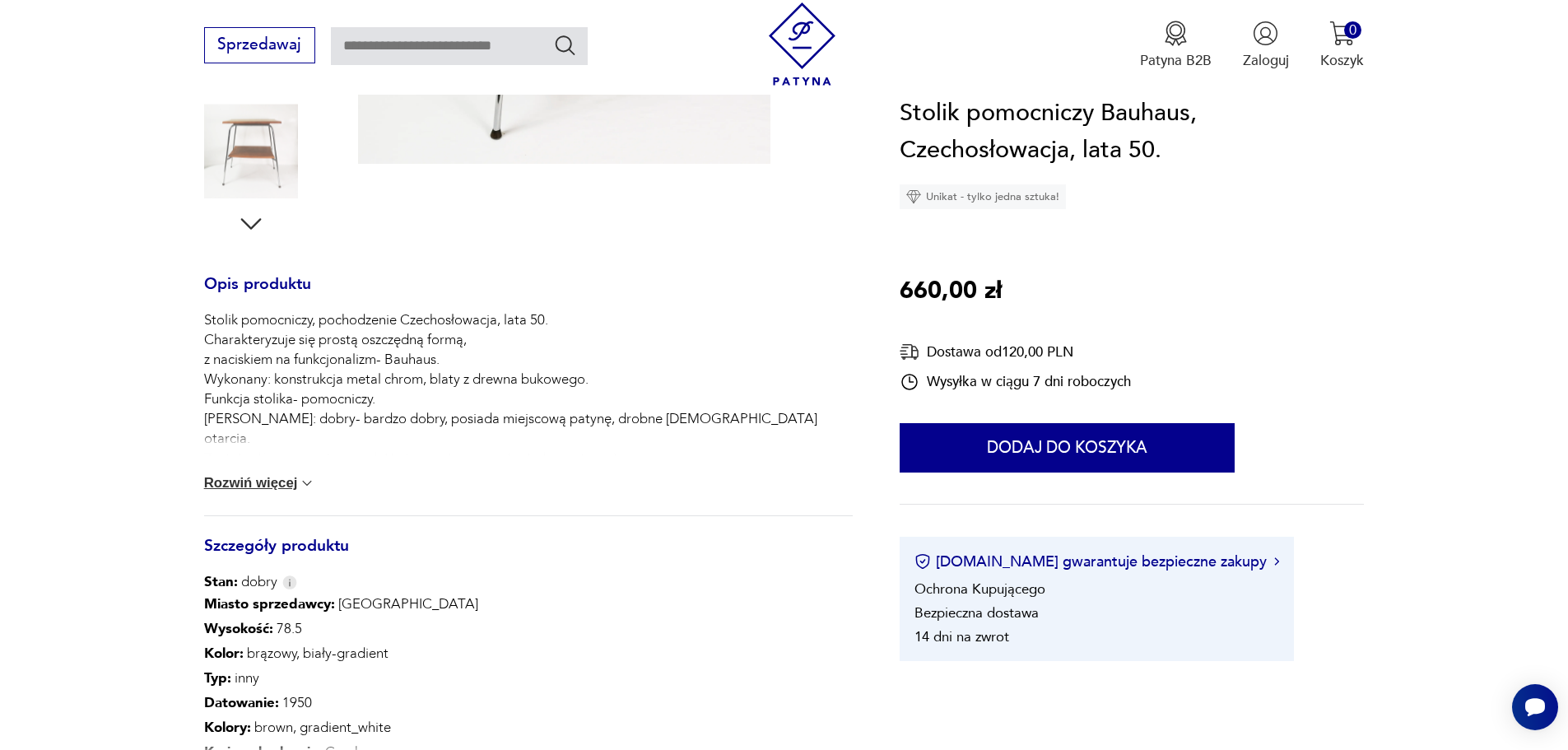
scroll to position [685, 0]
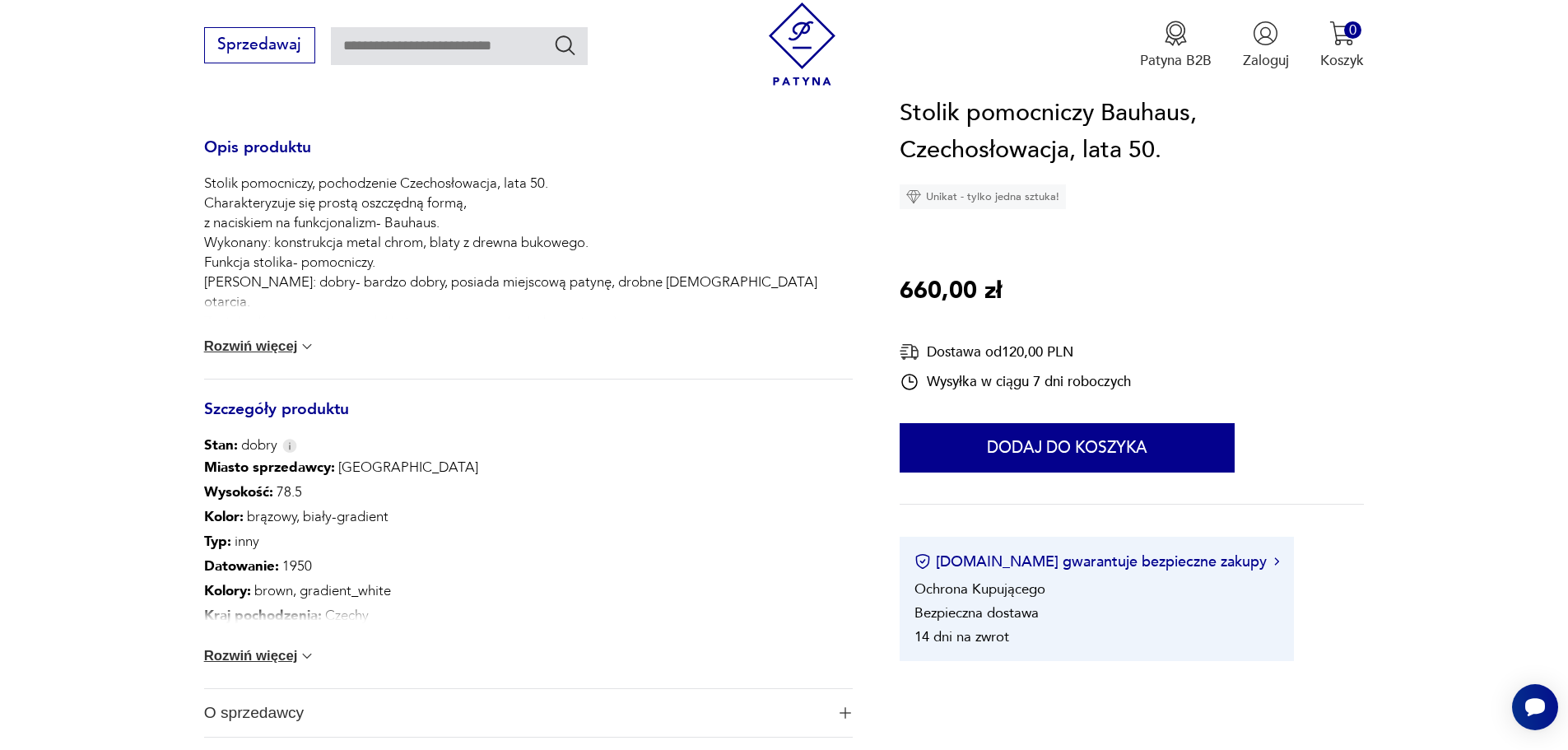
click at [261, 651] on button "Rozwiń więcej" at bounding box center [260, 656] width 112 height 17
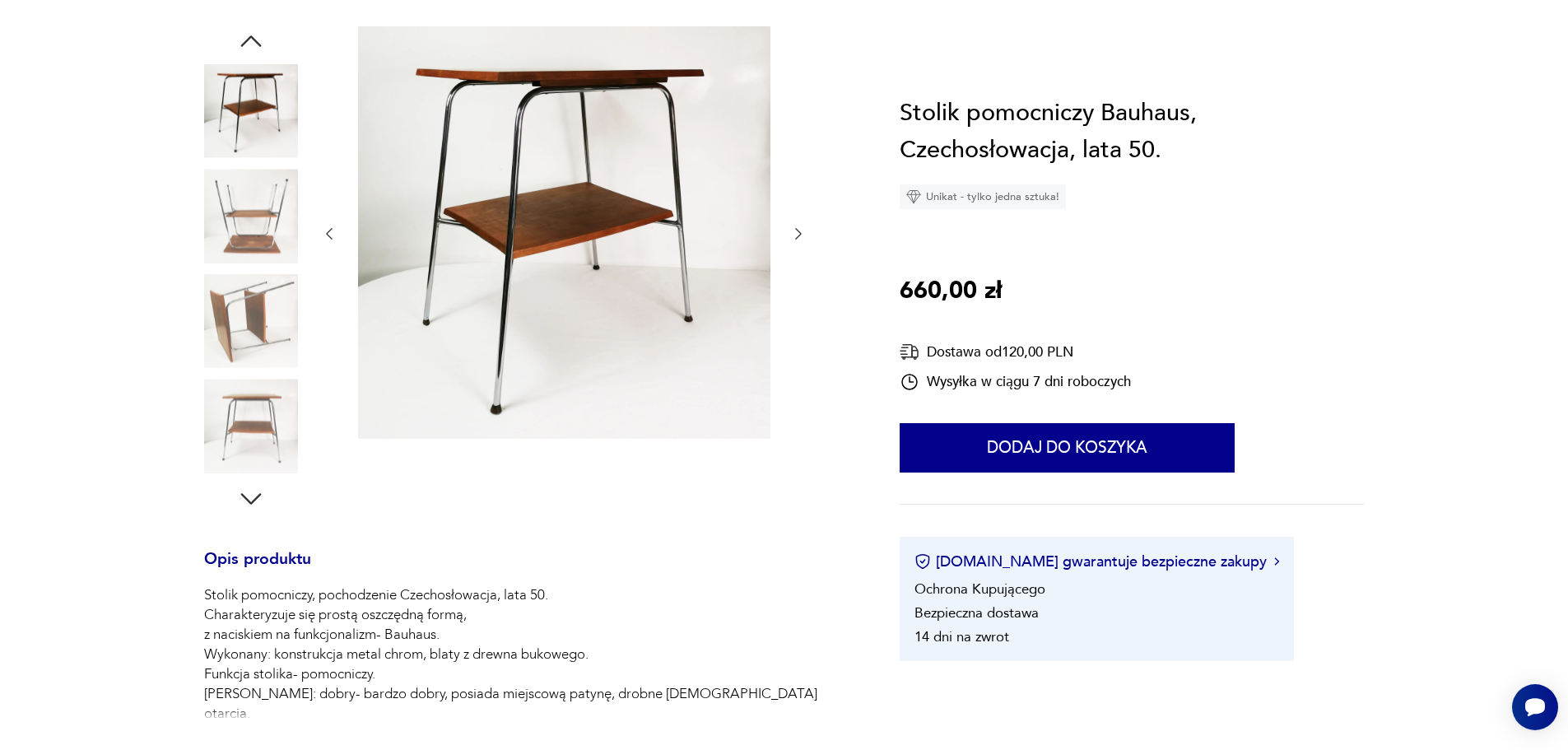
scroll to position [138, 0]
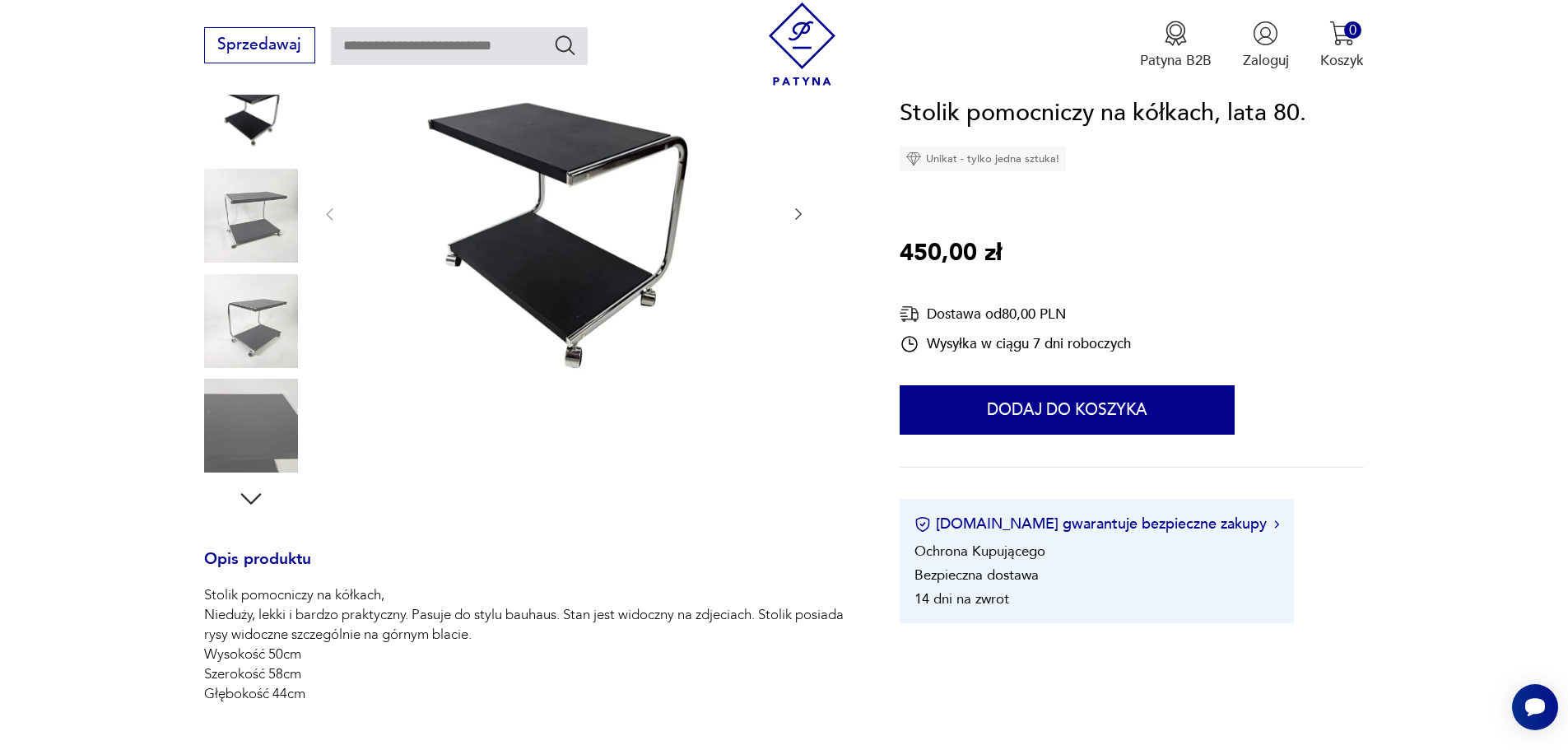
click at [255, 505] on icon "button" at bounding box center [250, 498] width 29 height 29
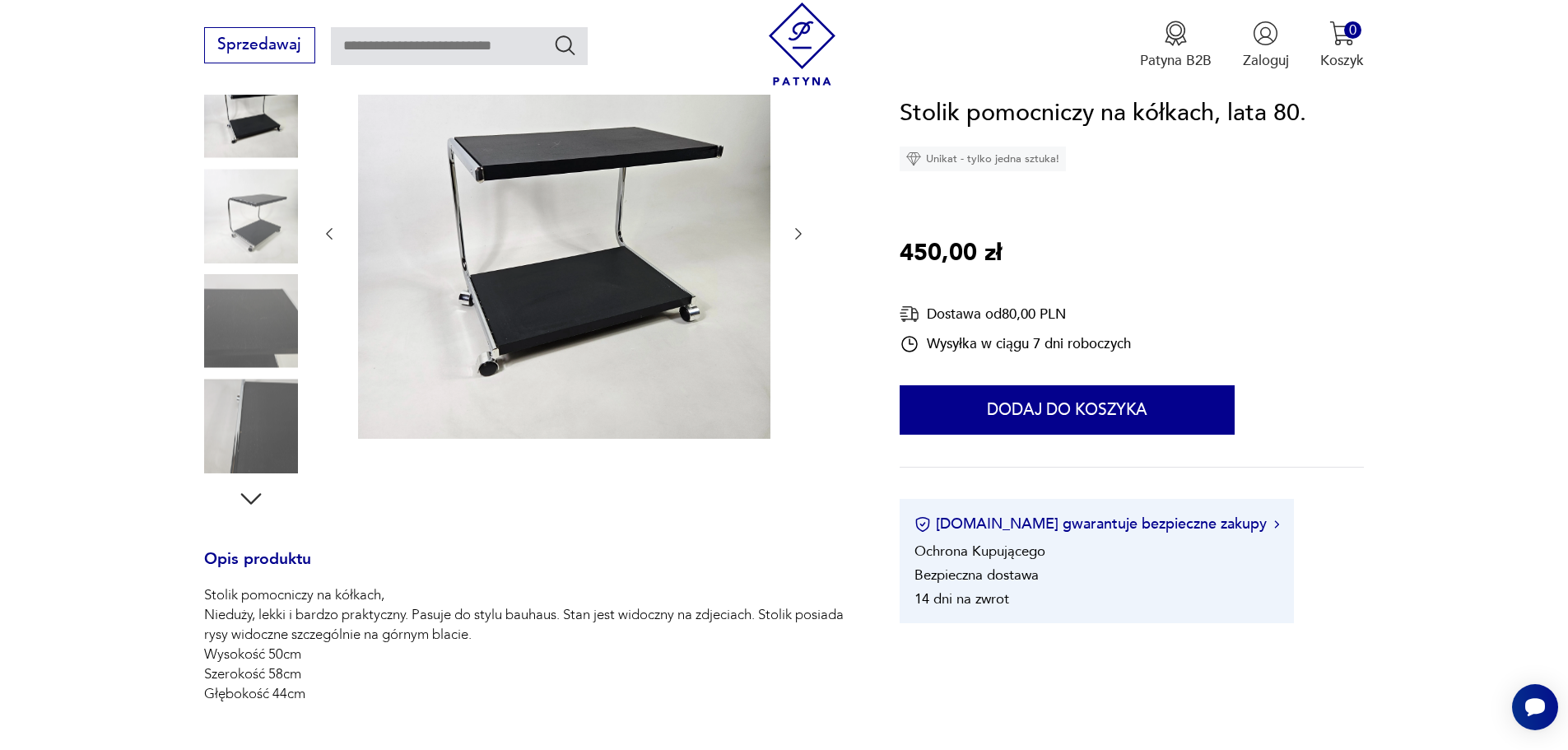
click at [255, 505] on icon "button" at bounding box center [250, 498] width 29 height 29
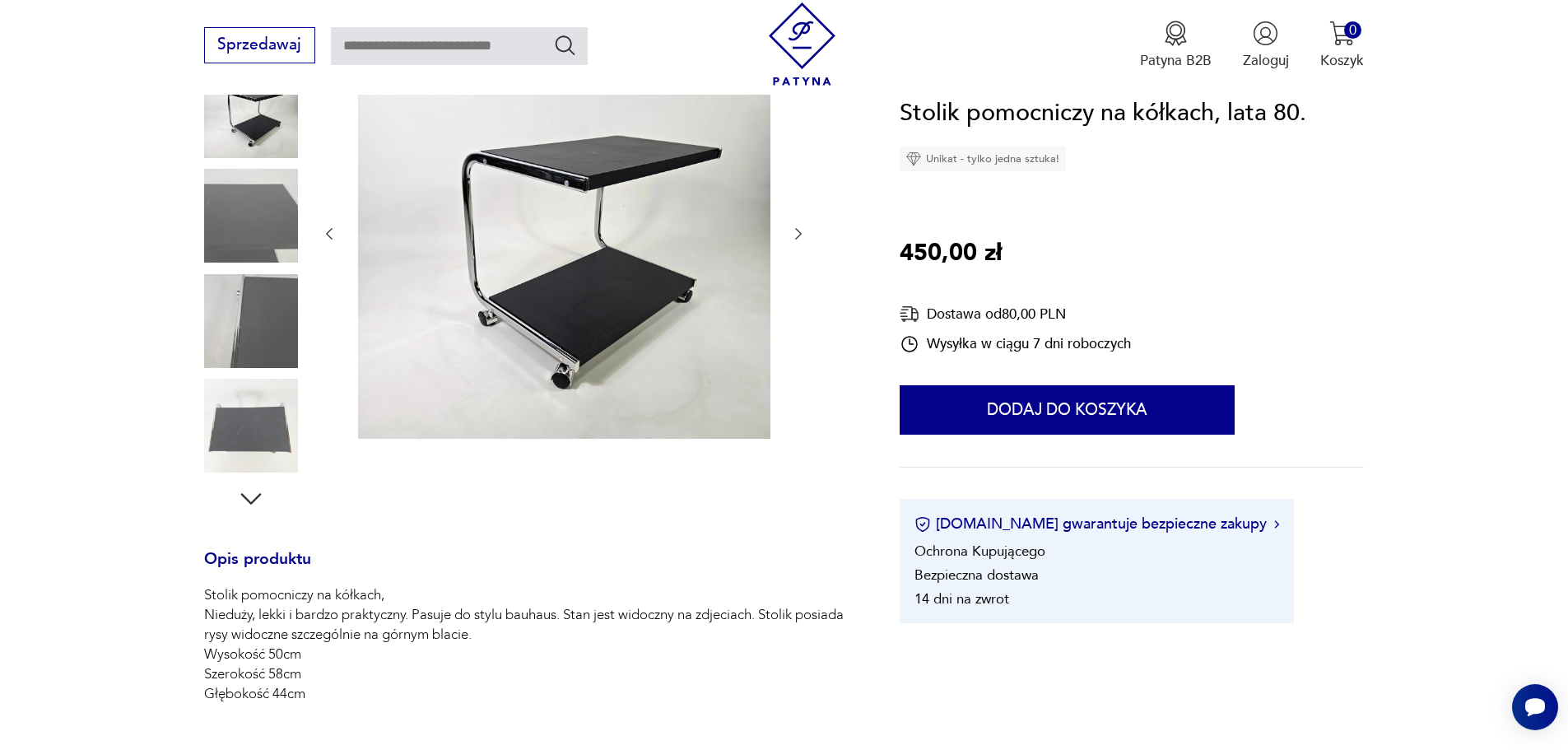
click at [255, 505] on icon "button" at bounding box center [250, 498] width 29 height 29
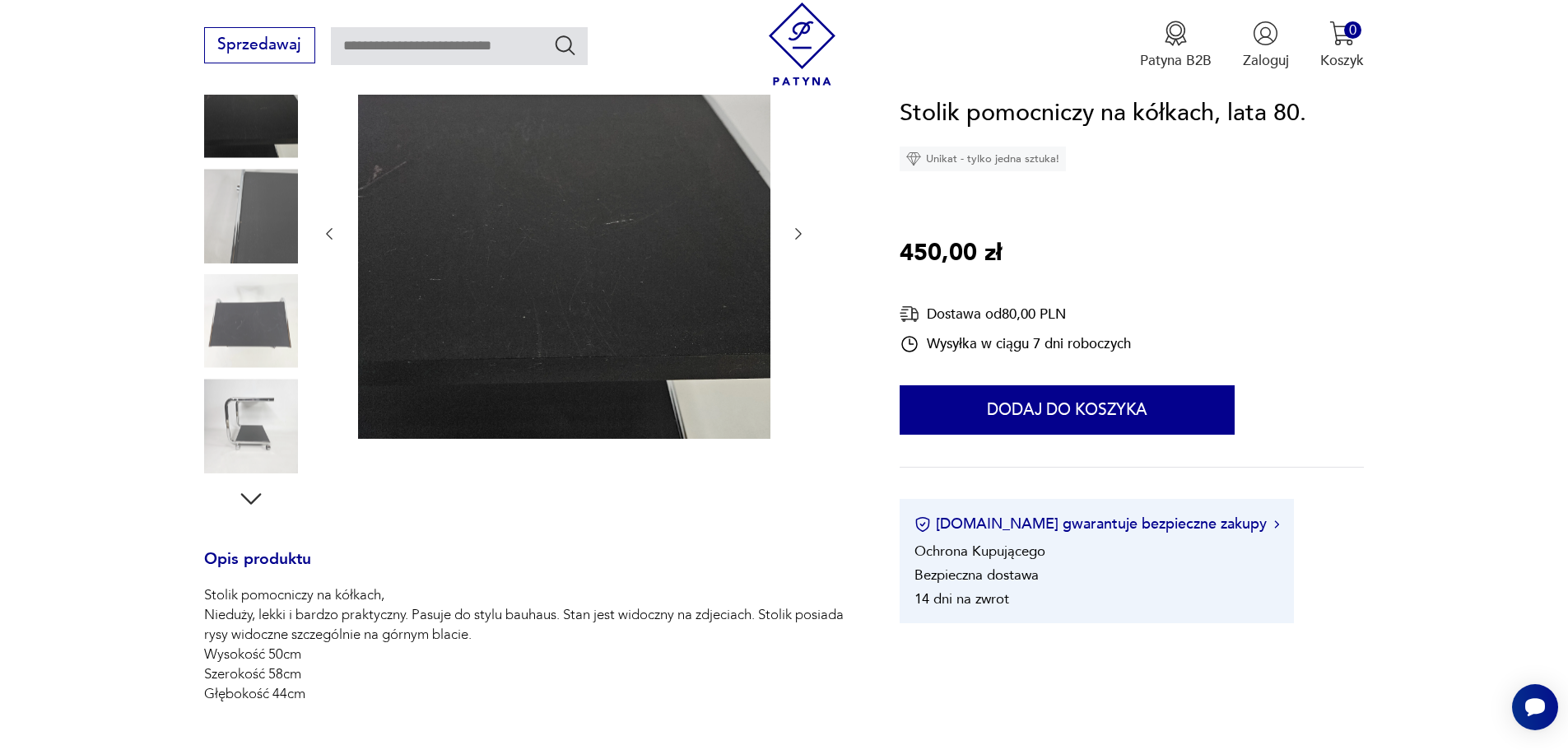
click at [255, 505] on icon "button" at bounding box center [250, 498] width 29 height 29
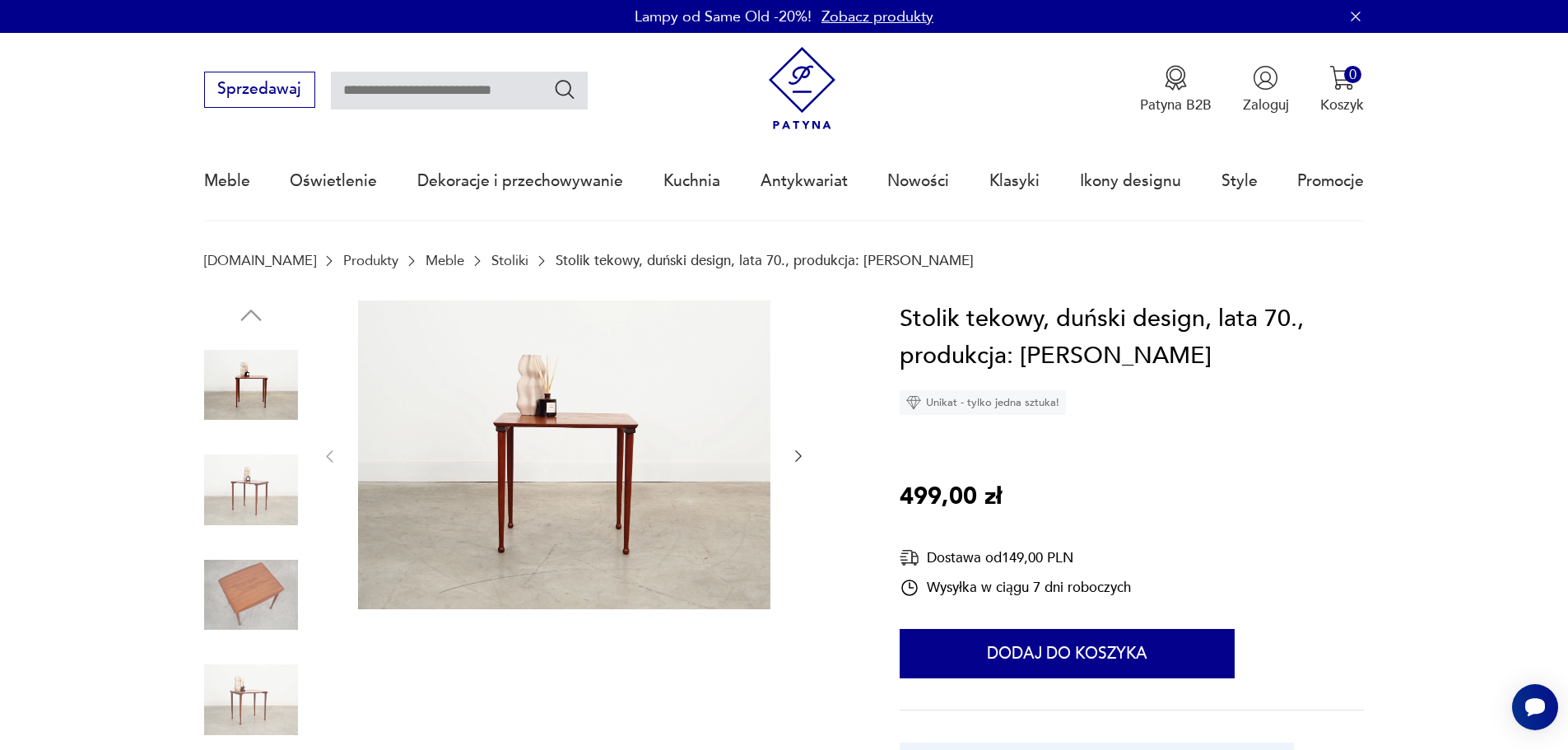
click at [286, 586] on img at bounding box center [251, 596] width 94 height 94
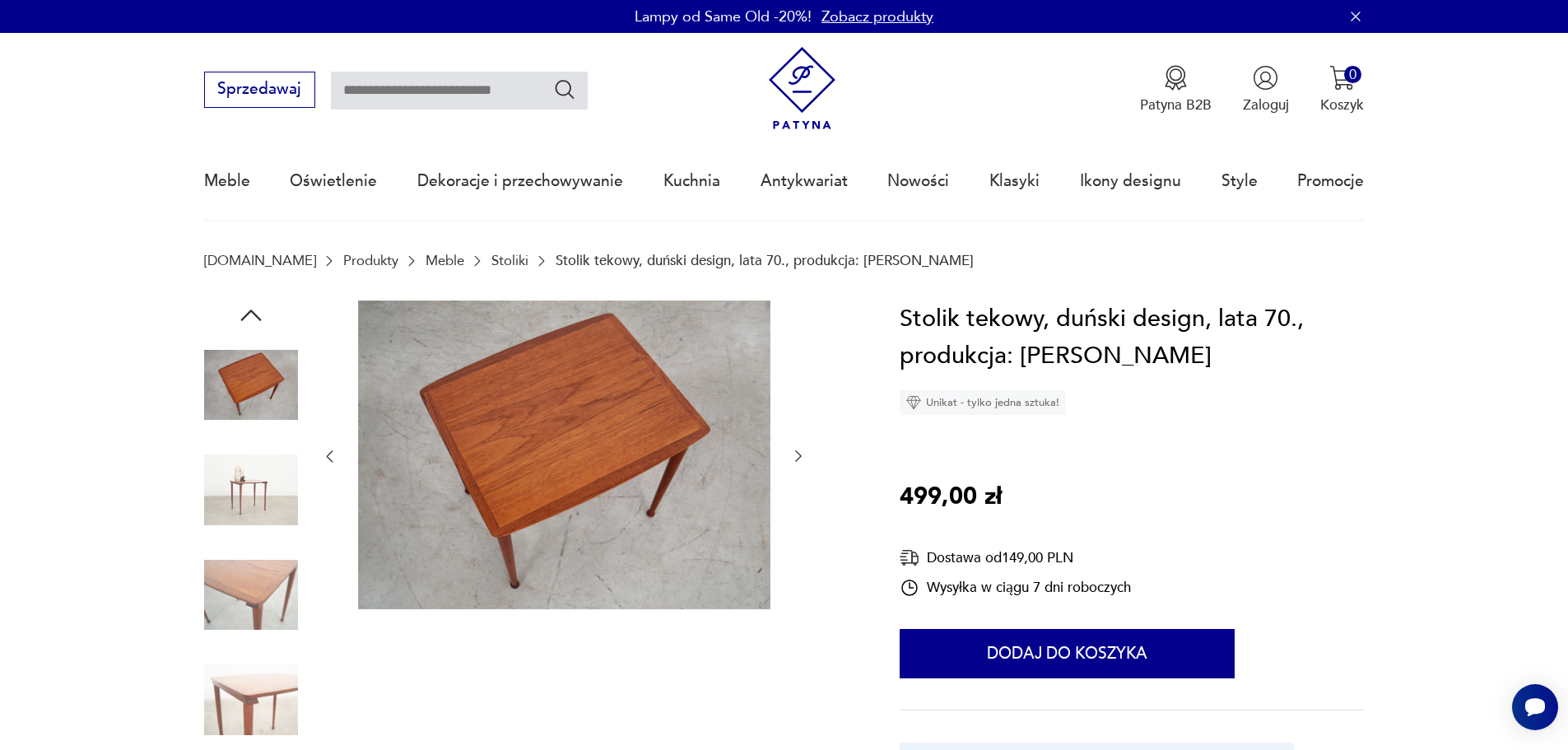
click at [264, 626] on img at bounding box center [251, 596] width 94 height 94
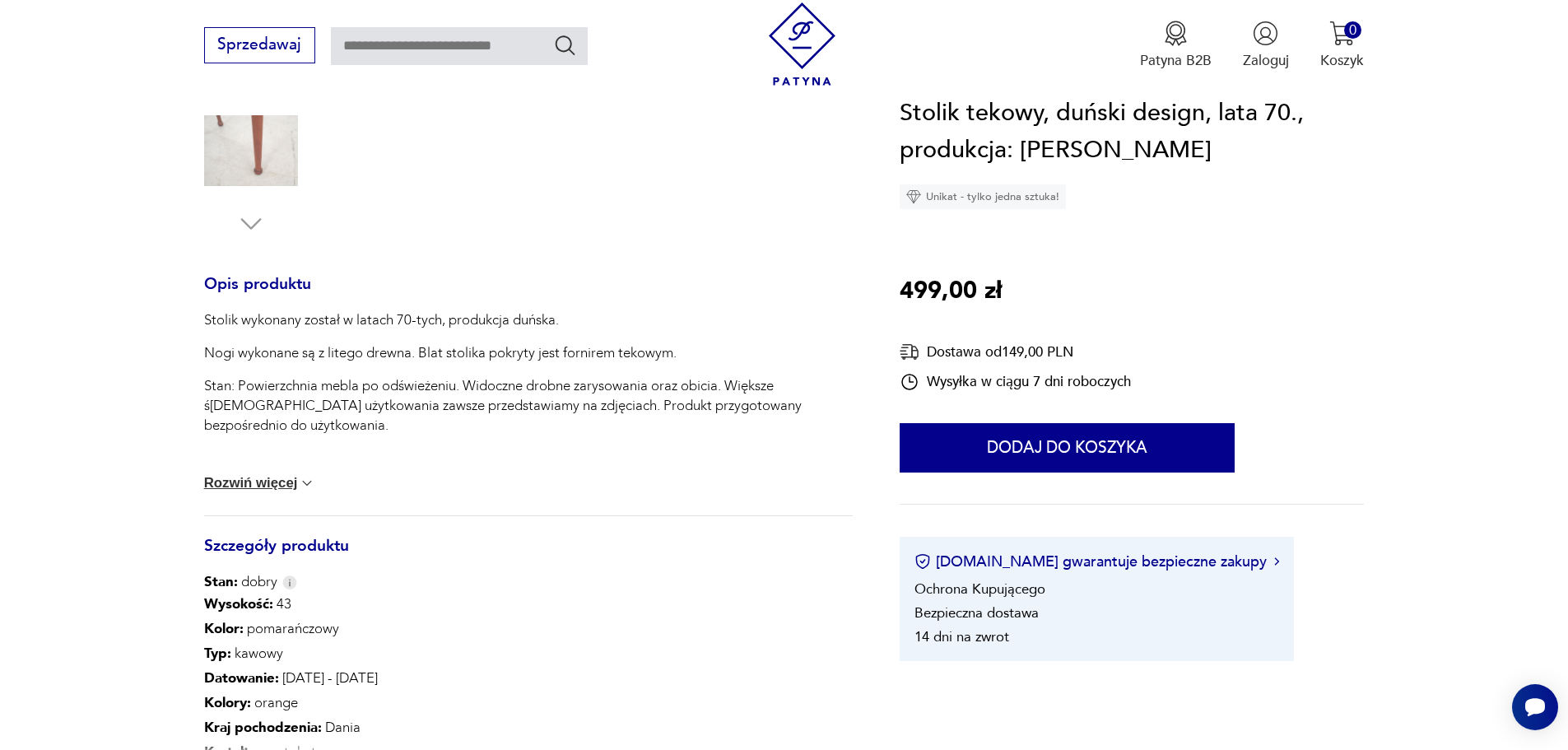
scroll to position [685, 0]
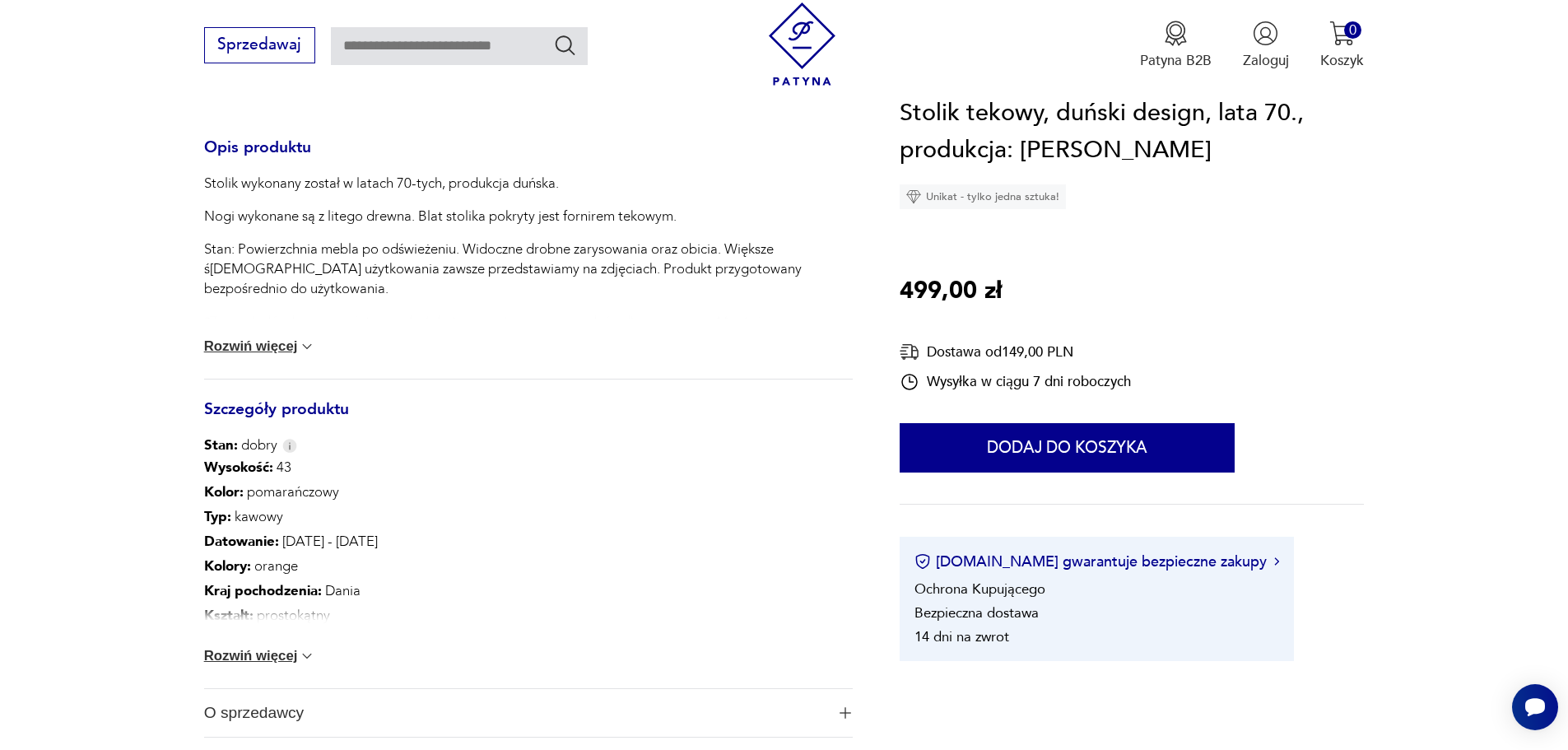
click at [235, 660] on button "Rozwiń więcej" at bounding box center [260, 656] width 112 height 17
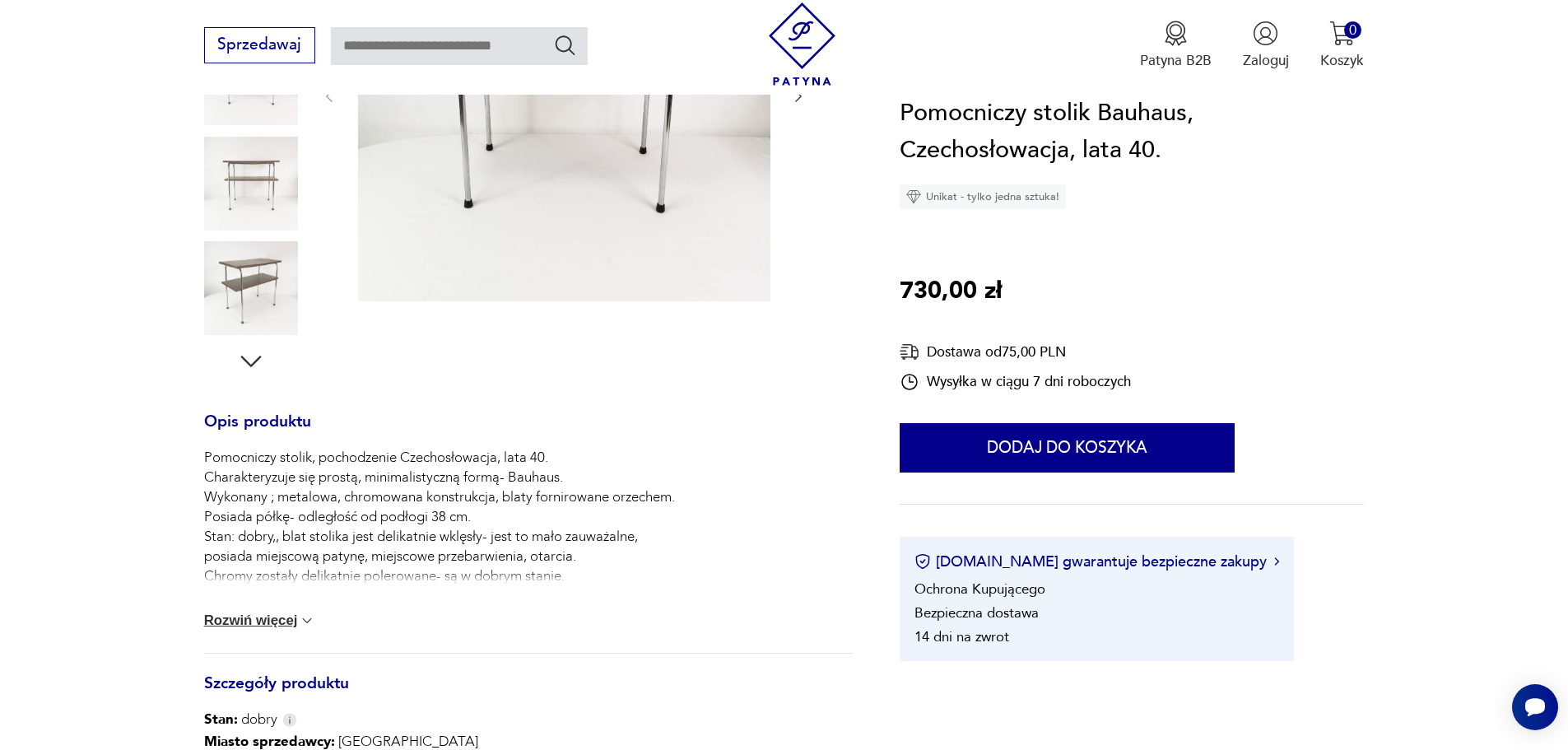
scroll to position [549, 0]
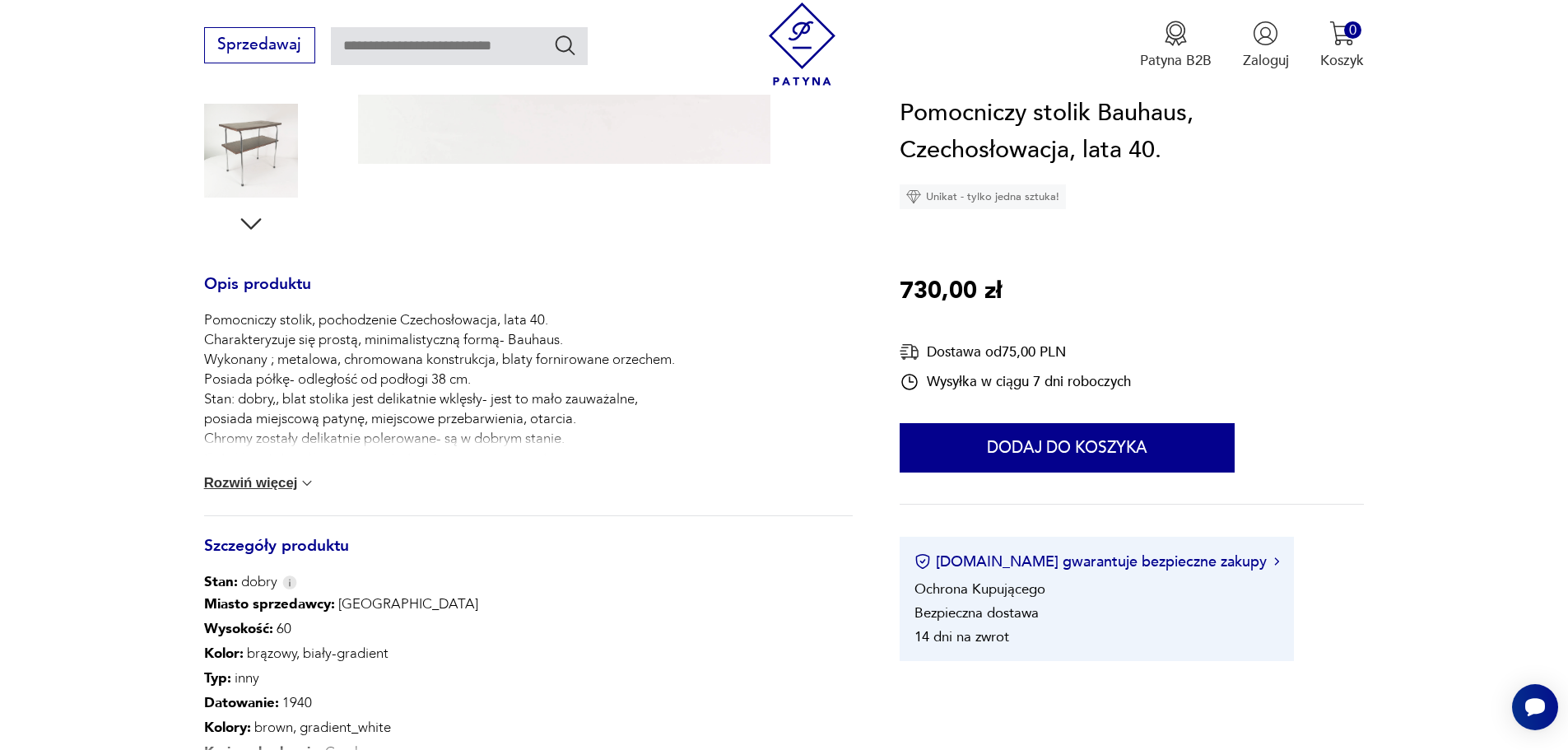
click at [262, 471] on div "Pomocniczy stolik, pochodzenie Czechosłowacja, lata 40. Charakteryzuje się pros…" at bounding box center [528, 413] width 649 height 205
click at [266, 484] on button "Rozwiń więcej" at bounding box center [260, 483] width 112 height 17
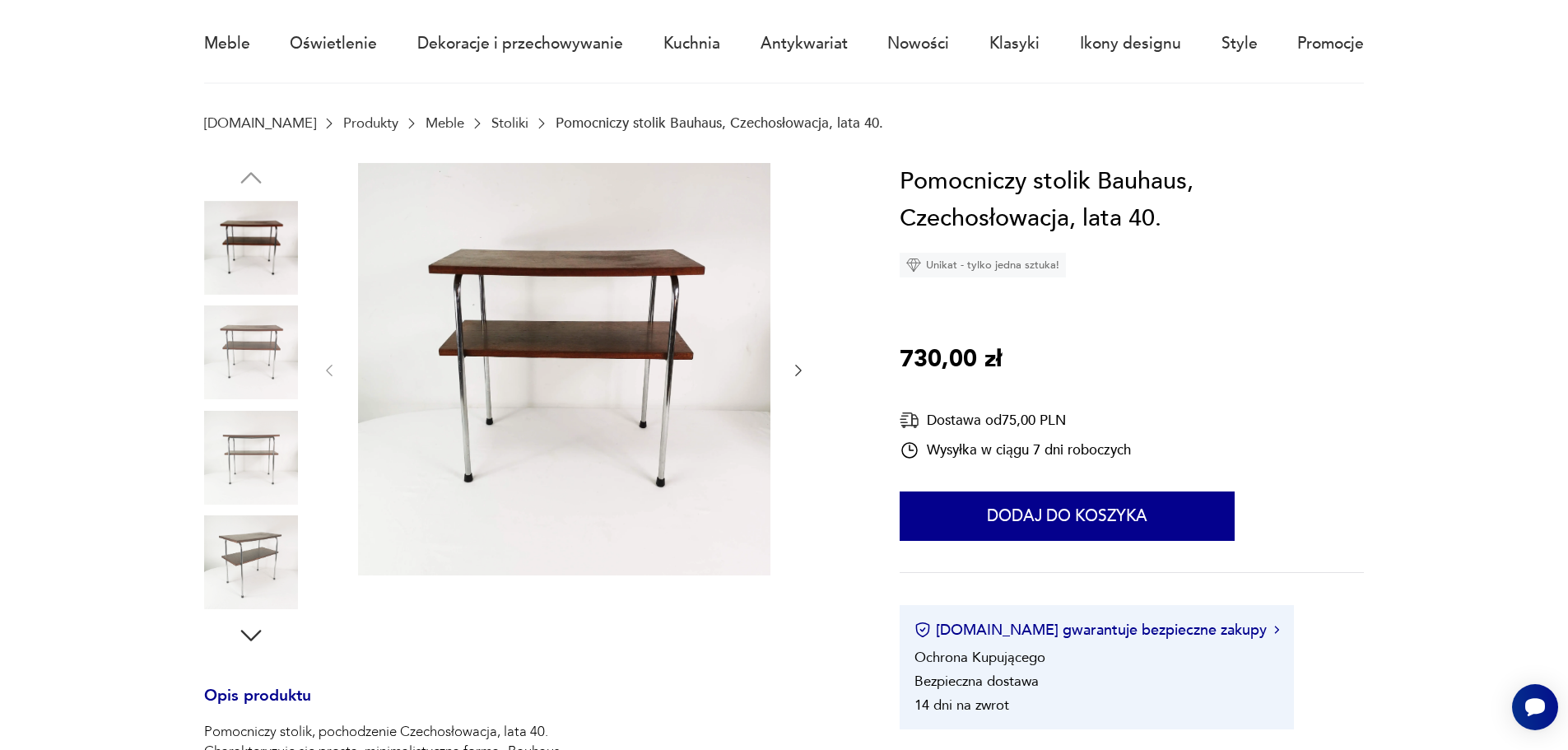
scroll to position [0, 0]
